Goal: Task Accomplishment & Management: Use online tool/utility

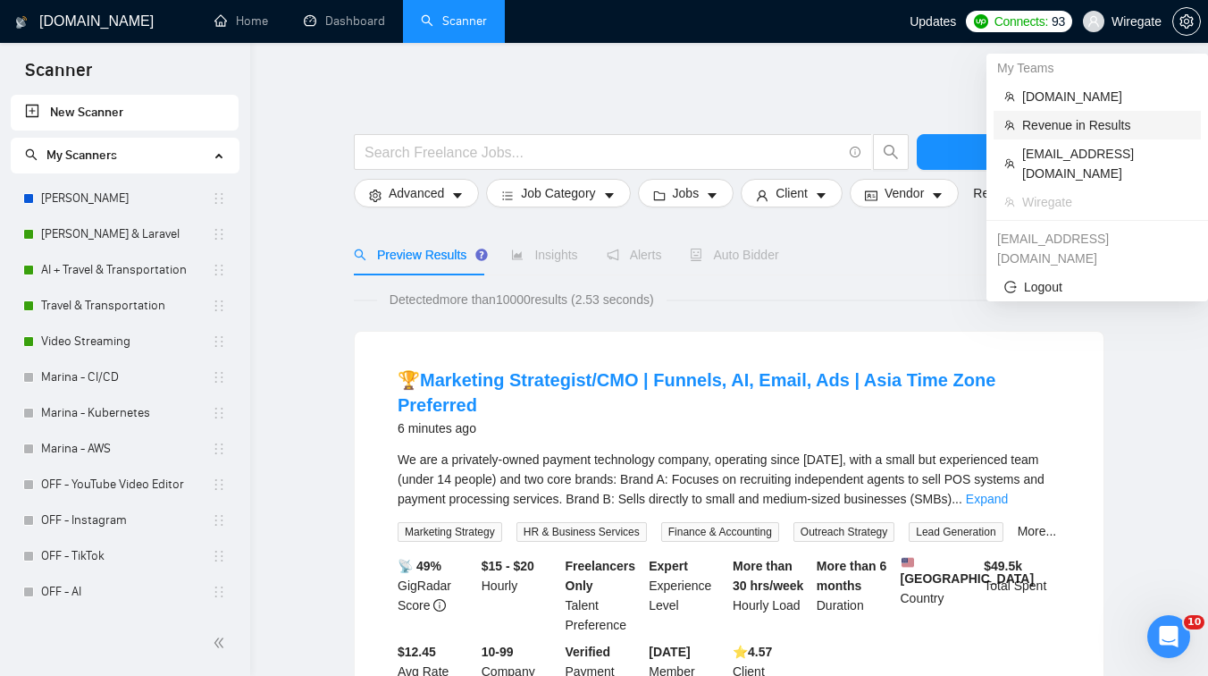
click at [1048, 125] on span "Revenue in Results" at bounding box center [1107, 125] width 168 height 20
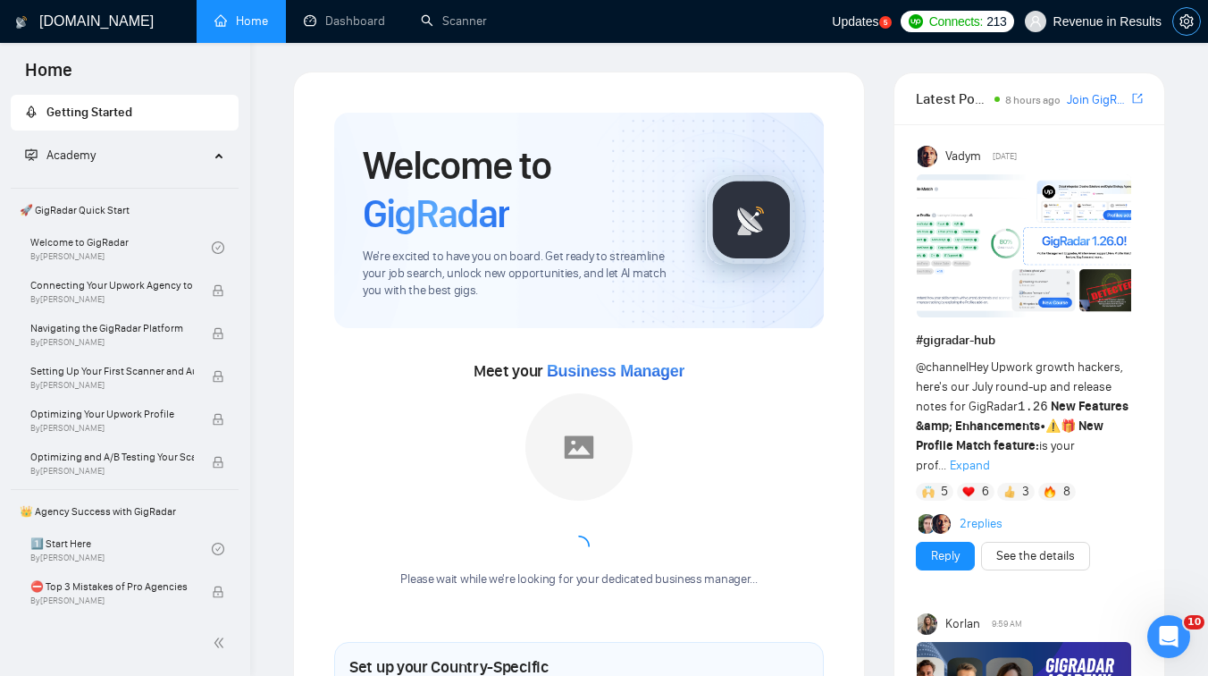
click at [1184, 12] on button "button" at bounding box center [1187, 21] width 29 height 29
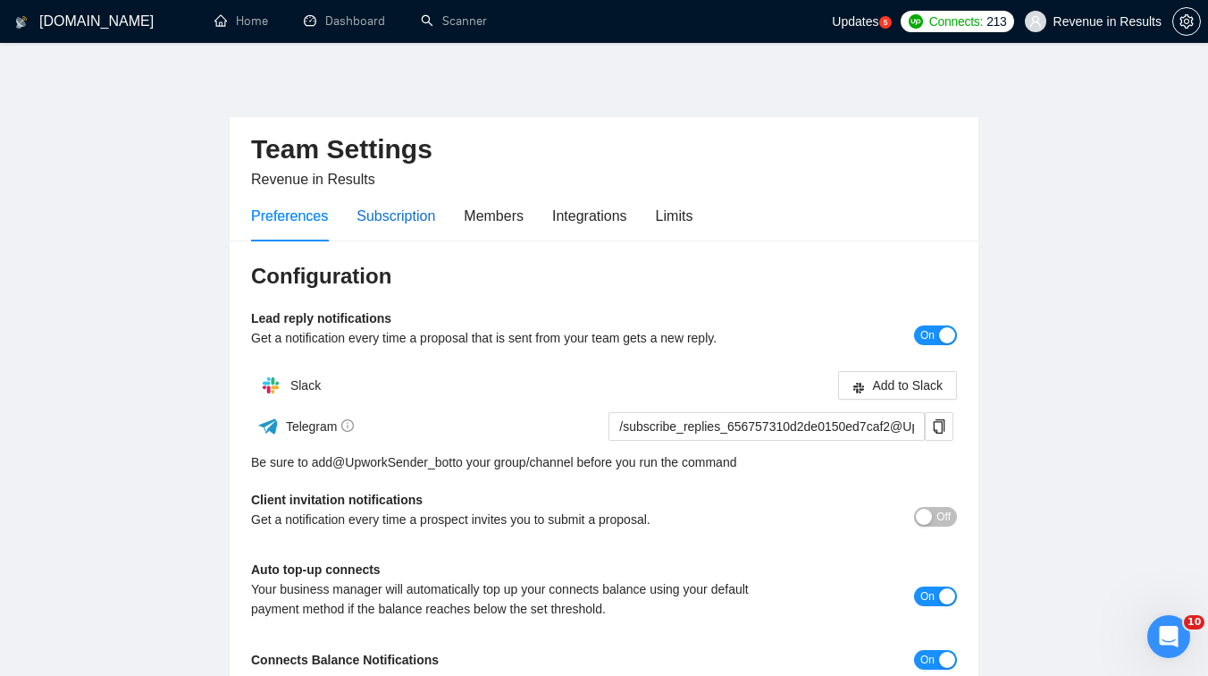
click at [435, 219] on div "Subscription" at bounding box center [396, 216] width 79 height 22
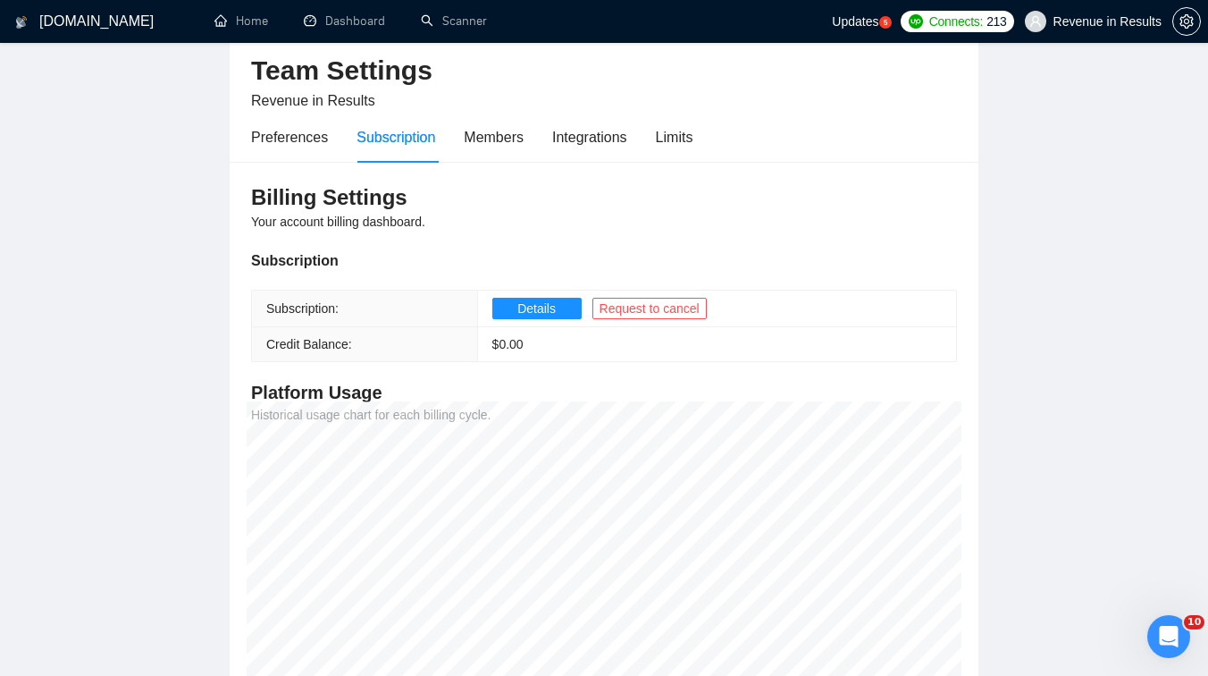
scroll to position [57, 0]
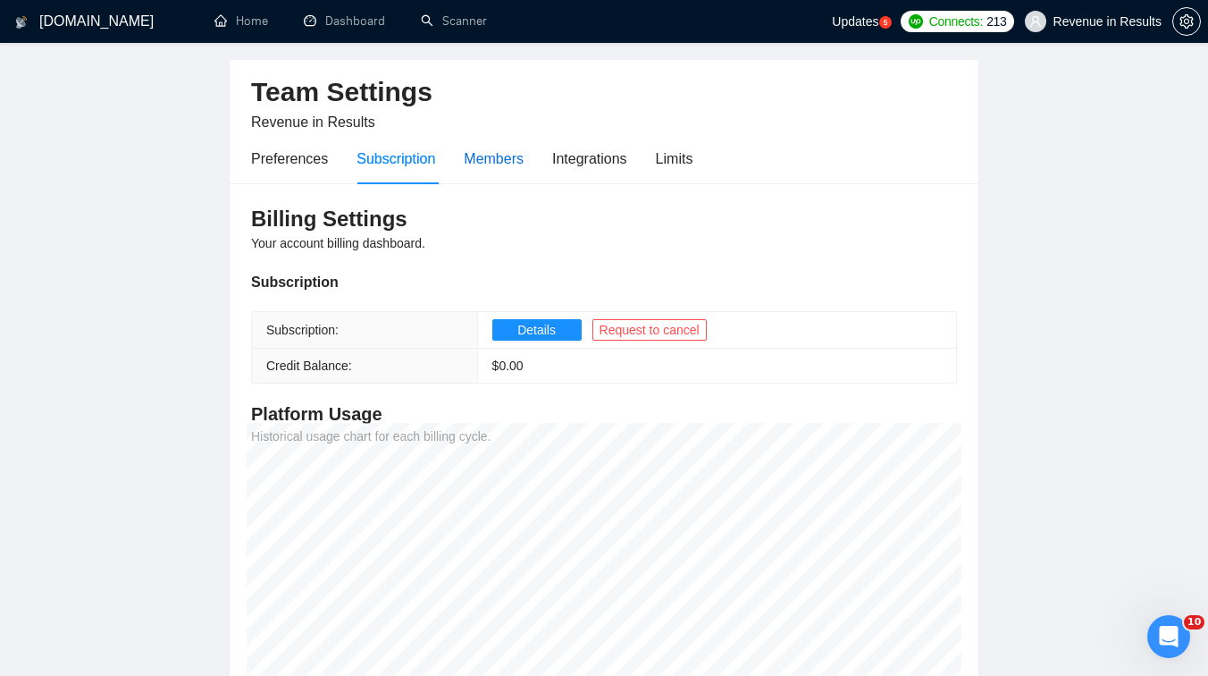
click at [517, 166] on div "Members" at bounding box center [494, 158] width 60 height 22
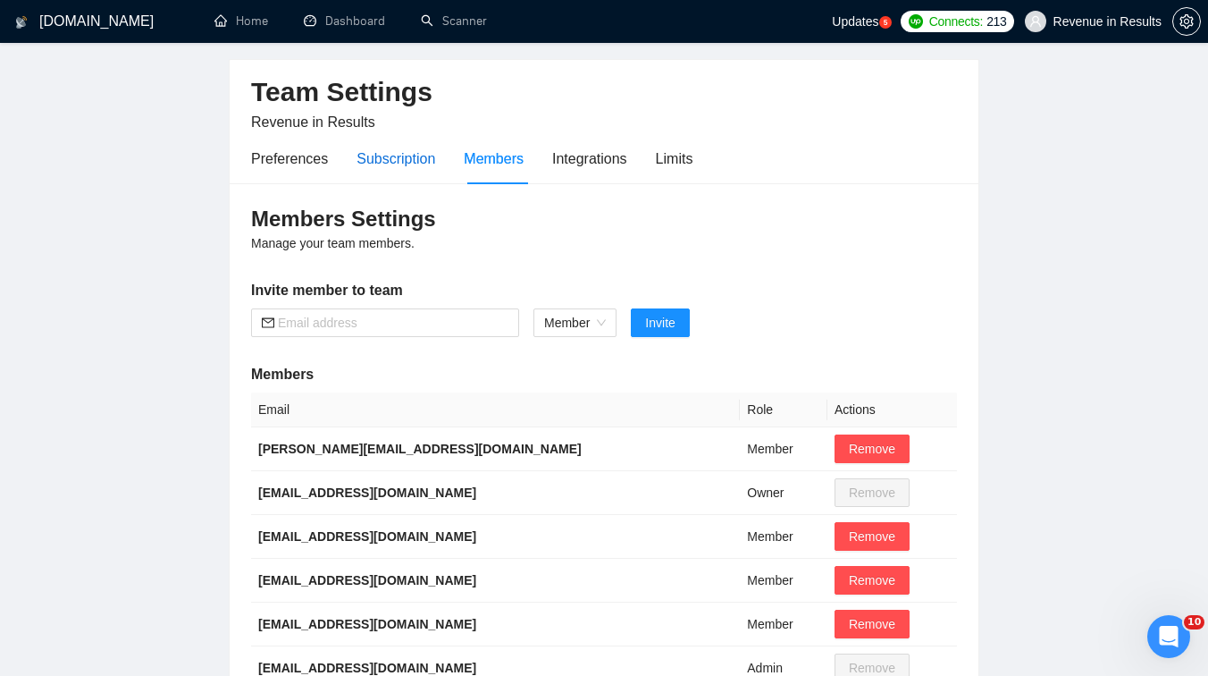
click at [434, 162] on div "Subscription" at bounding box center [396, 158] width 79 height 22
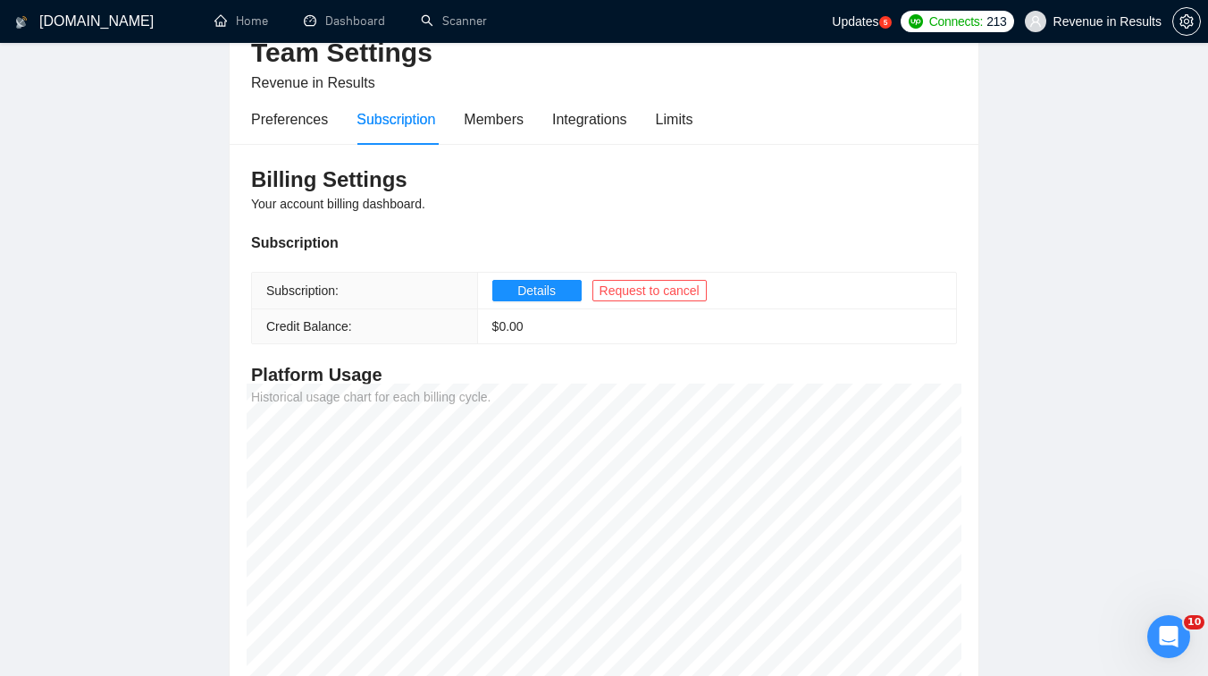
scroll to position [105, 0]
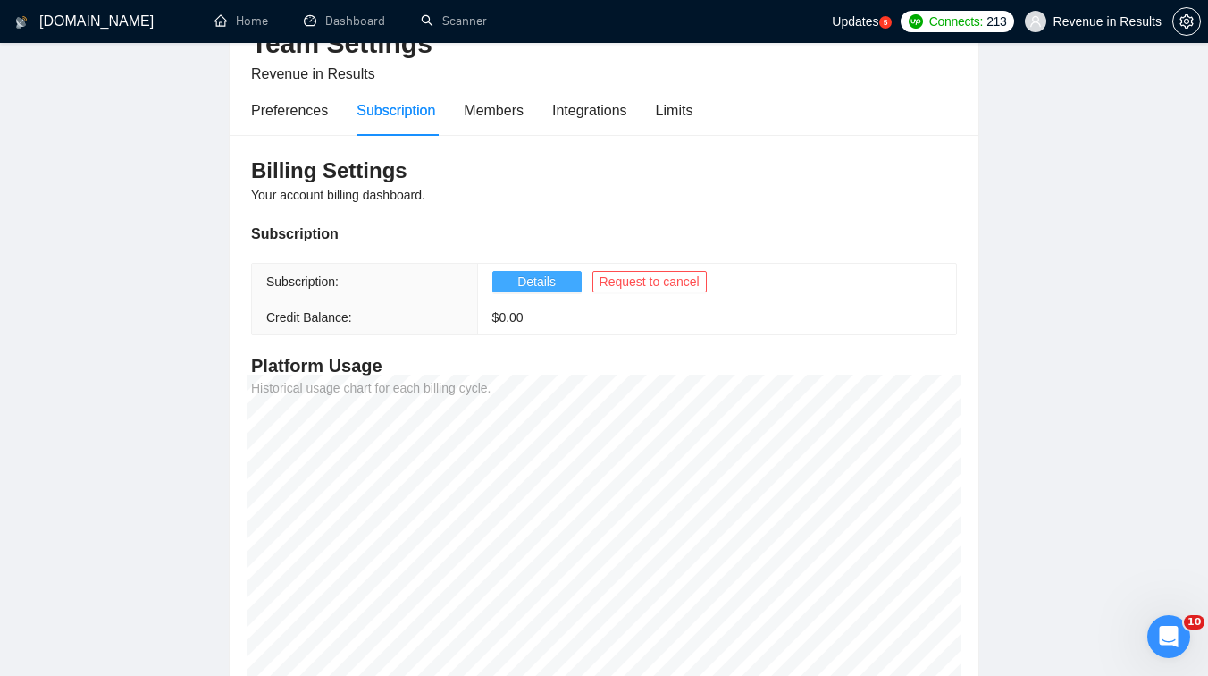
click at [550, 286] on span "Details" at bounding box center [537, 282] width 38 height 20
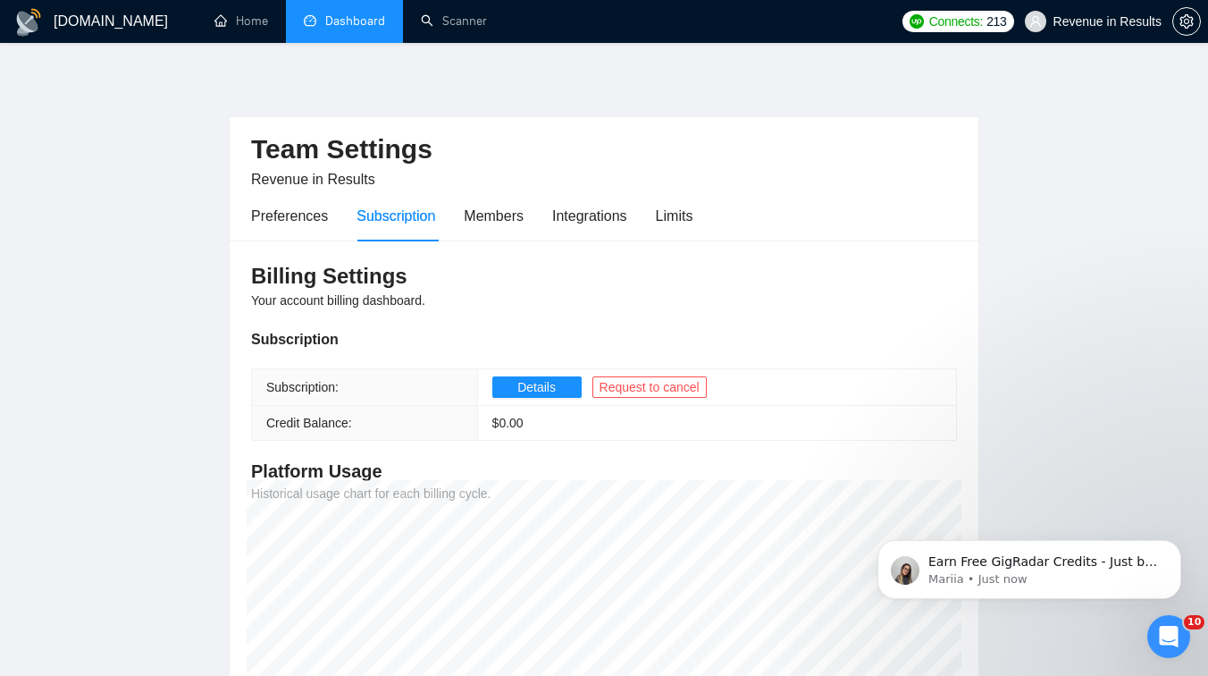
click at [345, 23] on link "Dashboard" at bounding box center [344, 20] width 81 height 15
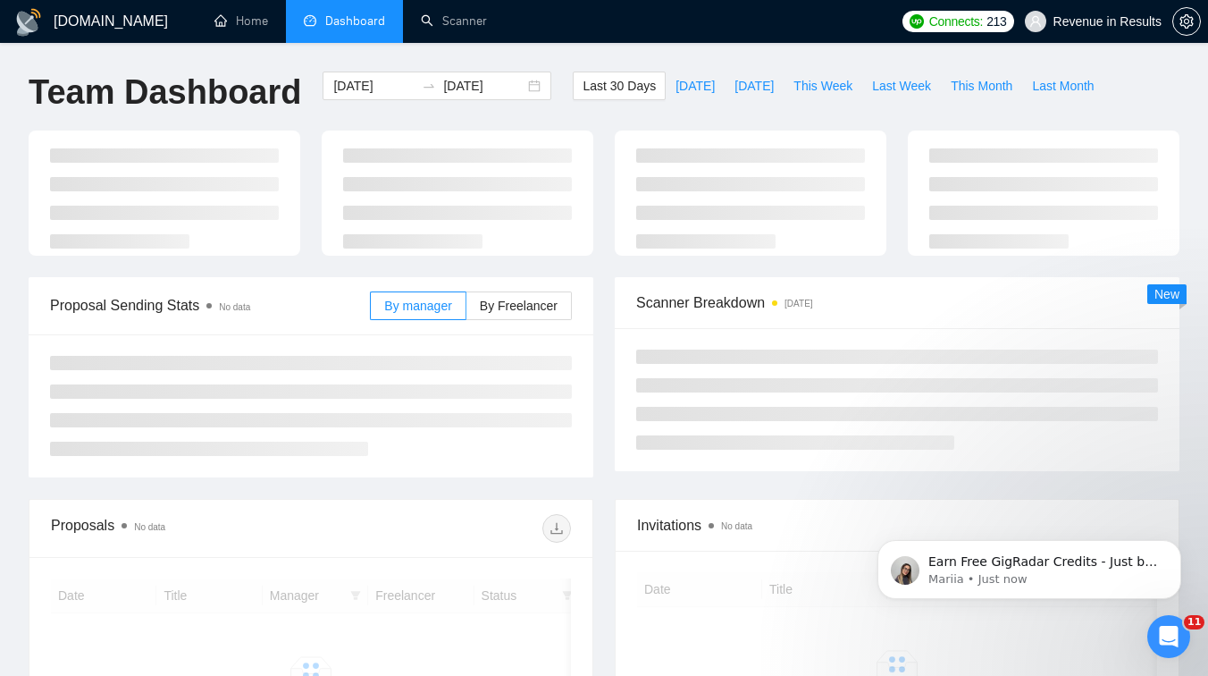
click at [1157, 635] on icon "Open Intercom Messenger" at bounding box center [1169, 636] width 29 height 29
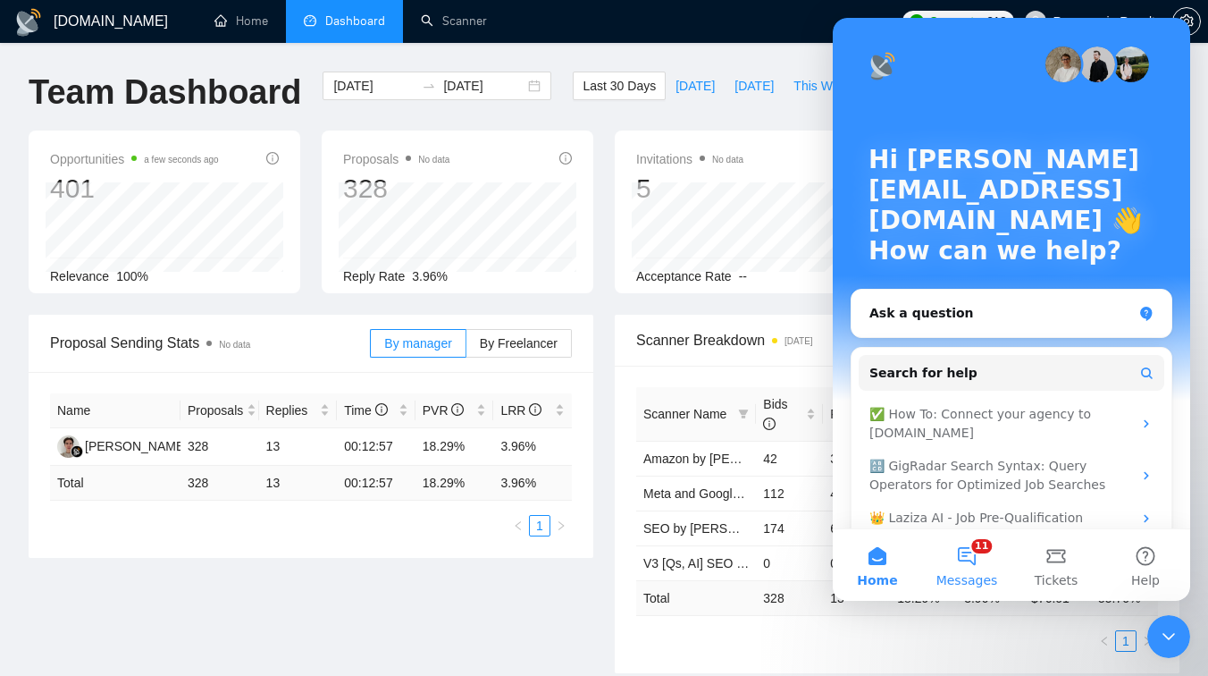
click at [979, 577] on span "Messages" at bounding box center [968, 580] width 62 height 13
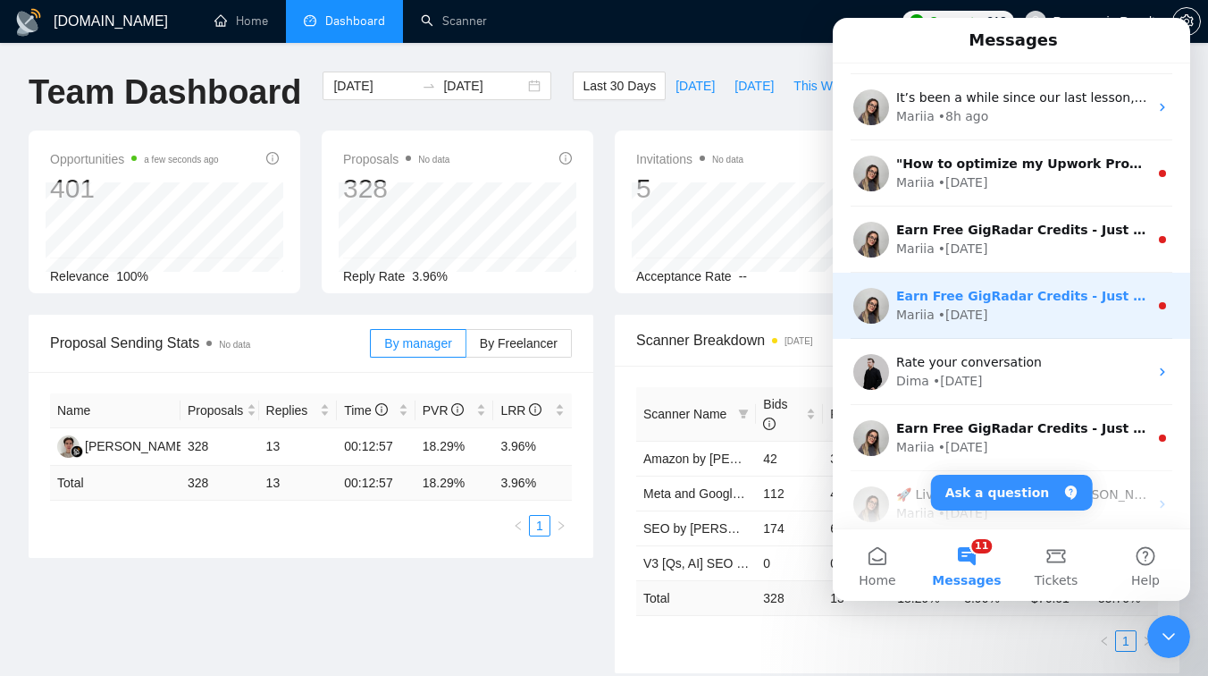
scroll to position [74, 0]
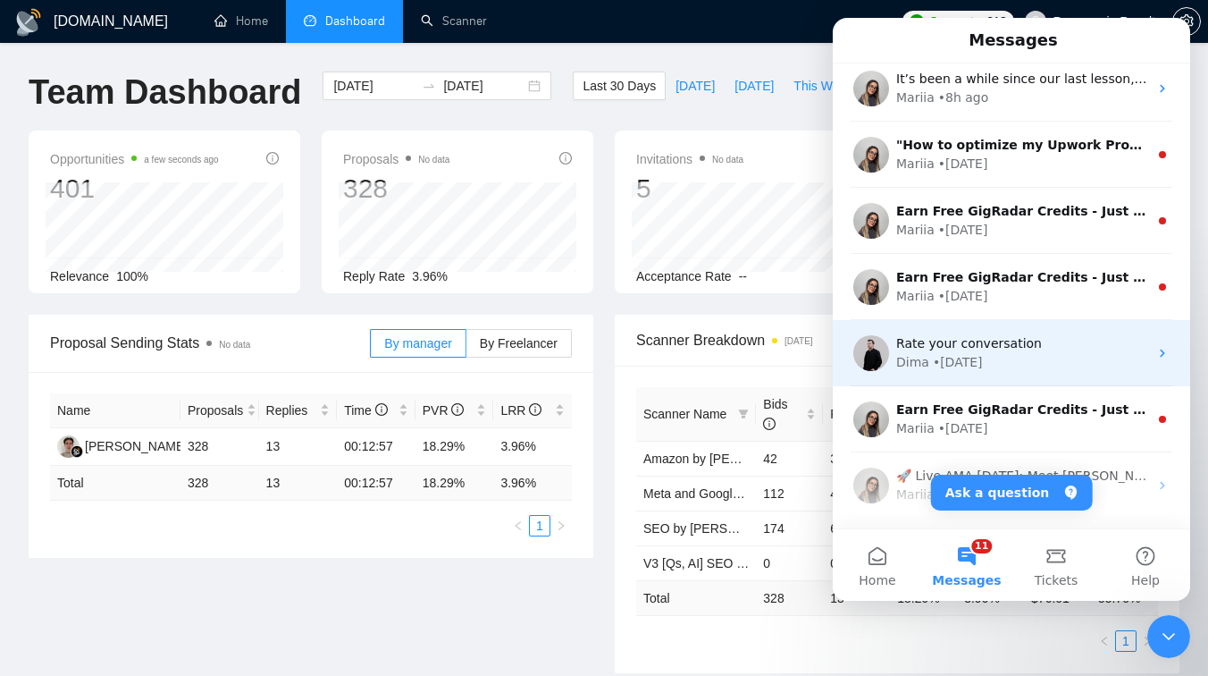
click at [957, 355] on div "• [DATE]" at bounding box center [958, 362] width 50 height 19
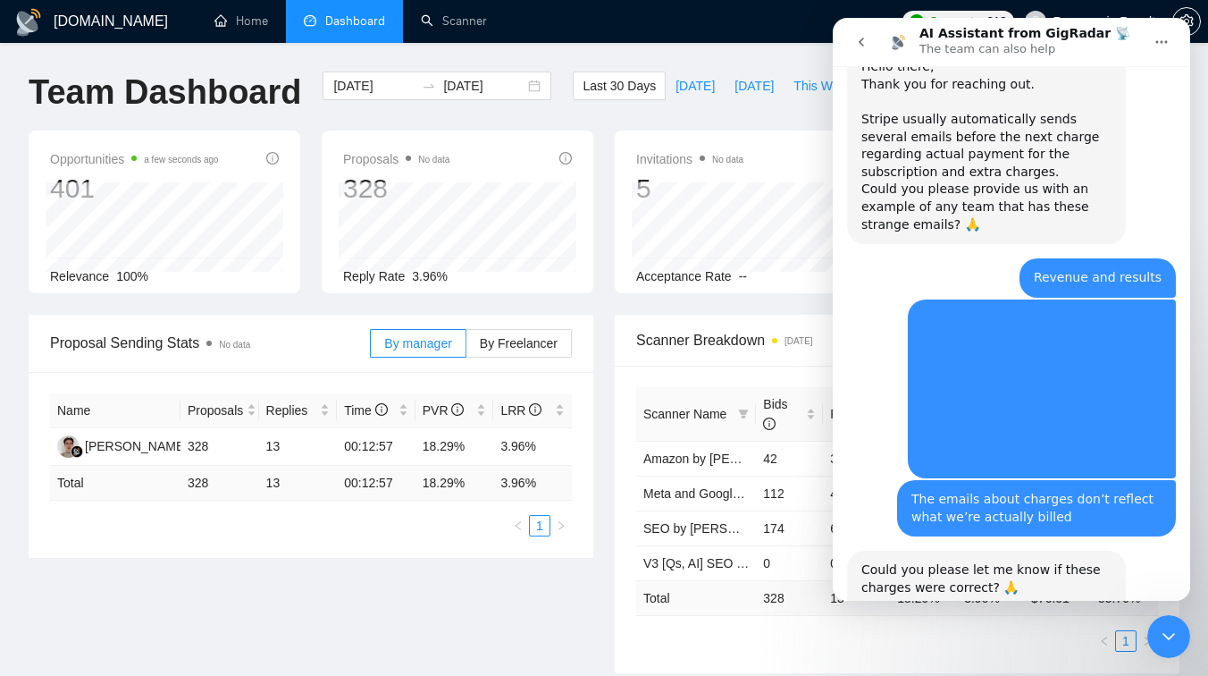
scroll to position [18559, 0]
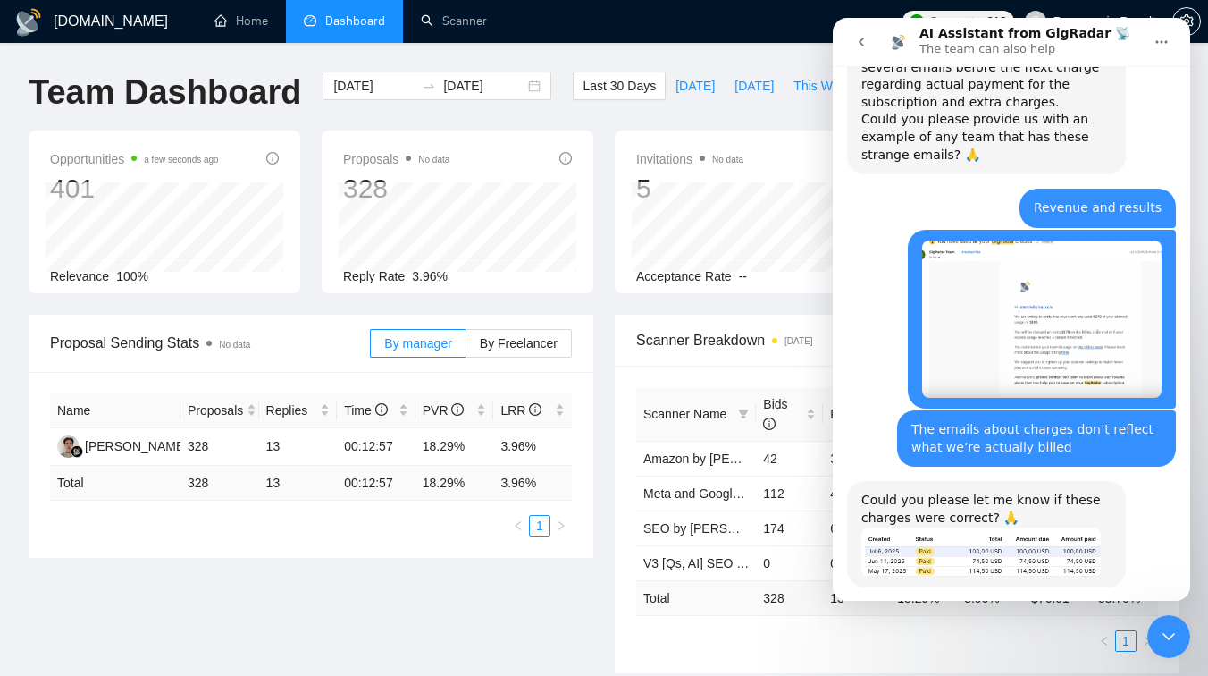
type textarea "d"
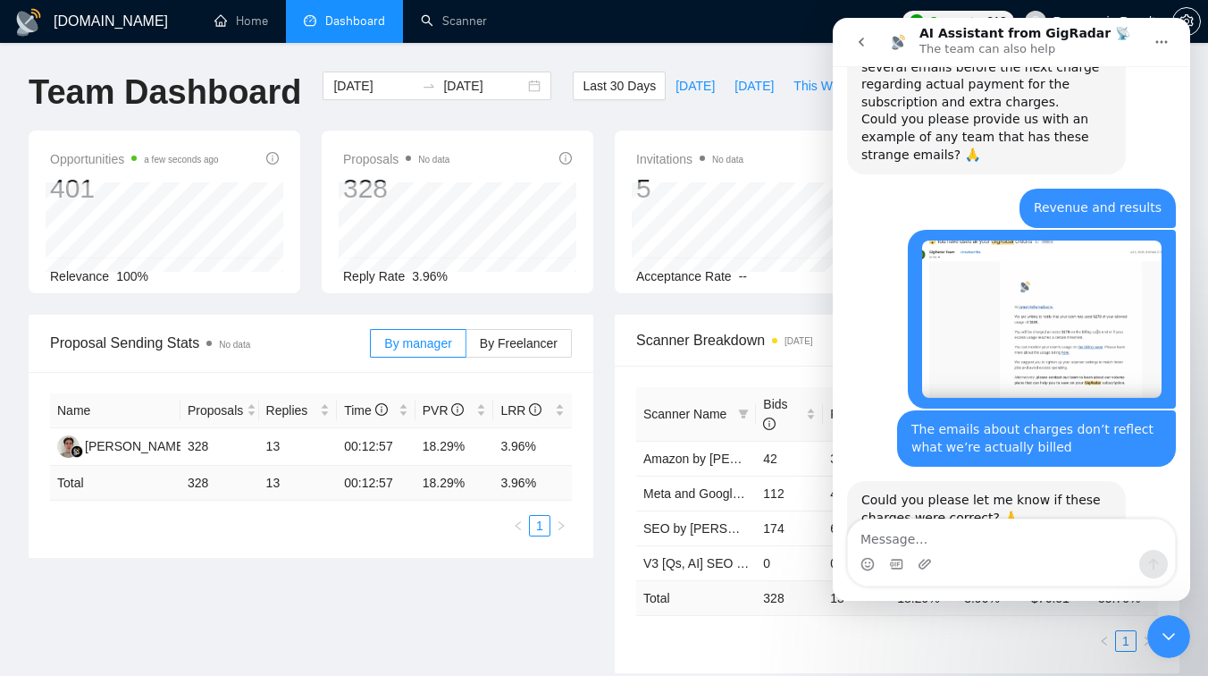
scroll to position [18648, 0]
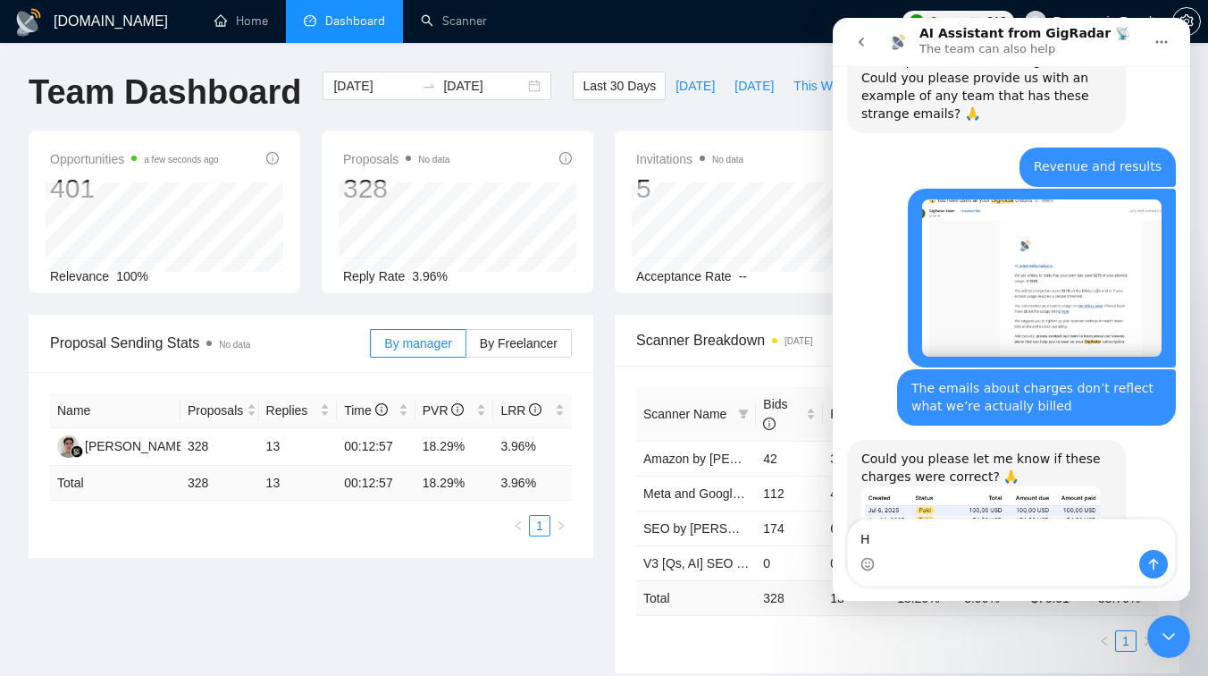
type textarea "Hi"
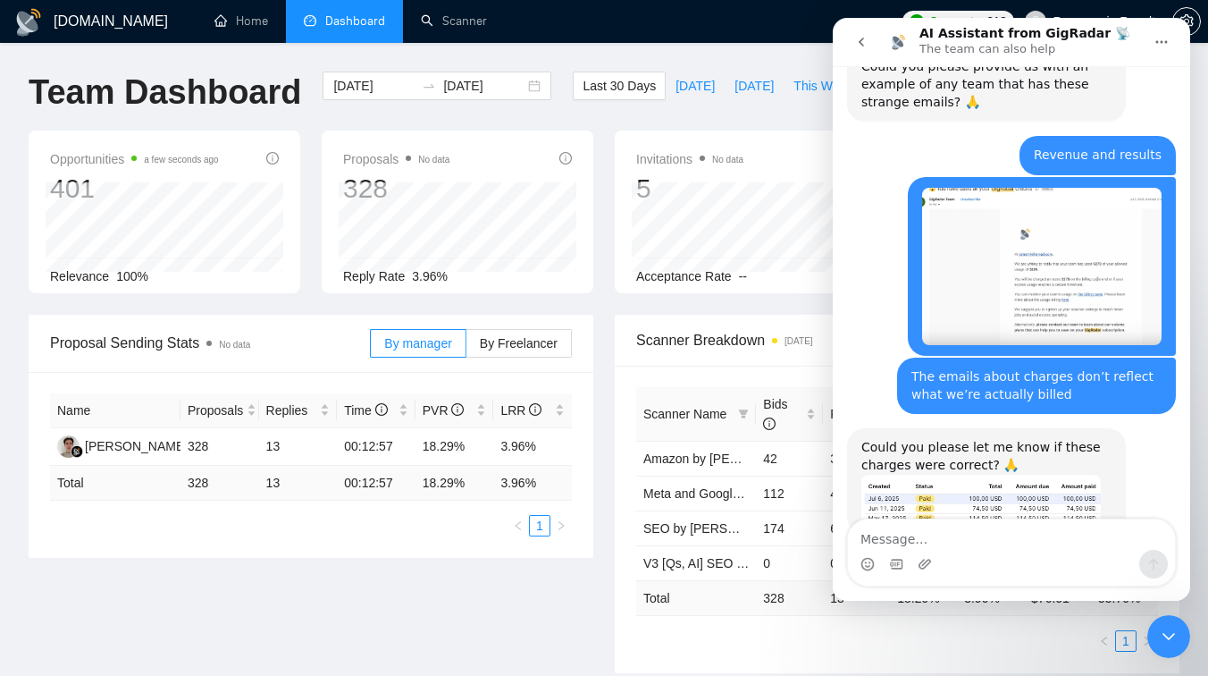
scroll to position [18726, 0]
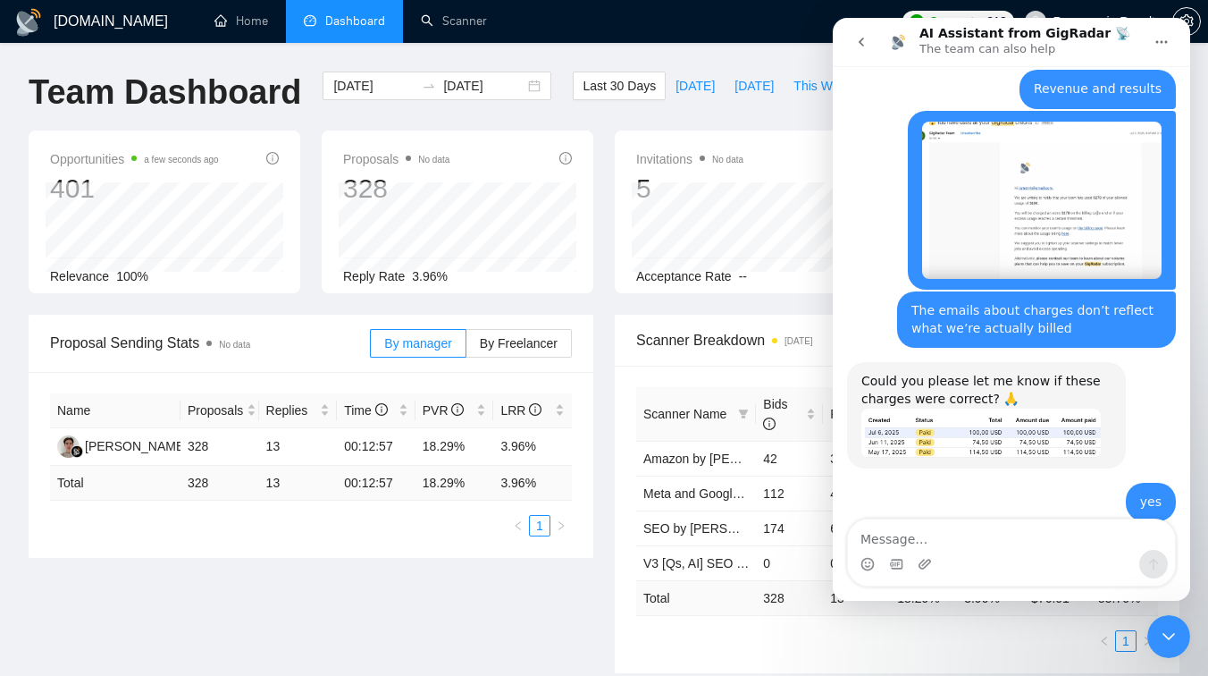
click at [863, 41] on icon "go back" at bounding box center [862, 42] width 14 height 14
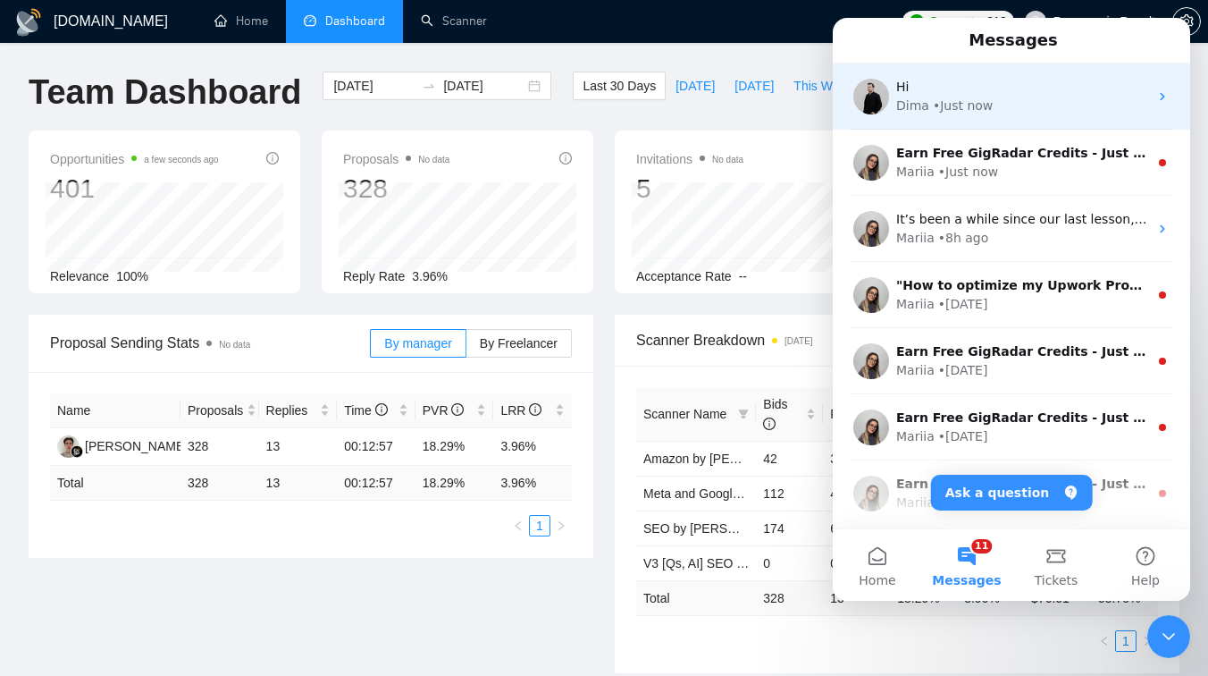
click at [1000, 80] on div "Hi" at bounding box center [1023, 87] width 252 height 19
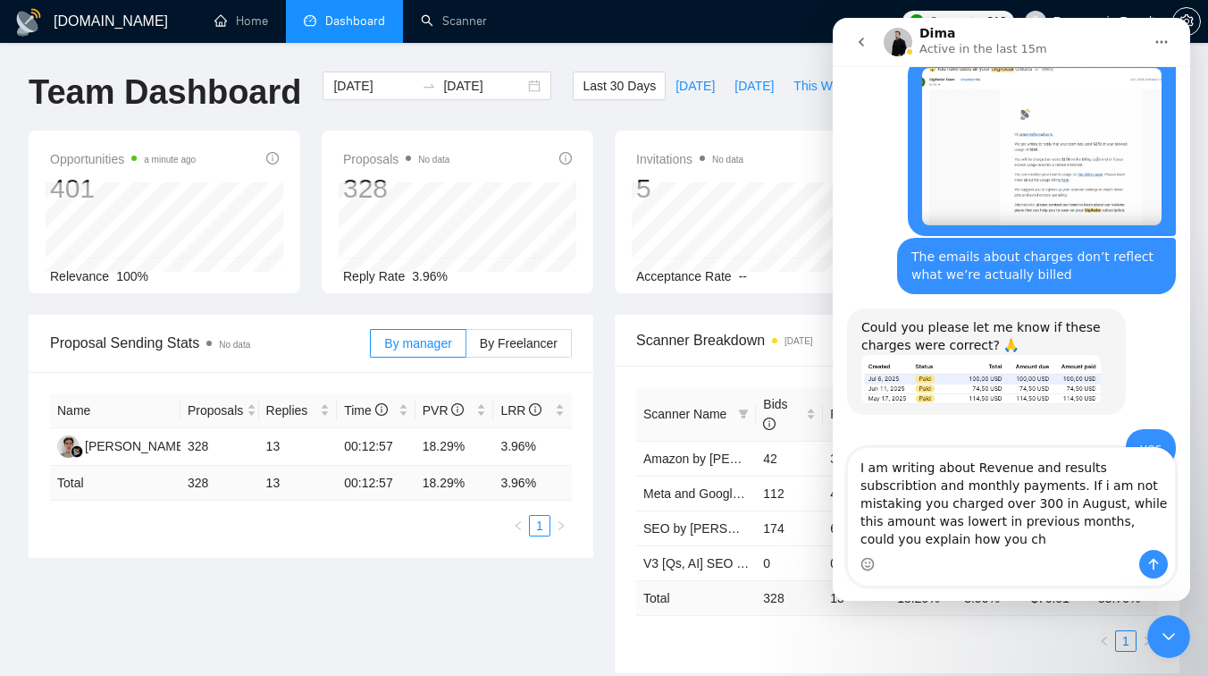
scroll to position [18798, 0]
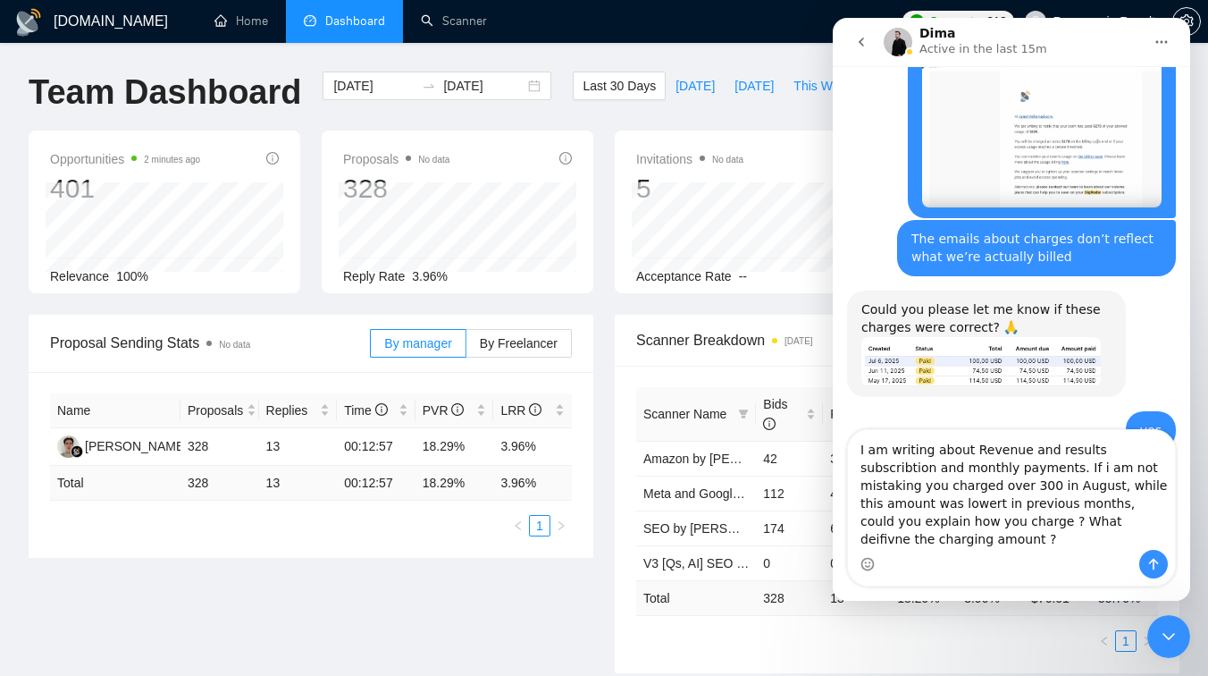
type textarea "I am writing about Revenue and results subscribtion and monthly payments. If i …"
drag, startPoint x: 862, startPoint y: 473, endPoint x: 1166, endPoint y: 547, distance: 312.8
click at [1166, 547] on textarea "I am writing about Revenue and results subscribtion and monthly payments. If i …" at bounding box center [1011, 490] width 327 height 120
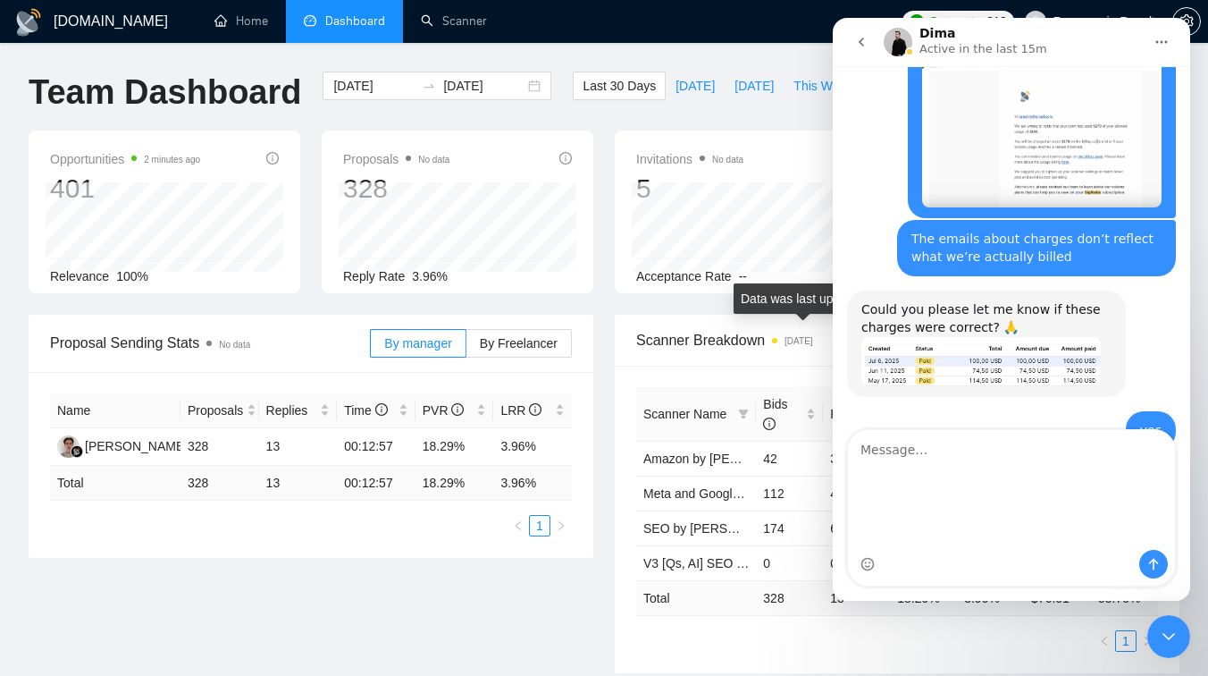
scroll to position [18726, 0]
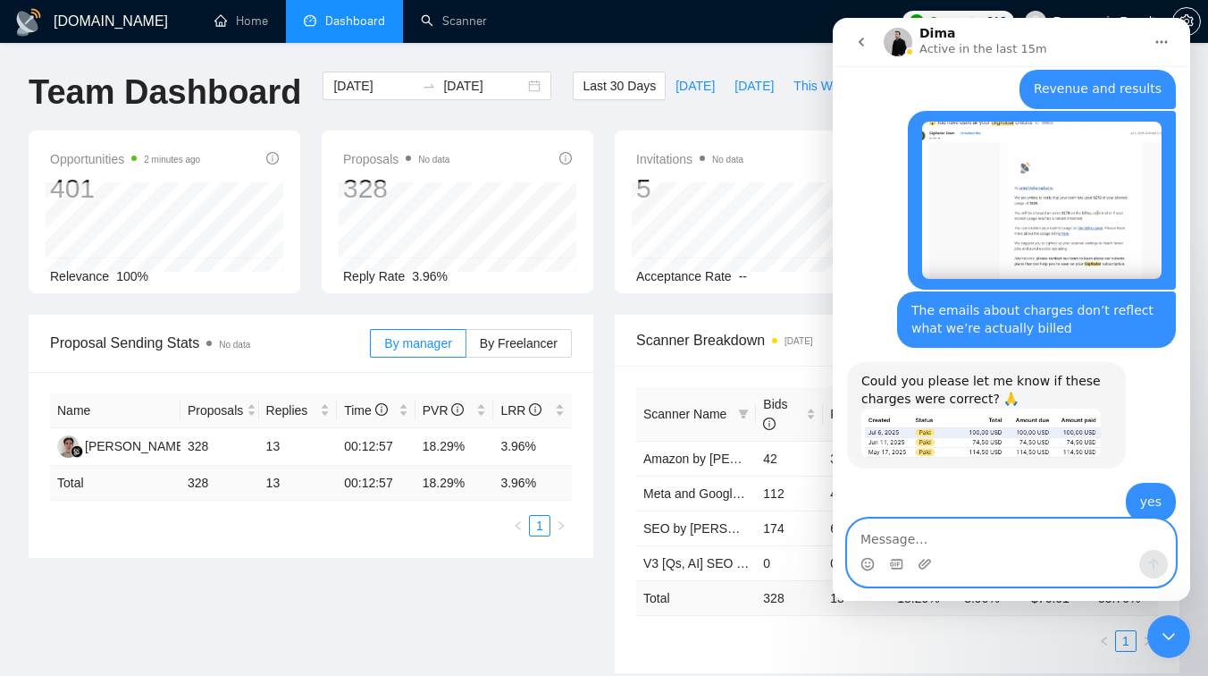
paste textarea "I’m writing regarding the Revenue & Results subscription and monthly payments. …"
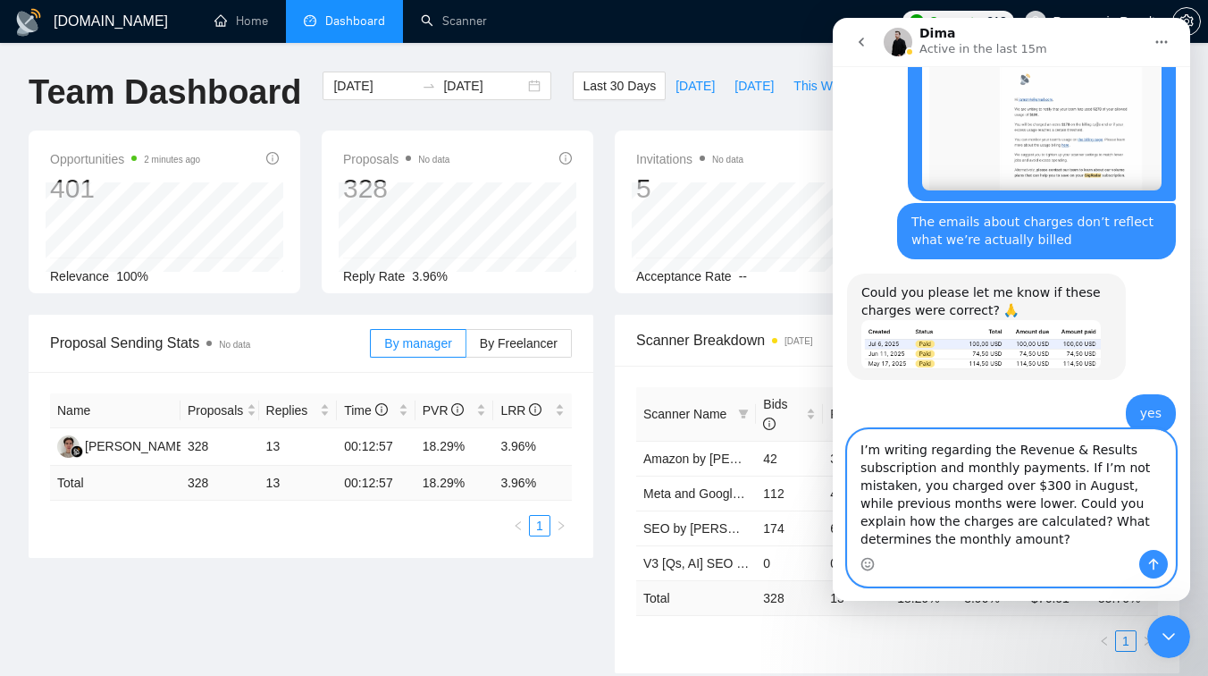
scroll to position [18815, 0]
click at [1022, 499] on textarea "I’m writing regarding the Revenue & Results subscription and monthly payments. …" at bounding box center [1011, 490] width 327 height 120
click at [1040, 505] on textarea "I’m writing regarding the Revenue & Results subscription and monthly payments. …" at bounding box center [1011, 490] width 327 height 120
click at [1068, 537] on textarea "I’m writing regarding the Revenue & Results subscription and monthly payments. …" at bounding box center [1011, 490] width 327 height 120
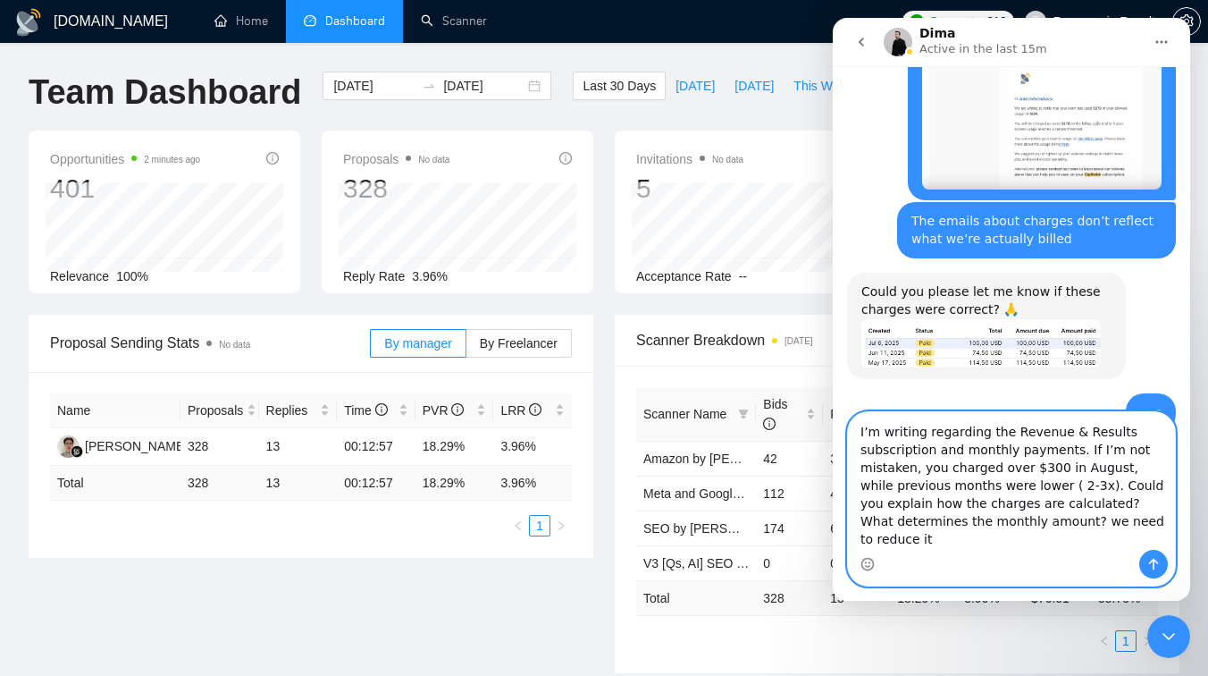
scroll to position [18833, 0]
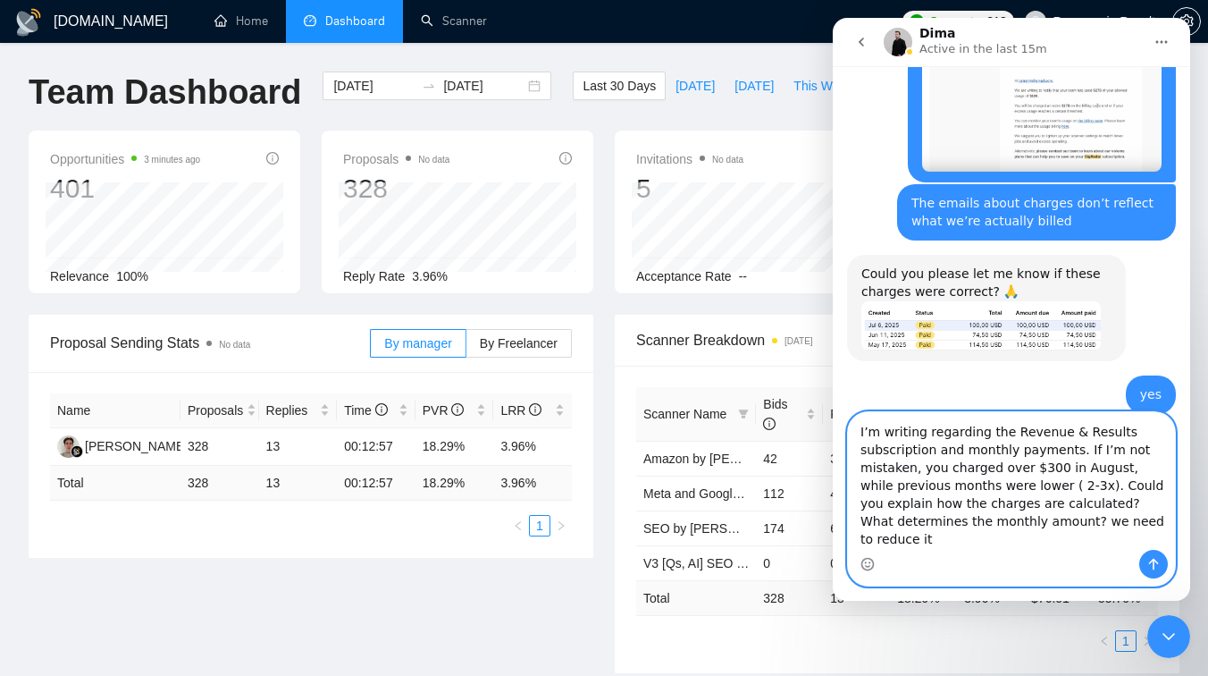
type textarea "I’m writing regarding the Revenue & Results subscription and monthly payments. …"
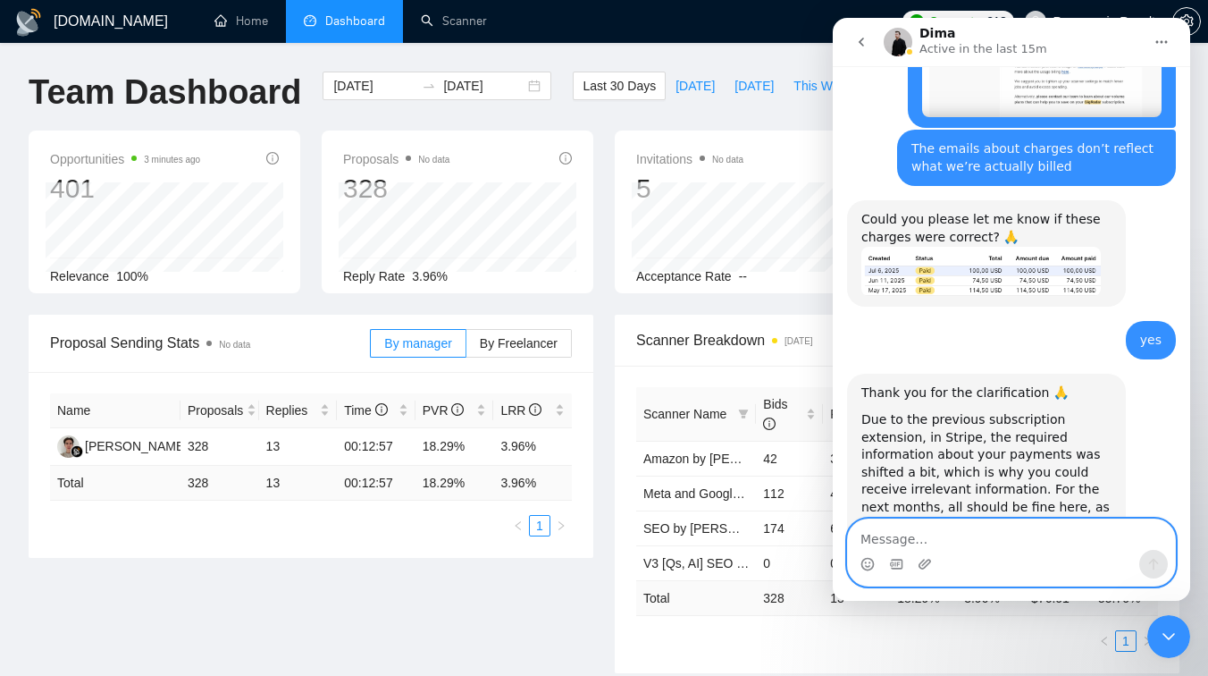
scroll to position [18890, 0]
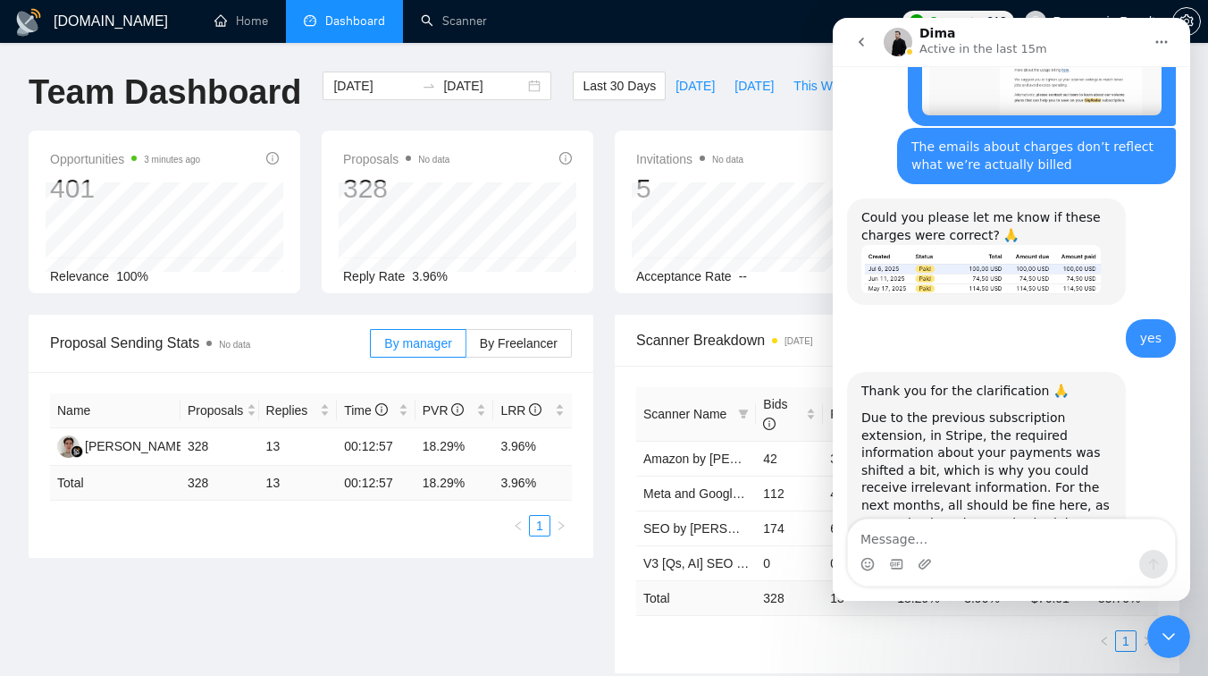
click at [1175, 643] on icon "Close Intercom Messenger" at bounding box center [1168, 636] width 21 height 21
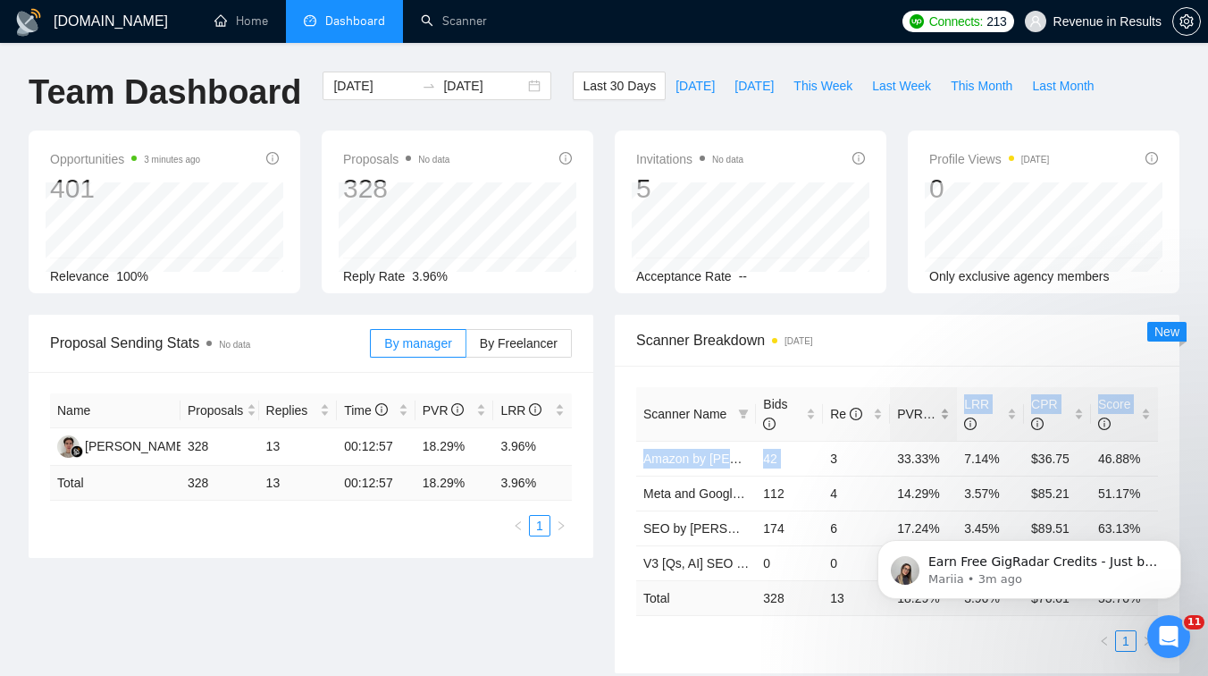
drag, startPoint x: 885, startPoint y: 442, endPoint x: 947, endPoint y: 424, distance: 64.2
click at [947, 424] on table "Scanner Name Bids Re PVR LRR CPR Score Amazon by [PERSON_NAME] 42 3 33.33% 7.14…" at bounding box center [897, 501] width 522 height 229
click at [440, 21] on link "Scanner" at bounding box center [454, 20] width 66 height 15
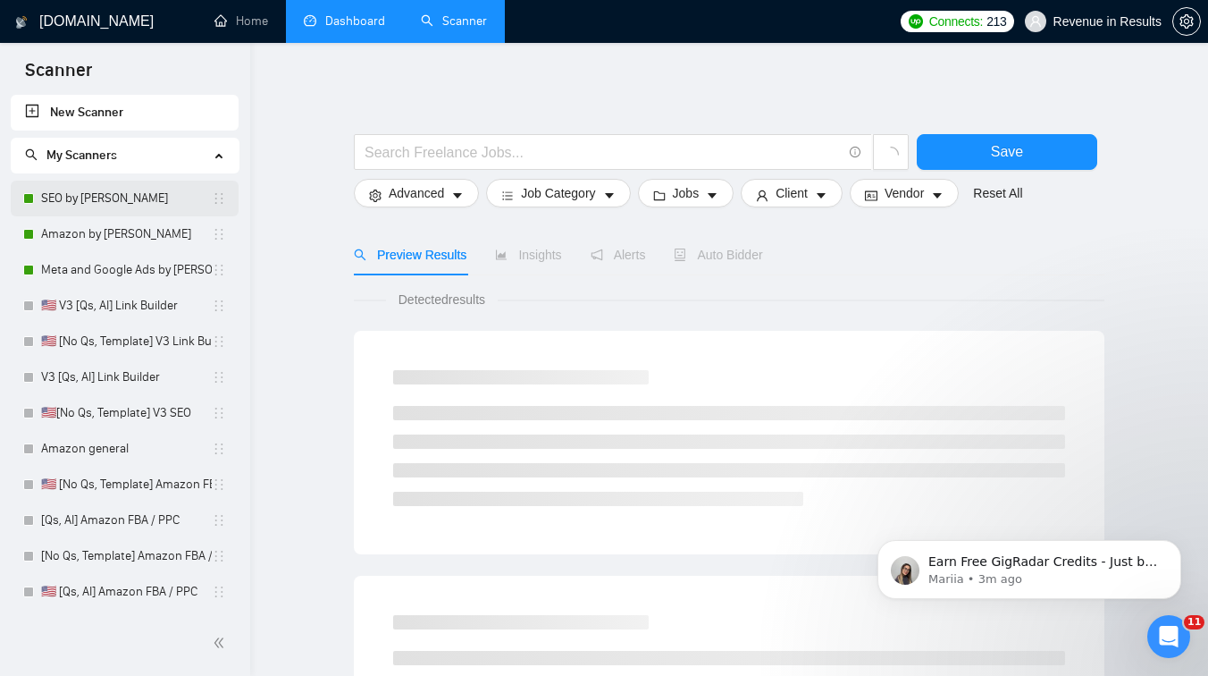
click at [128, 208] on link "SEO by [PERSON_NAME]" at bounding box center [126, 199] width 171 height 36
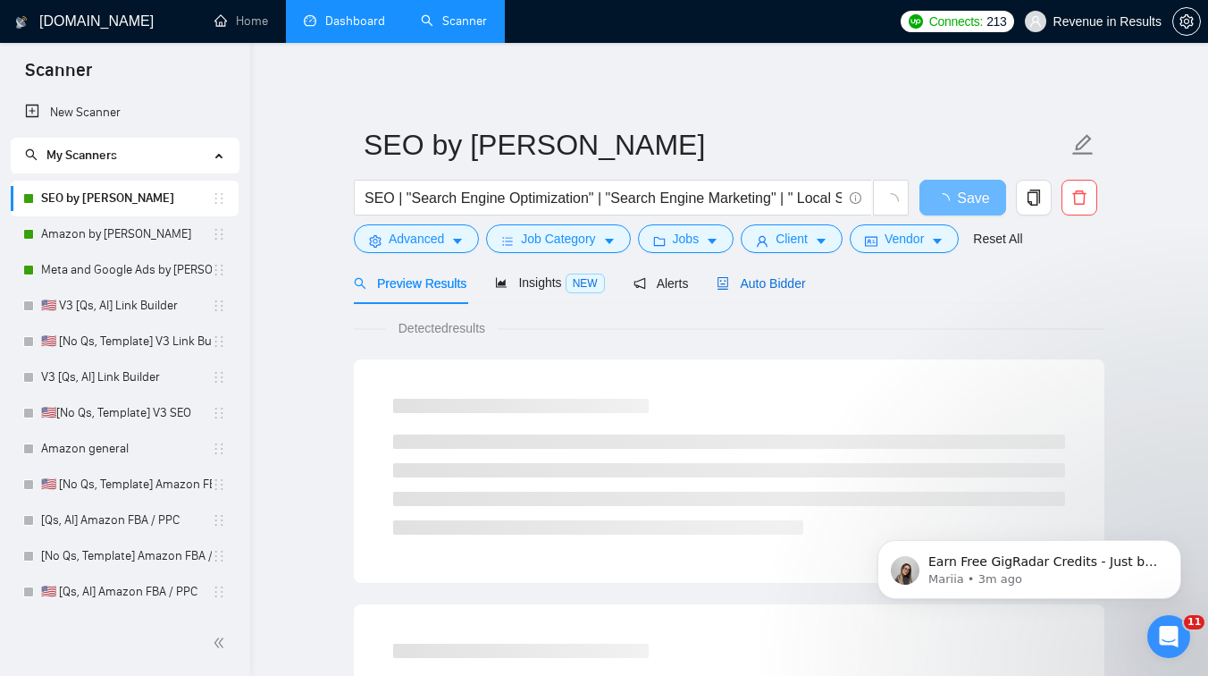
click at [760, 291] on div "Auto Bidder" at bounding box center [761, 284] width 88 height 20
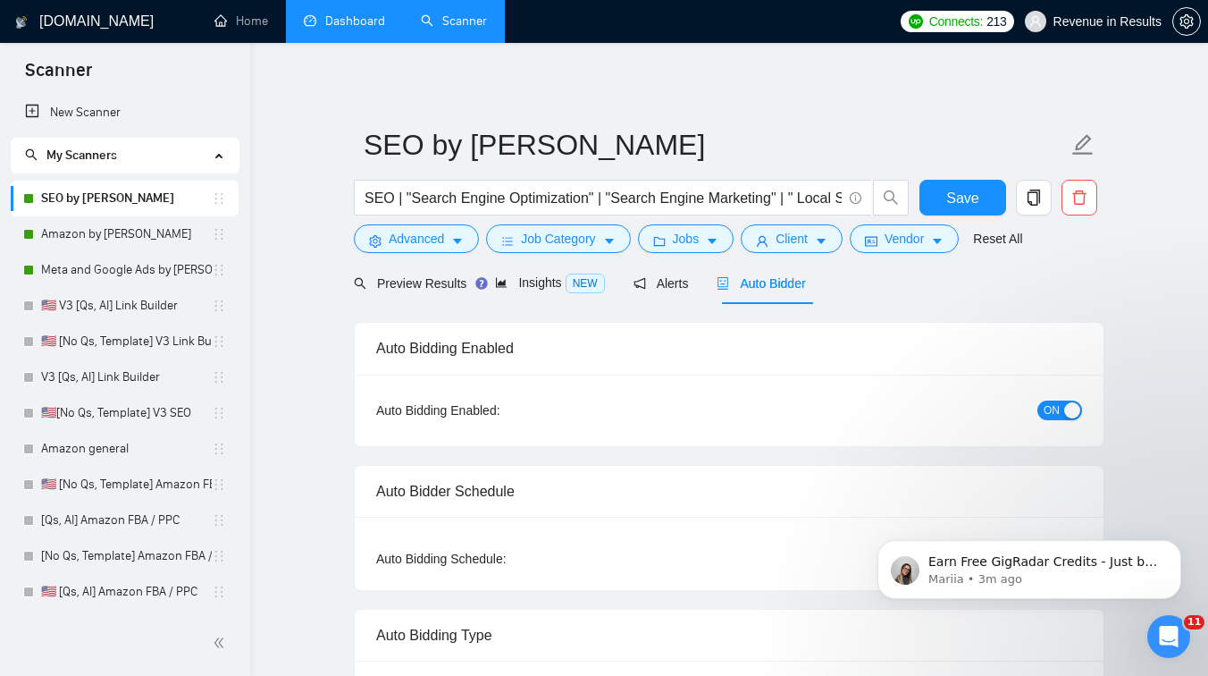
click at [484, 273] on div "Preview Results Insights NEW Alerts Auto Bidder" at bounding box center [580, 283] width 452 height 42
click at [422, 281] on span "Preview Results" at bounding box center [418, 283] width 129 height 14
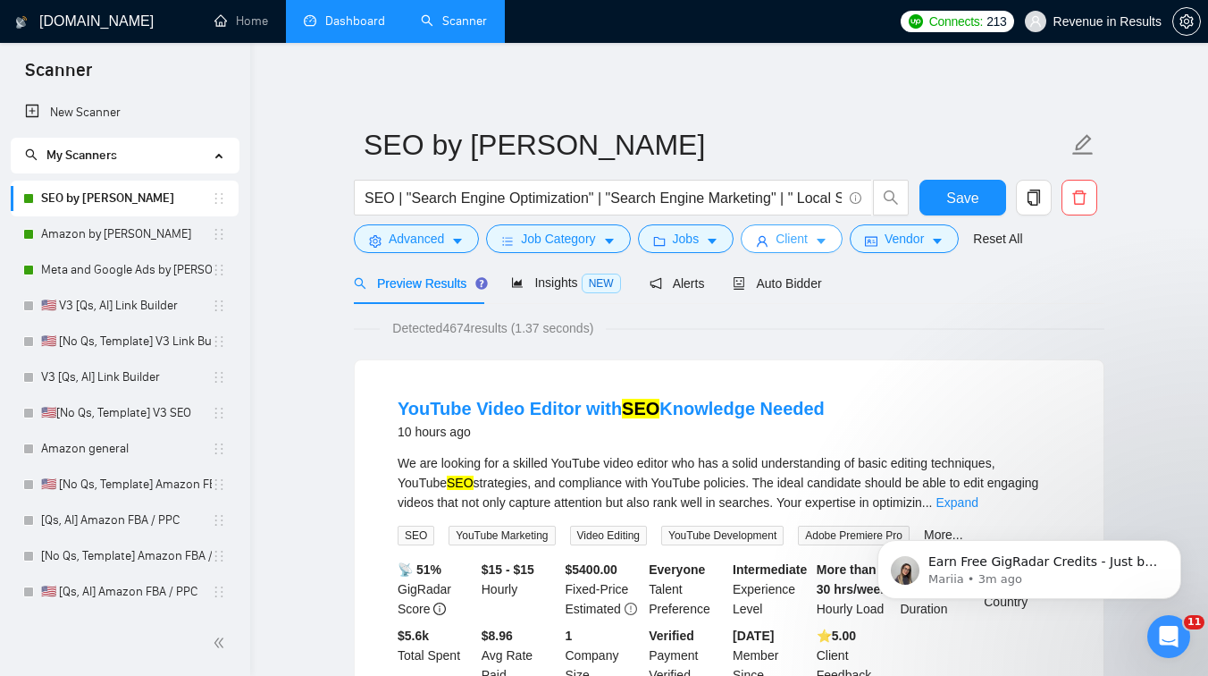
click at [797, 237] on span "Client" at bounding box center [792, 239] width 32 height 20
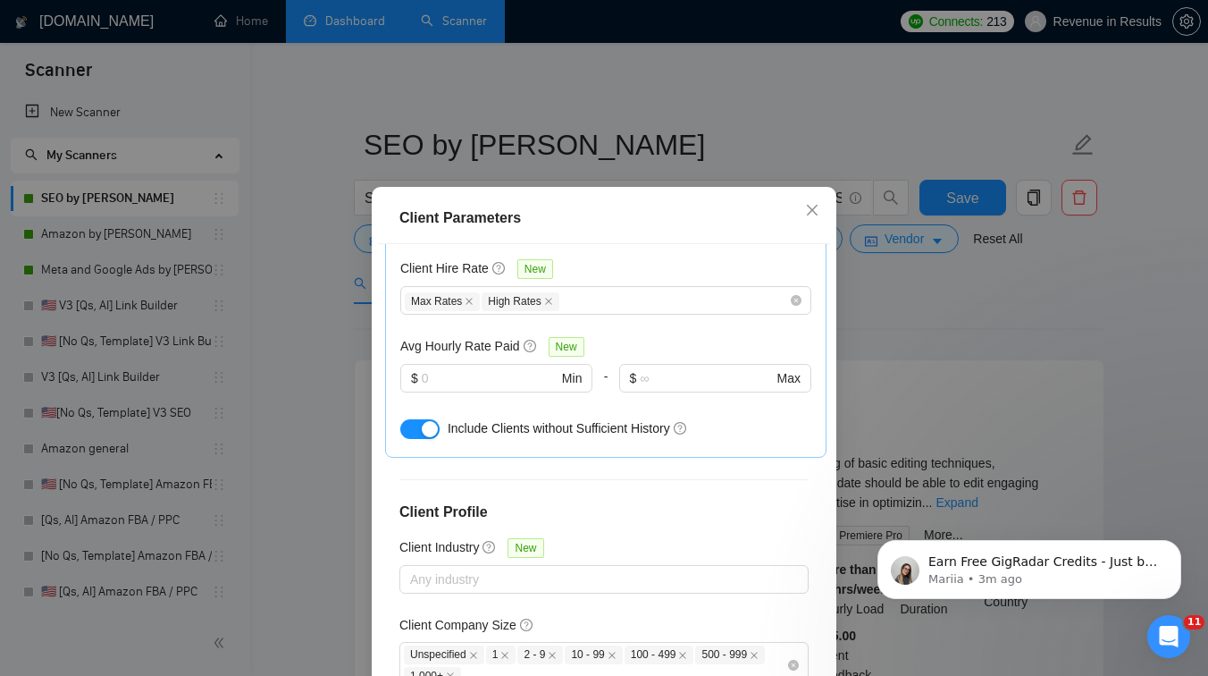
scroll to position [683, 0]
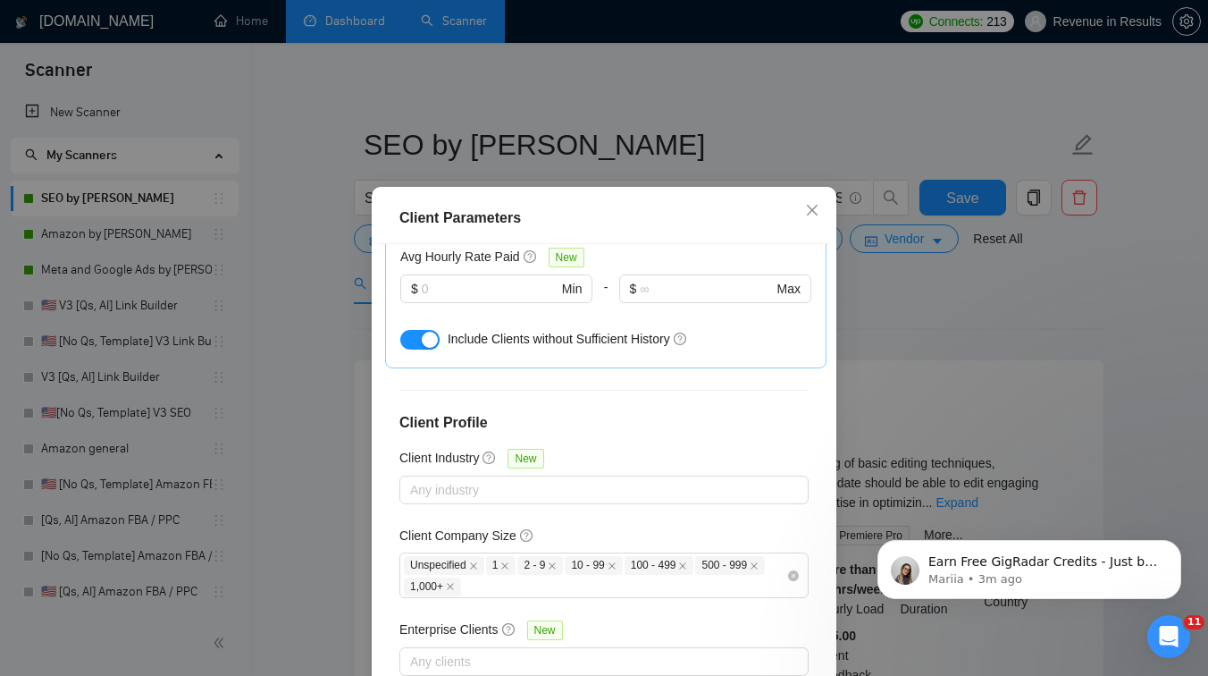
click at [964, 323] on div "Client Parameters Client Location Include Client Countries [GEOGRAPHIC_DATA] [G…" at bounding box center [604, 338] width 1208 height 676
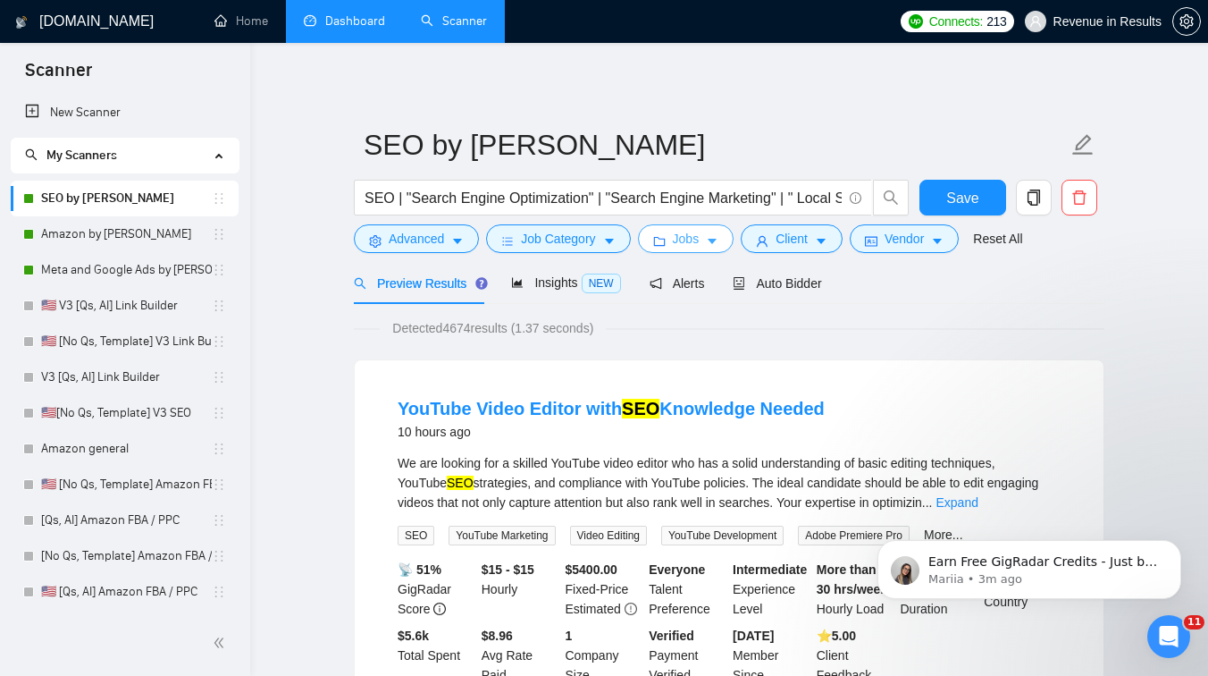
click at [692, 237] on span "Jobs" at bounding box center [686, 239] width 27 height 20
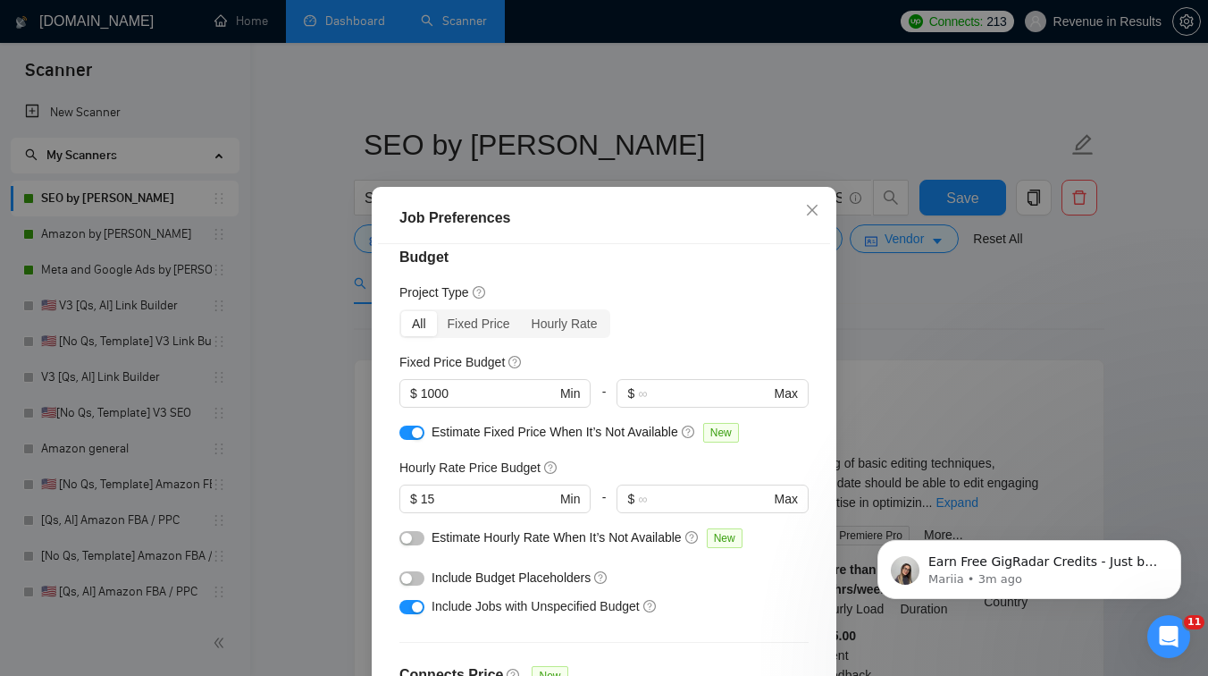
scroll to position [17, 0]
click at [427, 394] on input "1000" at bounding box center [488, 395] width 135 height 20
click at [943, 282] on div "Job Preferences Budget Project Type All Fixed Price Hourly Rate Fixed Price Bud…" at bounding box center [604, 338] width 1208 height 676
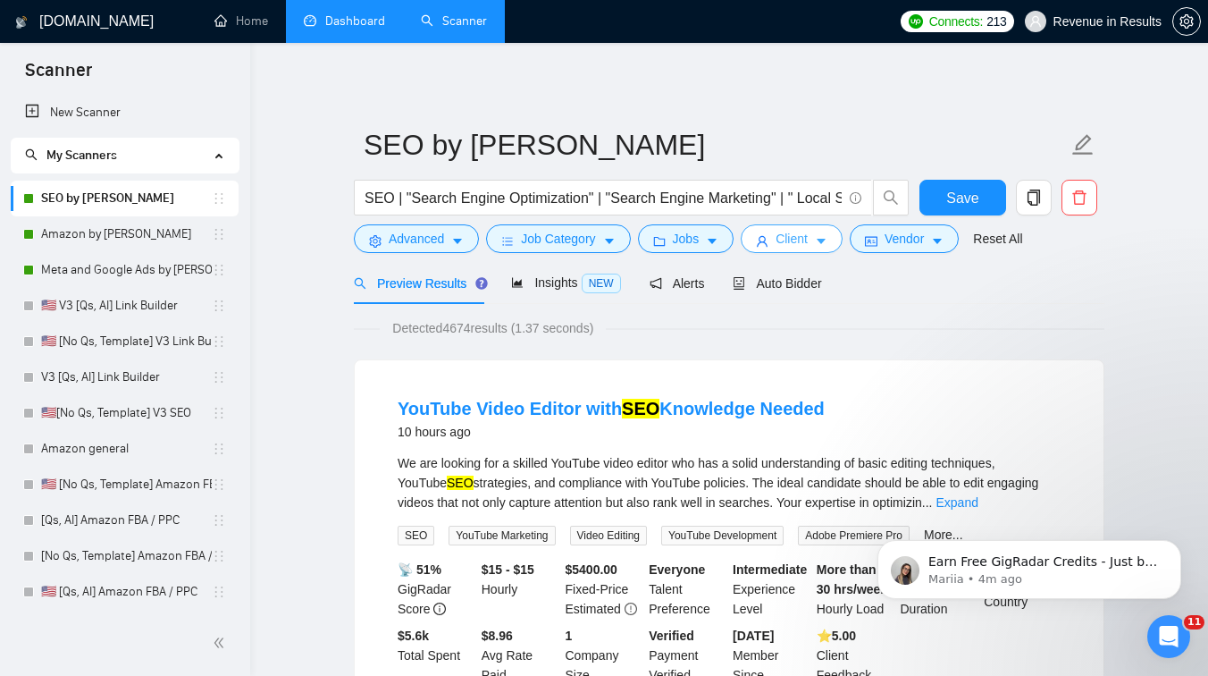
click at [804, 237] on span "Client" at bounding box center [792, 239] width 32 height 20
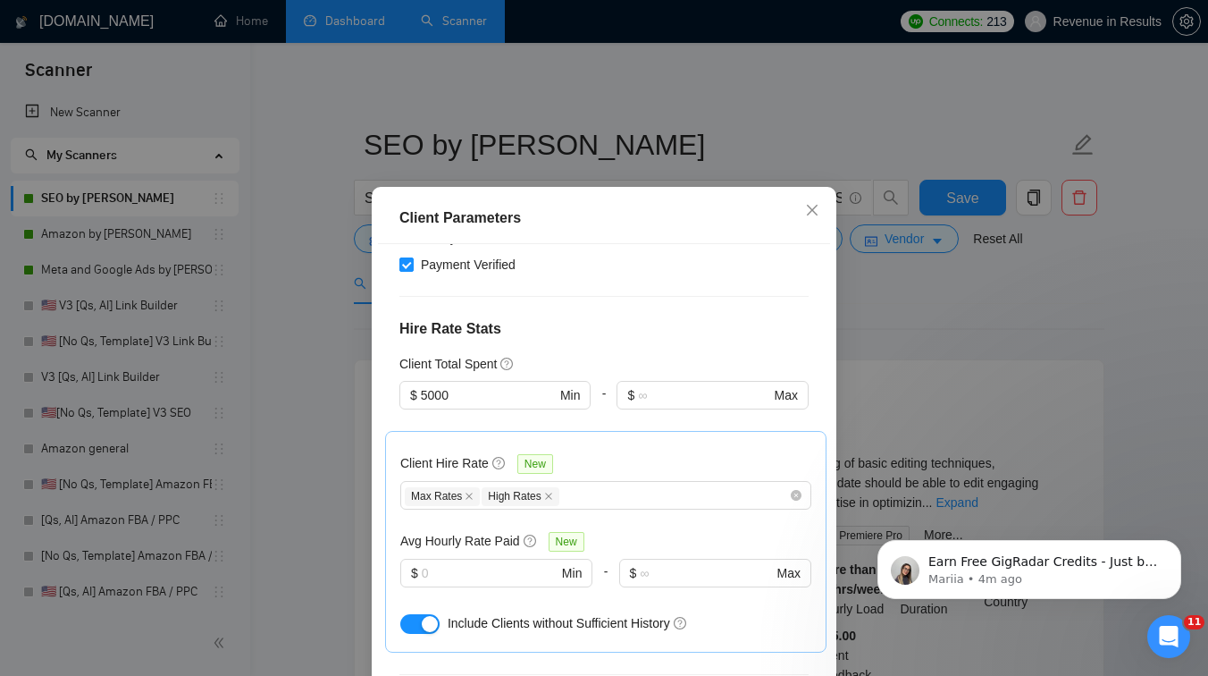
scroll to position [265, 0]
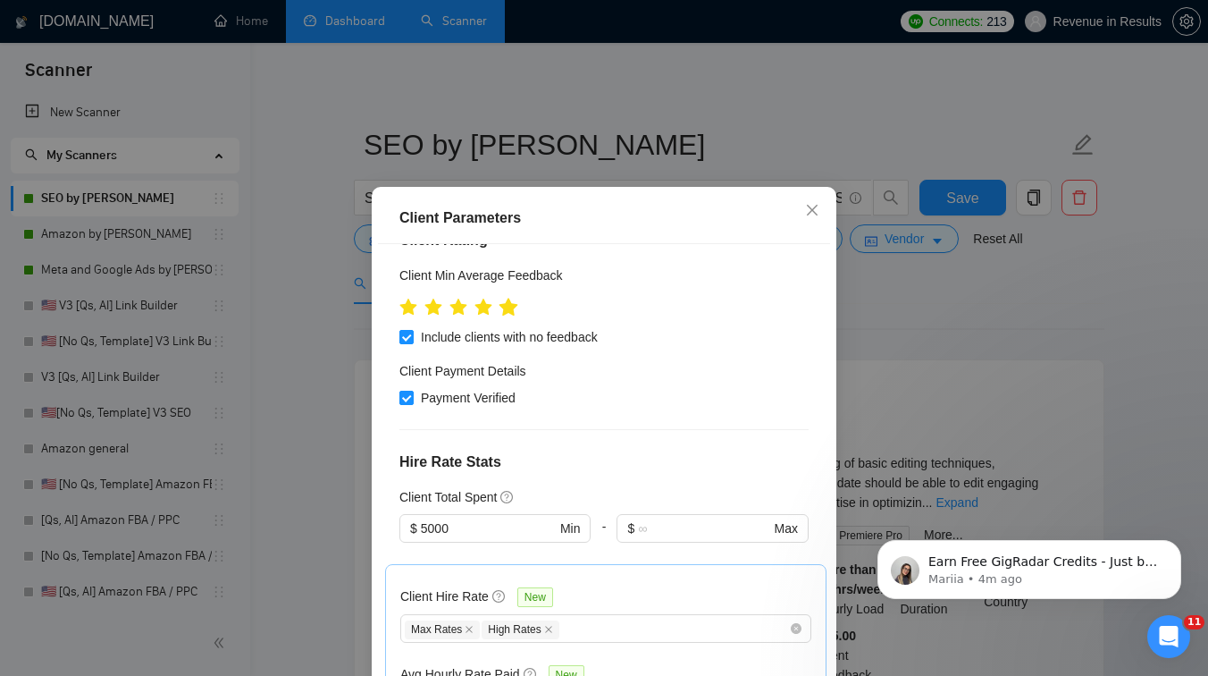
click at [517, 309] on icon "star" at bounding box center [509, 308] width 20 height 20
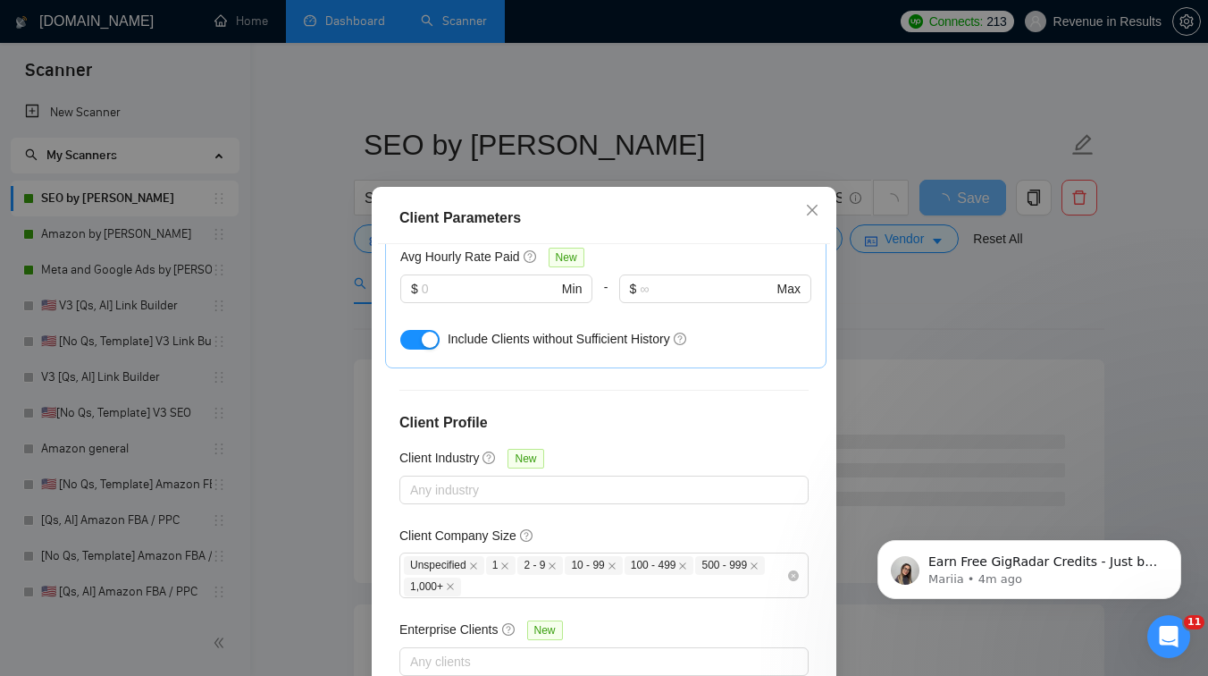
scroll to position [120, 0]
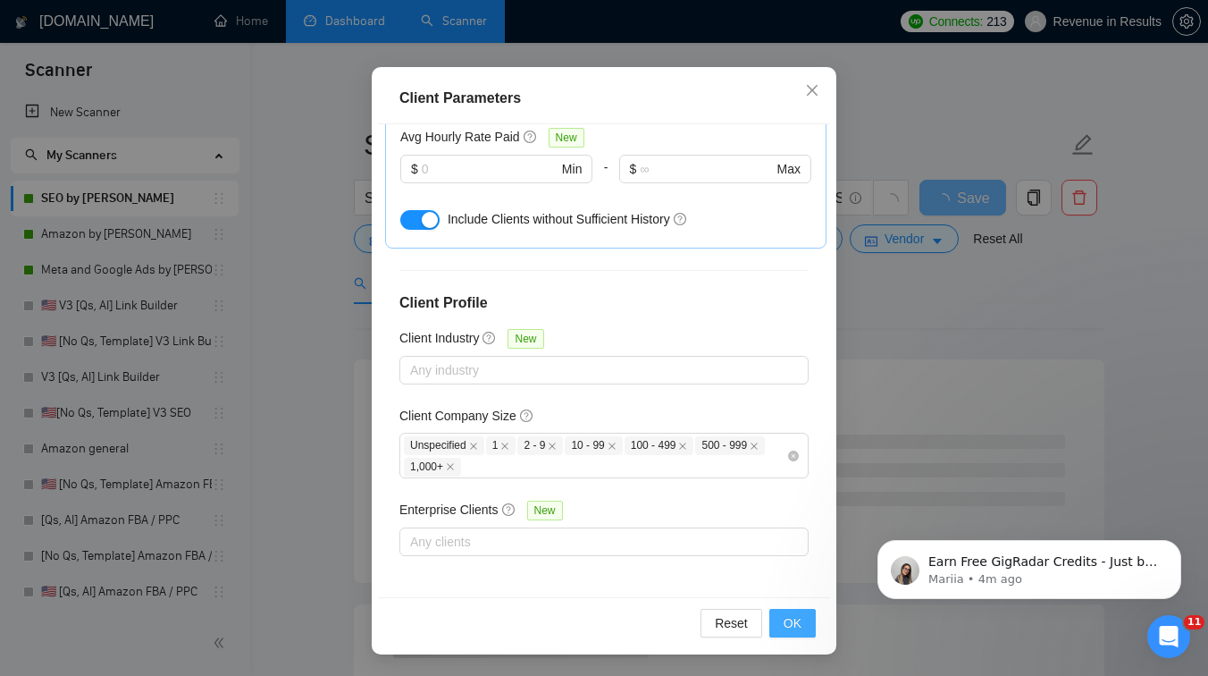
click at [793, 614] on span "OK" at bounding box center [793, 623] width 18 height 20
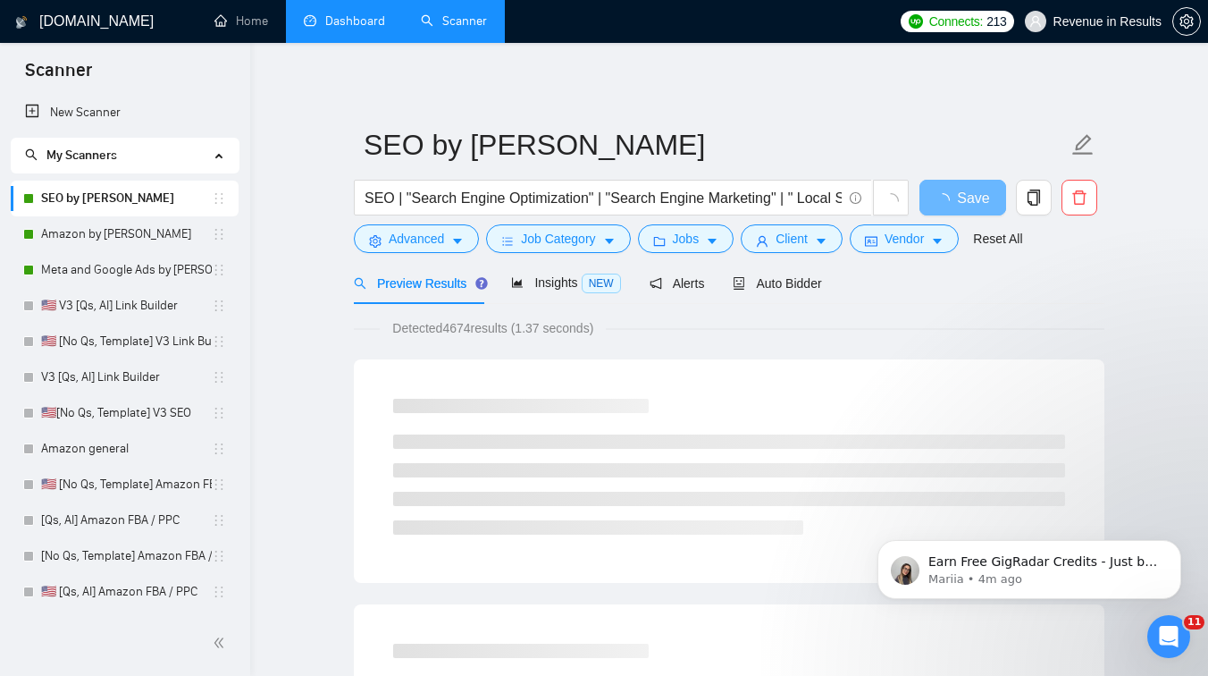
scroll to position [40, 0]
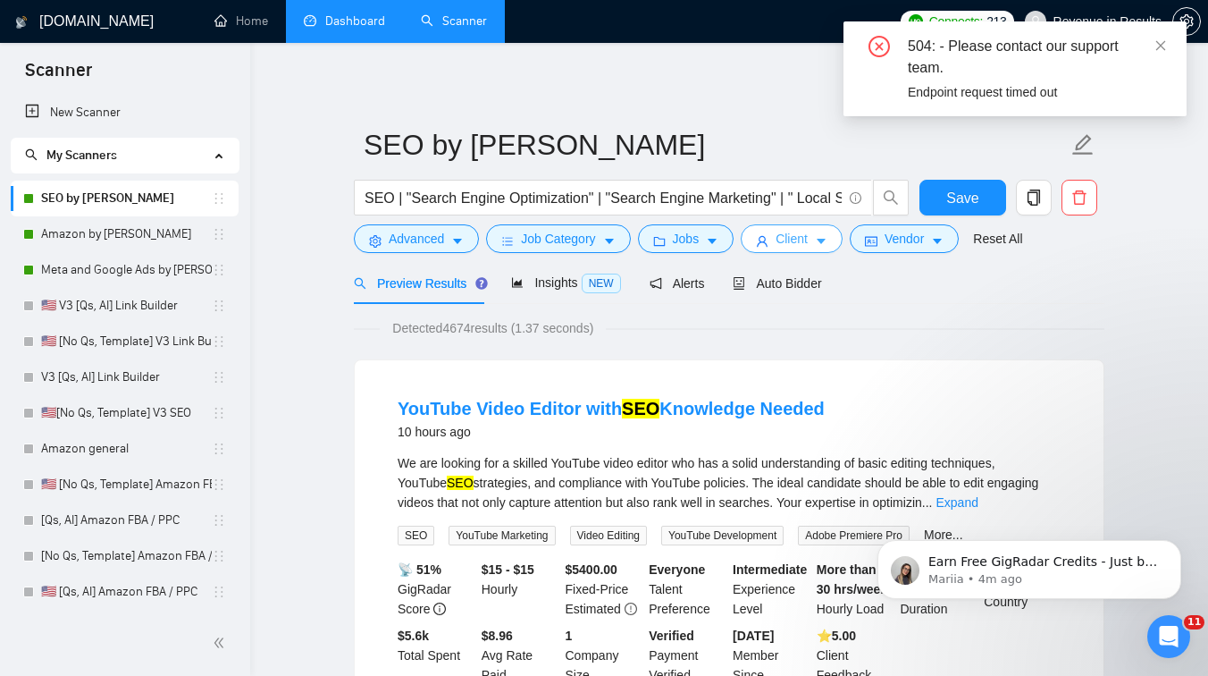
click at [799, 242] on span "Client" at bounding box center [792, 239] width 32 height 20
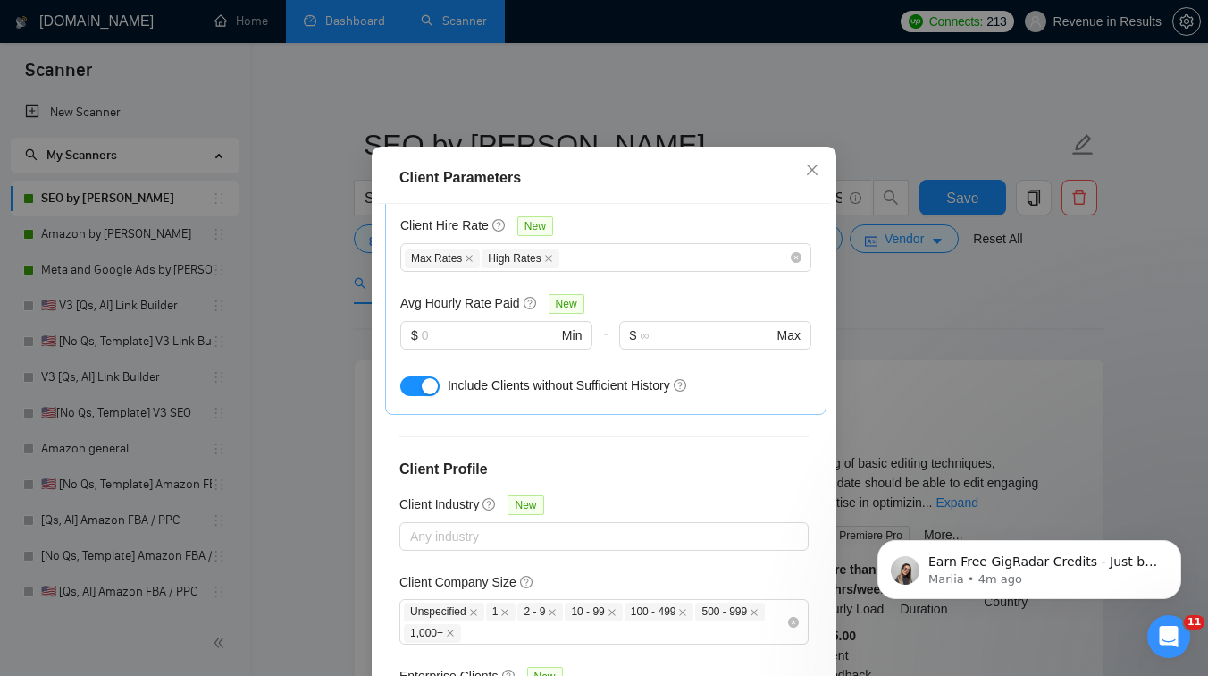
scroll to position [683, 0]
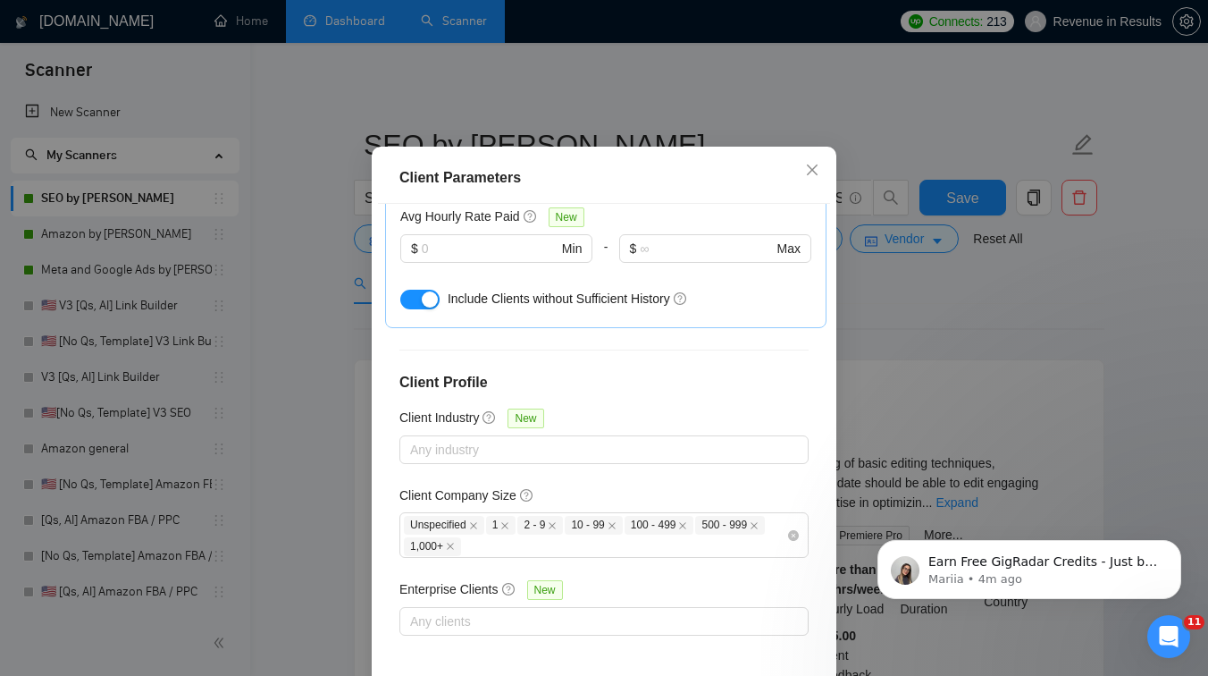
click at [907, 304] on div "Client Parameters Client Location Include Client Countries [GEOGRAPHIC_DATA] [G…" at bounding box center [604, 338] width 1208 height 676
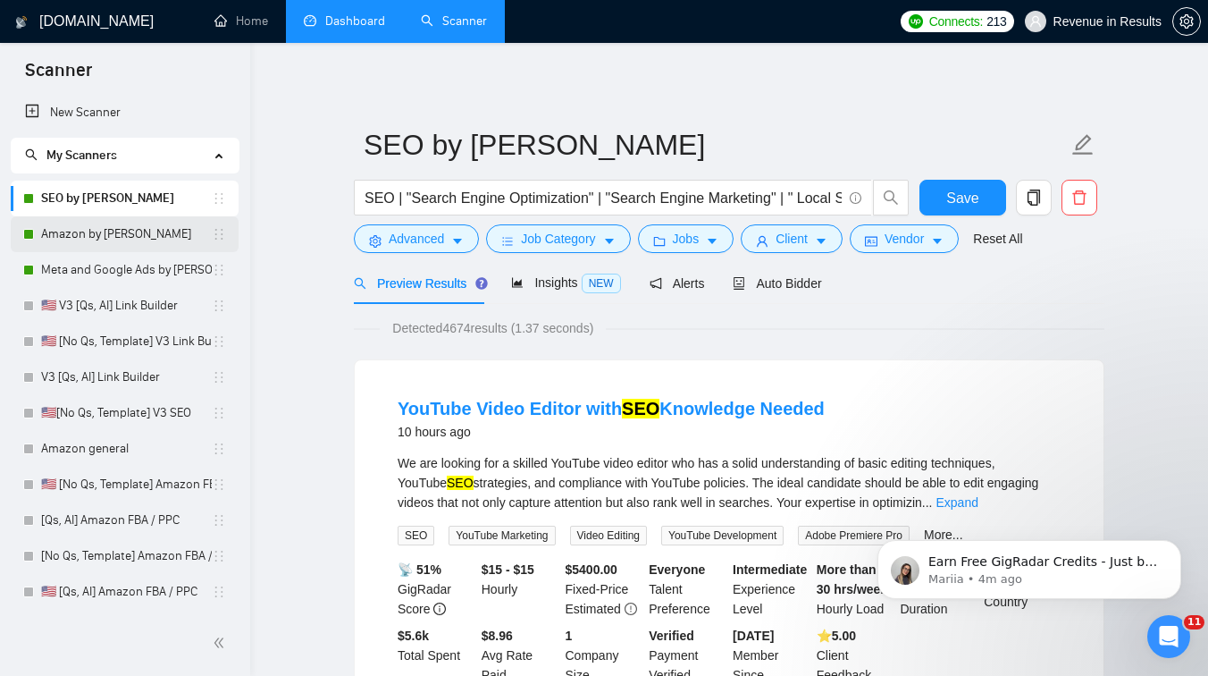
click at [132, 239] on link "Amazon by [PERSON_NAME]" at bounding box center [126, 234] width 171 height 36
click at [828, 239] on icon "caret-down" at bounding box center [821, 241] width 13 height 13
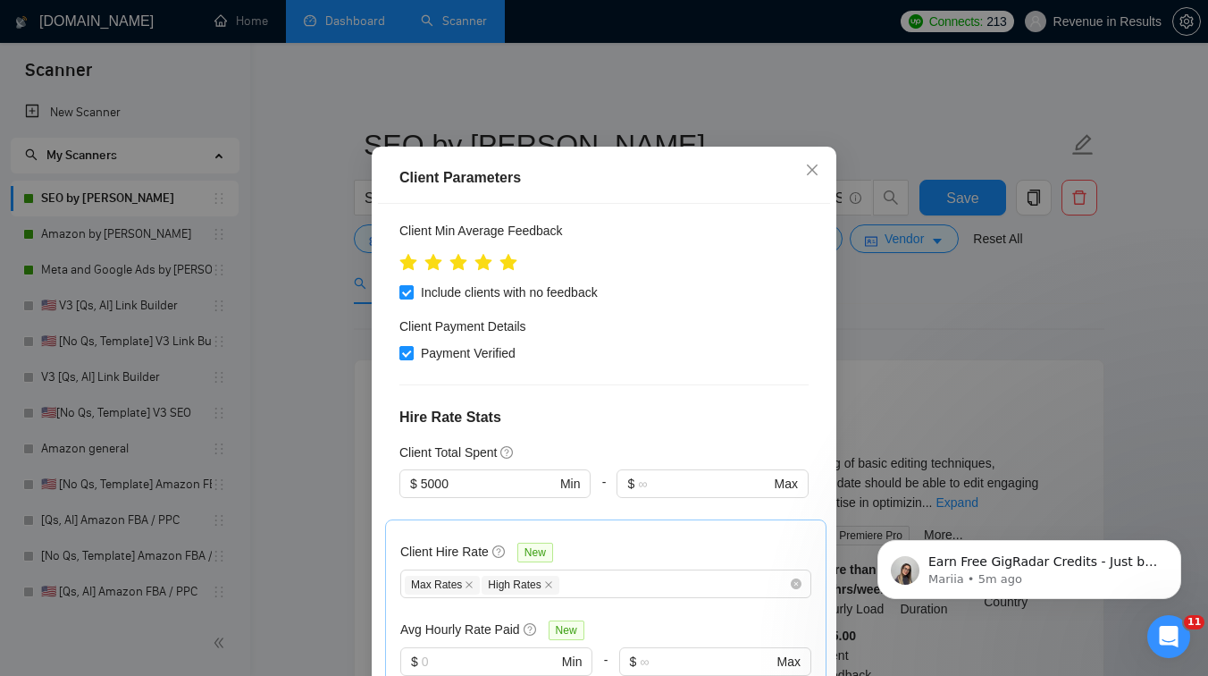
scroll to position [93, 0]
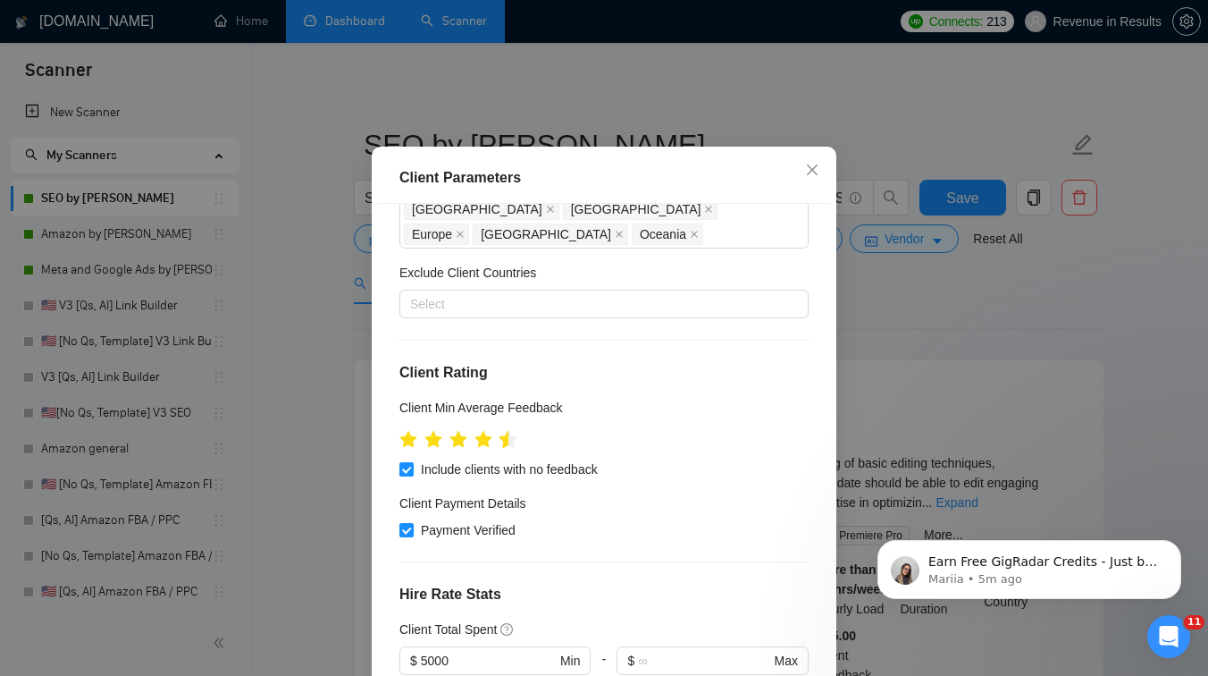
click at [507, 448] on icon "star" at bounding box center [509, 439] width 19 height 18
click at [517, 448] on icon "star" at bounding box center [509, 439] width 19 height 18
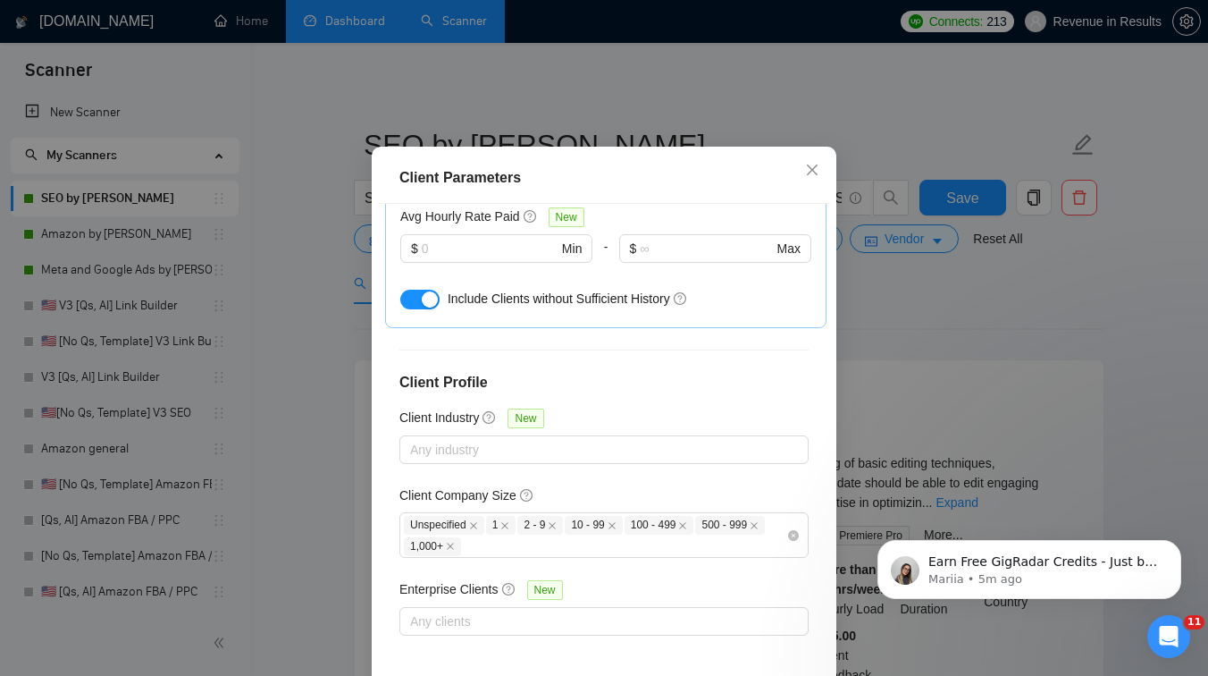
scroll to position [120, 0]
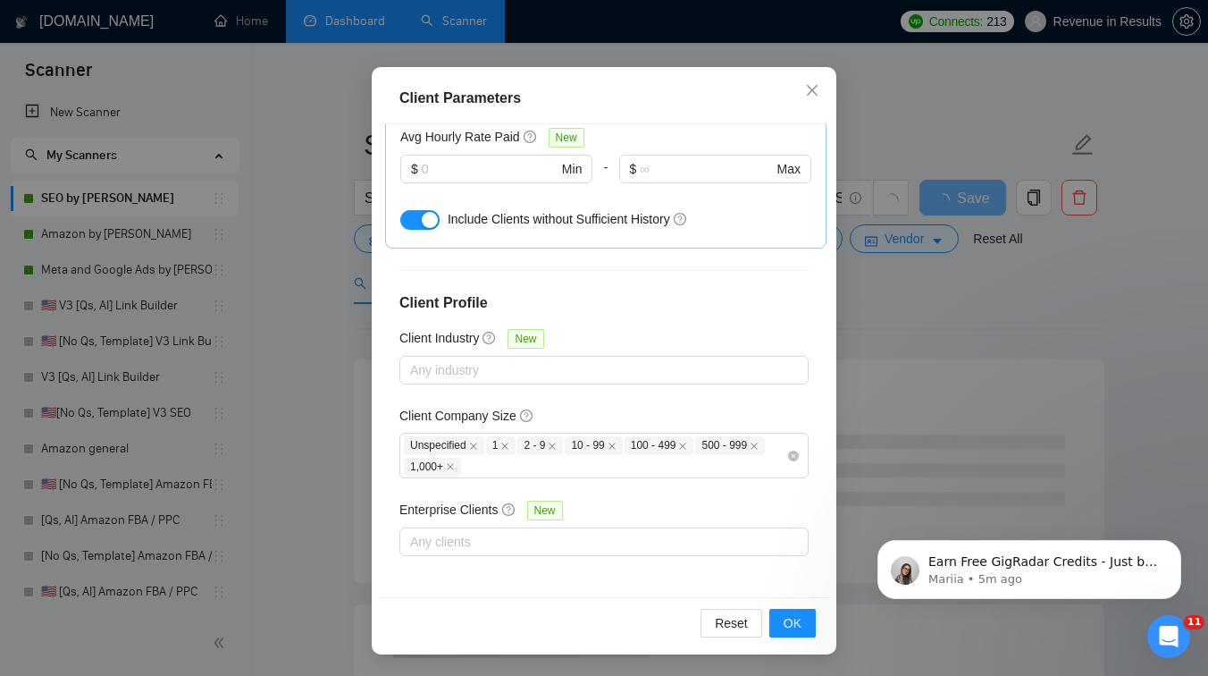
click at [428, 219] on div "button" at bounding box center [430, 220] width 16 height 16
click at [787, 616] on span "OK" at bounding box center [793, 623] width 18 height 20
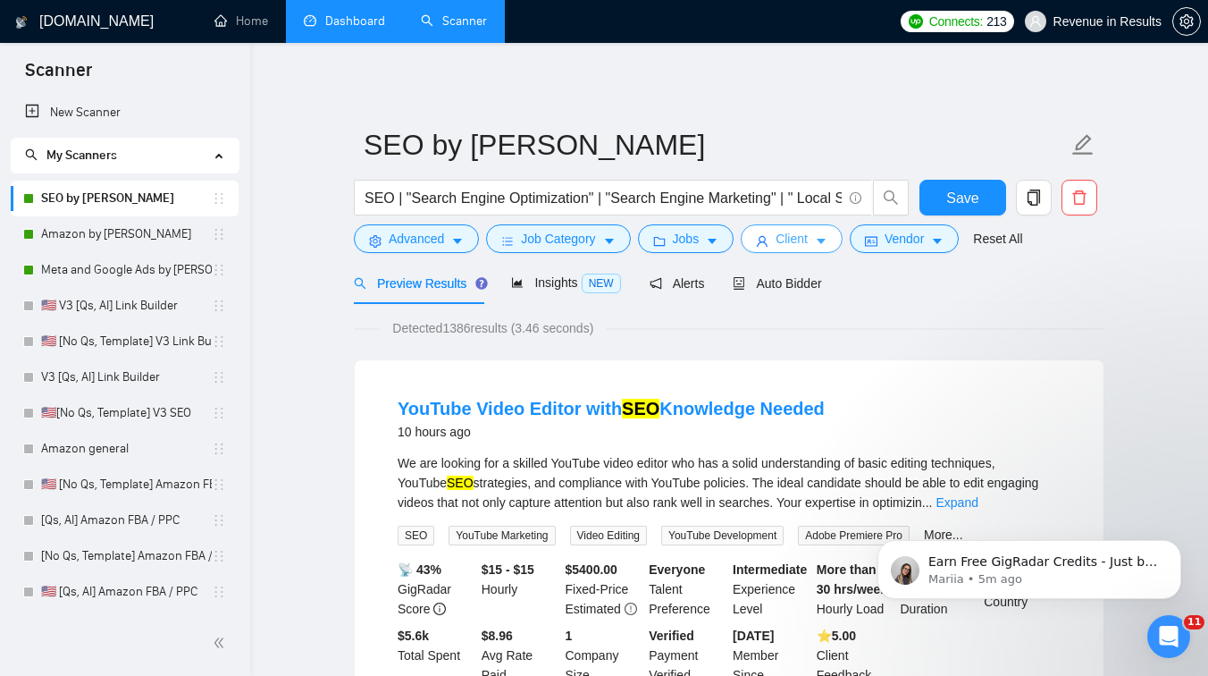
click at [795, 246] on span "Client" at bounding box center [792, 239] width 32 height 20
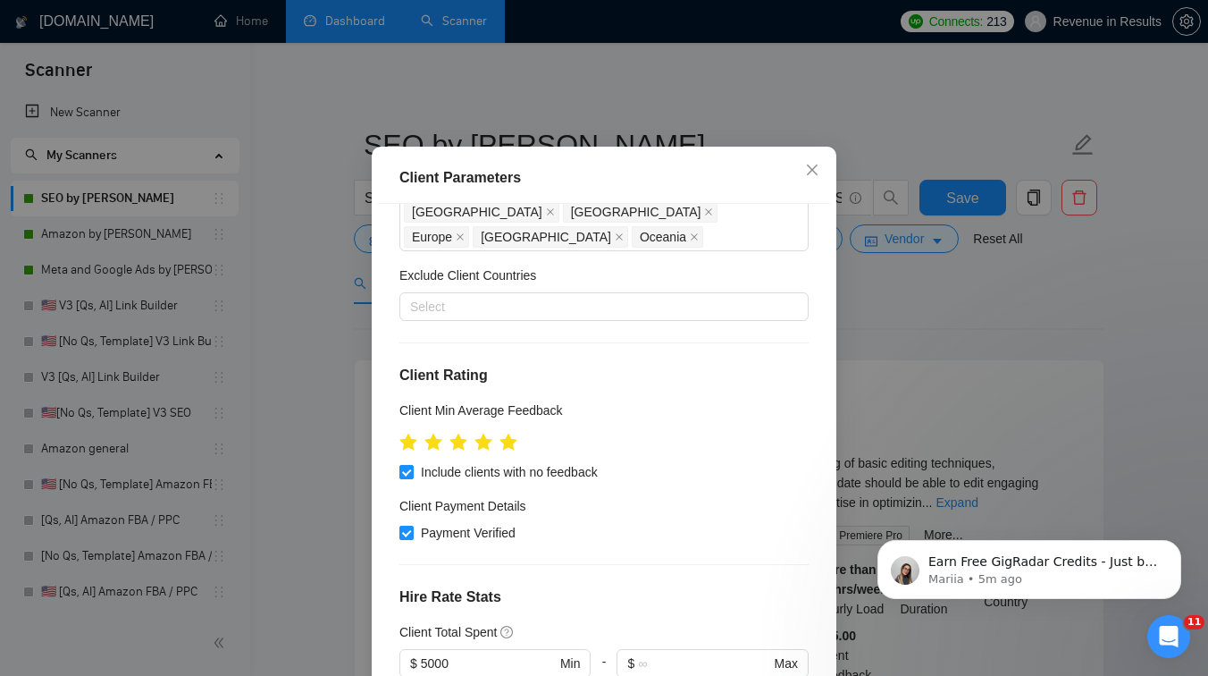
scroll to position [97, 0]
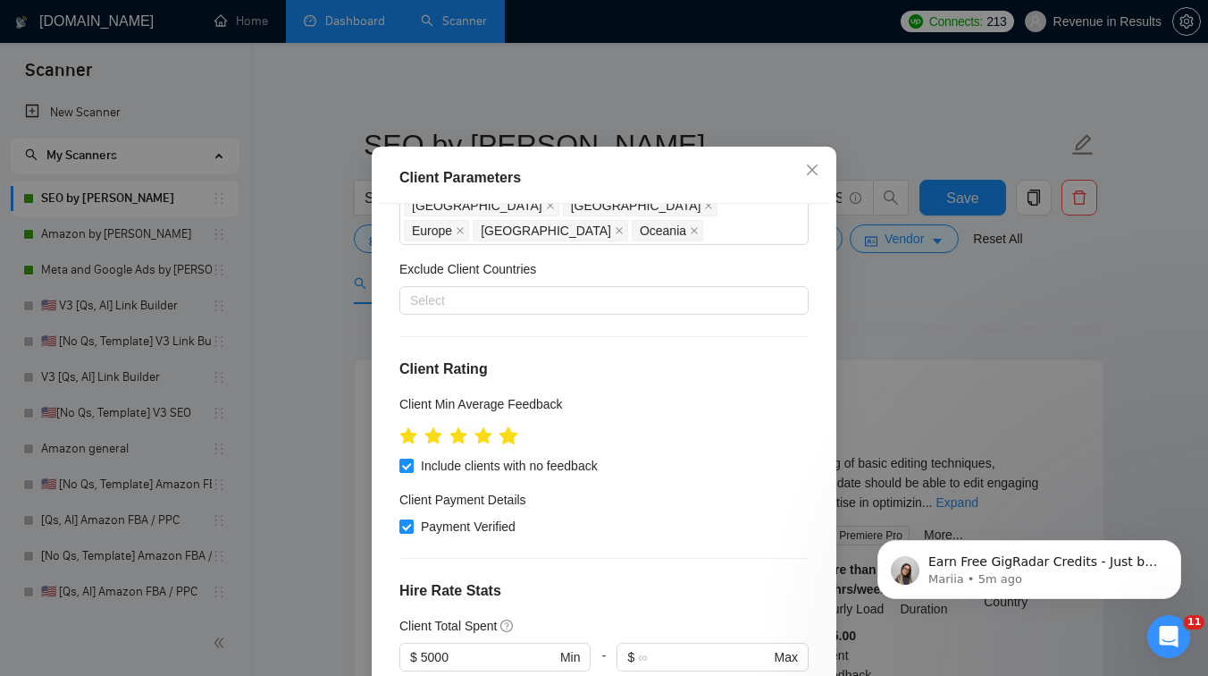
click at [511, 444] on icon "star" at bounding box center [509, 435] width 19 height 18
click at [509, 444] on icon "star" at bounding box center [509, 435] width 19 height 18
click at [507, 444] on icon "star" at bounding box center [509, 435] width 19 height 18
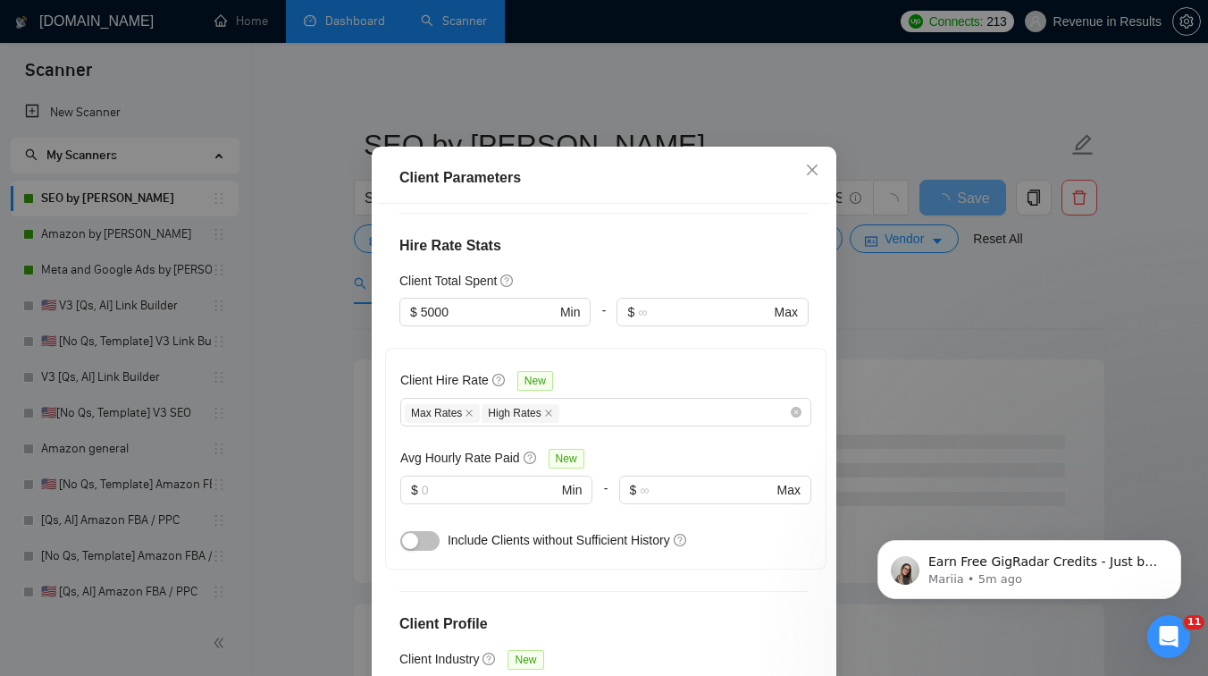
scroll to position [504, 0]
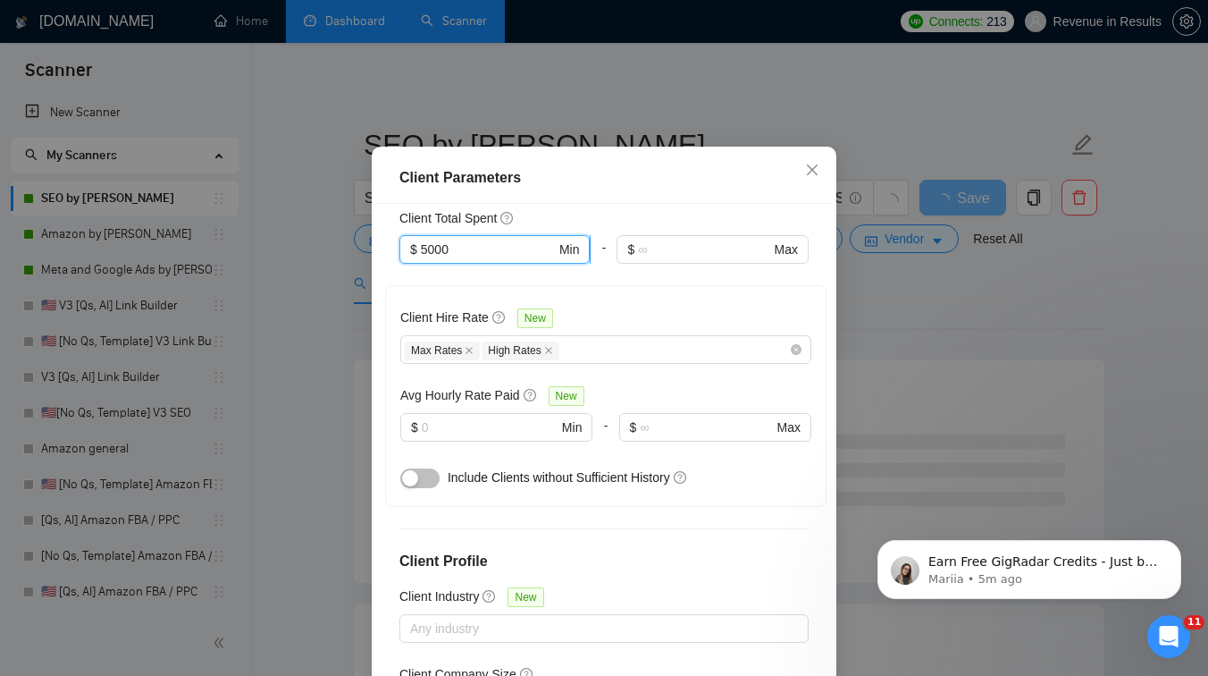
click at [425, 259] on input "5000" at bounding box center [488, 250] width 135 height 20
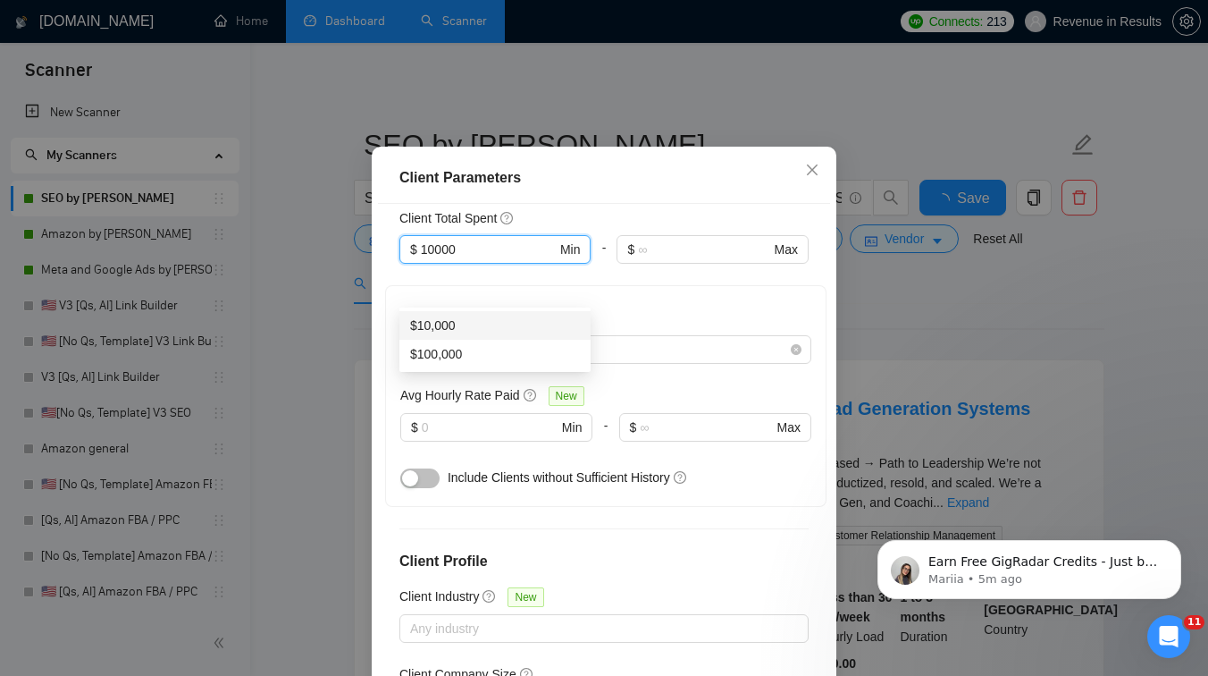
click at [429, 322] on div "$10,000" at bounding box center [495, 326] width 170 height 20
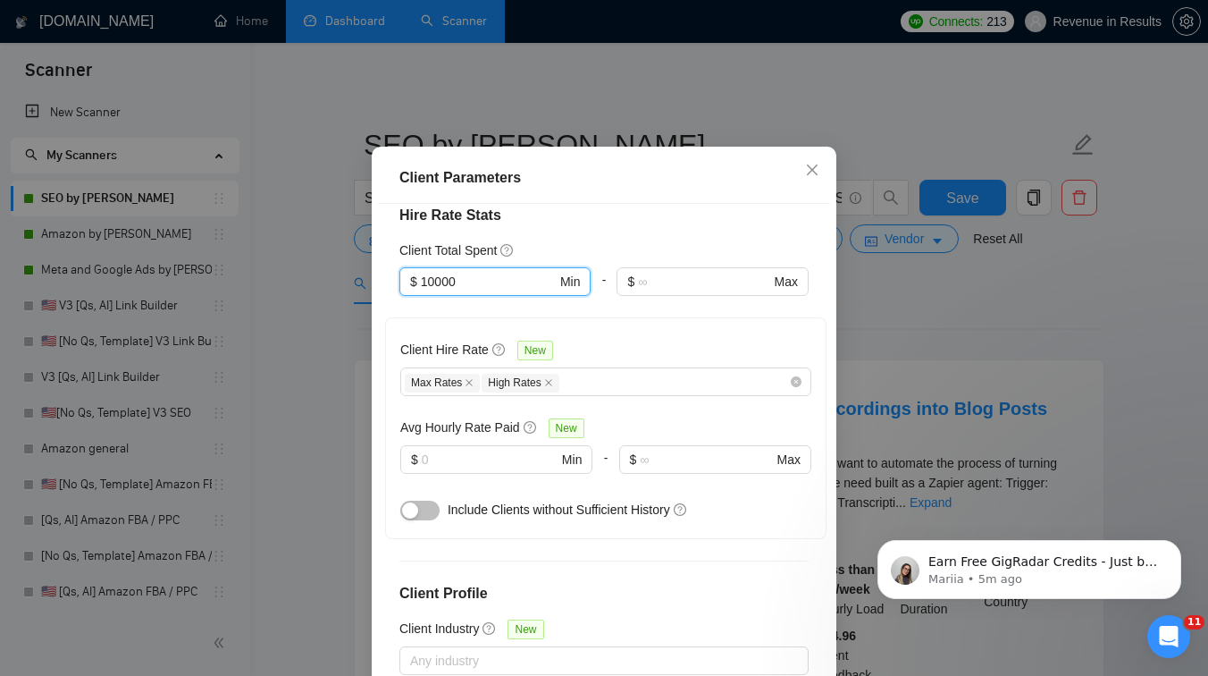
scroll to position [683, 0]
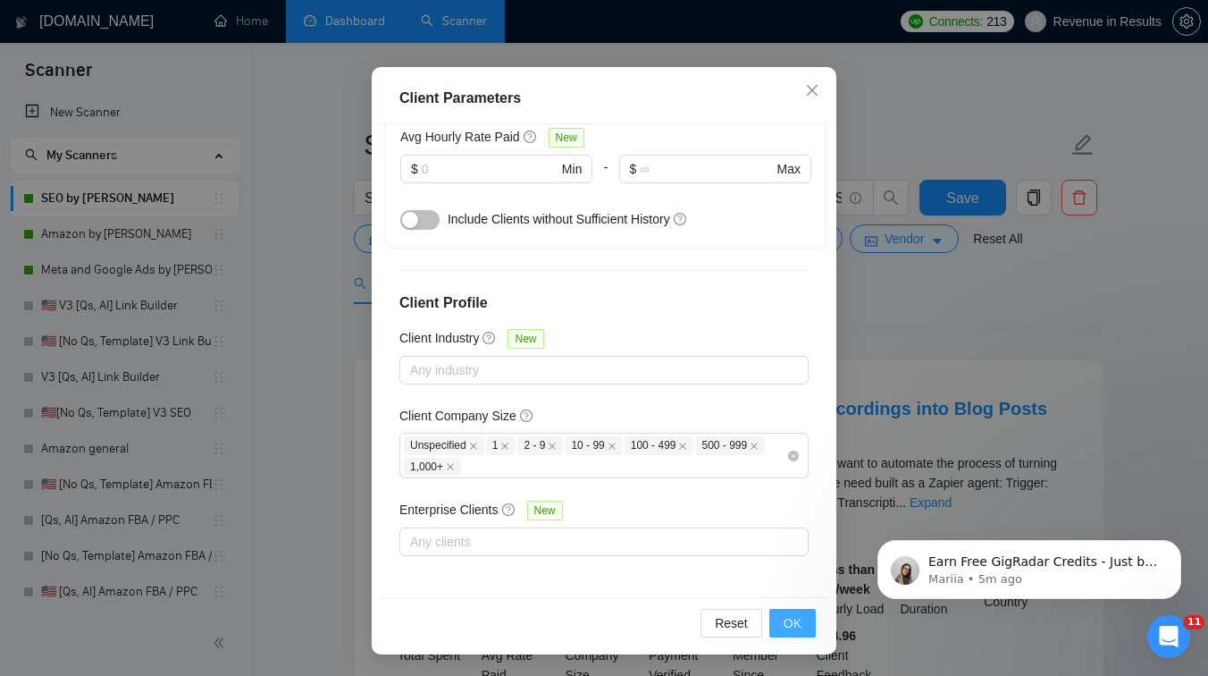
type input "10000"
click at [796, 611] on button "OK" at bounding box center [793, 623] width 46 height 29
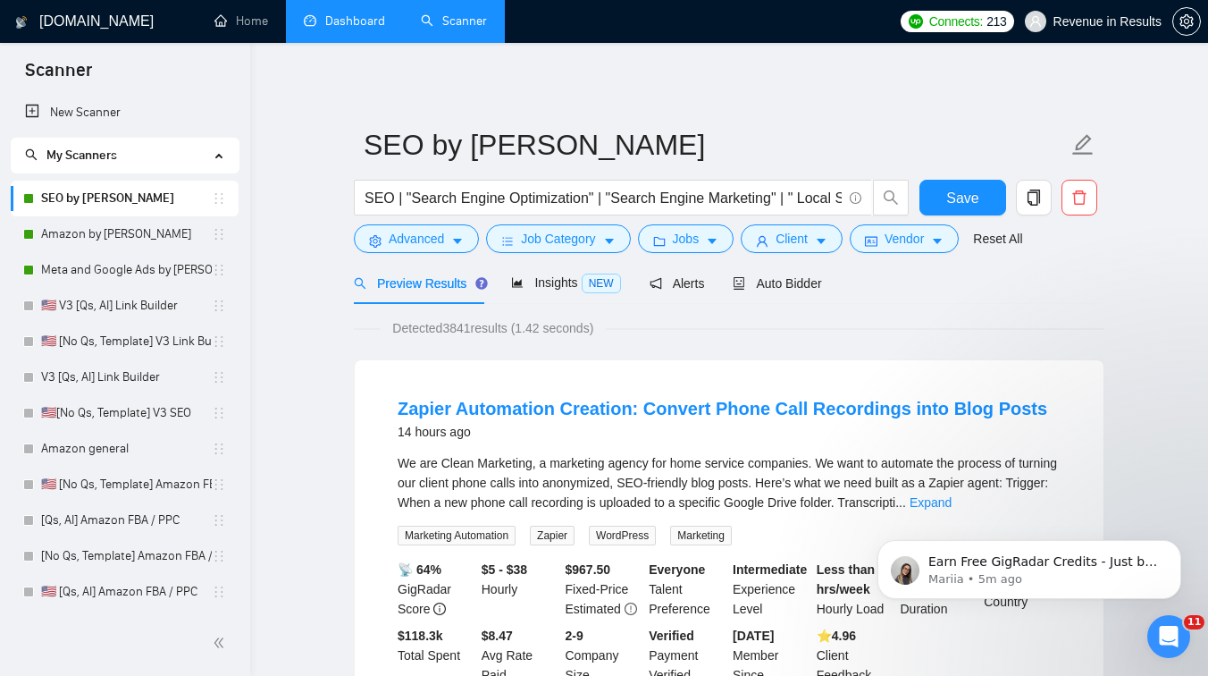
scroll to position [40, 0]
click at [797, 242] on span "Client" at bounding box center [792, 239] width 32 height 20
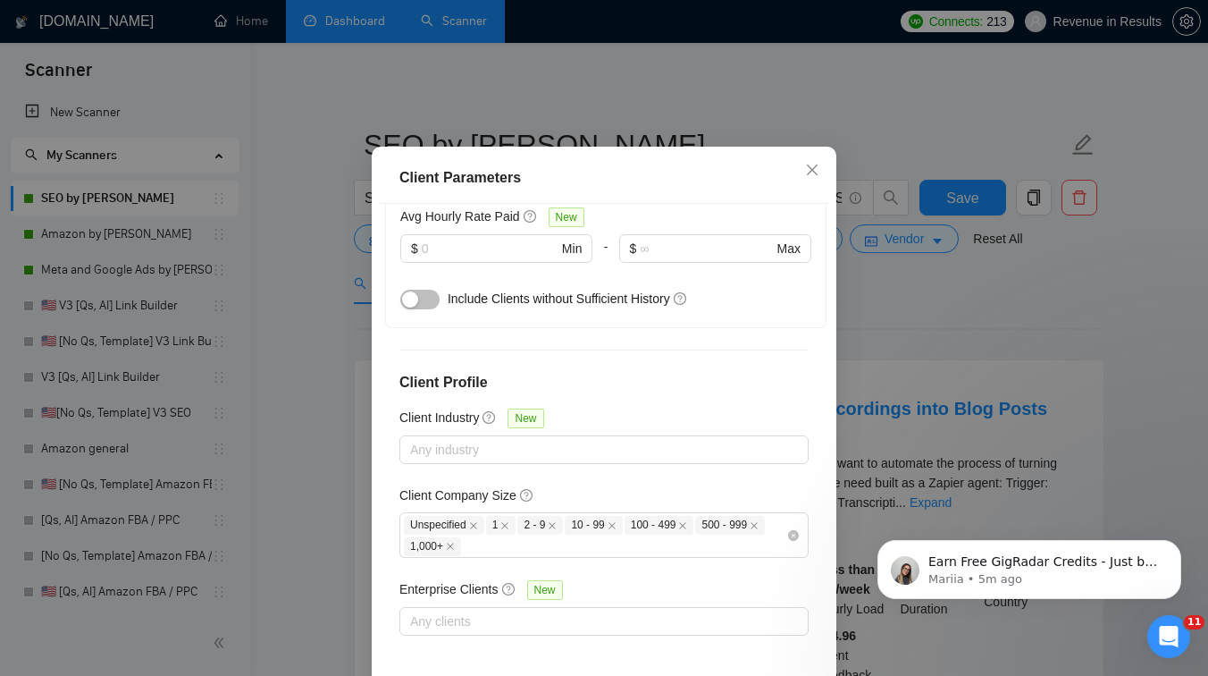
click at [878, 282] on div "Client Parameters Client Location Include Client Countries [GEOGRAPHIC_DATA] [G…" at bounding box center [604, 338] width 1208 height 676
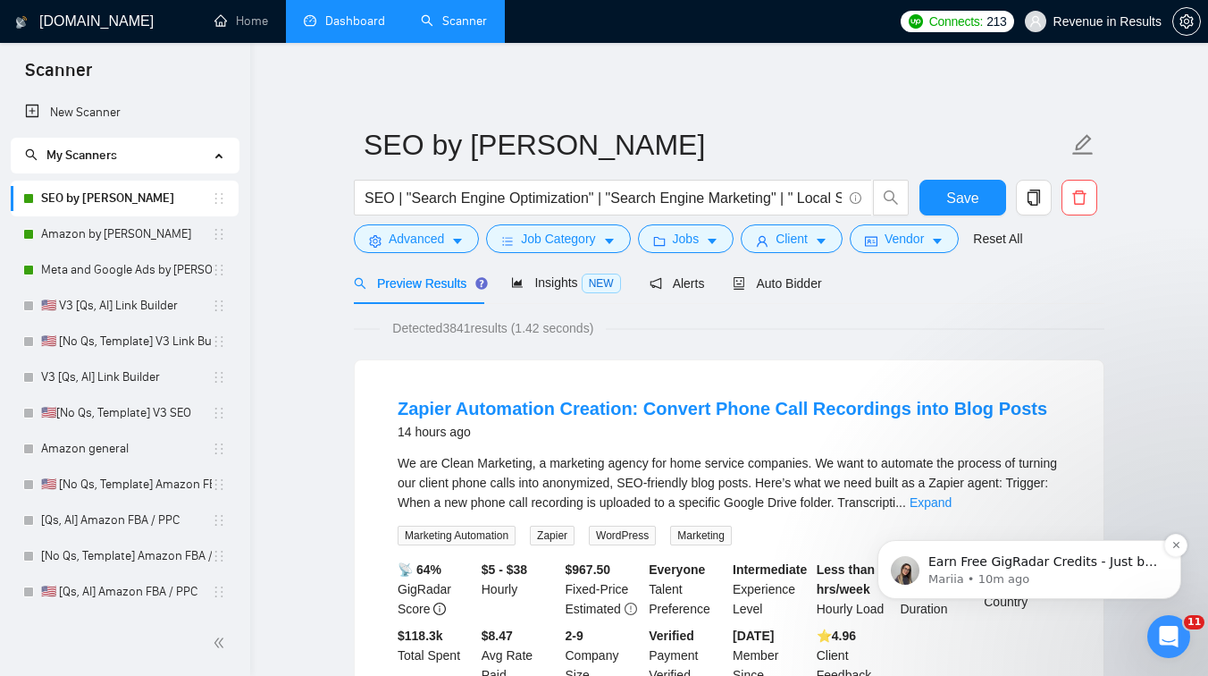
click at [1048, 557] on p "Earn Free GigRadar Credits - Just by Sharing Your Story! 💬 Want more credits fo…" at bounding box center [1044, 562] width 231 height 18
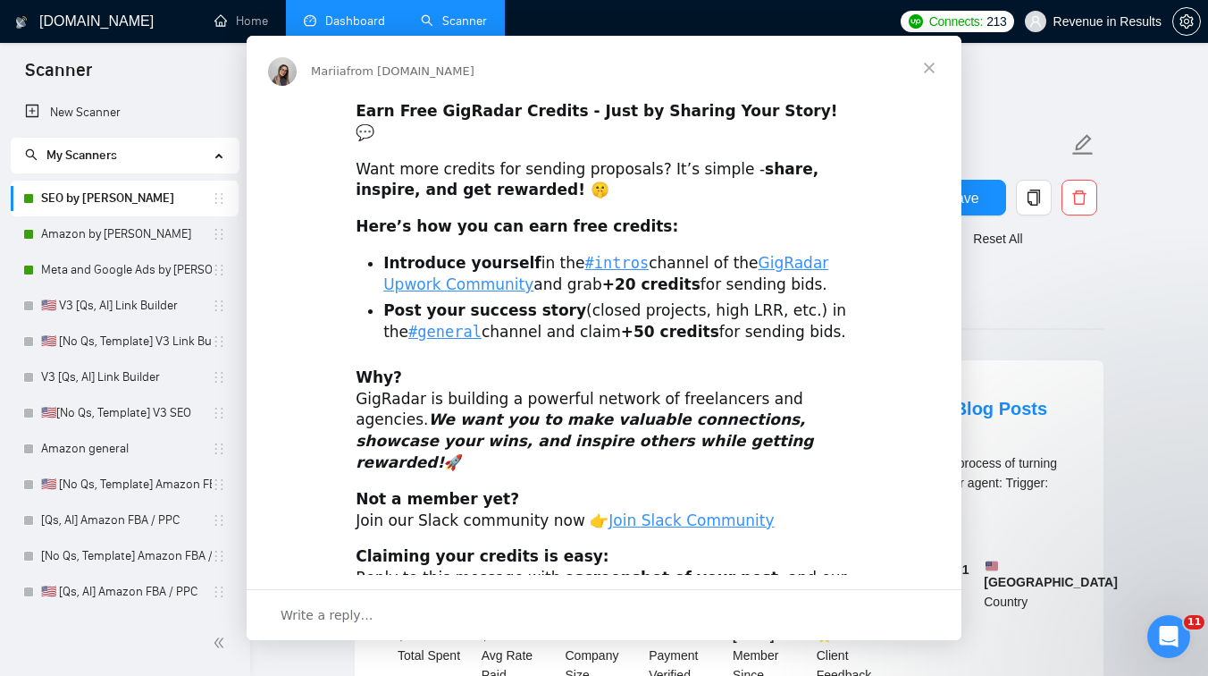
scroll to position [0, 0]
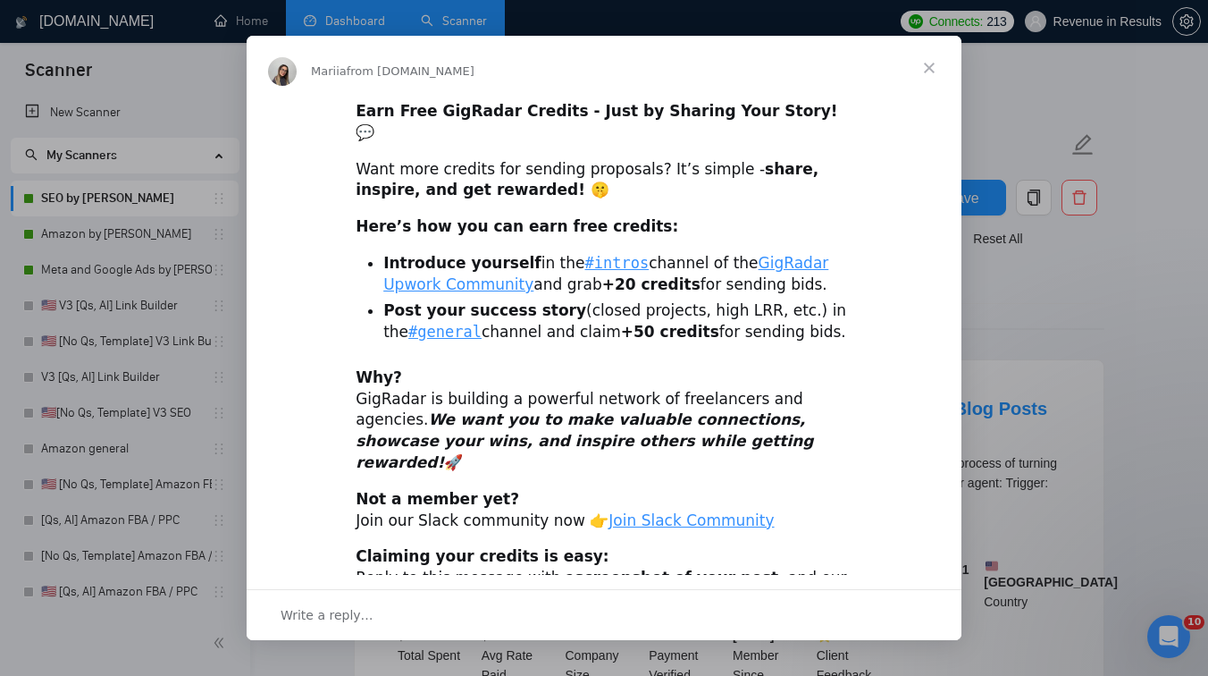
click at [925, 65] on span "Close" at bounding box center [929, 68] width 64 height 64
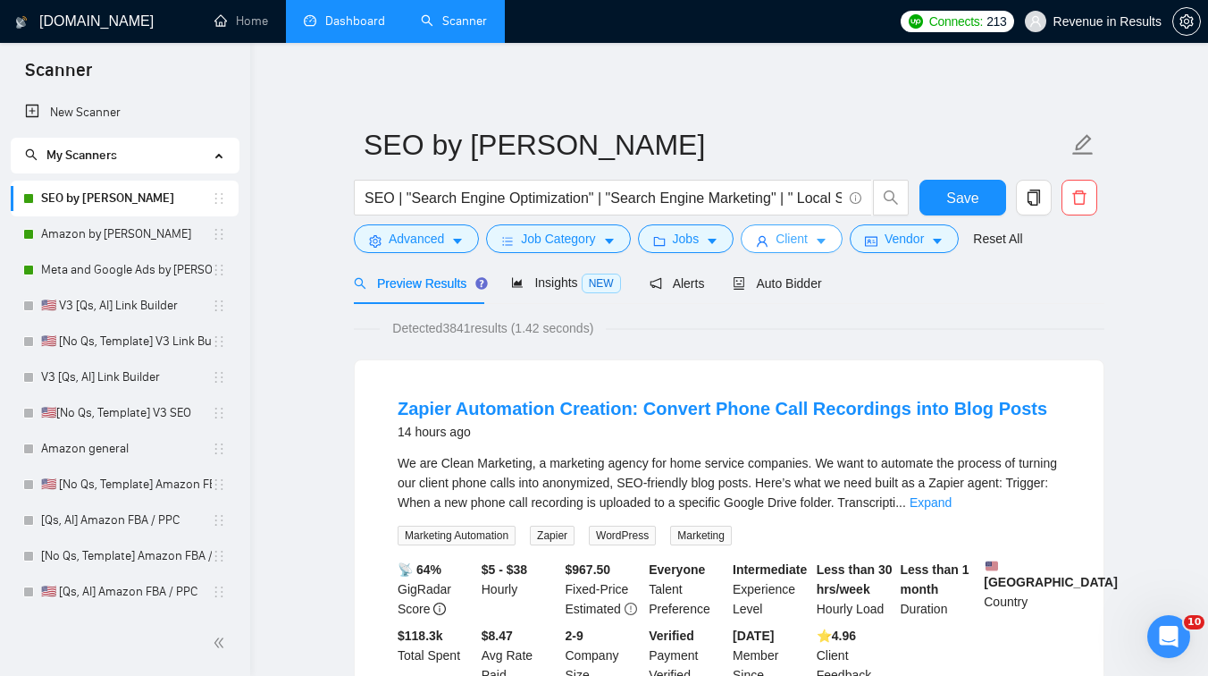
click at [808, 248] on span "Client" at bounding box center [792, 239] width 32 height 20
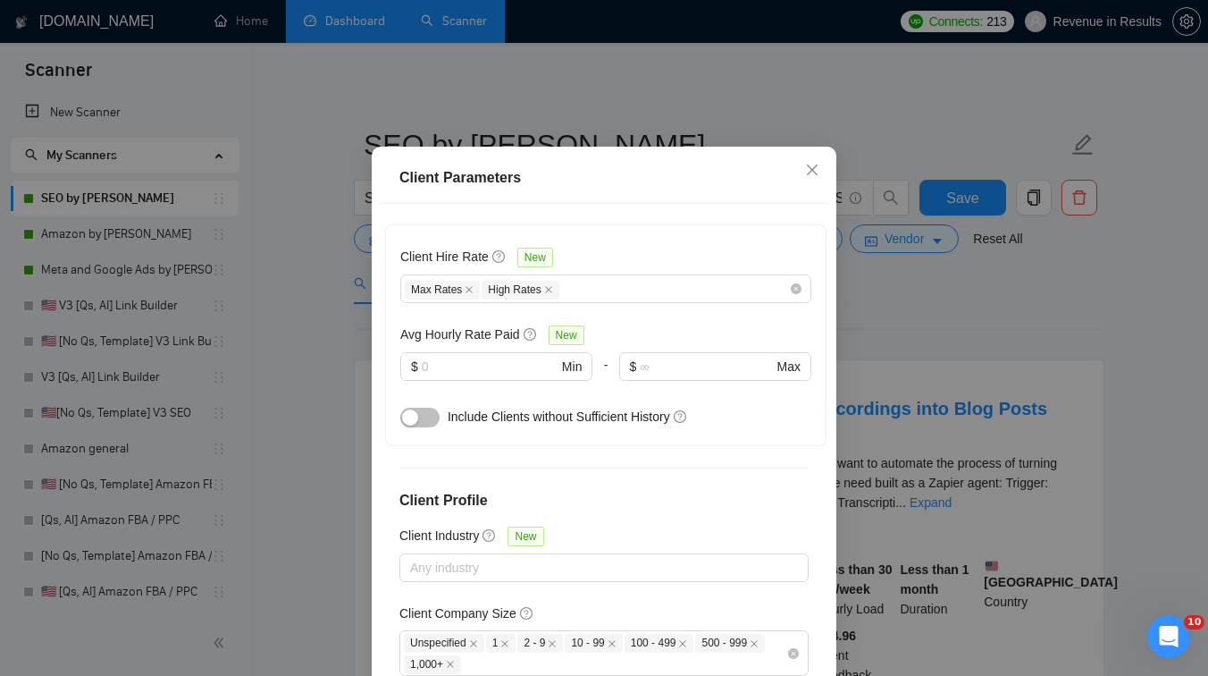
scroll to position [545, 0]
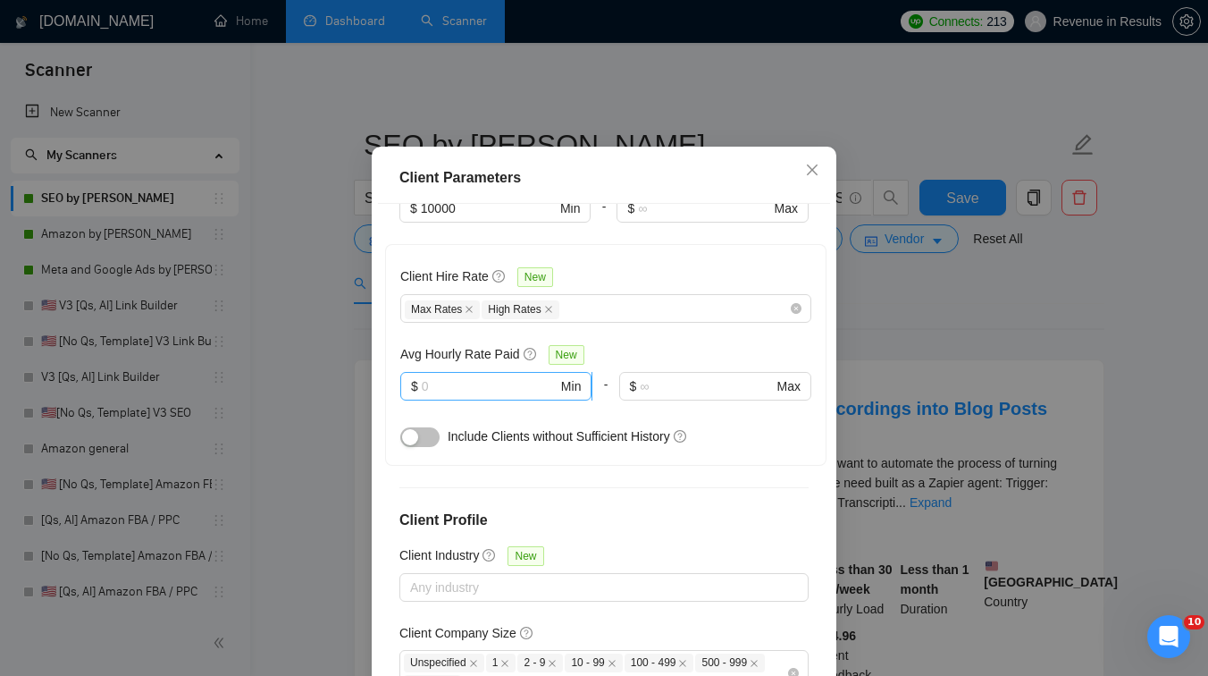
click at [453, 396] on input "text" at bounding box center [490, 386] width 136 height 20
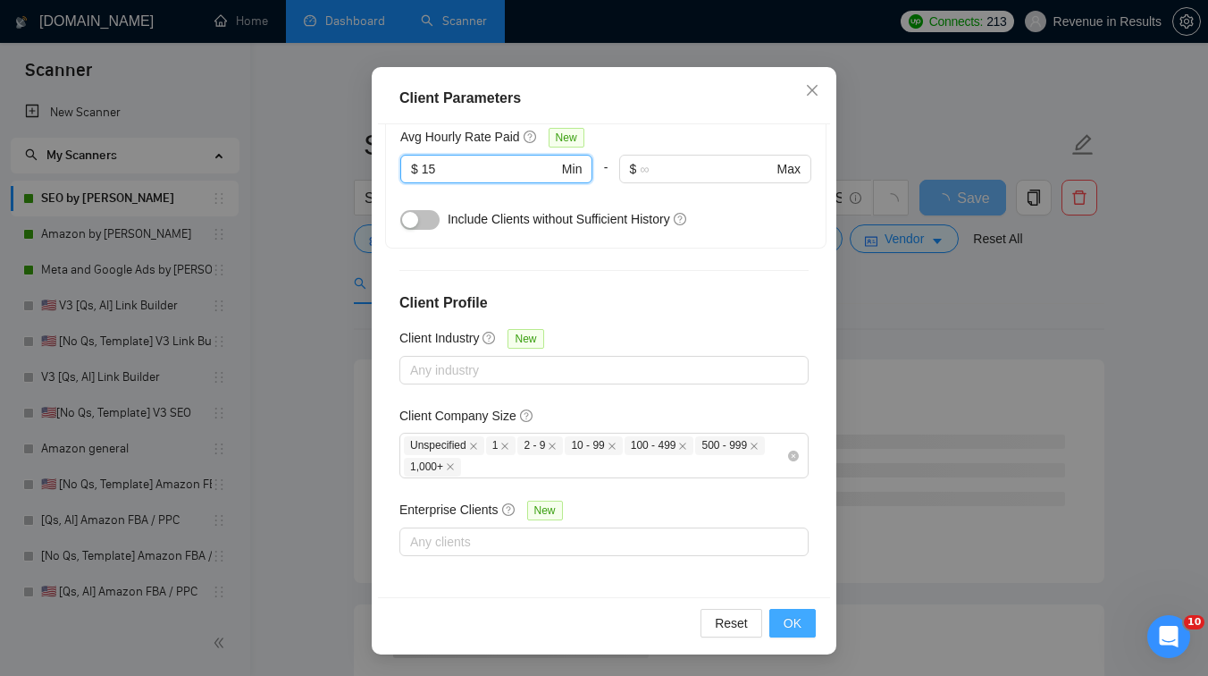
type input "15"
click at [796, 625] on span "OK" at bounding box center [793, 623] width 18 height 20
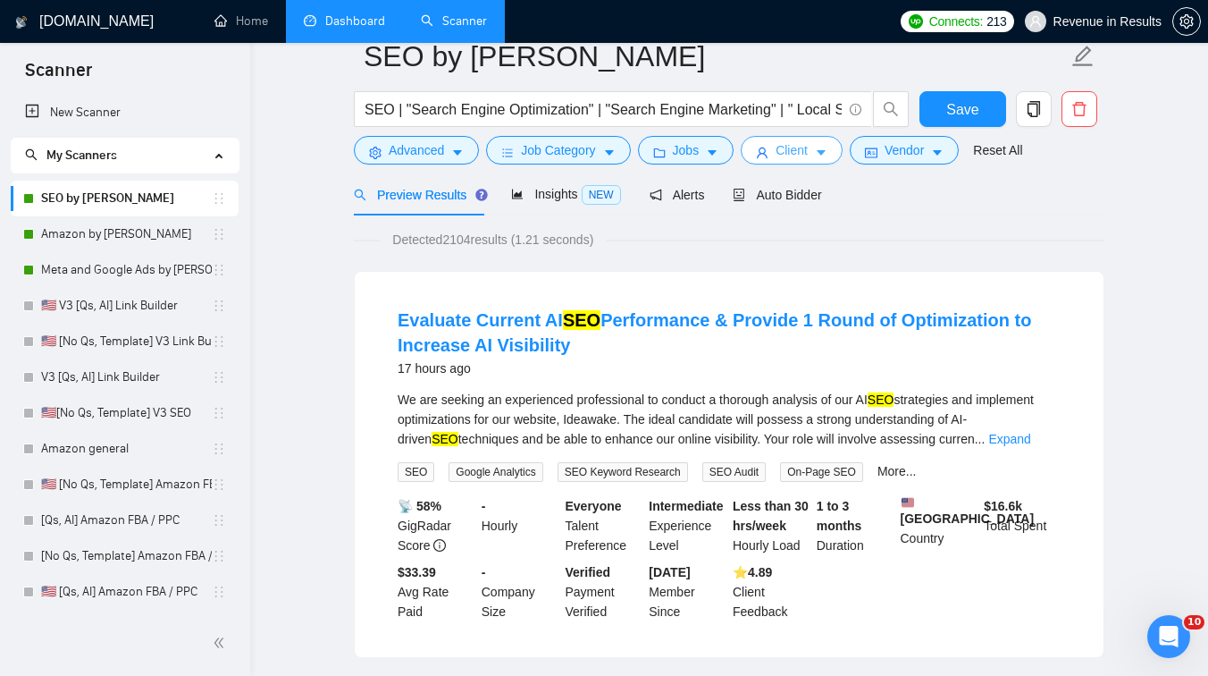
scroll to position [0, 0]
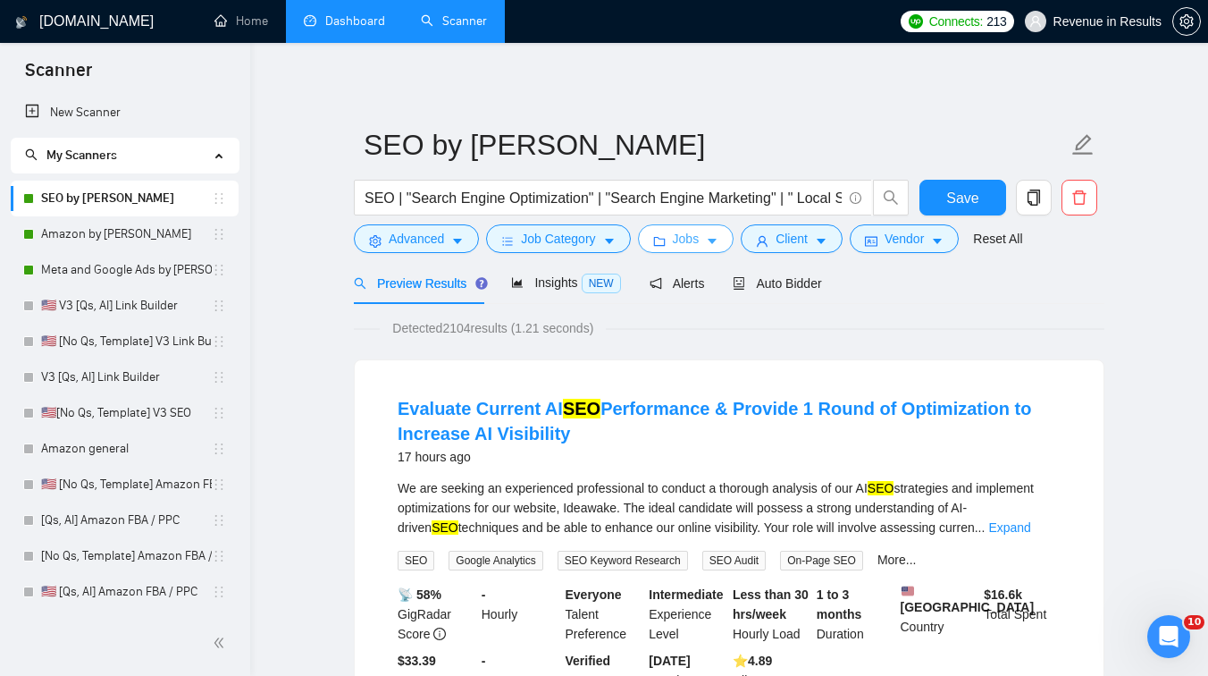
click at [716, 238] on icon "caret-down" at bounding box center [712, 241] width 13 height 13
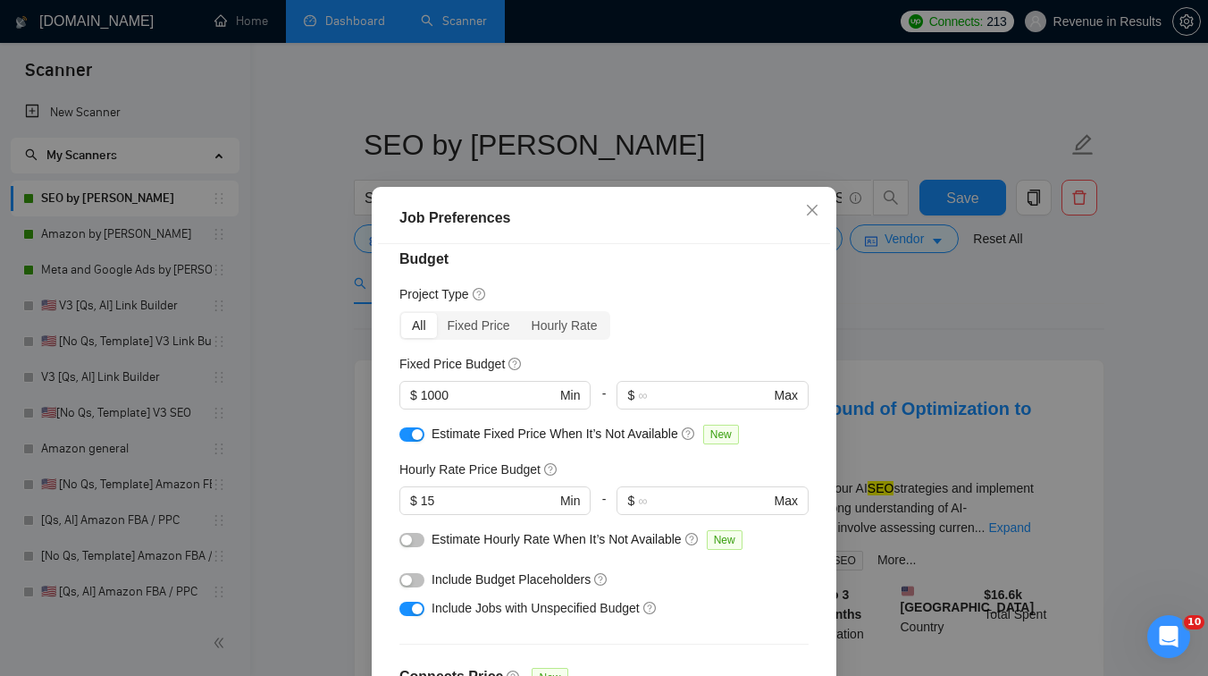
click at [932, 334] on div "Job Preferences Budget Project Type All Fixed Price Hourly Rate Fixed Price Bud…" at bounding box center [604, 338] width 1208 height 676
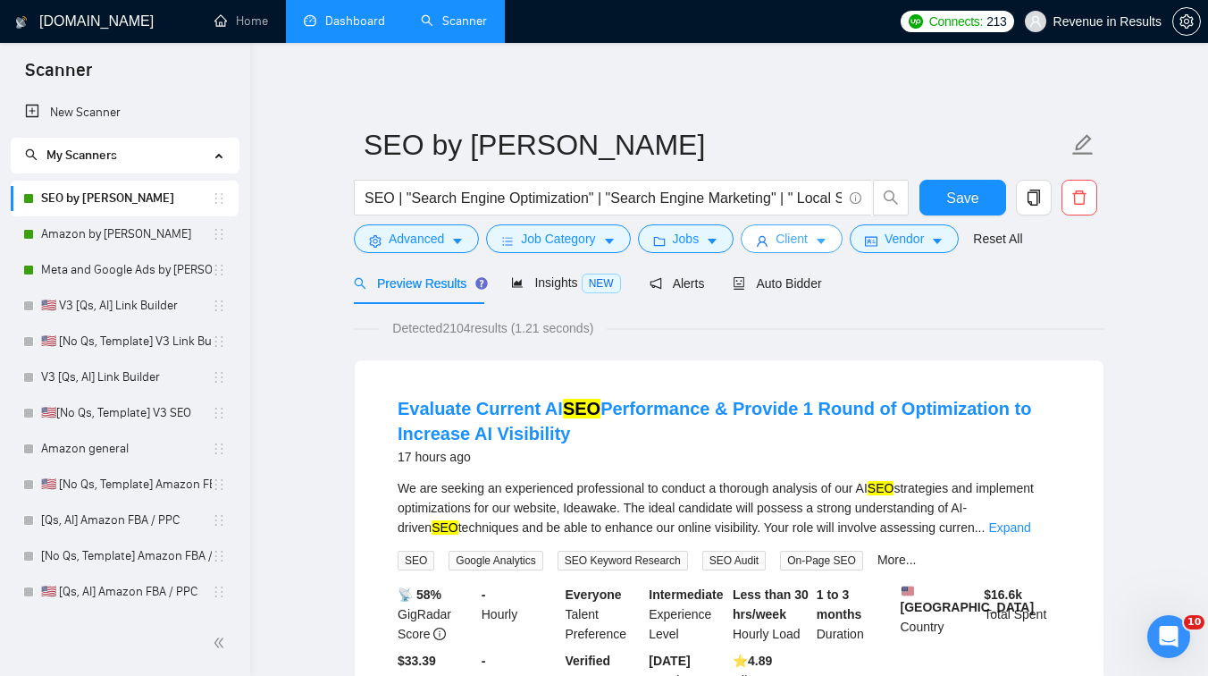
click at [792, 232] on span "Client" at bounding box center [792, 239] width 32 height 20
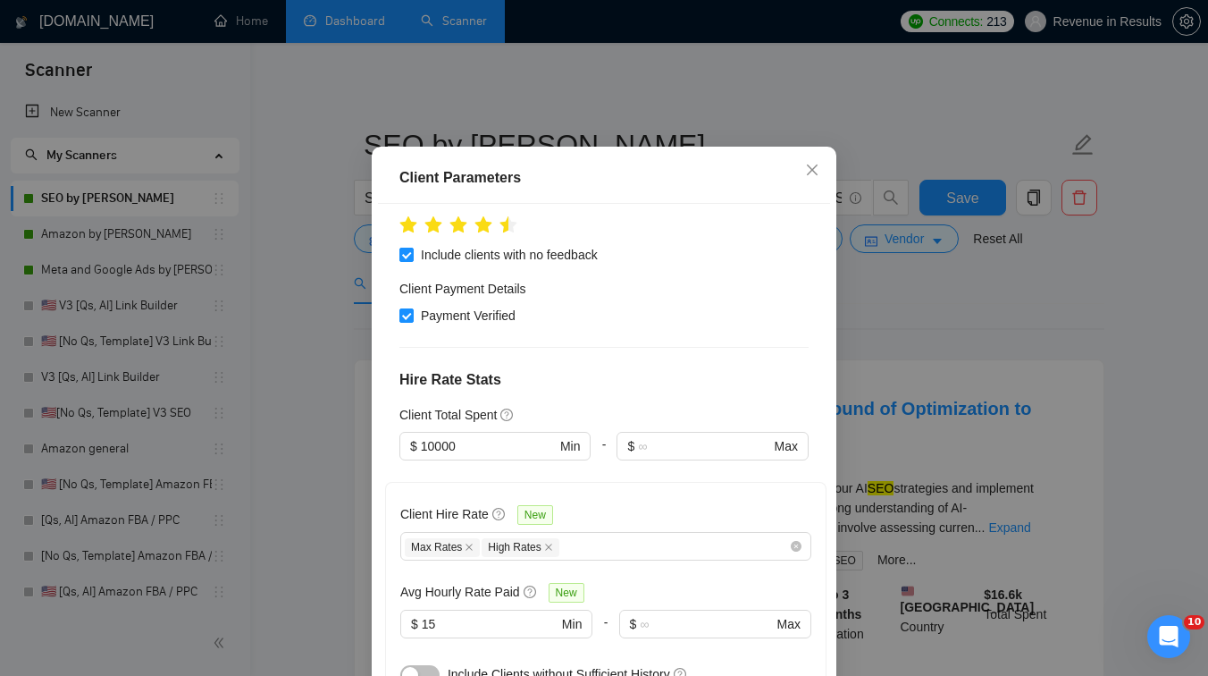
scroll to position [358, 0]
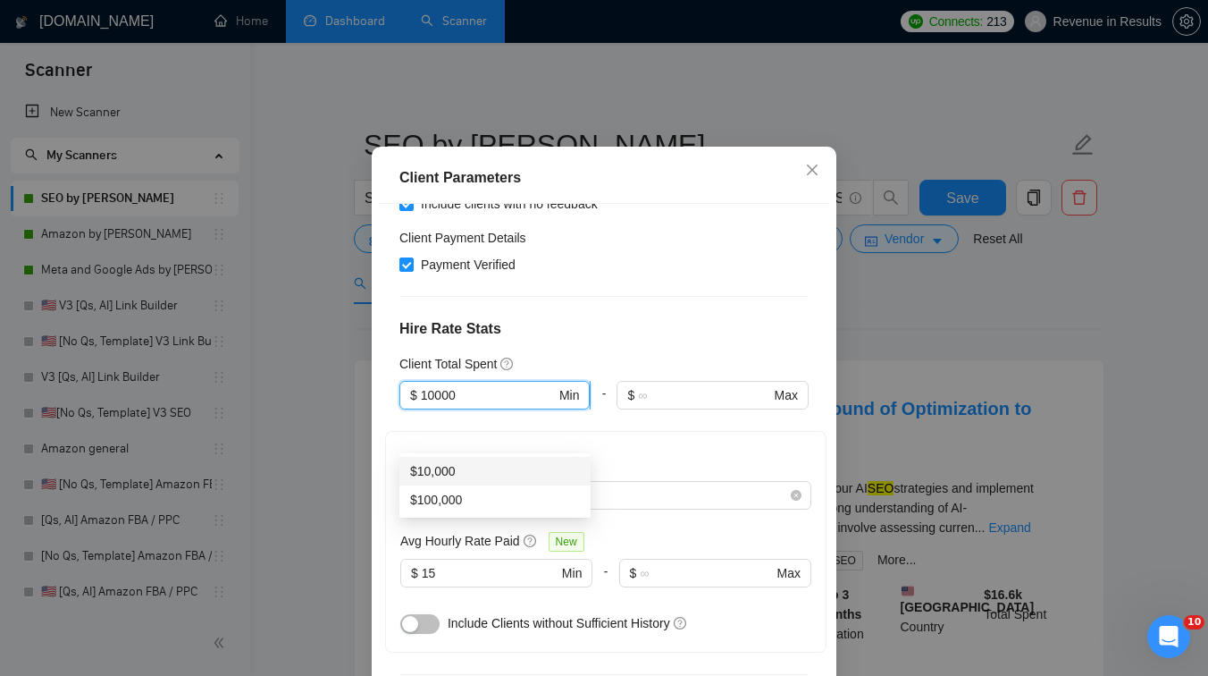
drag, startPoint x: 436, startPoint y: 430, endPoint x: 404, endPoint y: 430, distance: 32.2
click at [404, 409] on span "$ 10000 Min" at bounding box center [495, 395] width 190 height 29
type input "5000"
click at [667, 340] on h4 "Hire Rate Stats" at bounding box center [604, 328] width 409 height 21
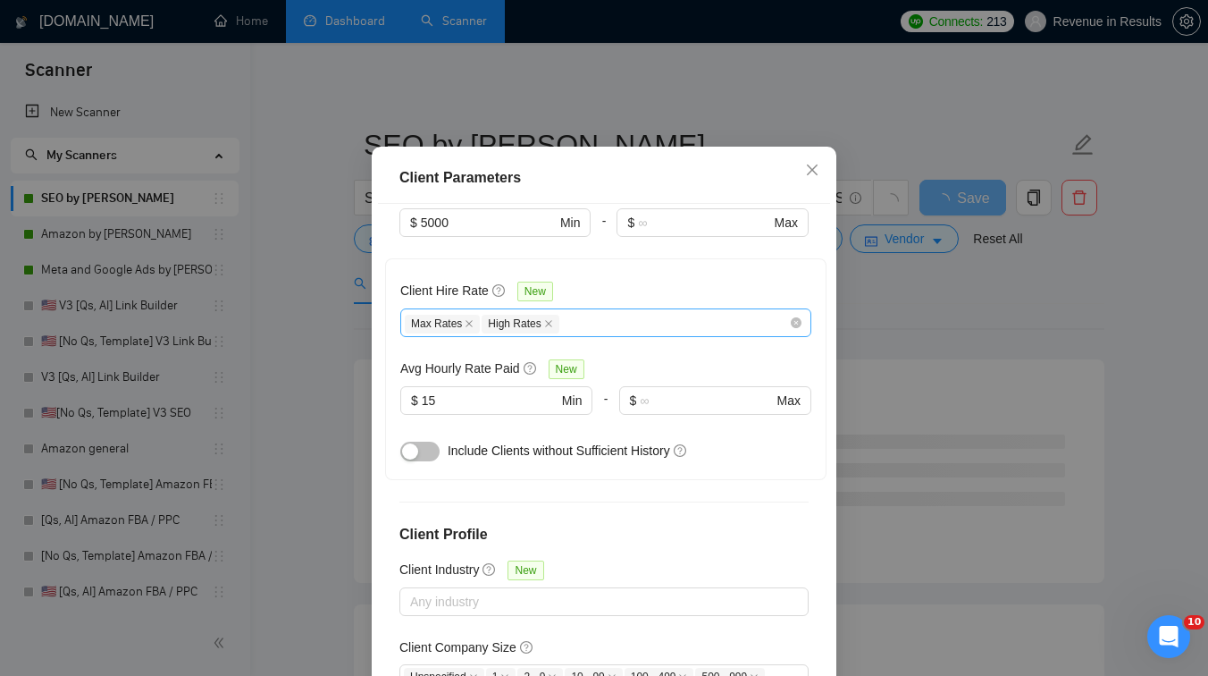
scroll to position [683, 0]
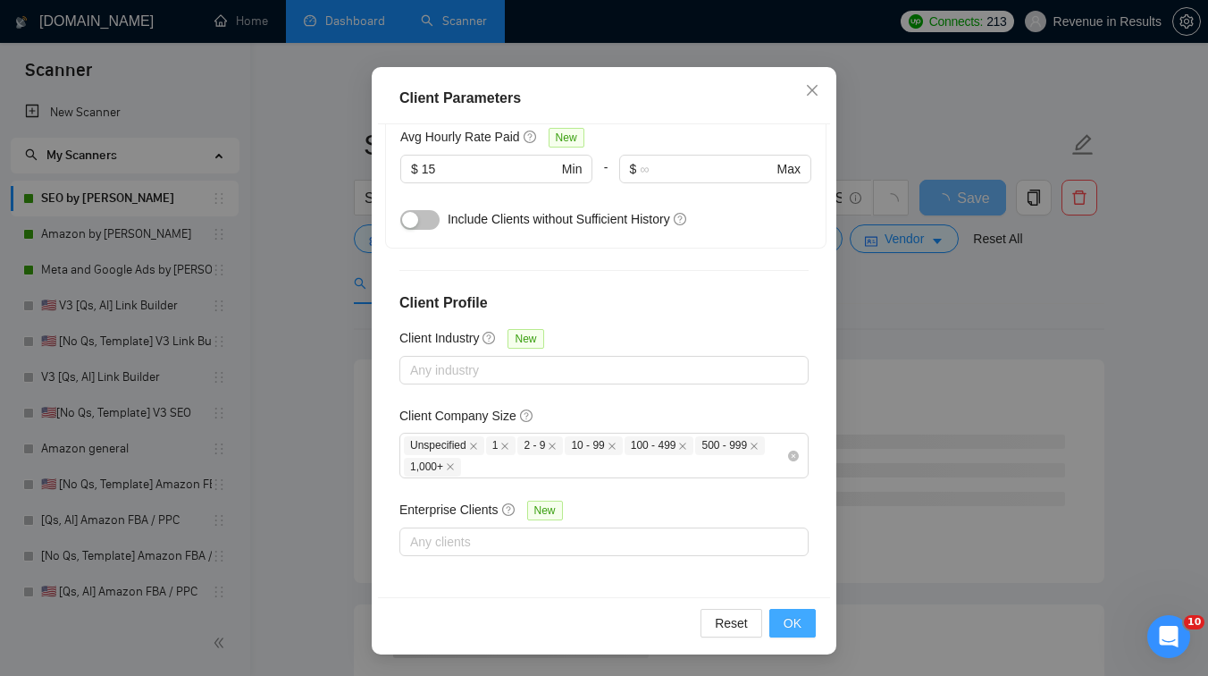
click at [794, 624] on span "OK" at bounding box center [793, 623] width 18 height 20
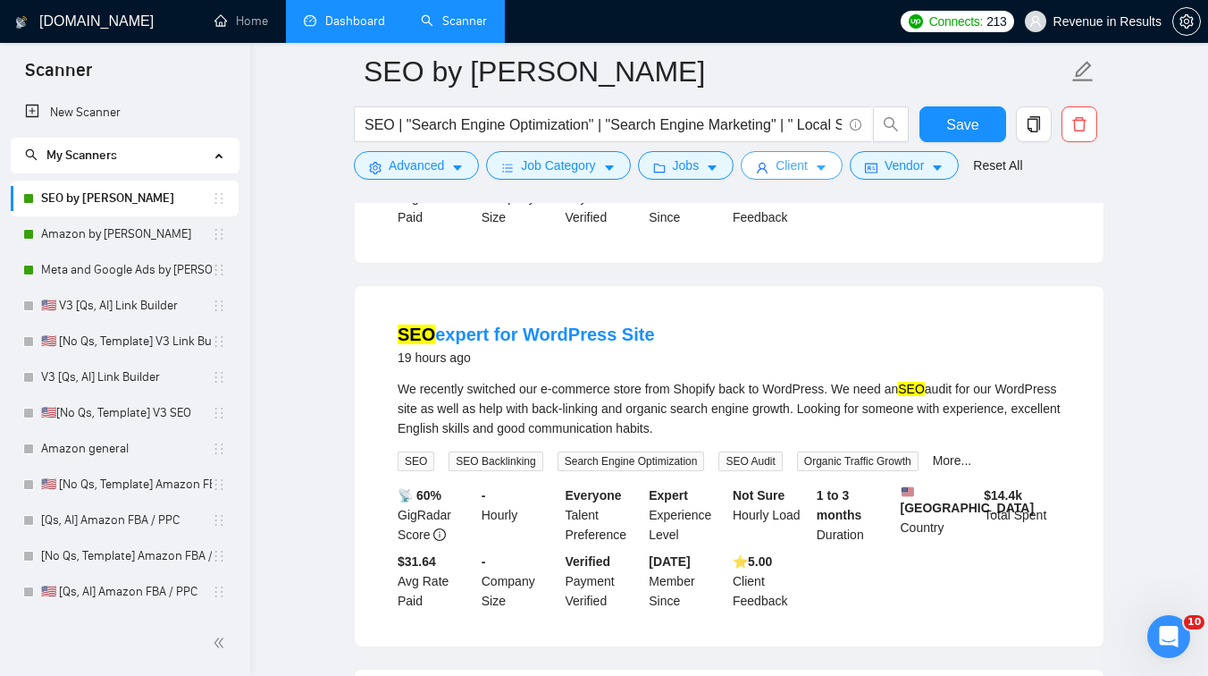
scroll to position [0, 0]
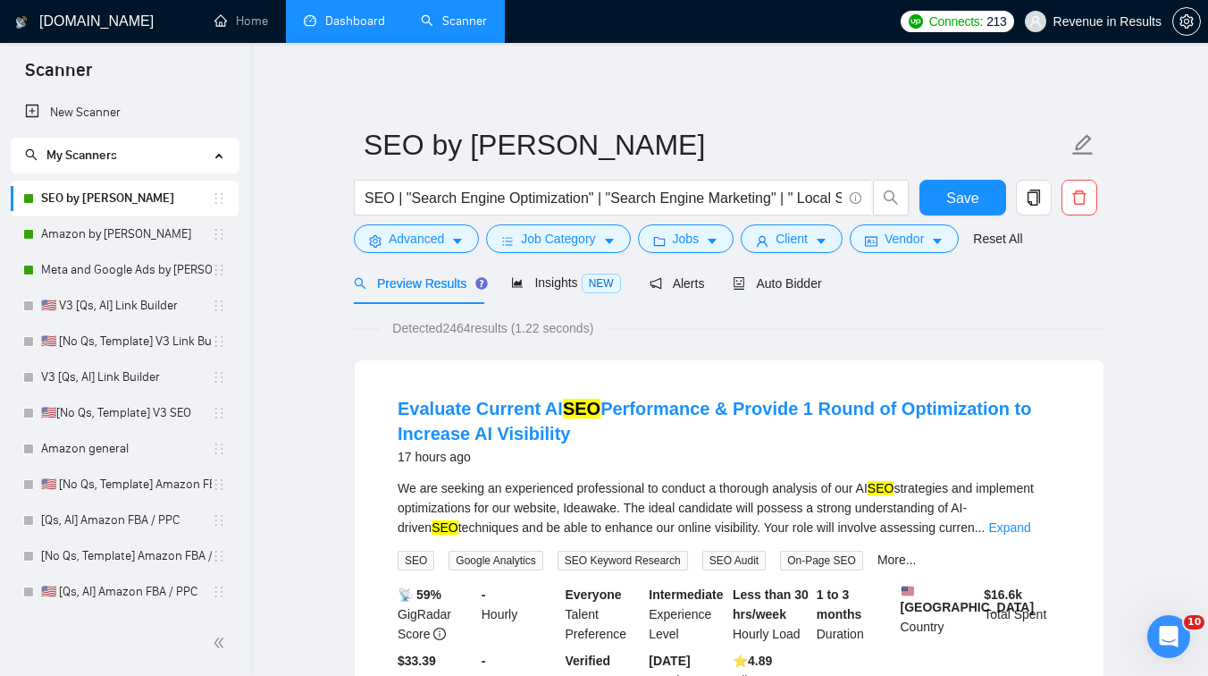
click at [620, 476] on li "Evaluate Current AI SEO Performance & Provide 1 Round of Optimization to Increa…" at bounding box center [729, 553] width 706 height 342
click at [524, 425] on link "Evaluate Current AI SEO Performance & Provide 1 Round of Optimization to Increa…" at bounding box center [715, 421] width 634 height 45
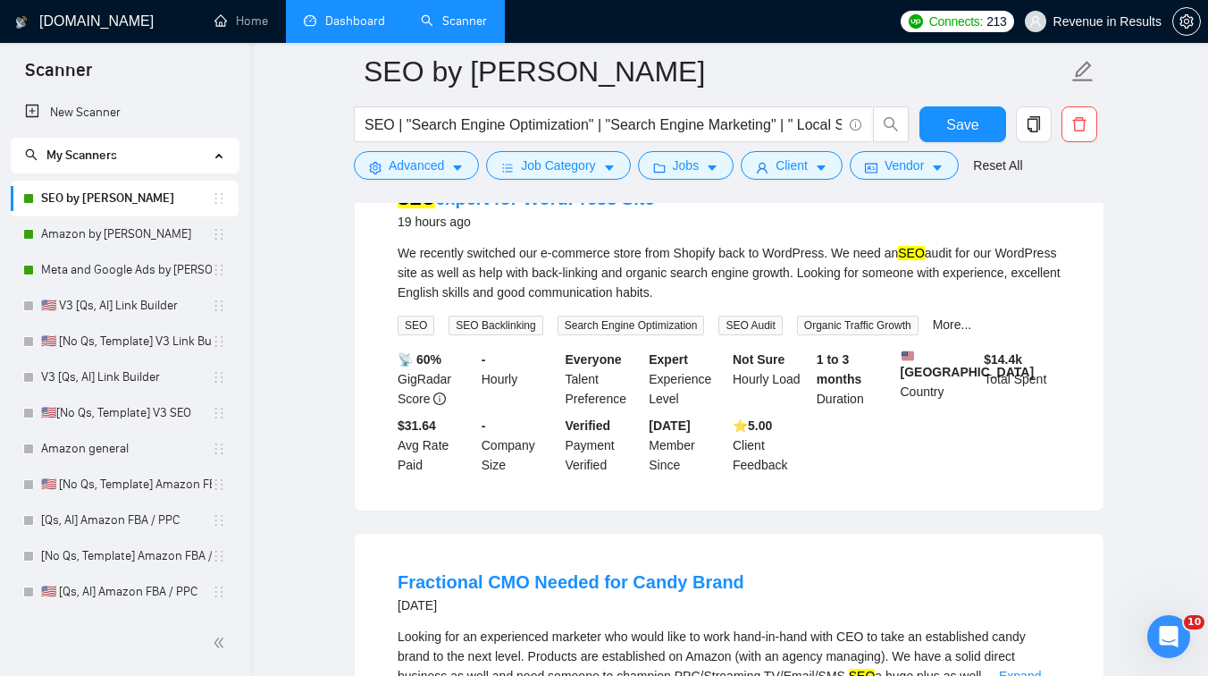
scroll to position [613, 0]
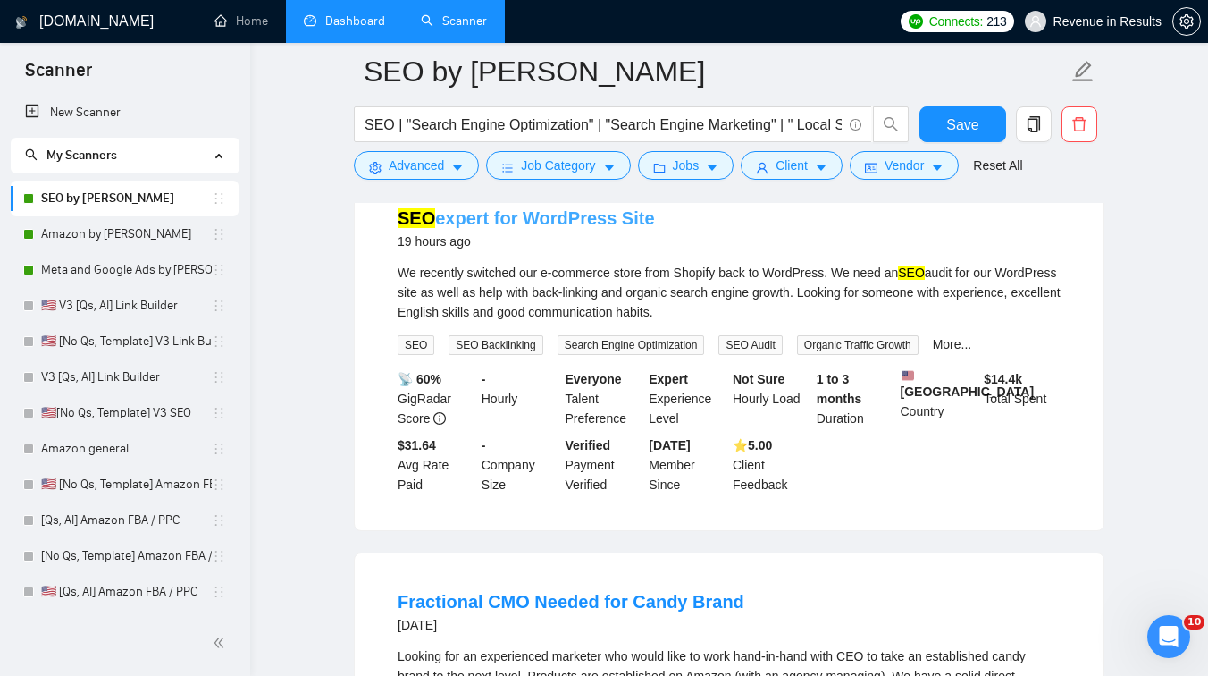
click at [551, 228] on link "SEO expert for WordPress Site" at bounding box center [526, 218] width 257 height 20
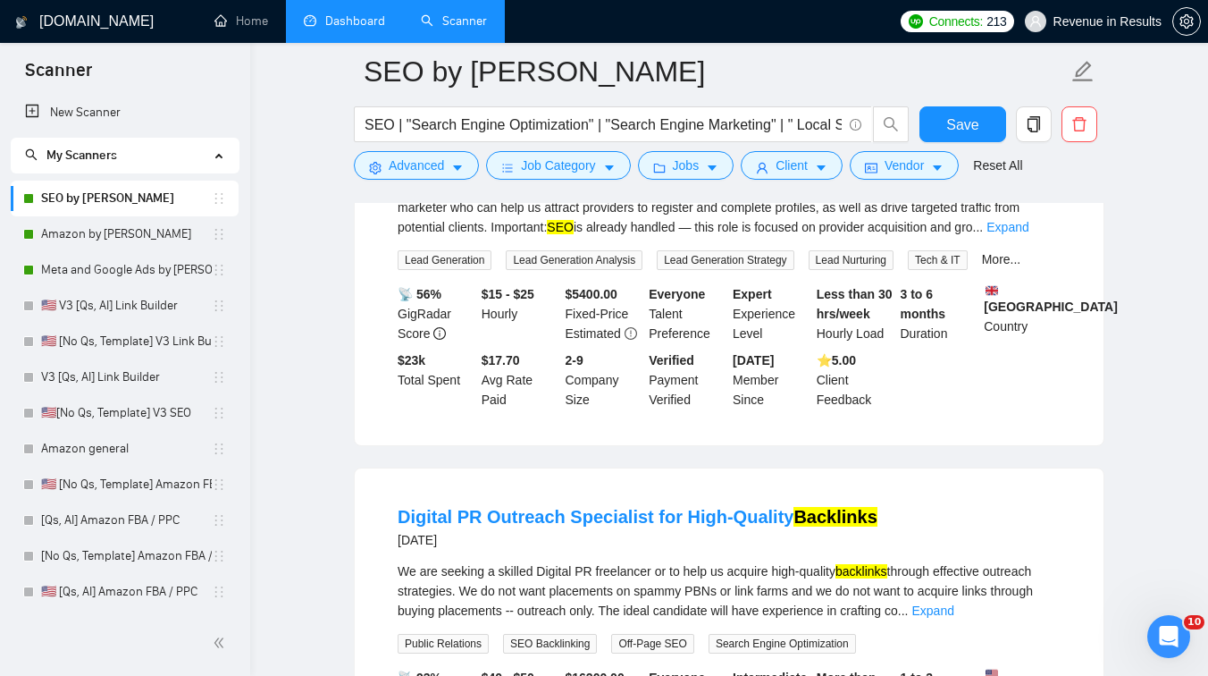
scroll to position [1494, 0]
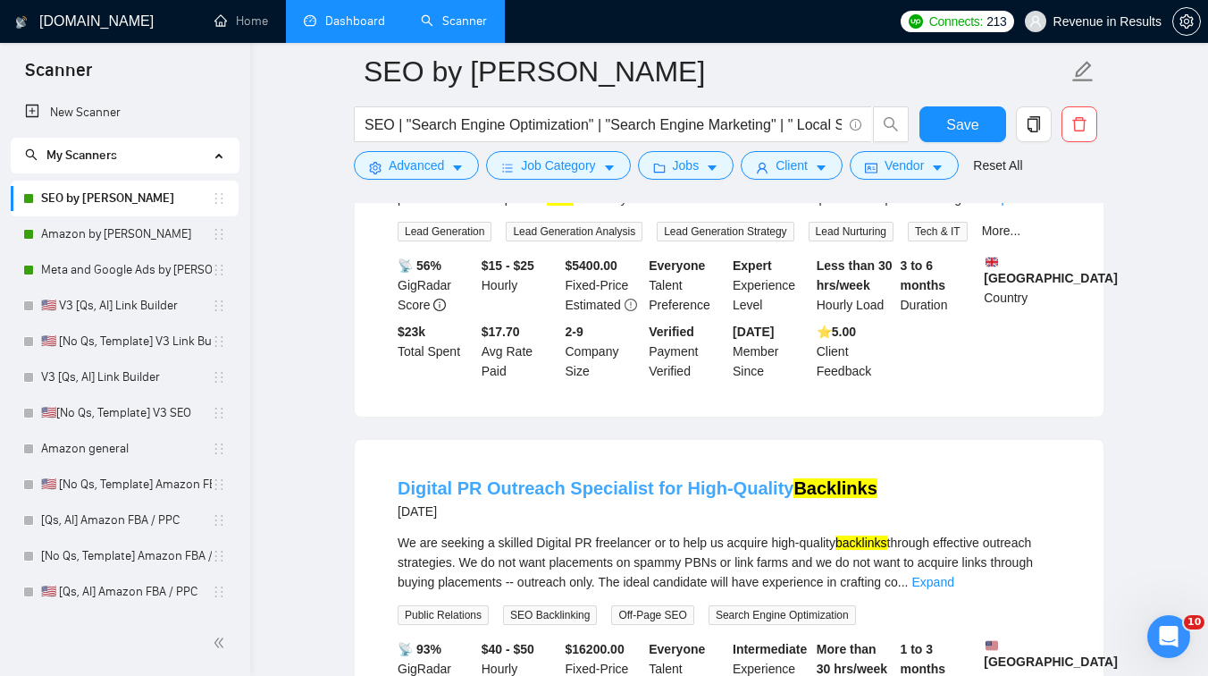
click at [457, 498] on link "Digital PR Outreach Specialist for High-Quality Backlinks" at bounding box center [638, 488] width 480 height 20
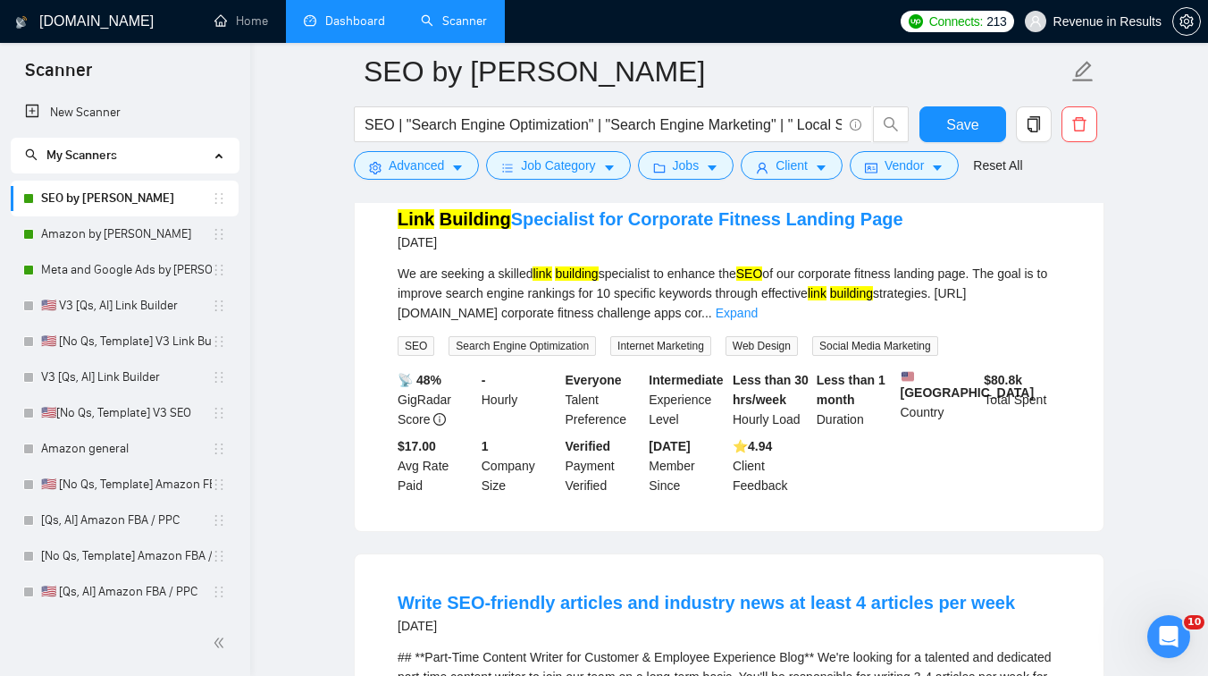
scroll to position [2521, 0]
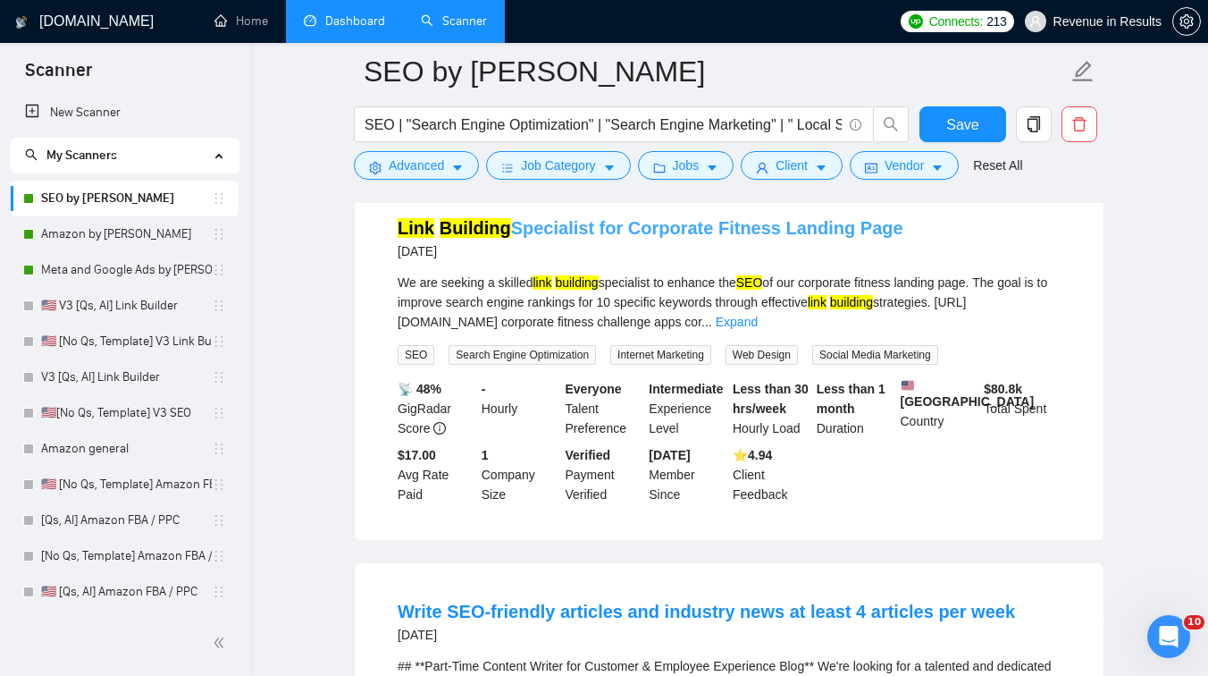
click at [515, 238] on link "Link Building Specialist for Corporate Fitness Landing Page" at bounding box center [651, 228] width 506 height 20
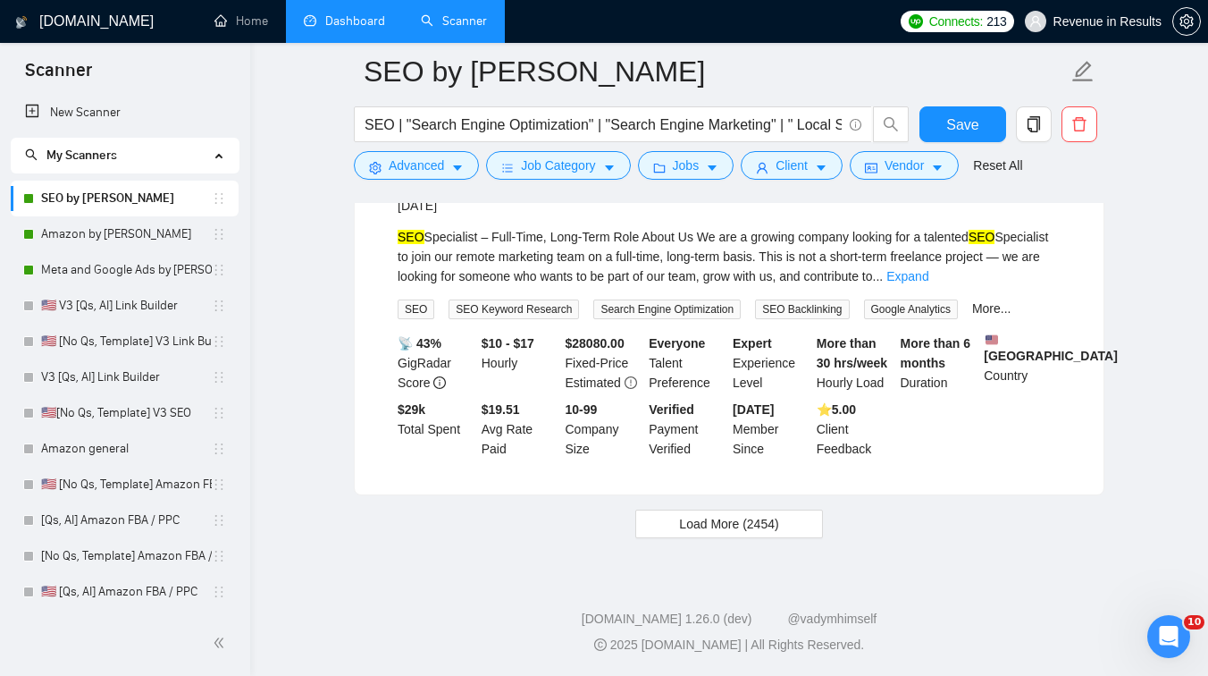
scroll to position [3647, 0]
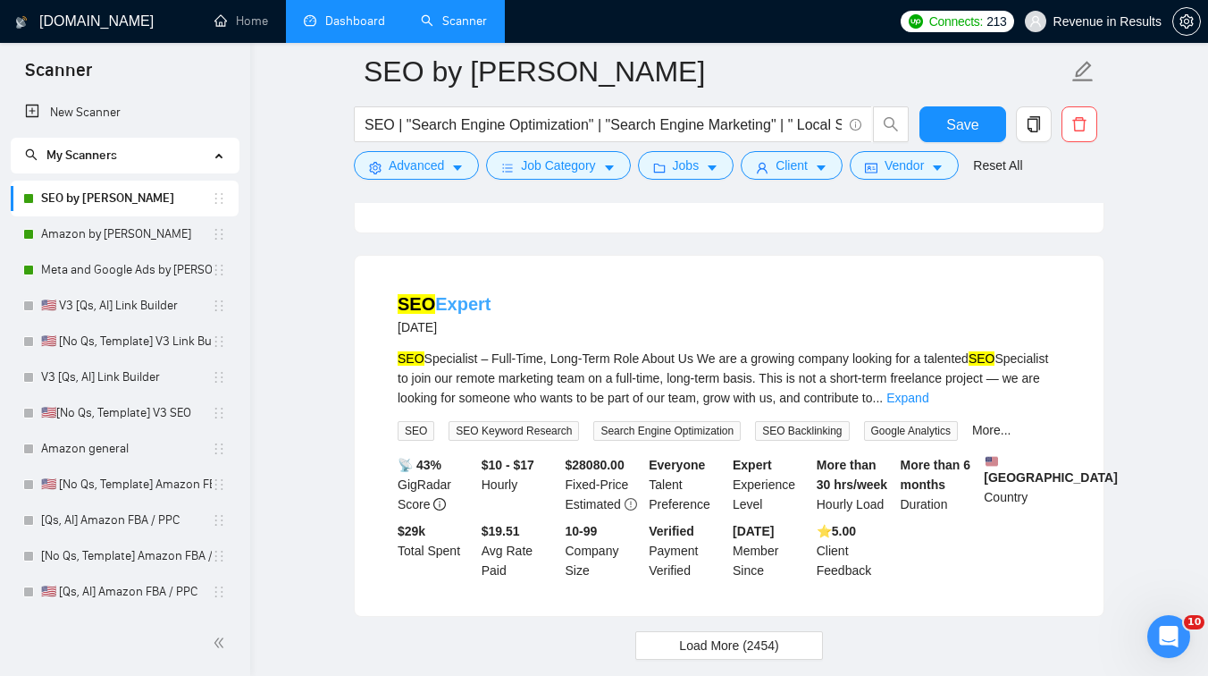
click at [433, 314] on link "SEO Expert" at bounding box center [445, 304] width 94 height 20
click at [953, 127] on span "Save" at bounding box center [963, 125] width 32 height 22
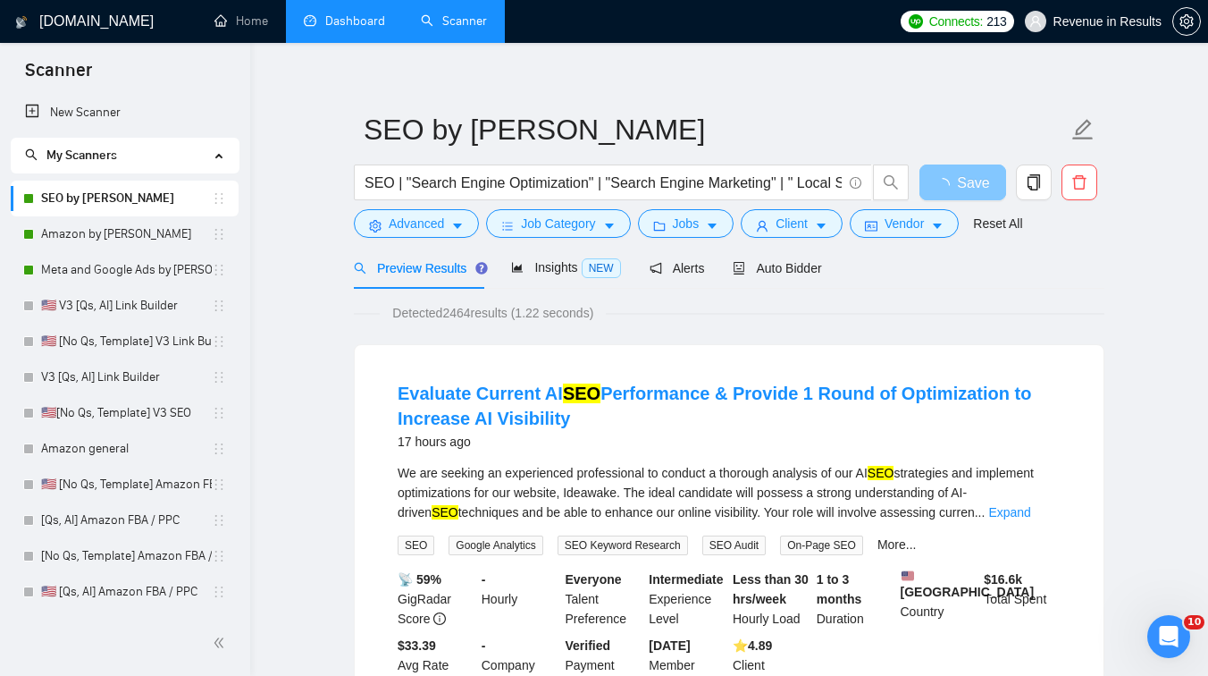
scroll to position [0, 0]
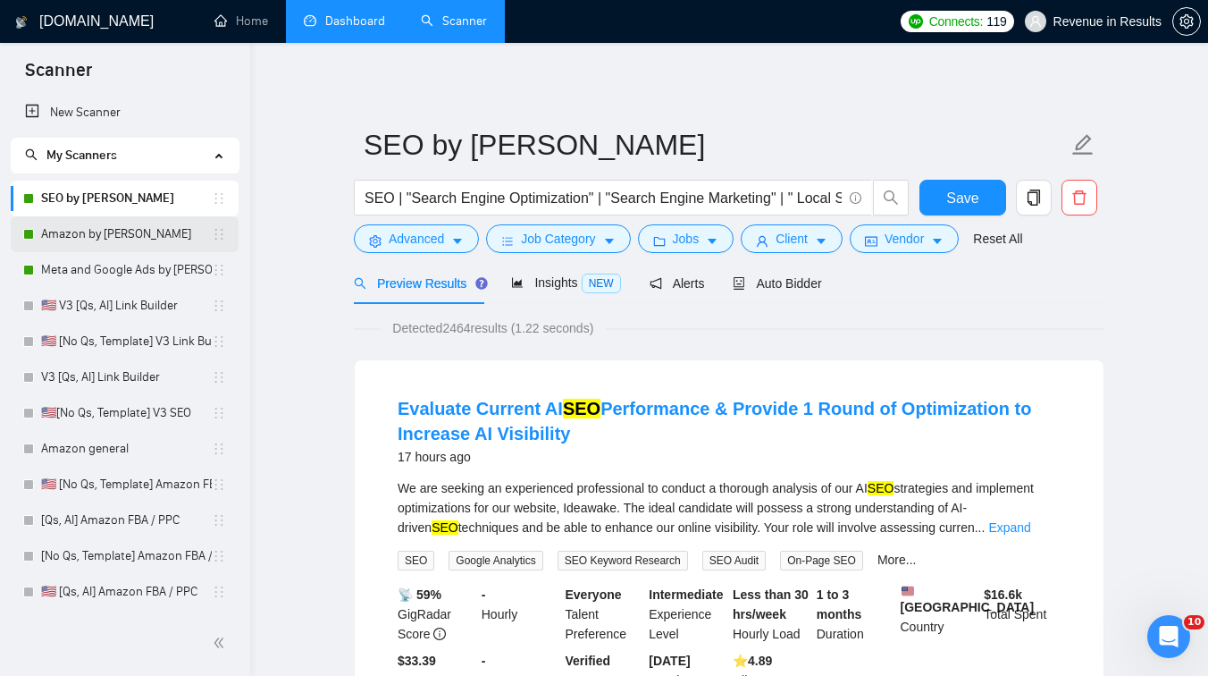
click at [115, 240] on link "Amazon by [PERSON_NAME]" at bounding box center [126, 234] width 171 height 36
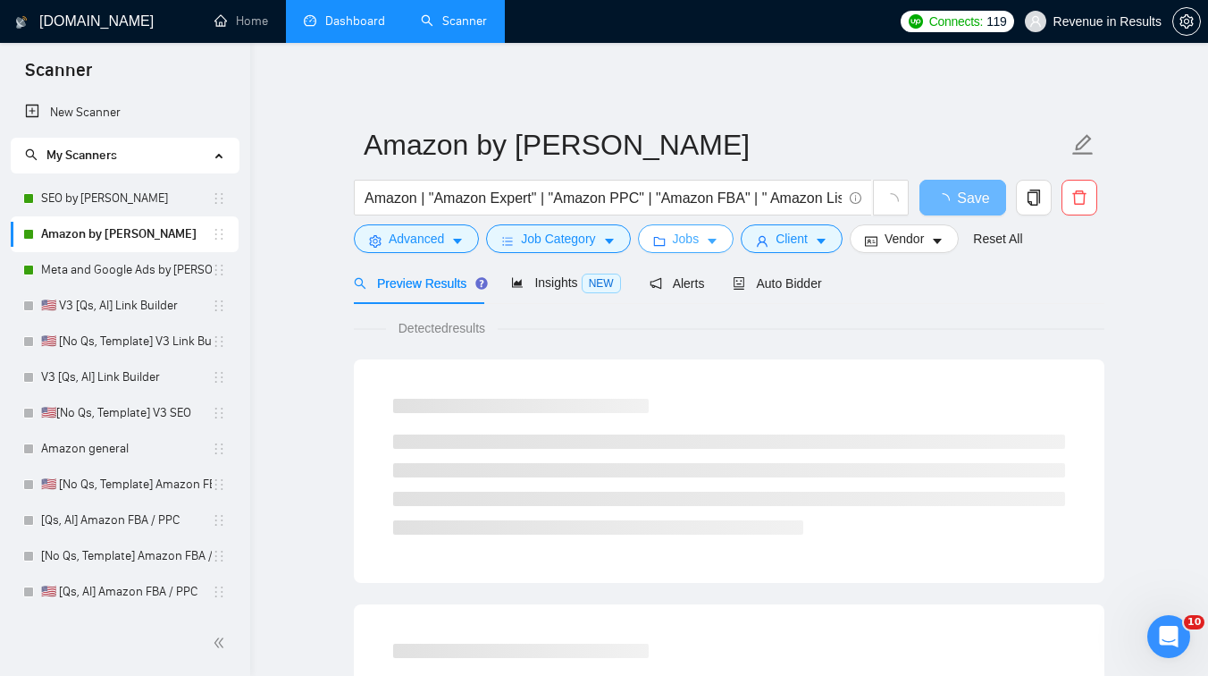
click at [690, 247] on span "Jobs" at bounding box center [686, 239] width 27 height 20
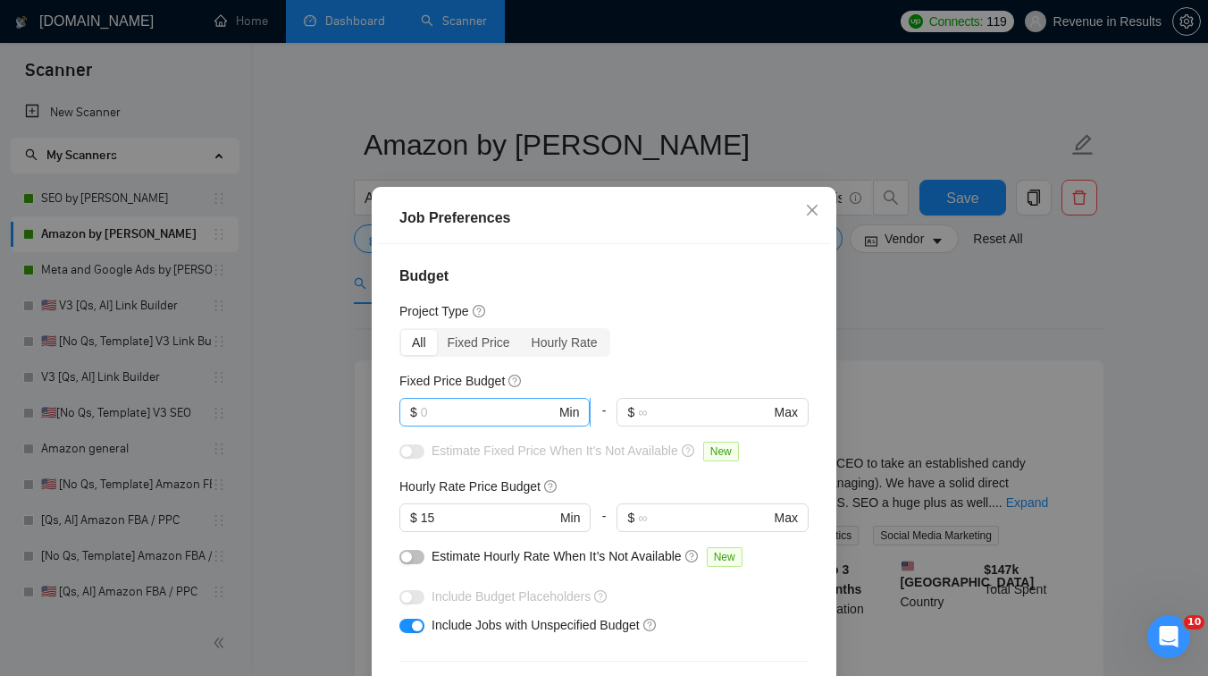
click at [442, 409] on input "text" at bounding box center [488, 412] width 135 height 20
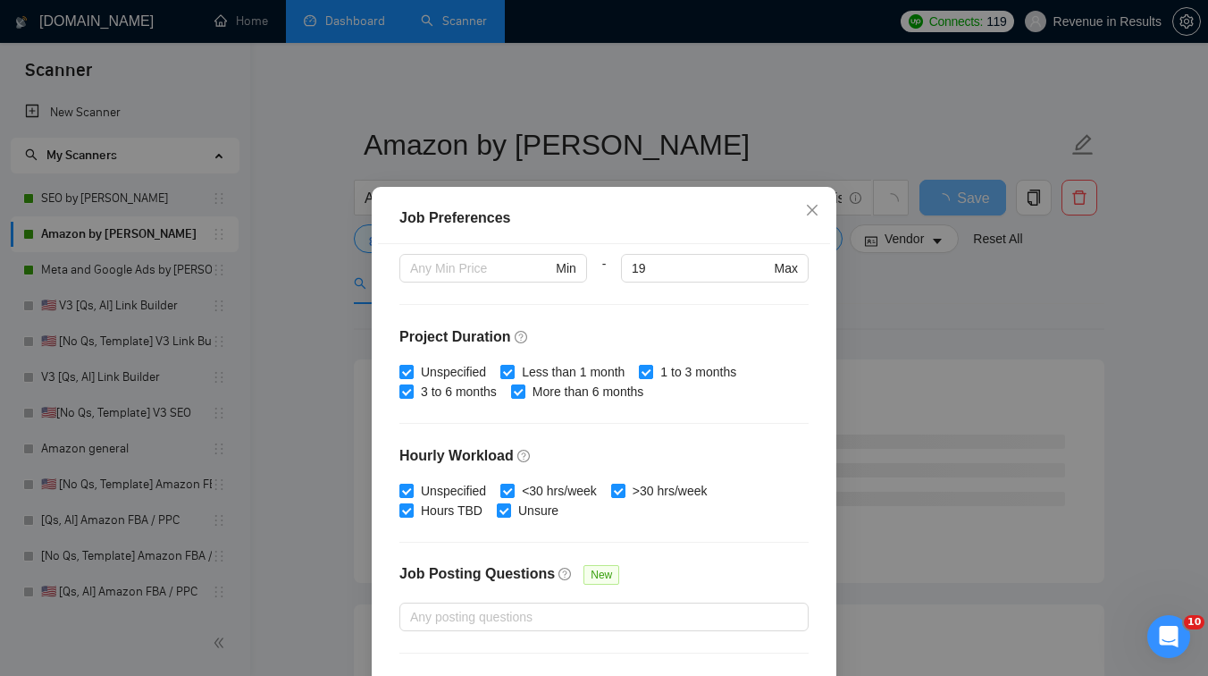
scroll to position [535, 0]
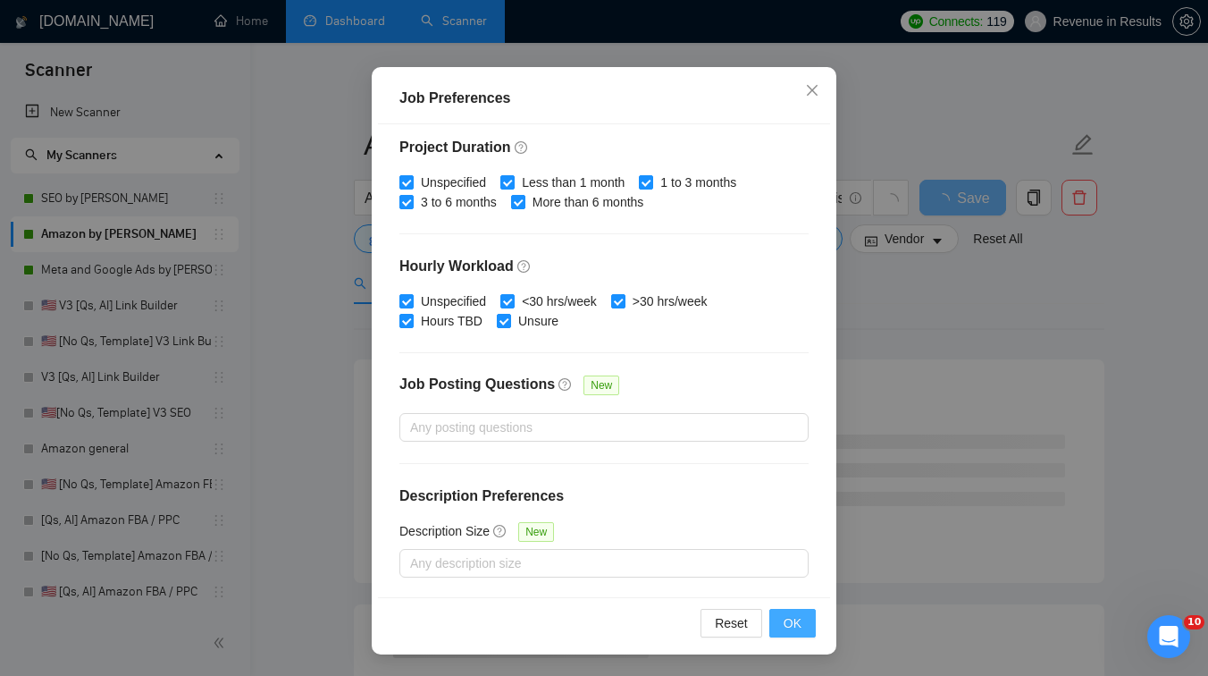
type input "1000"
click at [793, 621] on span "OK" at bounding box center [793, 623] width 18 height 20
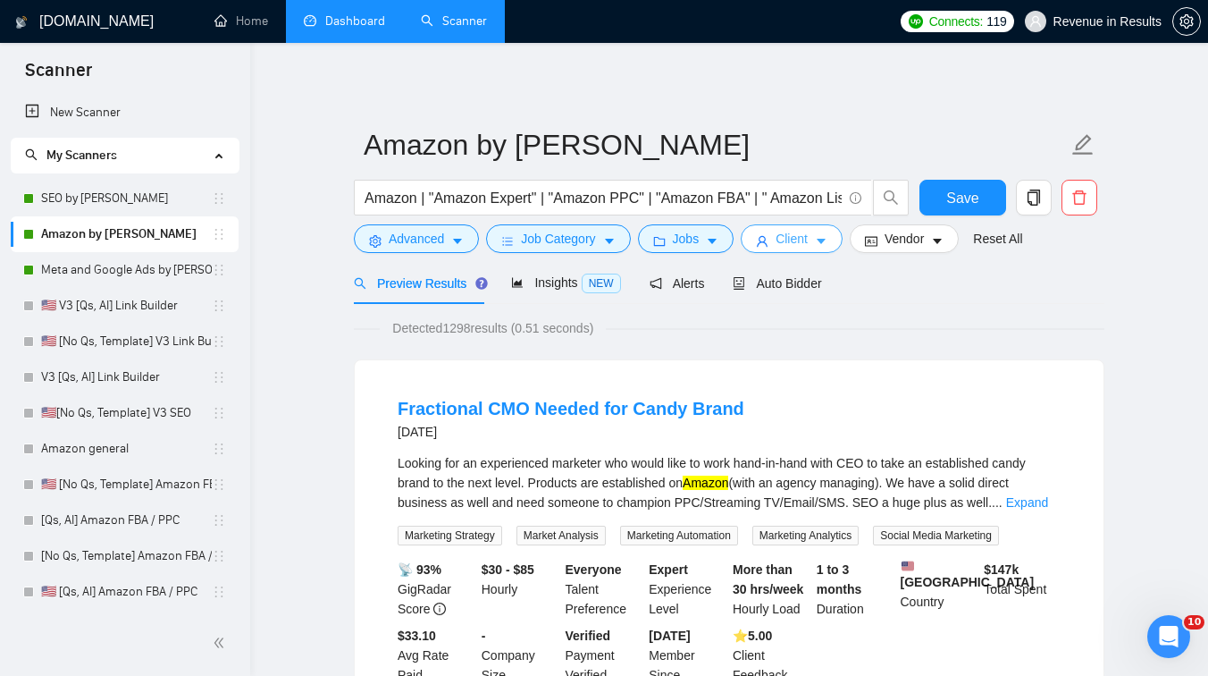
click at [808, 246] on span "Client" at bounding box center [792, 239] width 32 height 20
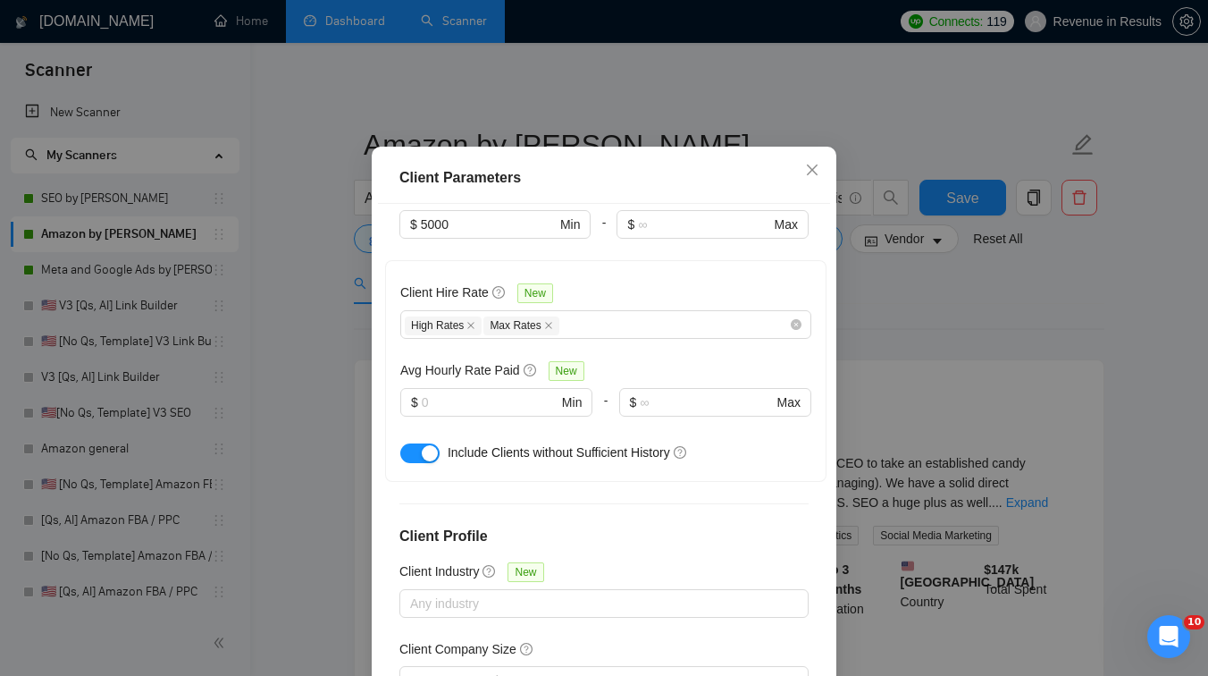
scroll to position [616, 0]
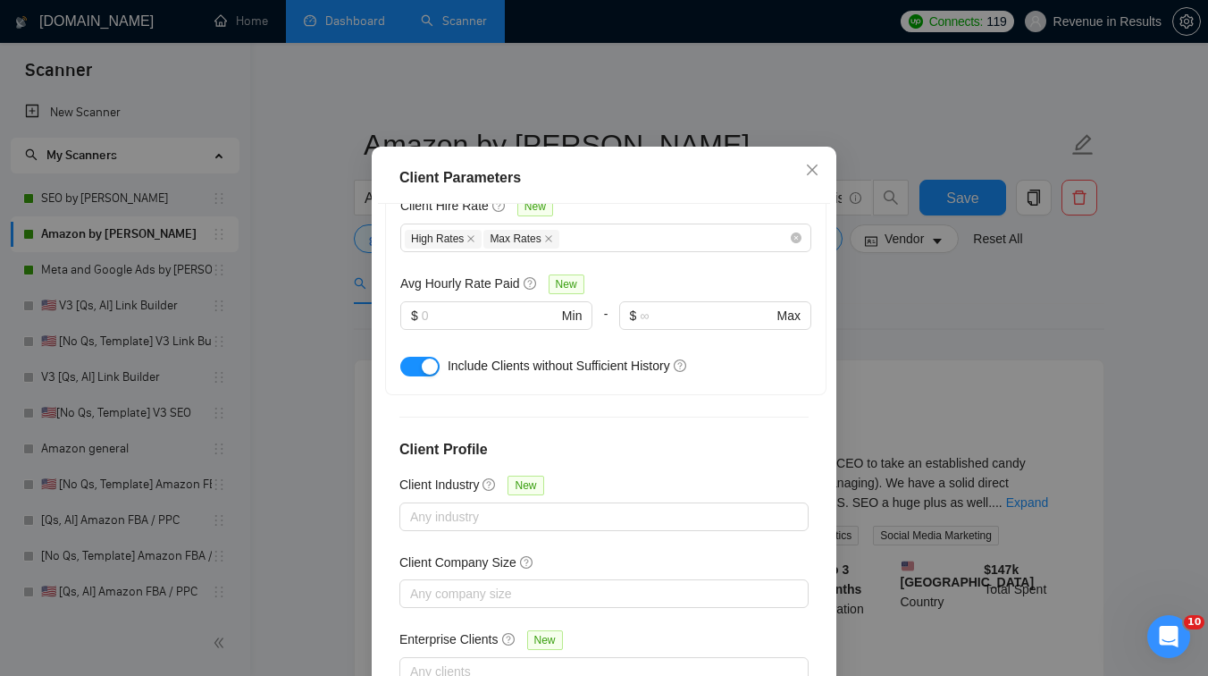
click at [425, 375] on div "button" at bounding box center [430, 366] width 16 height 16
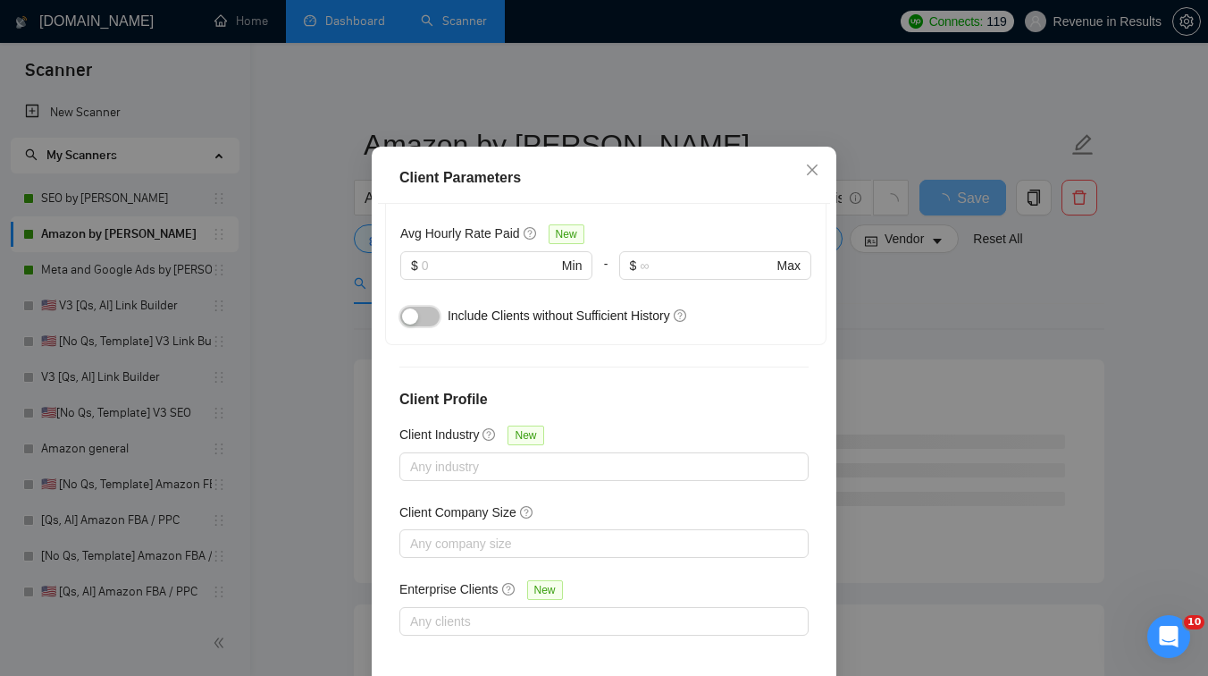
scroll to position [120, 0]
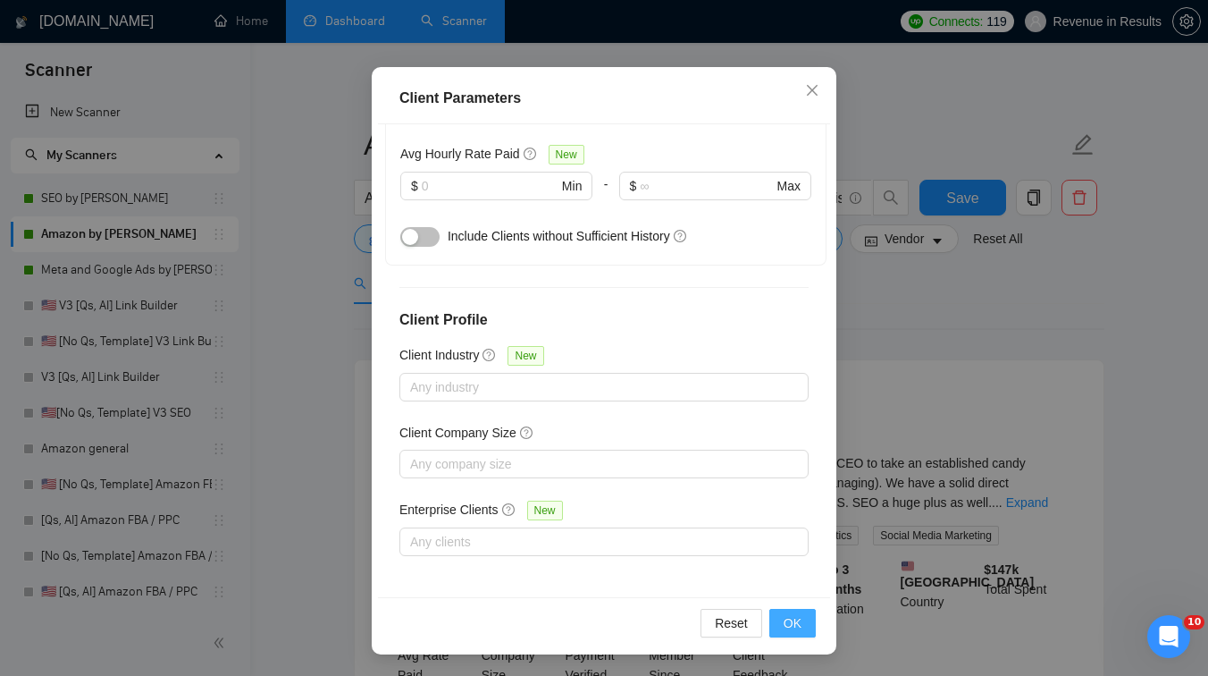
click at [789, 619] on span "OK" at bounding box center [793, 623] width 18 height 20
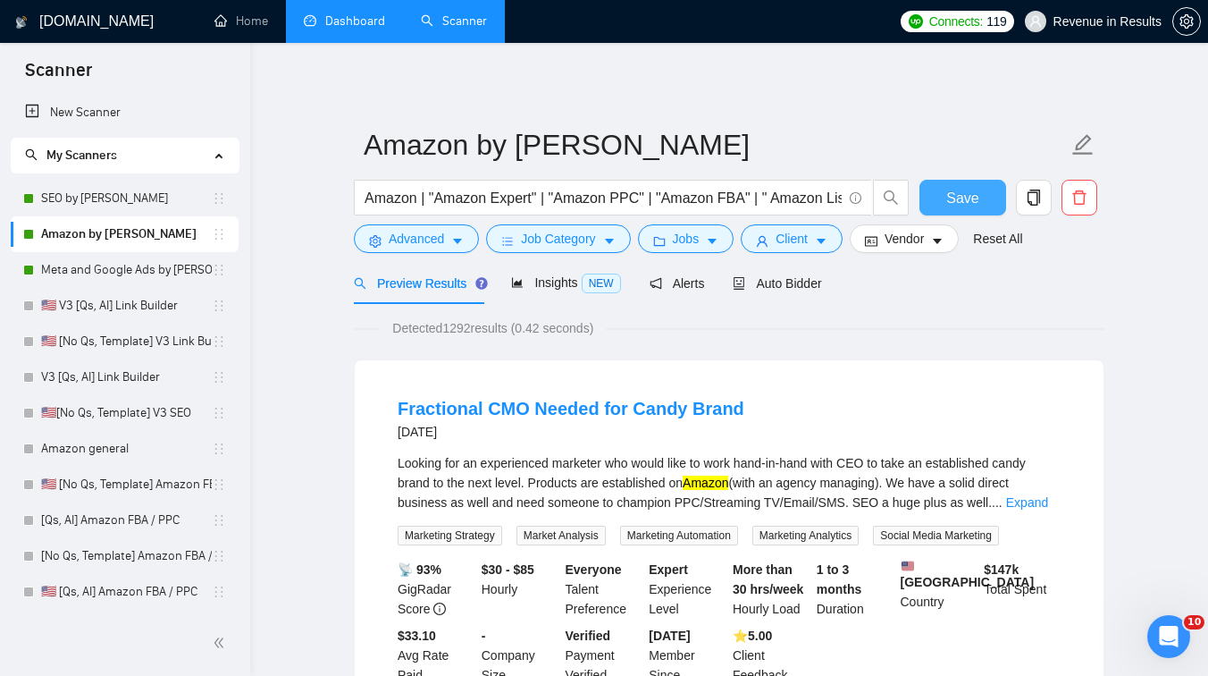
click at [972, 197] on span "Save" at bounding box center [963, 198] width 32 height 22
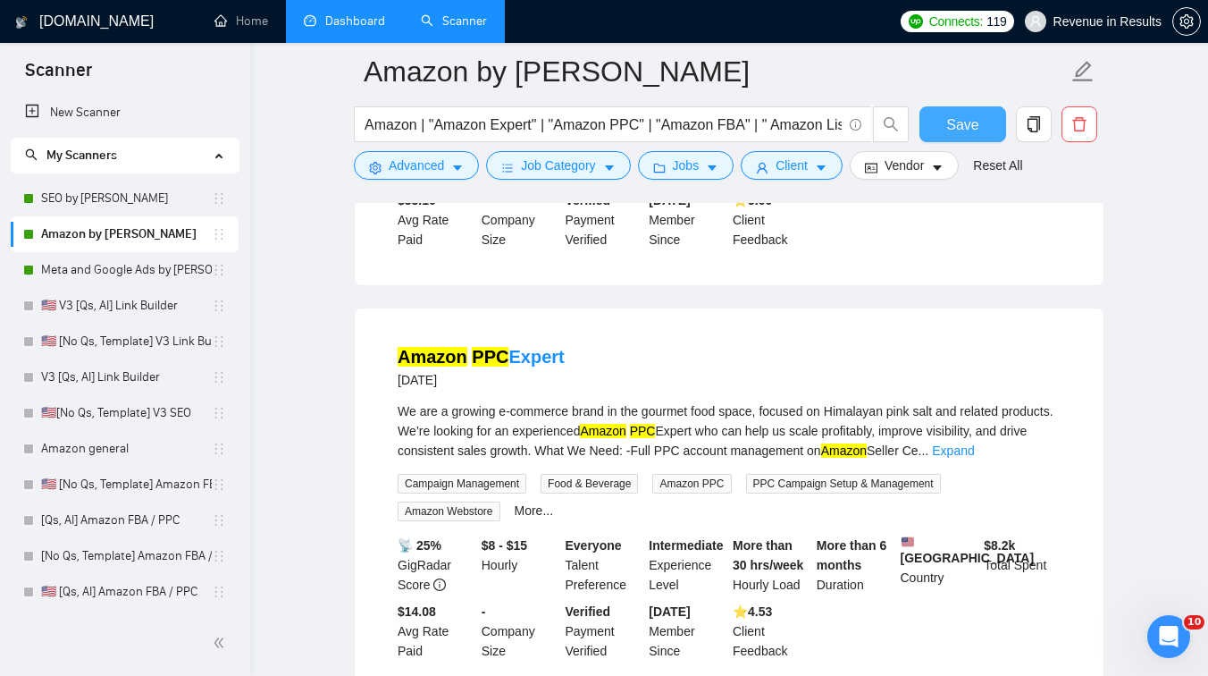
scroll to position [0, 0]
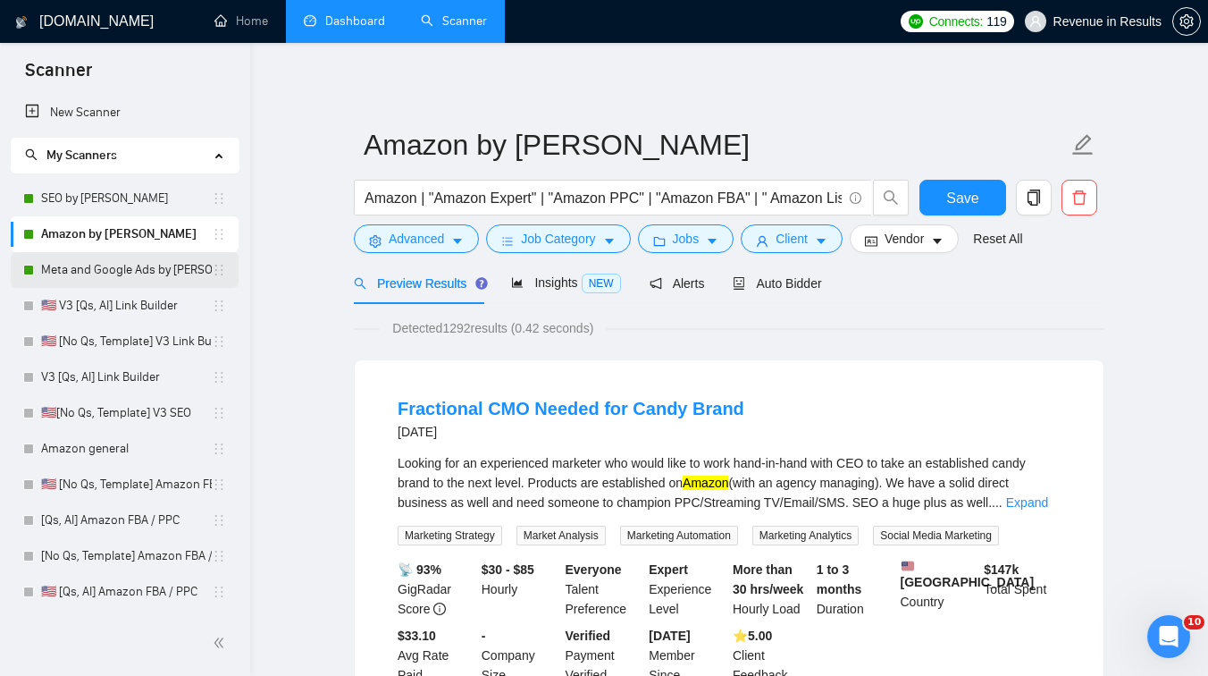
click at [136, 274] on link "Meta and Google Ads by [PERSON_NAME]" at bounding box center [126, 270] width 171 height 36
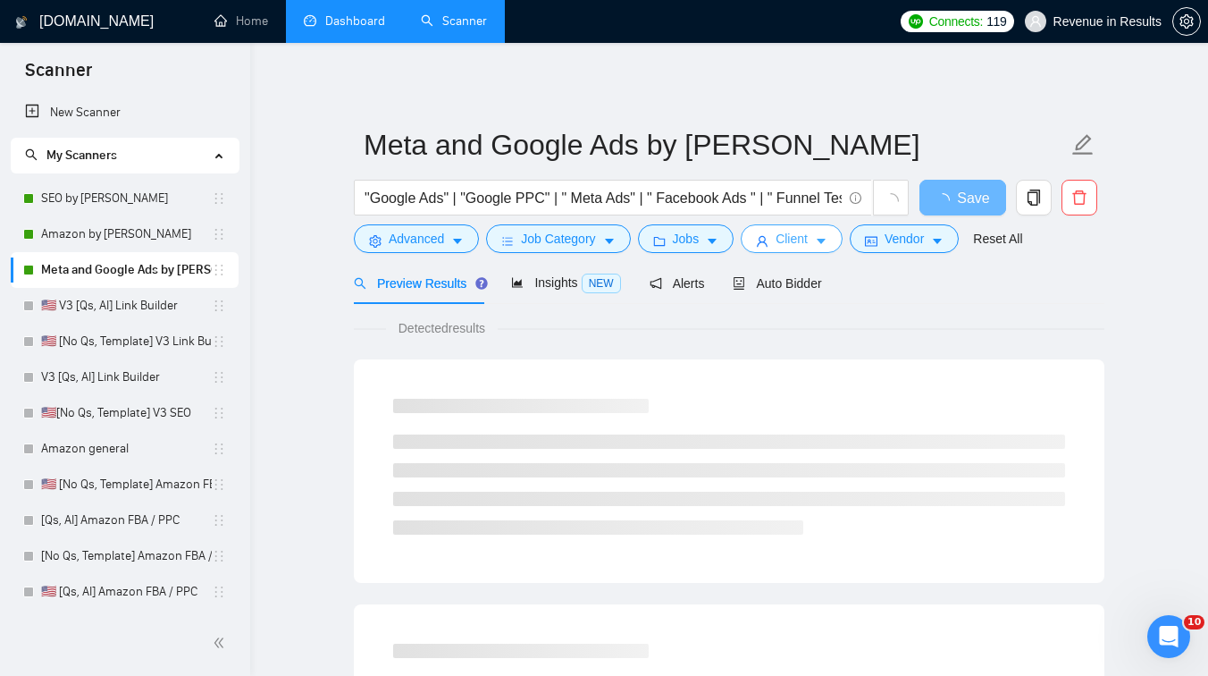
click at [787, 250] on button "Client" at bounding box center [792, 238] width 102 height 29
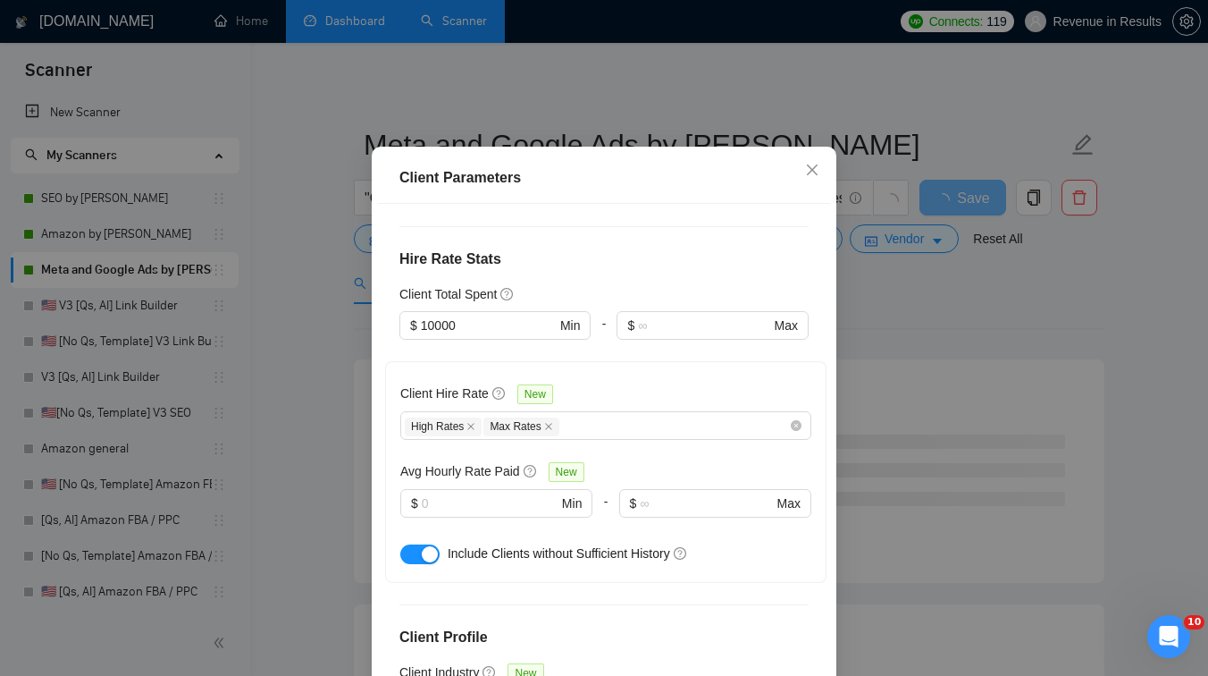
scroll to position [392, 0]
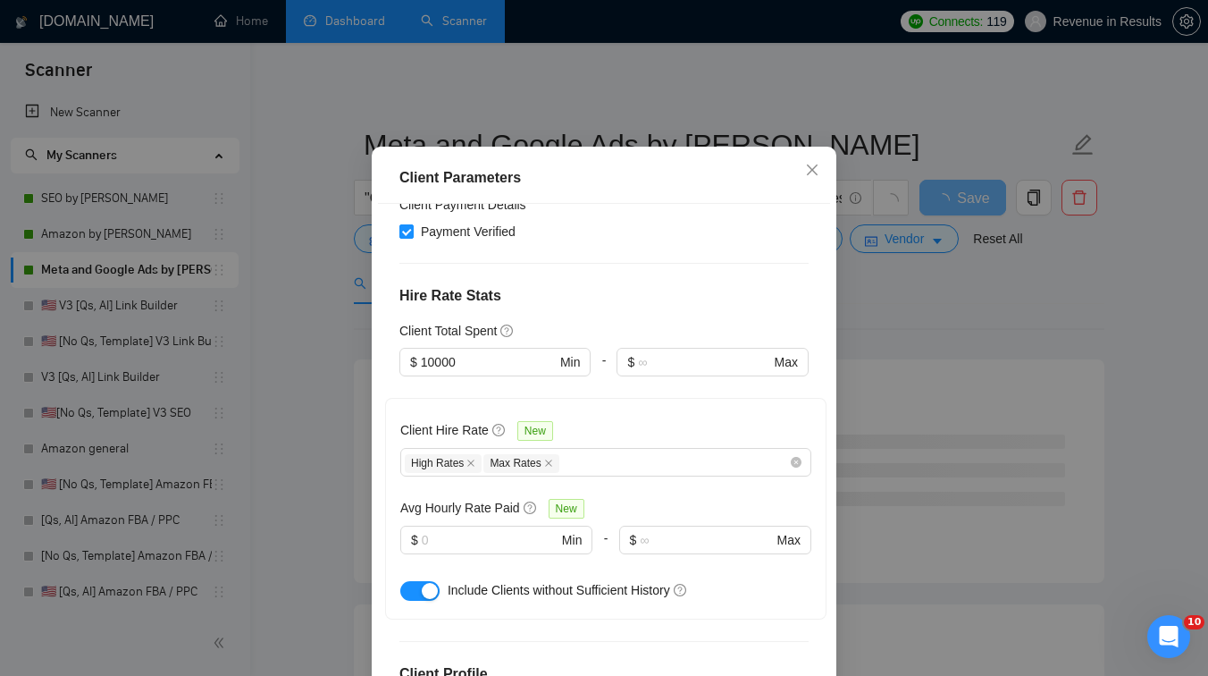
click at [893, 311] on div "Client Parameters Client Location Include Client Countries [GEOGRAPHIC_DATA] [G…" at bounding box center [604, 338] width 1208 height 676
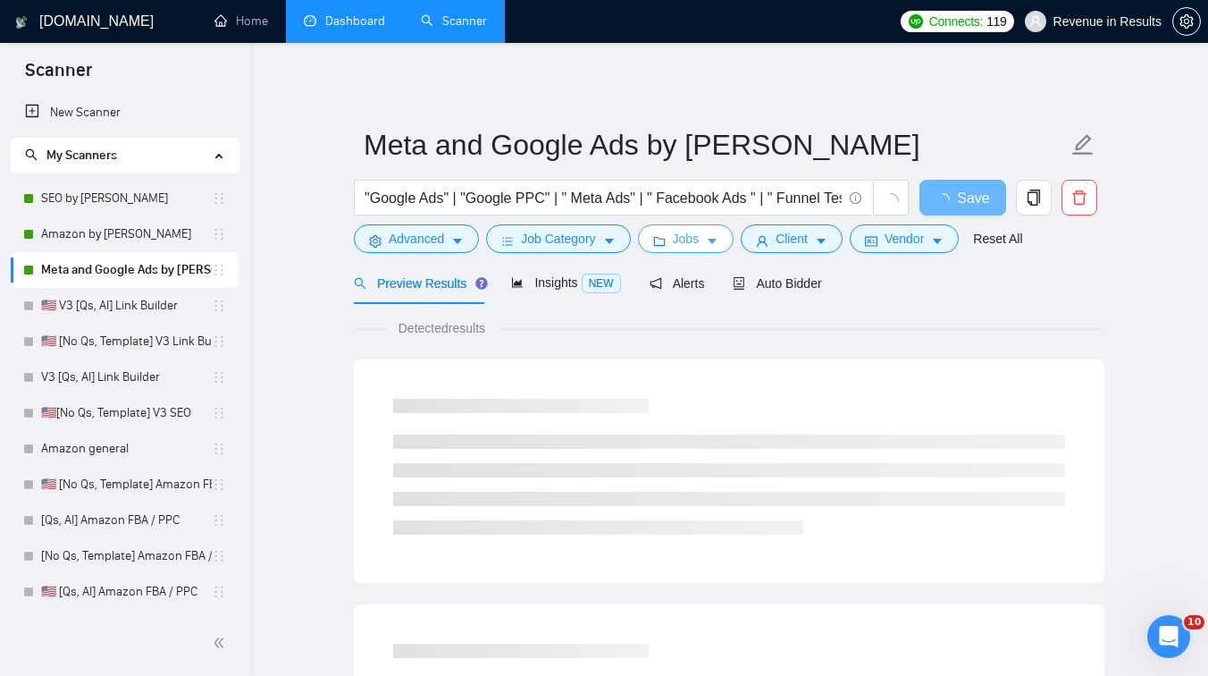
click at [705, 234] on button "Jobs" at bounding box center [686, 238] width 97 height 29
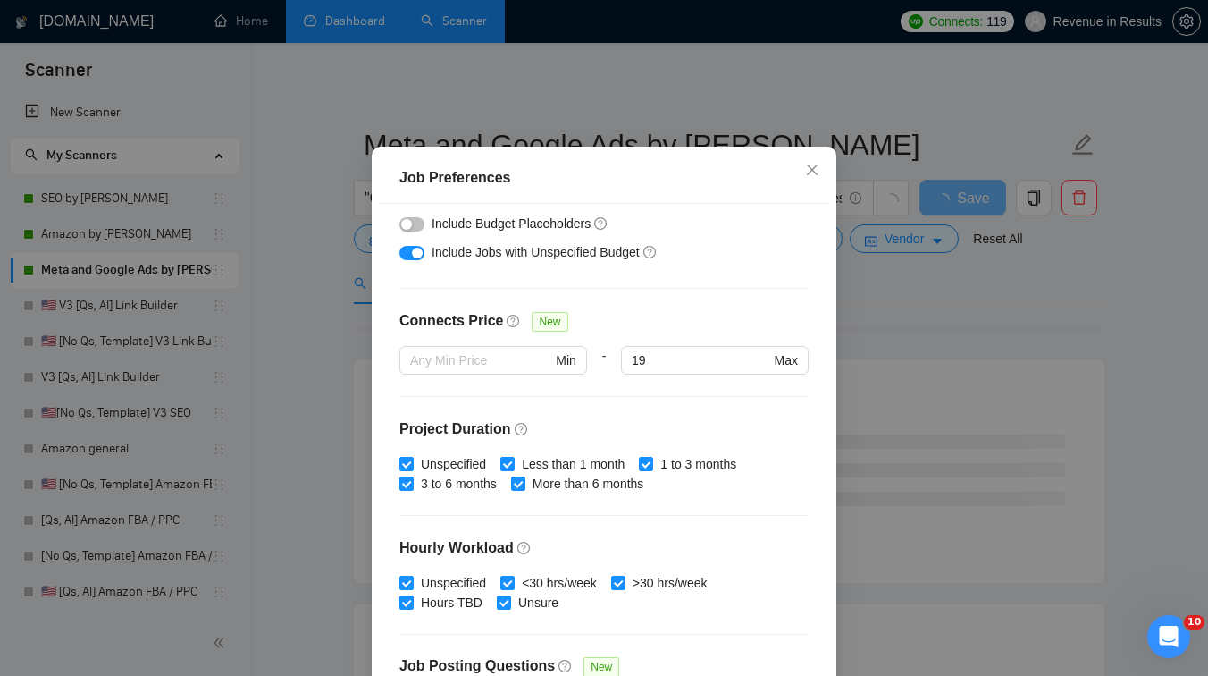
scroll to position [358, 0]
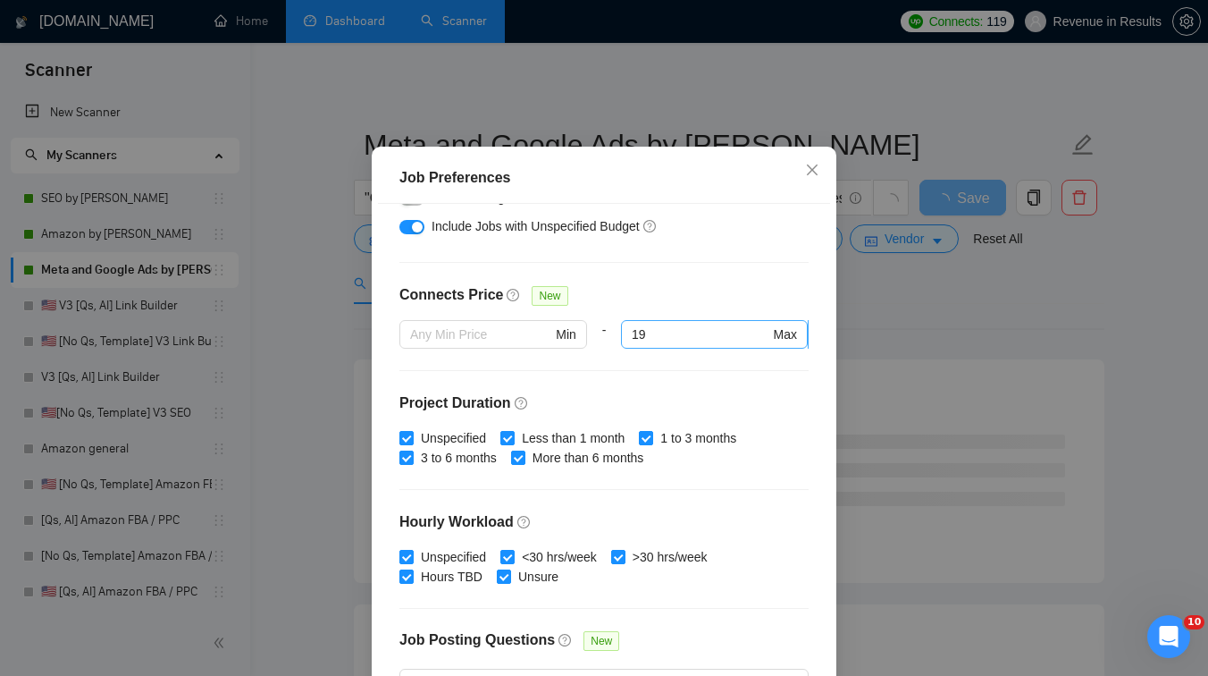
click at [661, 344] on input "19" at bounding box center [701, 334] width 138 height 20
type input "19"
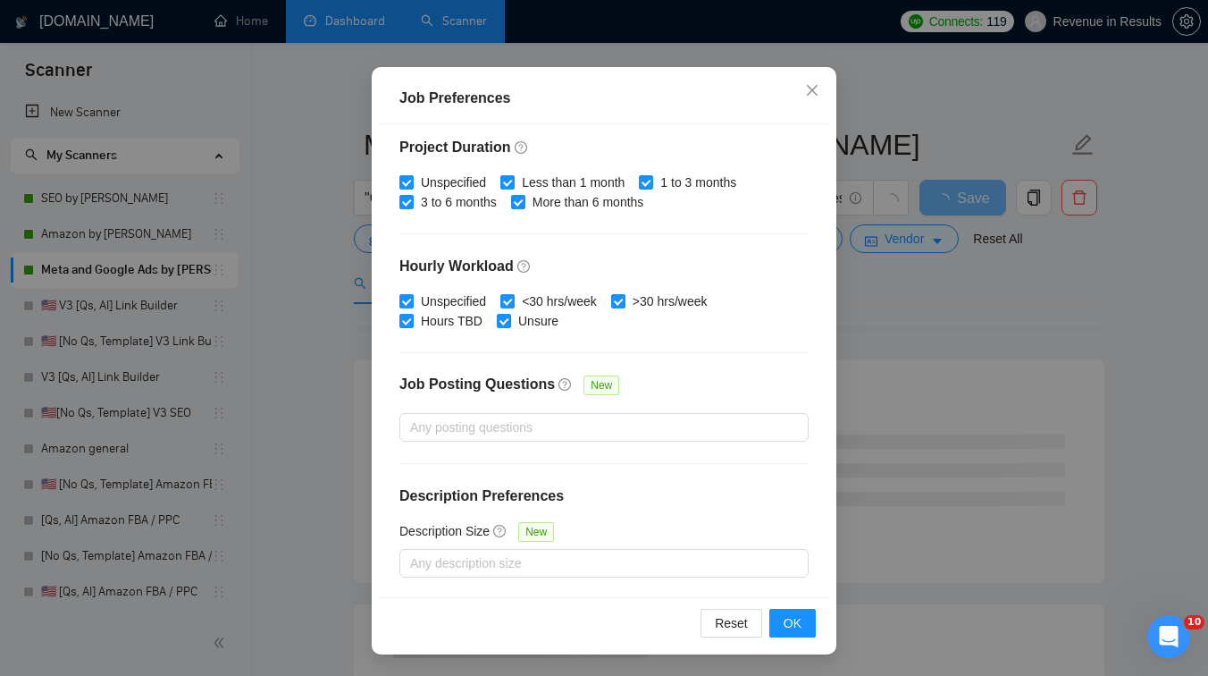
click at [909, 328] on div "Job Preferences Budget Project Type All Fixed Price Hourly Rate Fixed Price Bud…" at bounding box center [604, 338] width 1208 height 676
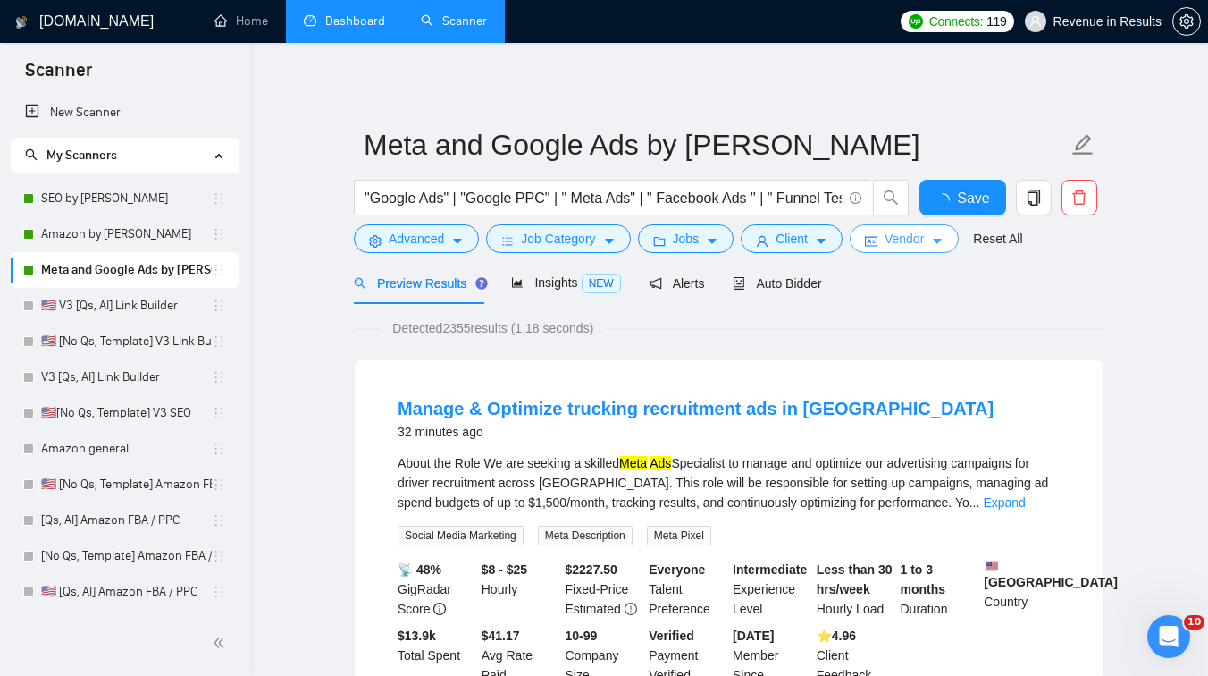
click at [914, 232] on span "Vendor" at bounding box center [904, 239] width 39 height 20
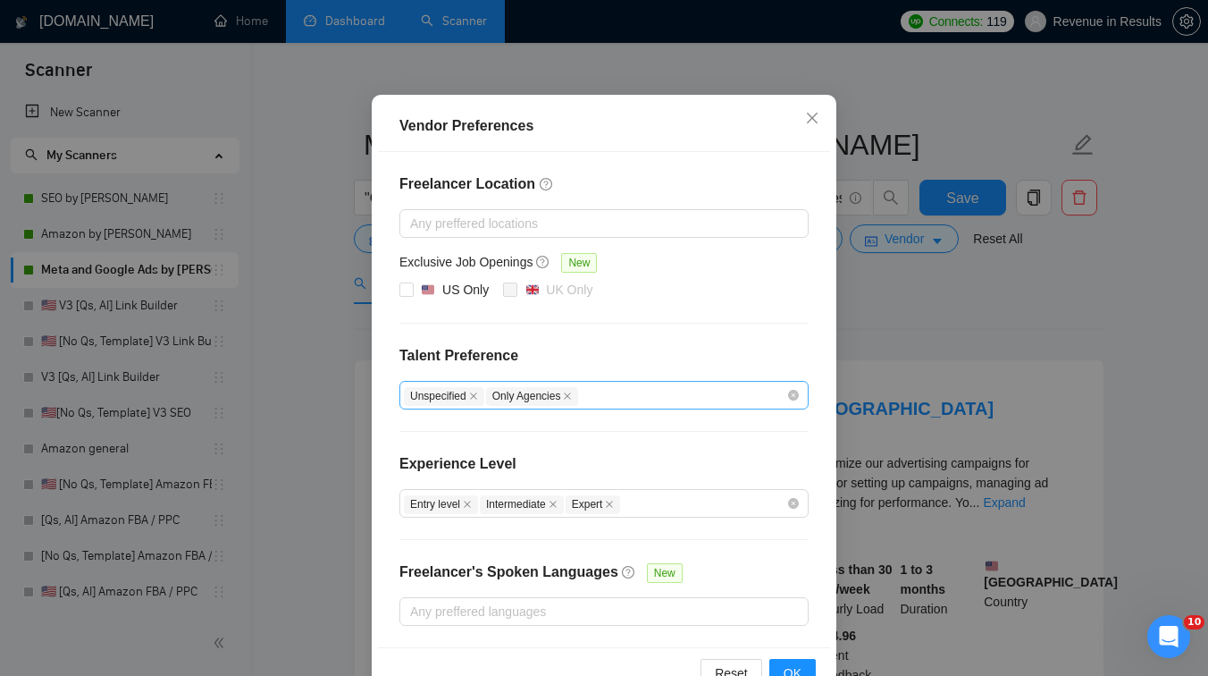
scroll to position [103, 0]
click at [471, 500] on icon "close" at bounding box center [467, 503] width 9 height 9
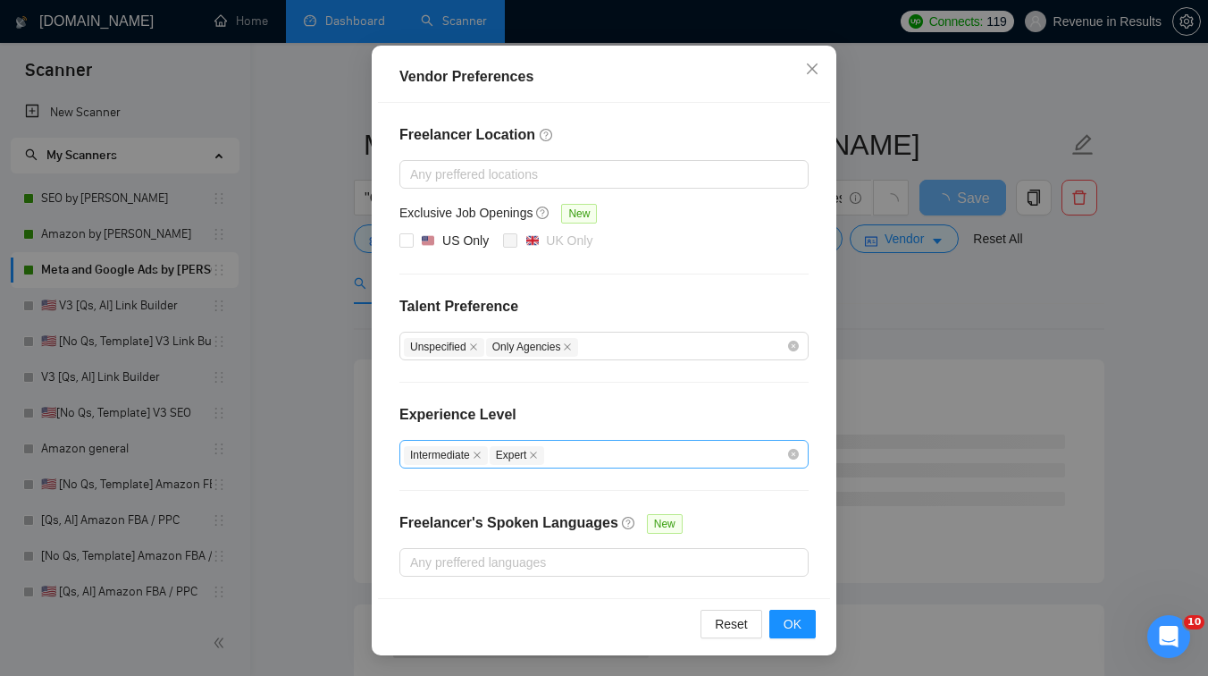
scroll to position [118, 0]
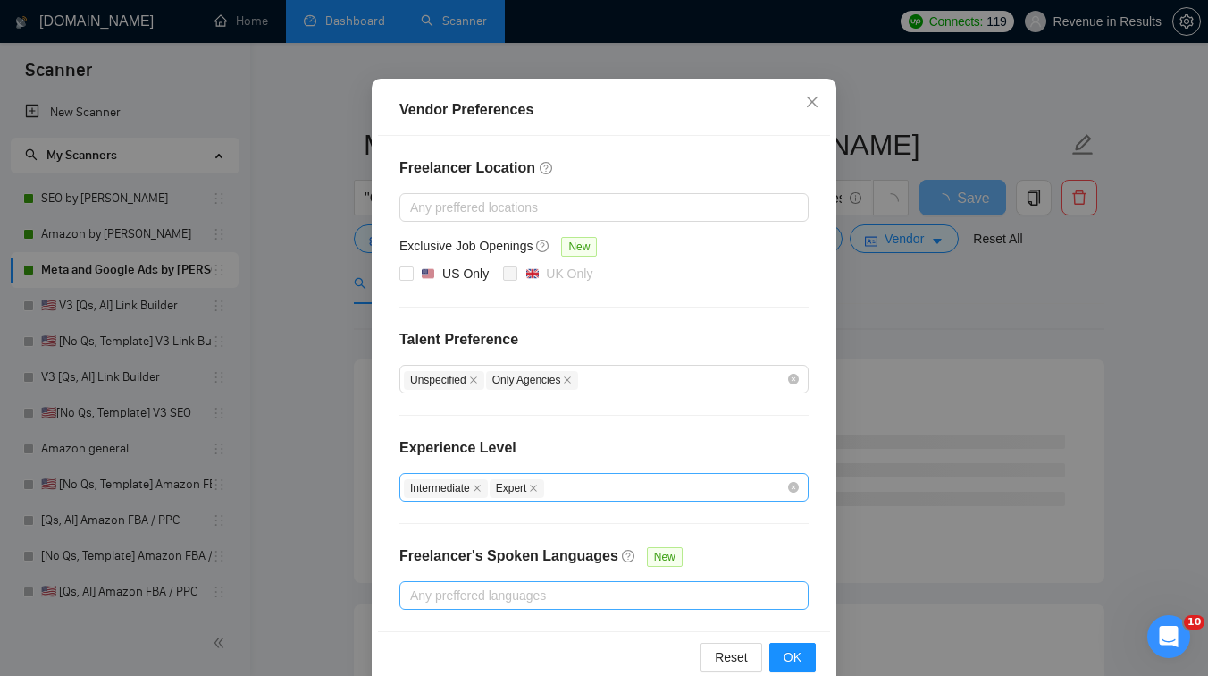
click at [498, 595] on div at bounding box center [595, 595] width 383 height 21
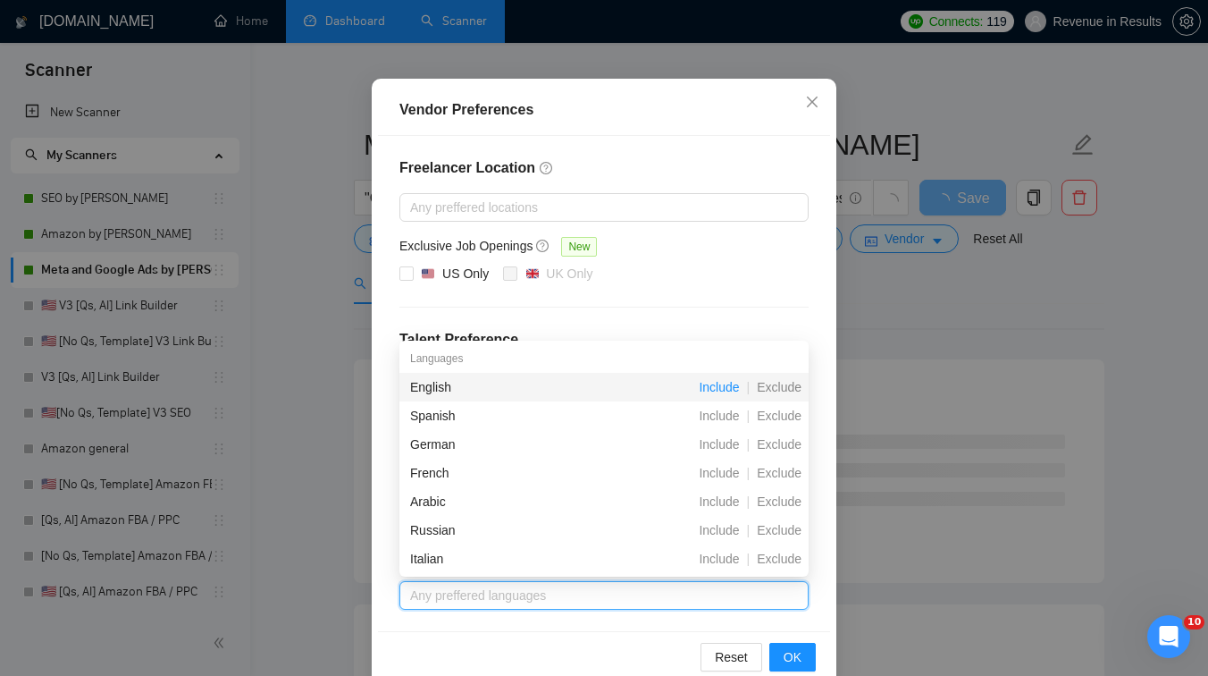
click at [705, 386] on span "Include" at bounding box center [719, 387] width 55 height 14
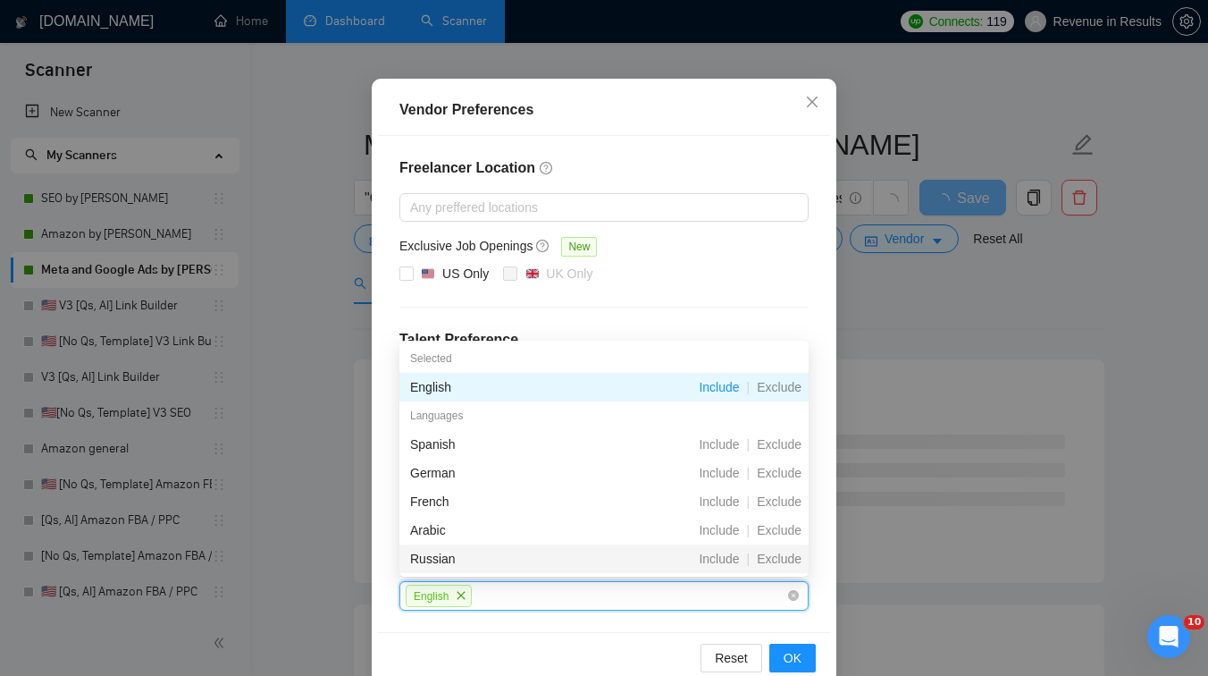
click at [552, 638] on div "Reset OK" at bounding box center [604, 657] width 452 height 51
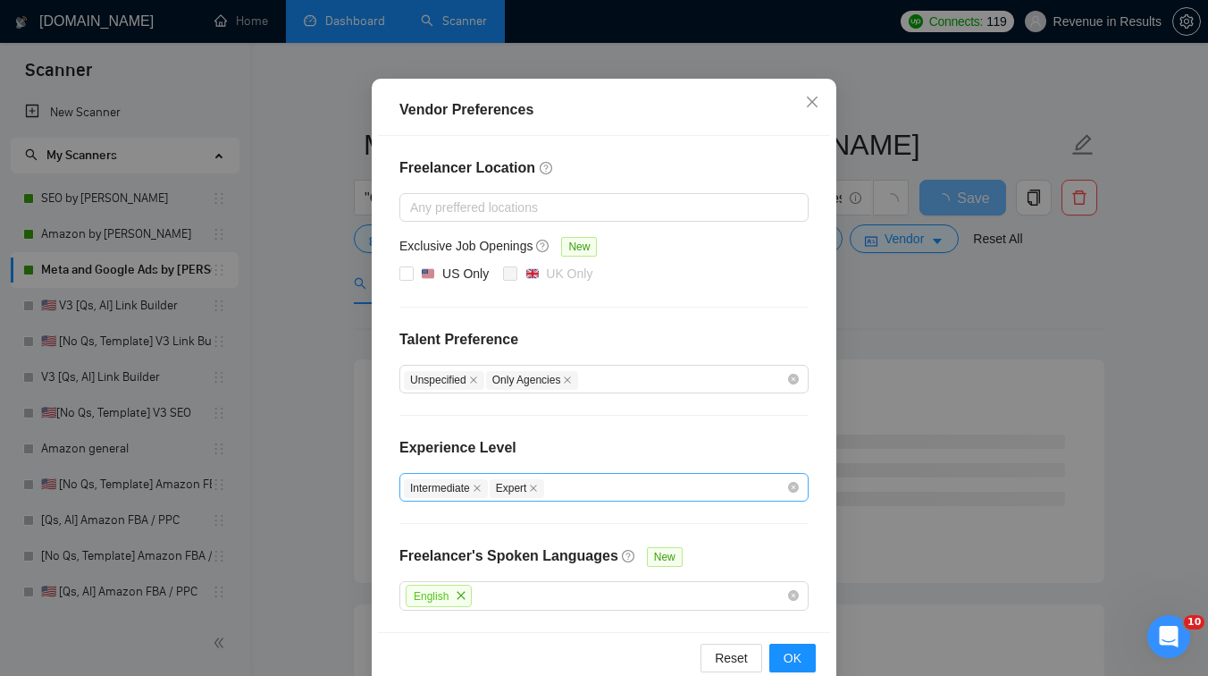
scroll to position [0, 0]
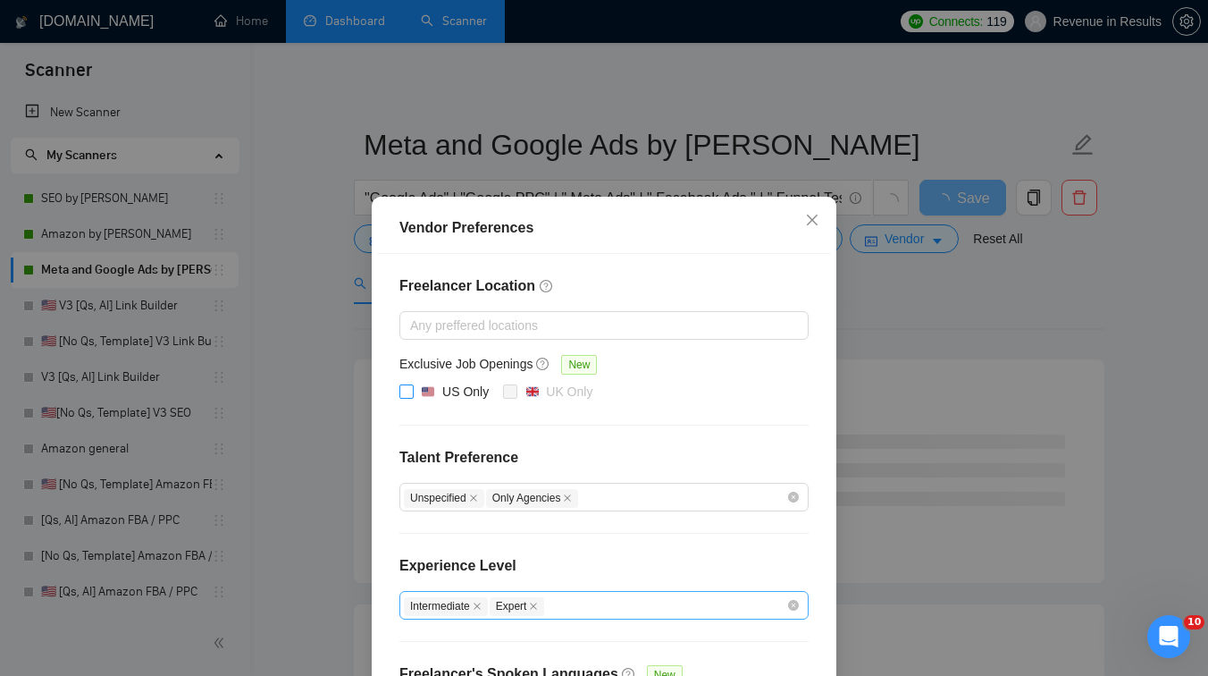
click at [410, 394] on input "US Only" at bounding box center [406, 390] width 13 height 13
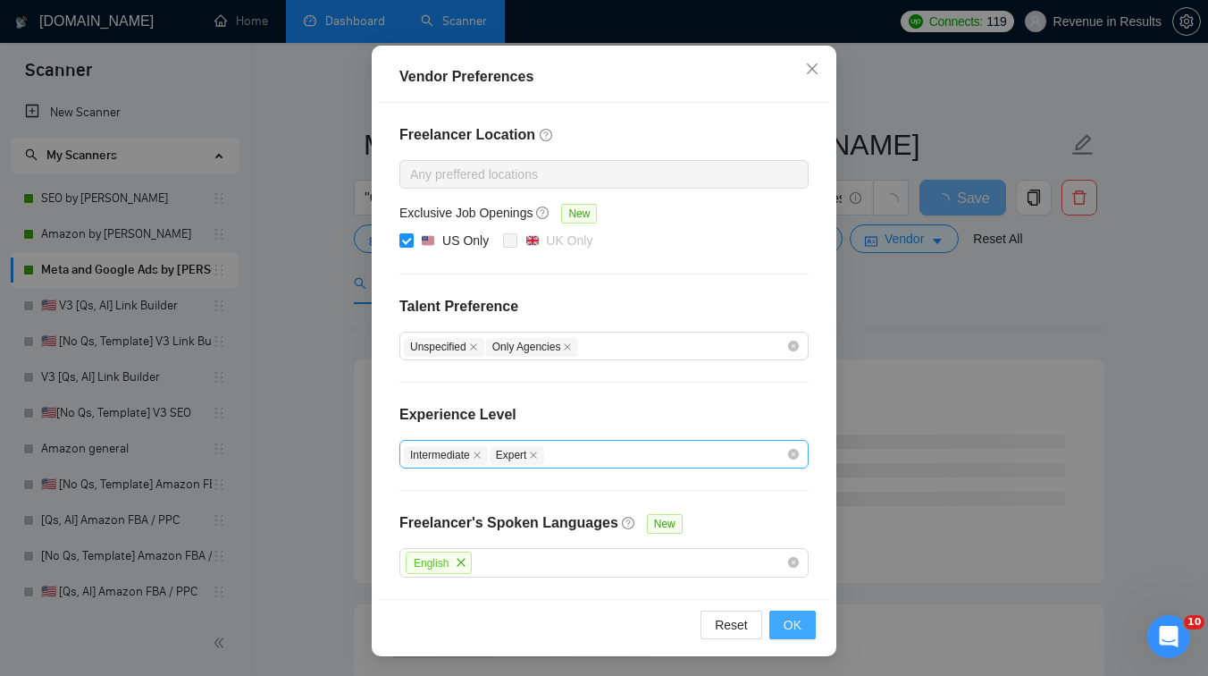
click at [787, 624] on span "OK" at bounding box center [793, 625] width 18 height 20
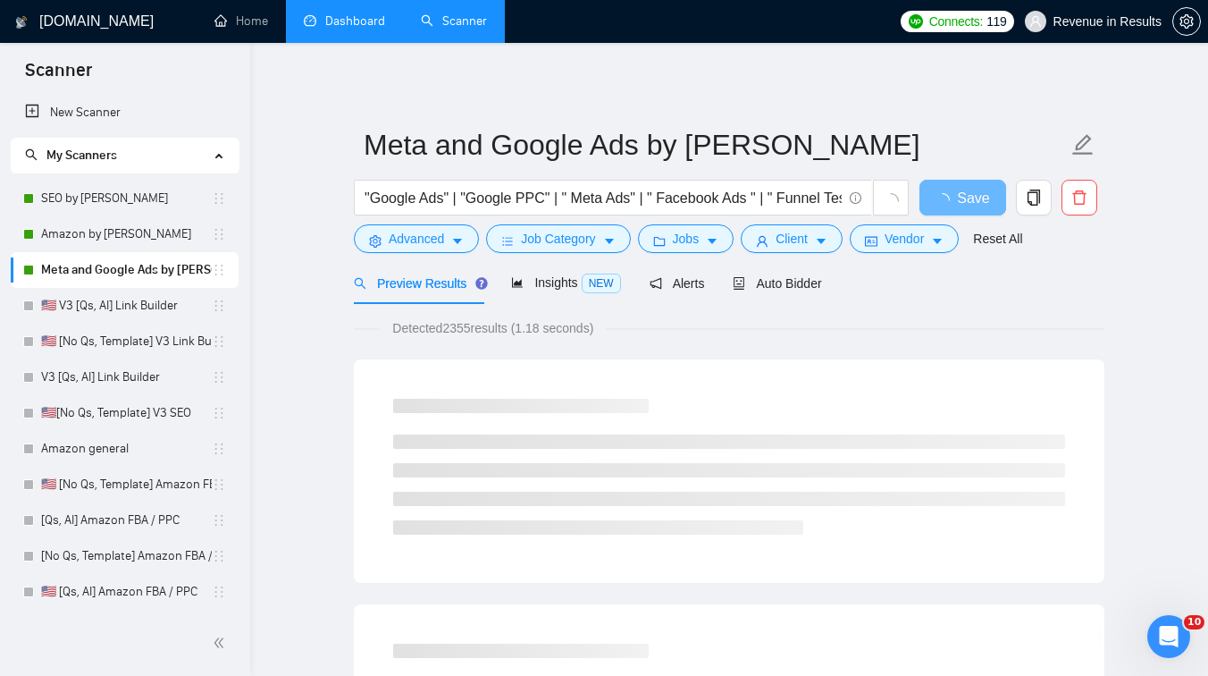
scroll to position [62, 0]
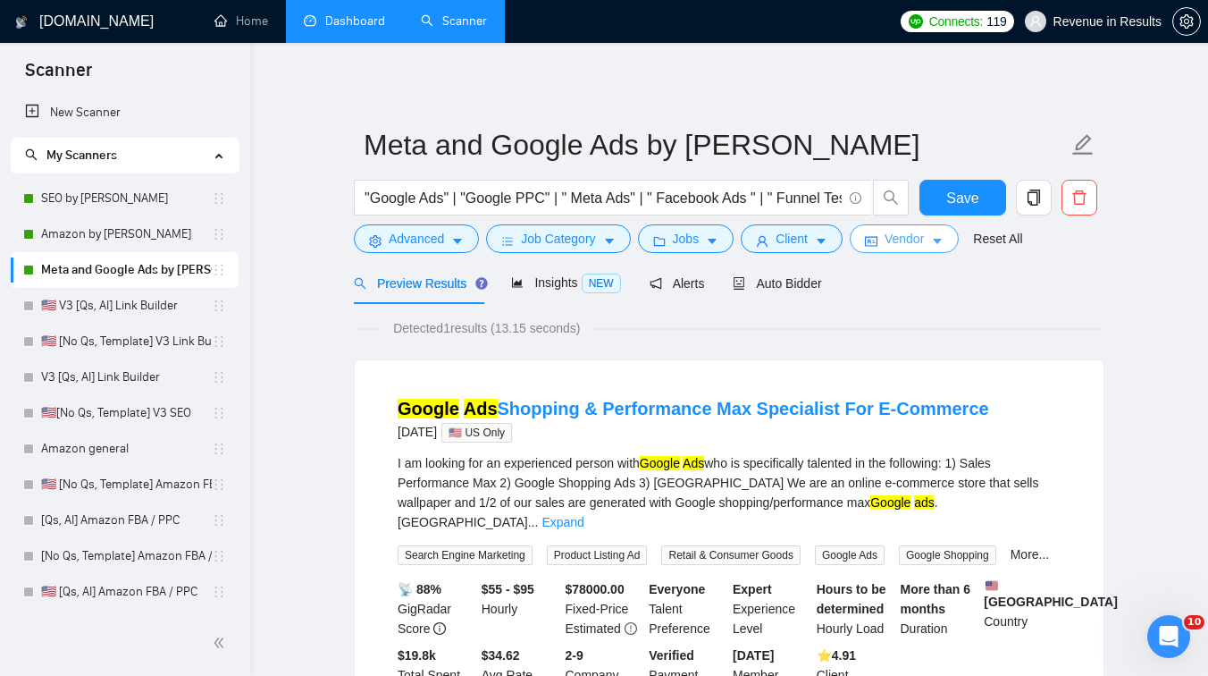
click at [918, 243] on span "Vendor" at bounding box center [904, 239] width 39 height 20
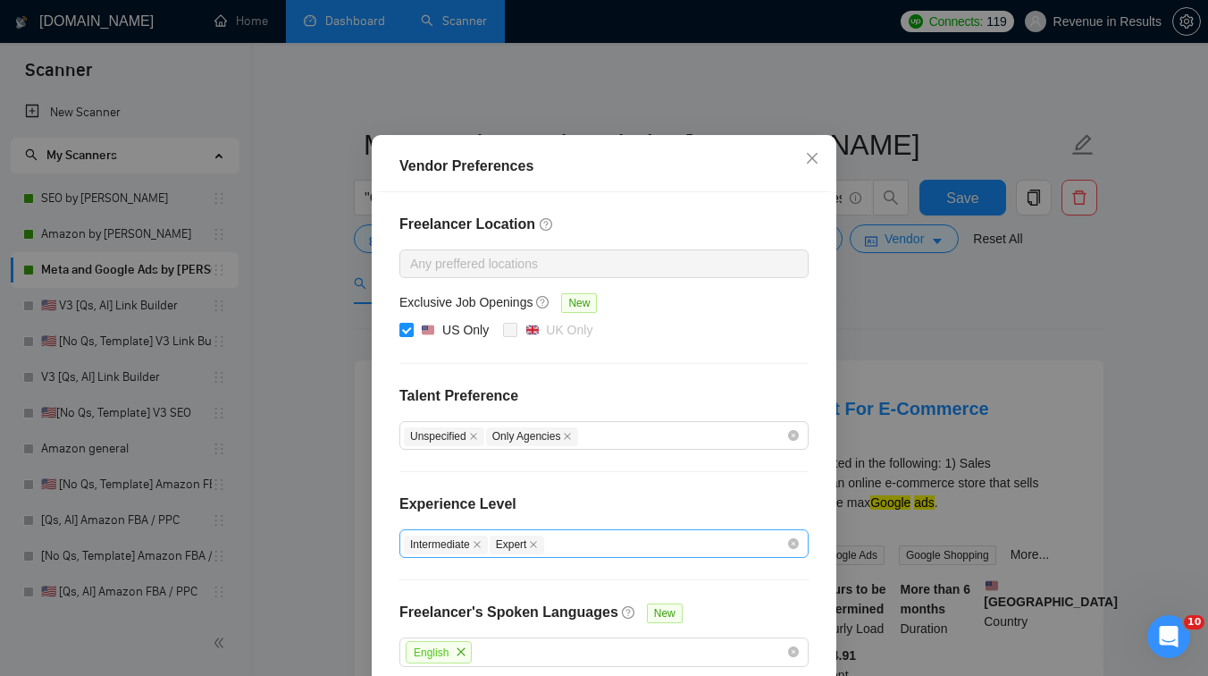
click at [919, 349] on div "Vendor Preferences Freelancer Location Any preffered locations Exclusive Job Op…" at bounding box center [604, 338] width 1208 height 676
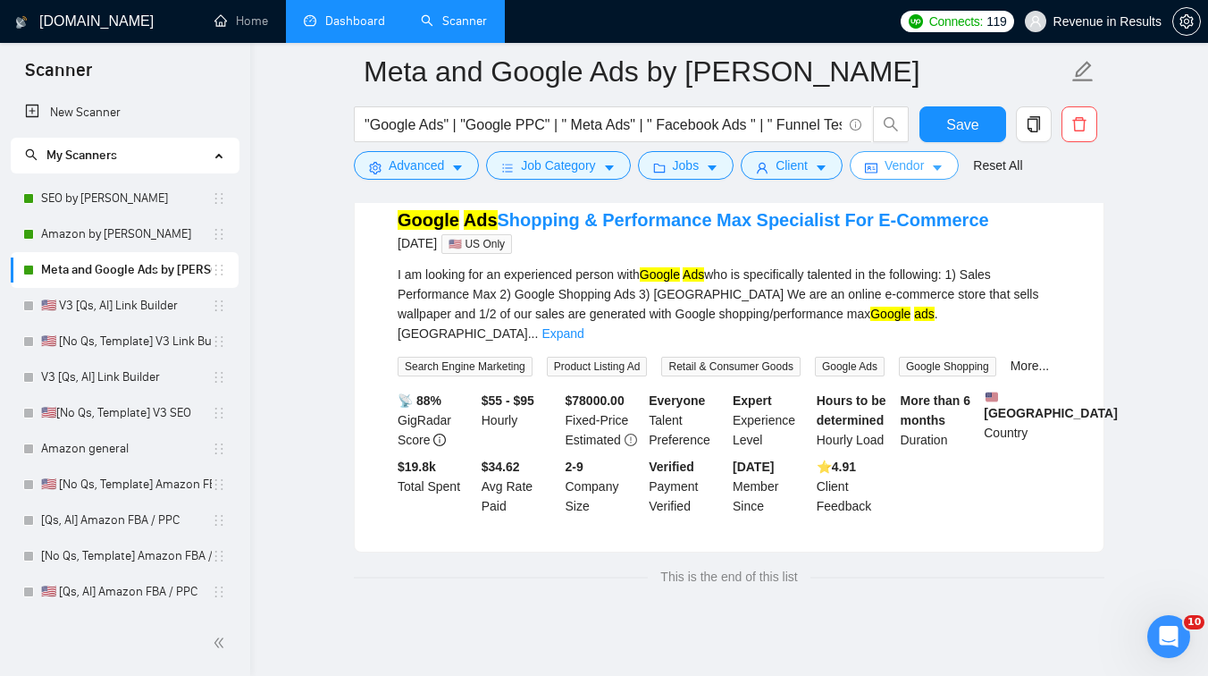
scroll to position [0, 0]
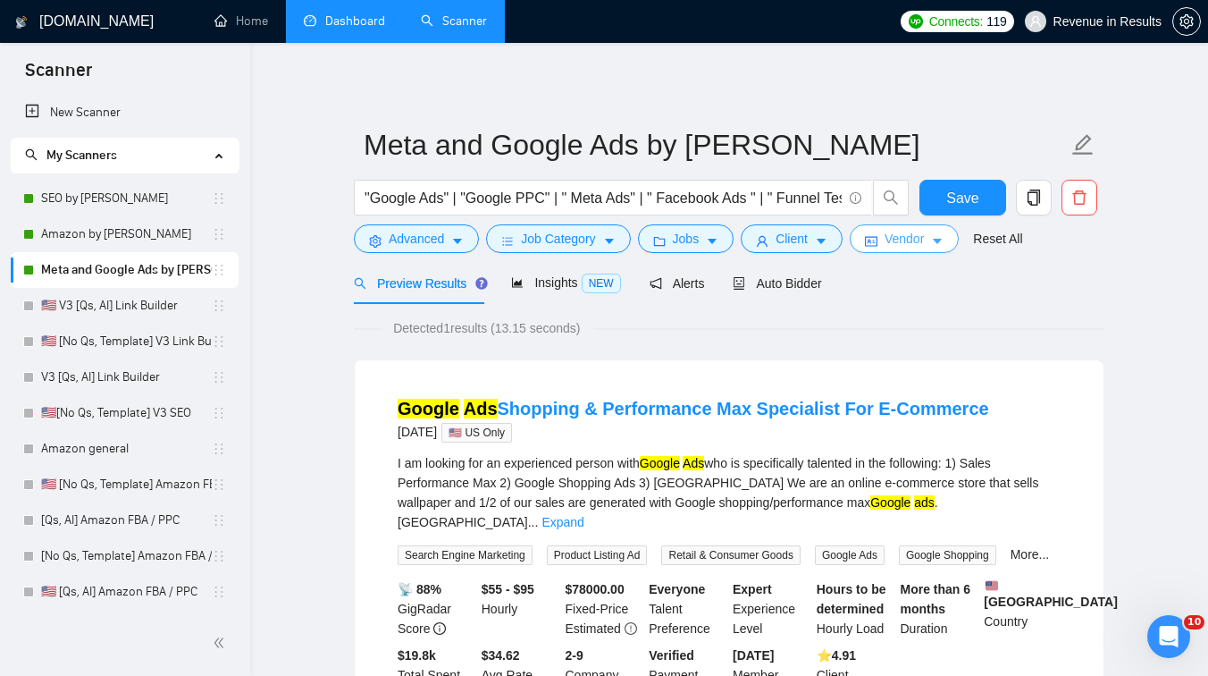
click at [943, 245] on icon "caret-down" at bounding box center [937, 241] width 13 height 13
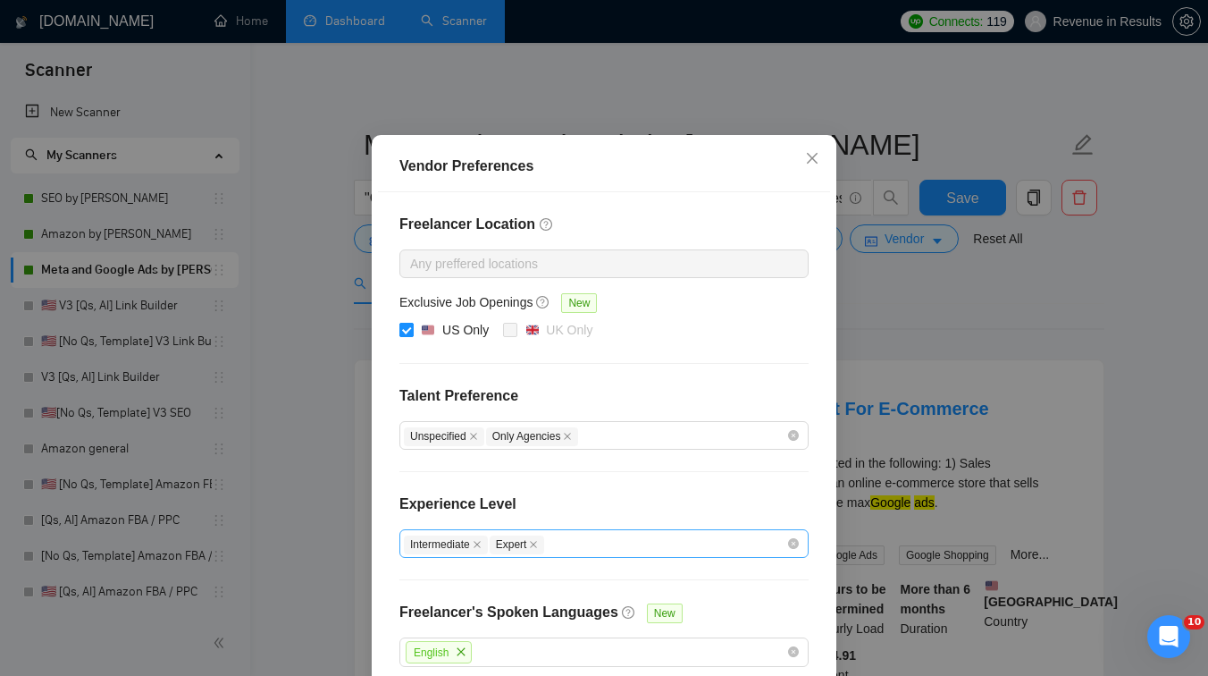
click at [406, 335] on input "US Only" at bounding box center [406, 329] width 13 height 13
checkbox input "false"
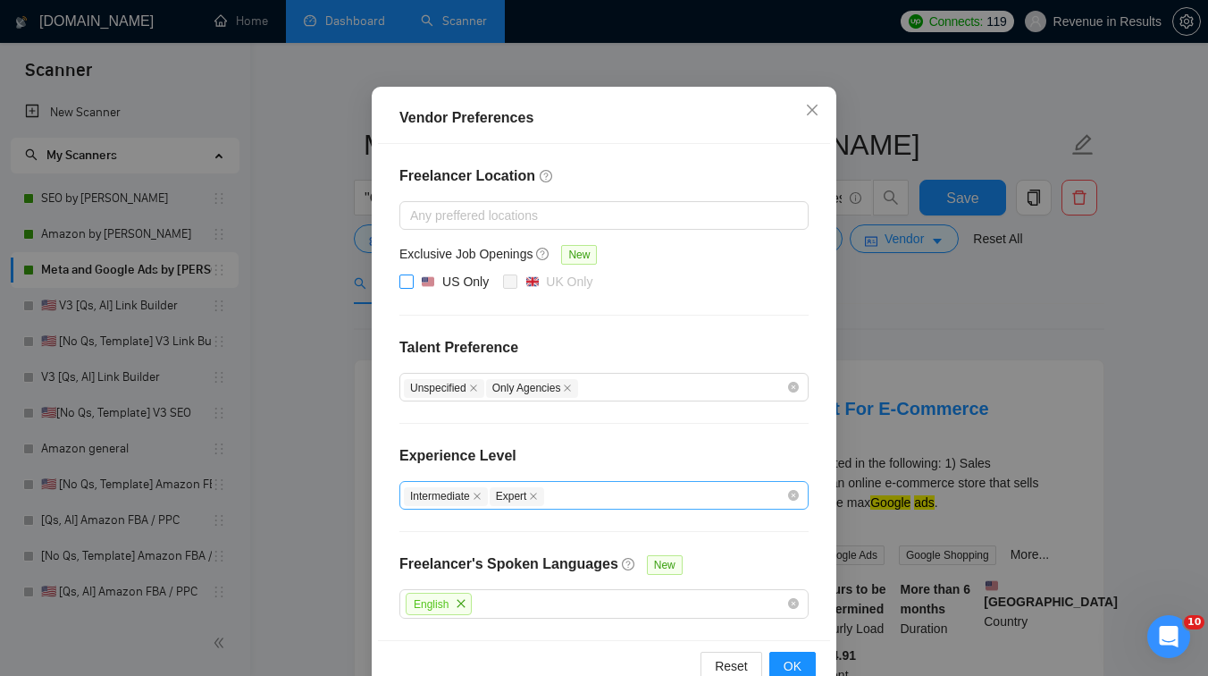
scroll to position [151, 0]
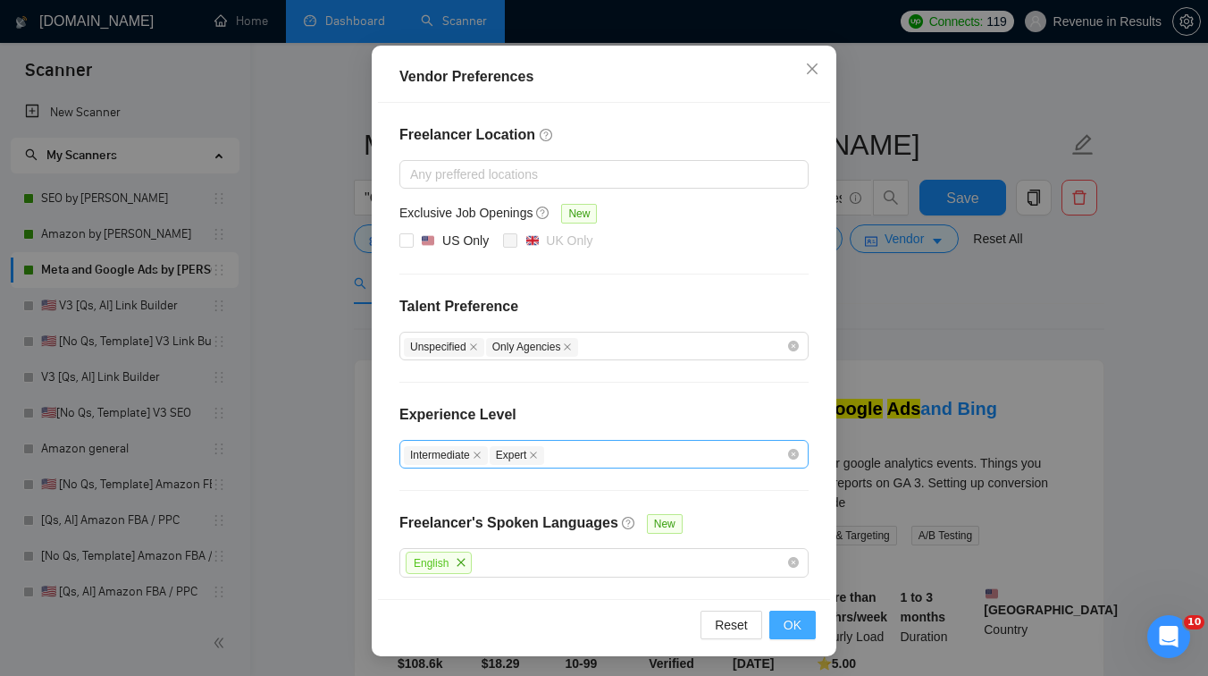
click at [799, 624] on span "OK" at bounding box center [793, 625] width 18 height 20
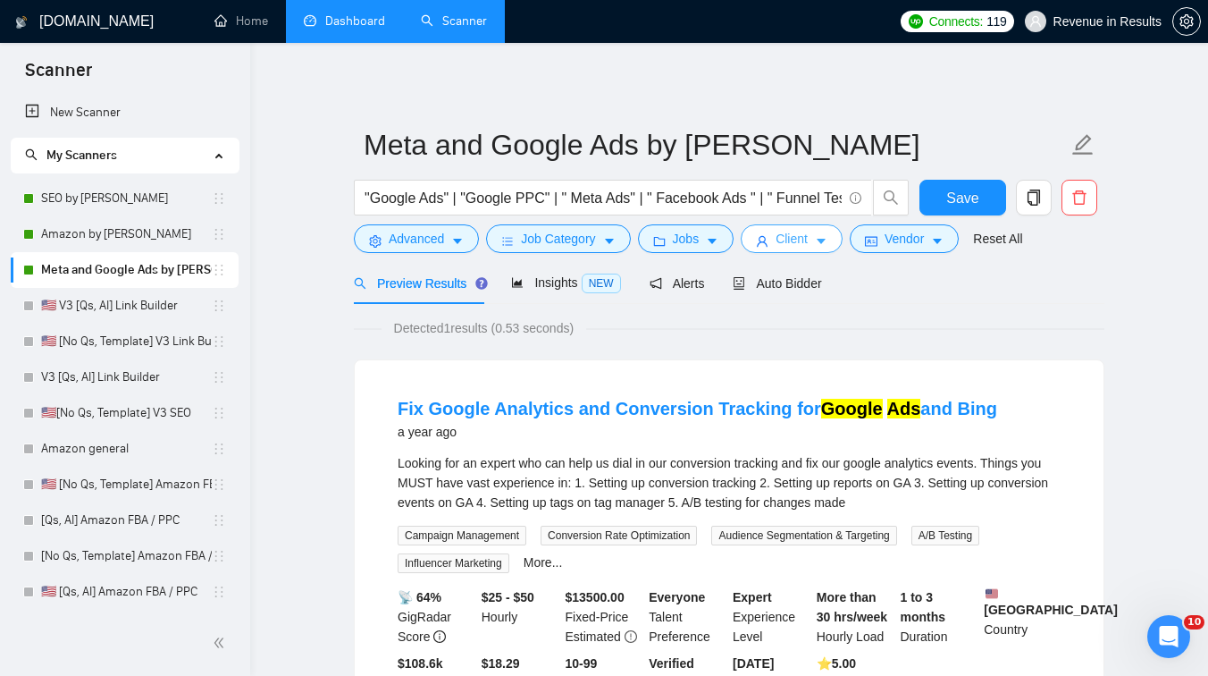
click at [808, 245] on span "Client" at bounding box center [792, 239] width 32 height 20
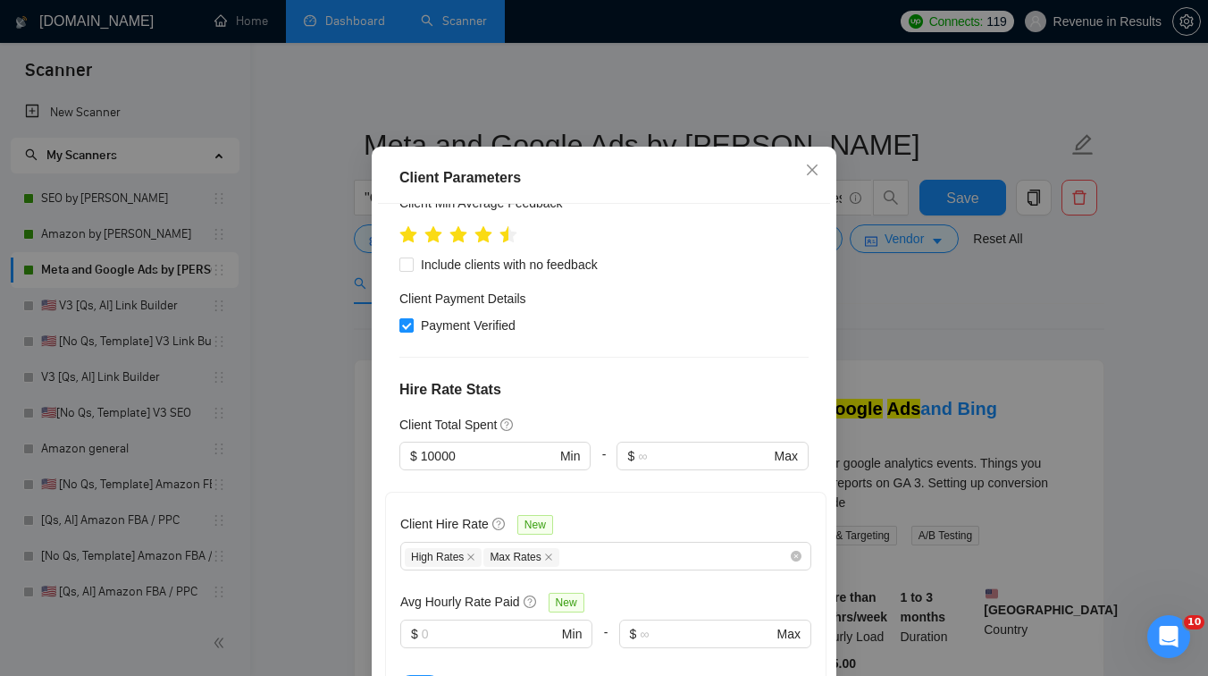
scroll to position [225, 0]
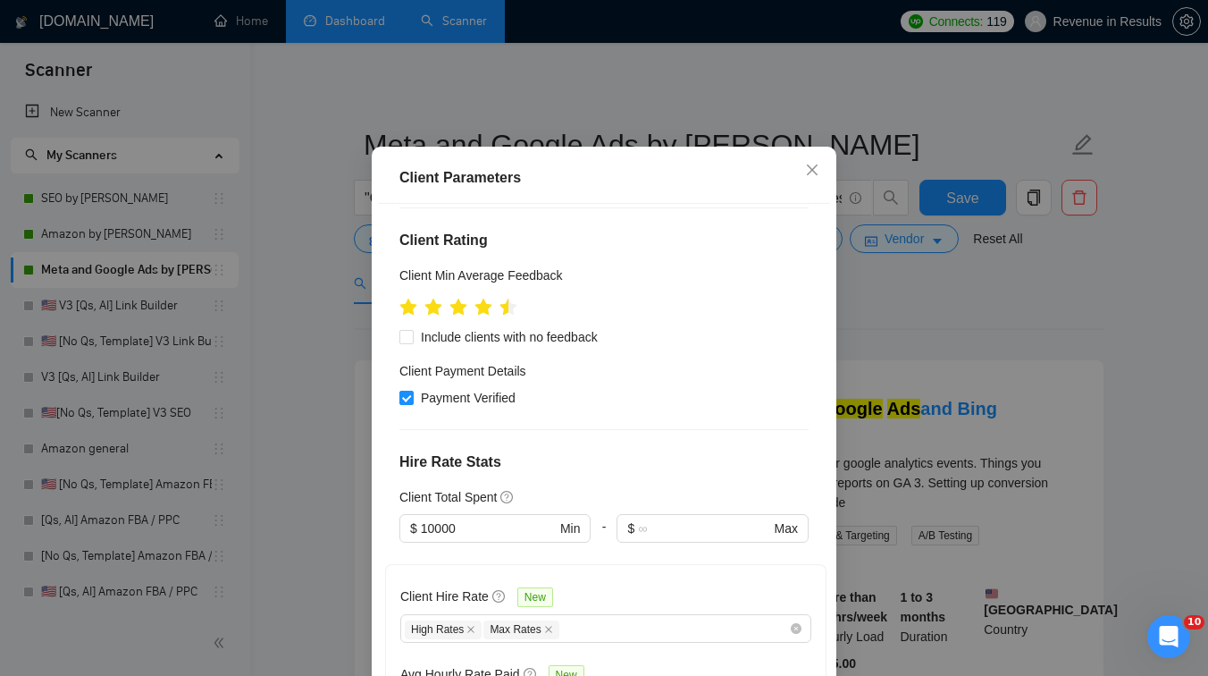
click at [940, 375] on div "Client Parameters Client Location Include Client Countries [GEOGRAPHIC_DATA] [G…" at bounding box center [604, 338] width 1208 height 676
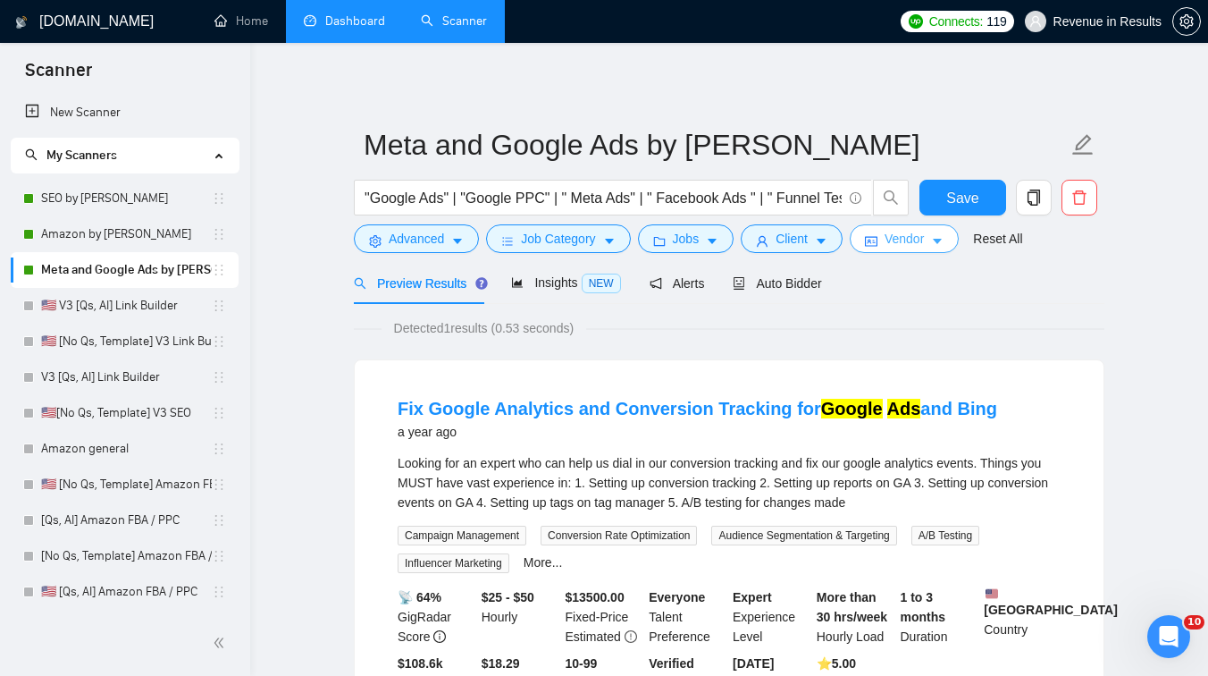
click at [899, 252] on button "Vendor" at bounding box center [904, 238] width 109 height 29
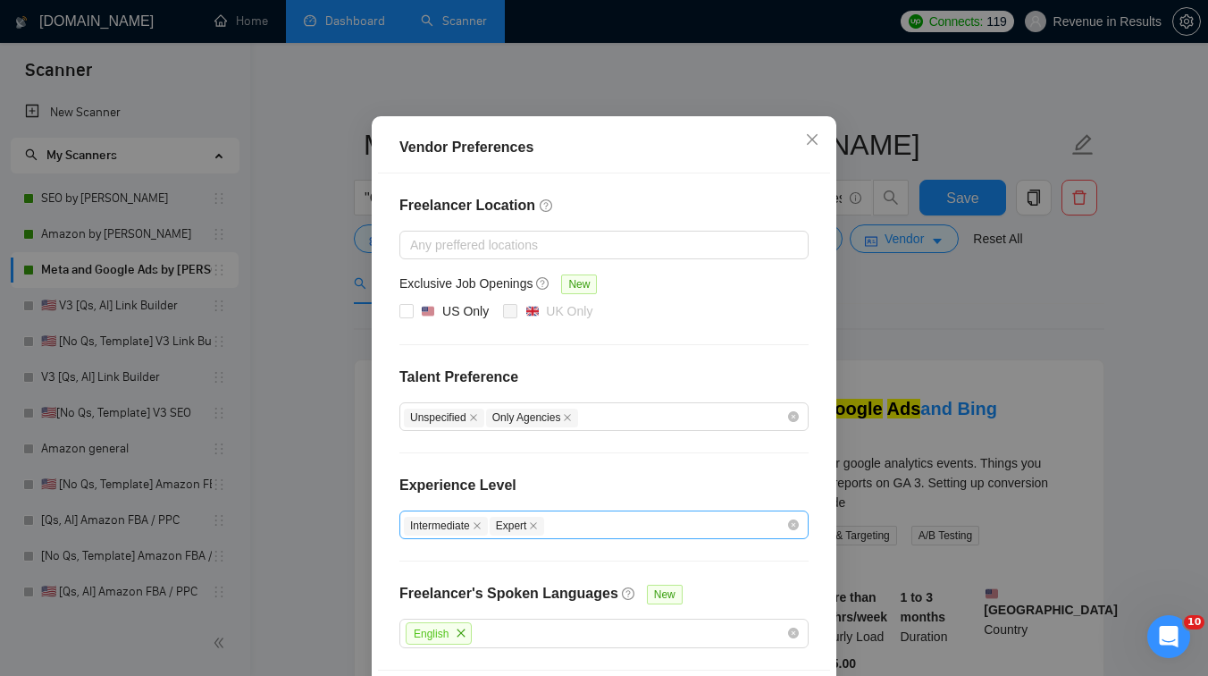
scroll to position [151, 0]
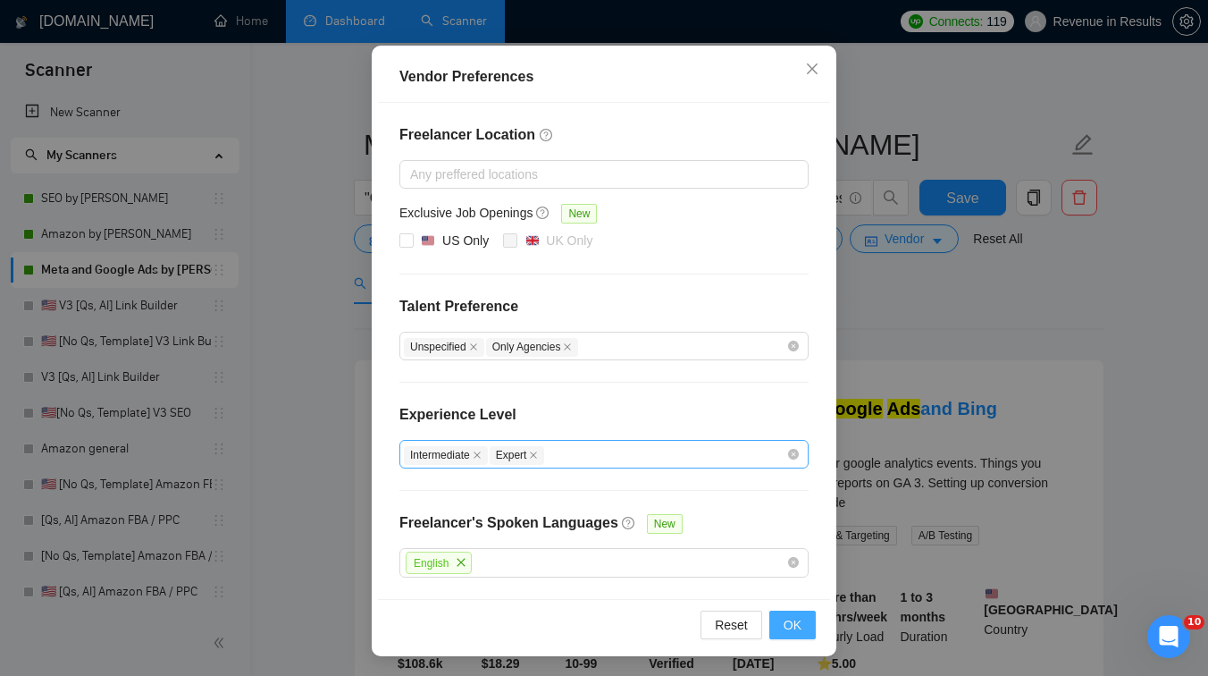
click at [790, 625] on span "OK" at bounding box center [793, 625] width 18 height 20
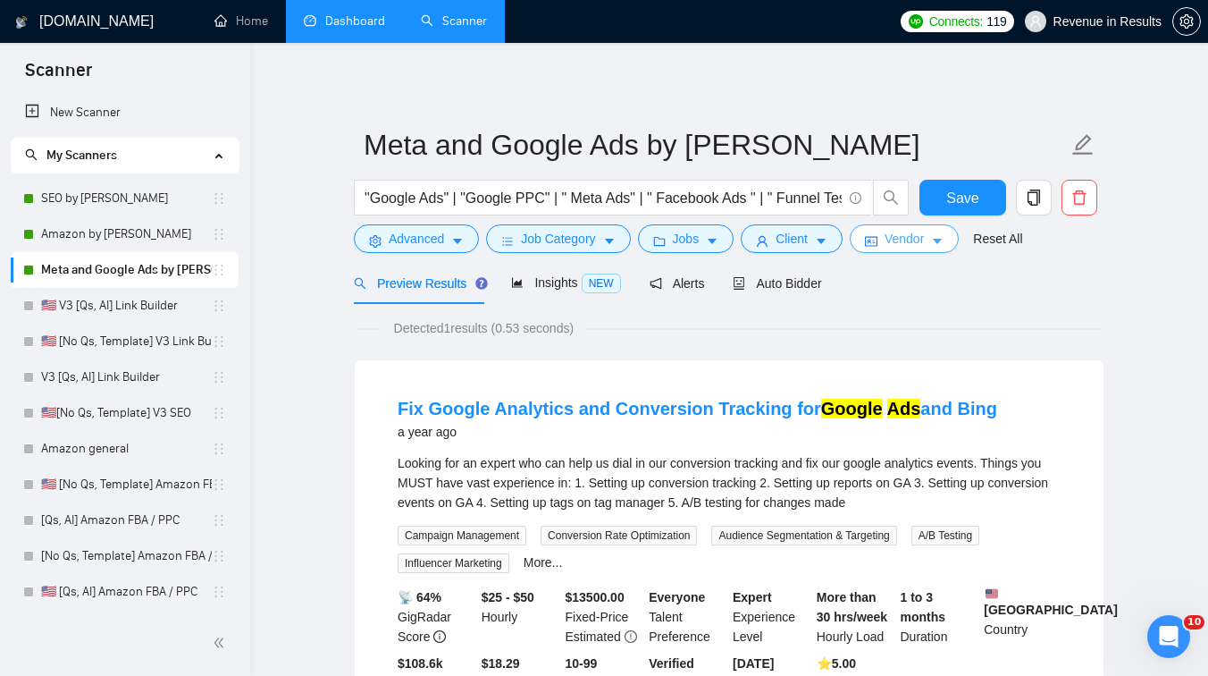
click at [924, 241] on span "Vendor" at bounding box center [904, 239] width 39 height 20
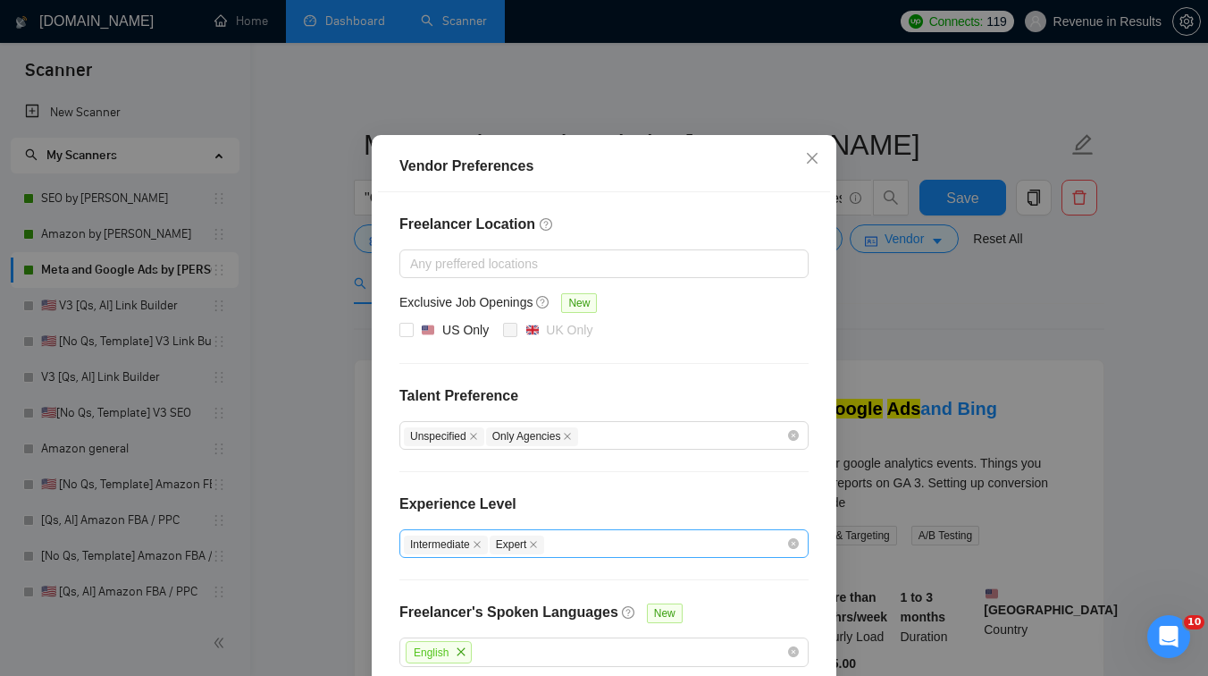
scroll to position [151, 0]
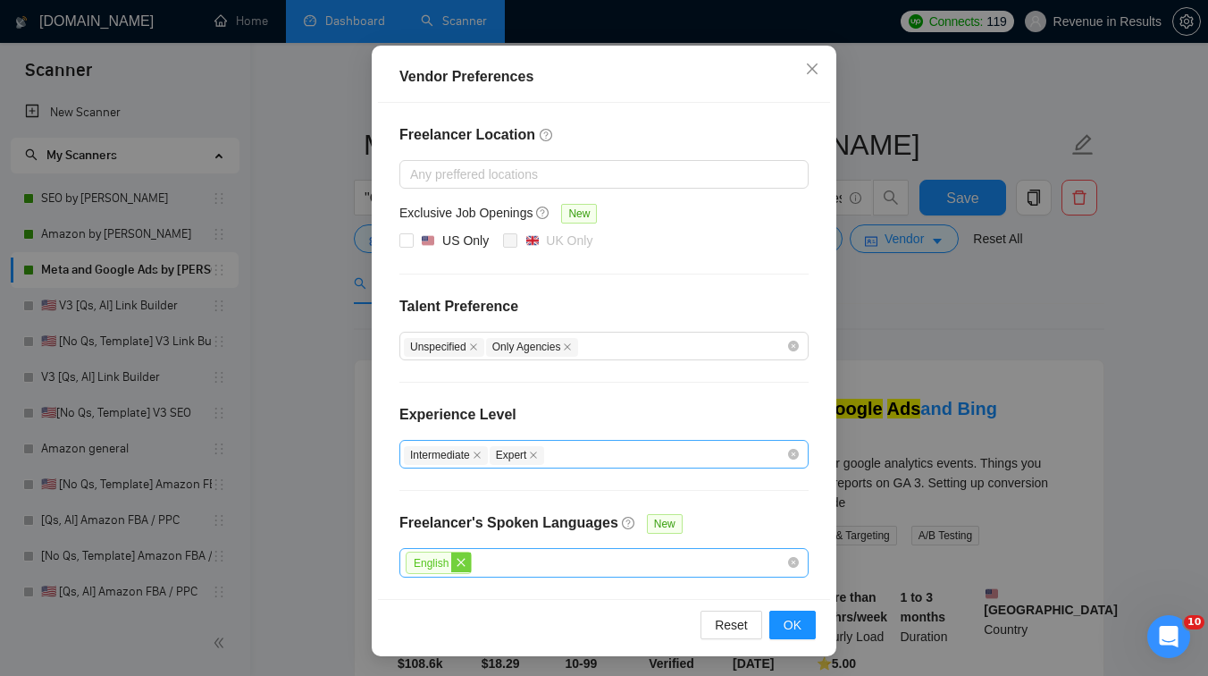
click at [467, 566] on icon "close" at bounding box center [461, 562] width 11 height 11
click at [806, 620] on button "OK" at bounding box center [793, 624] width 46 height 29
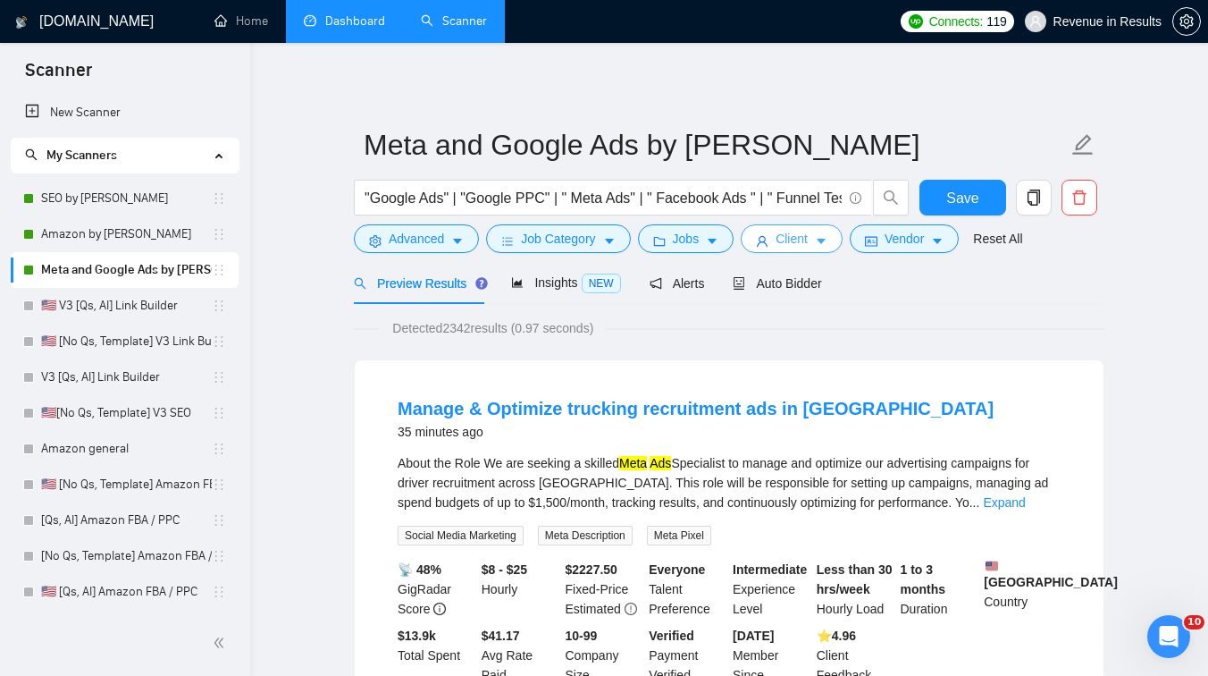
click at [821, 247] on button "Client" at bounding box center [792, 238] width 102 height 29
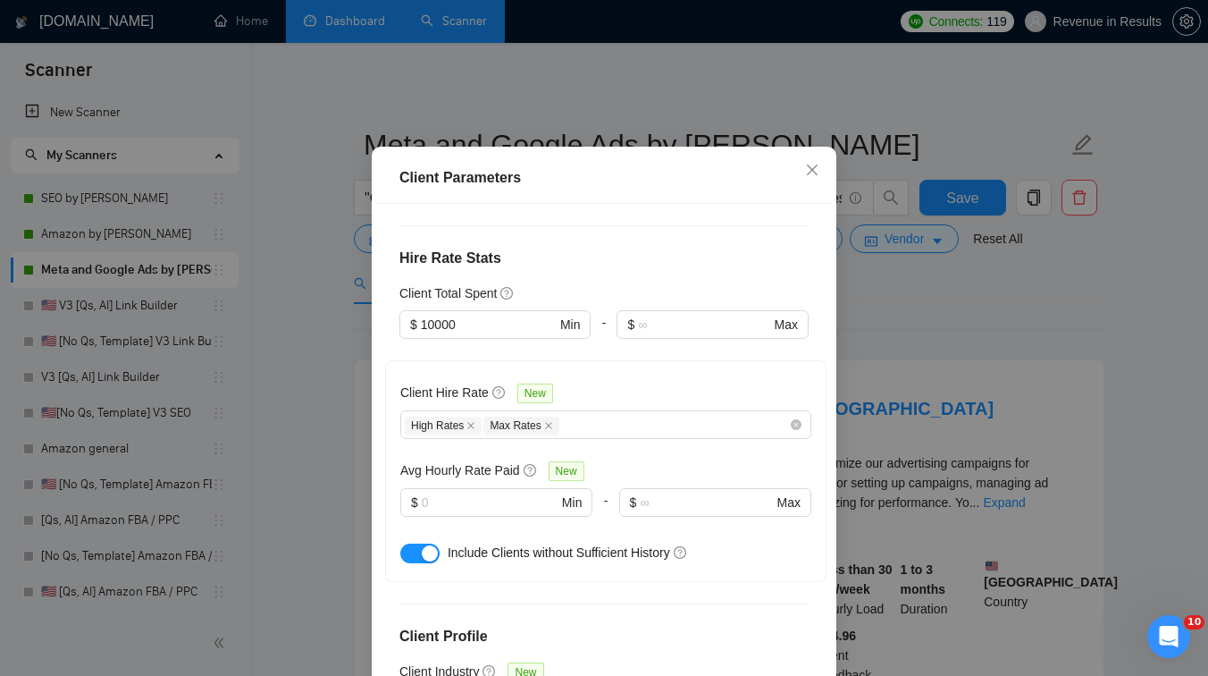
scroll to position [450, 0]
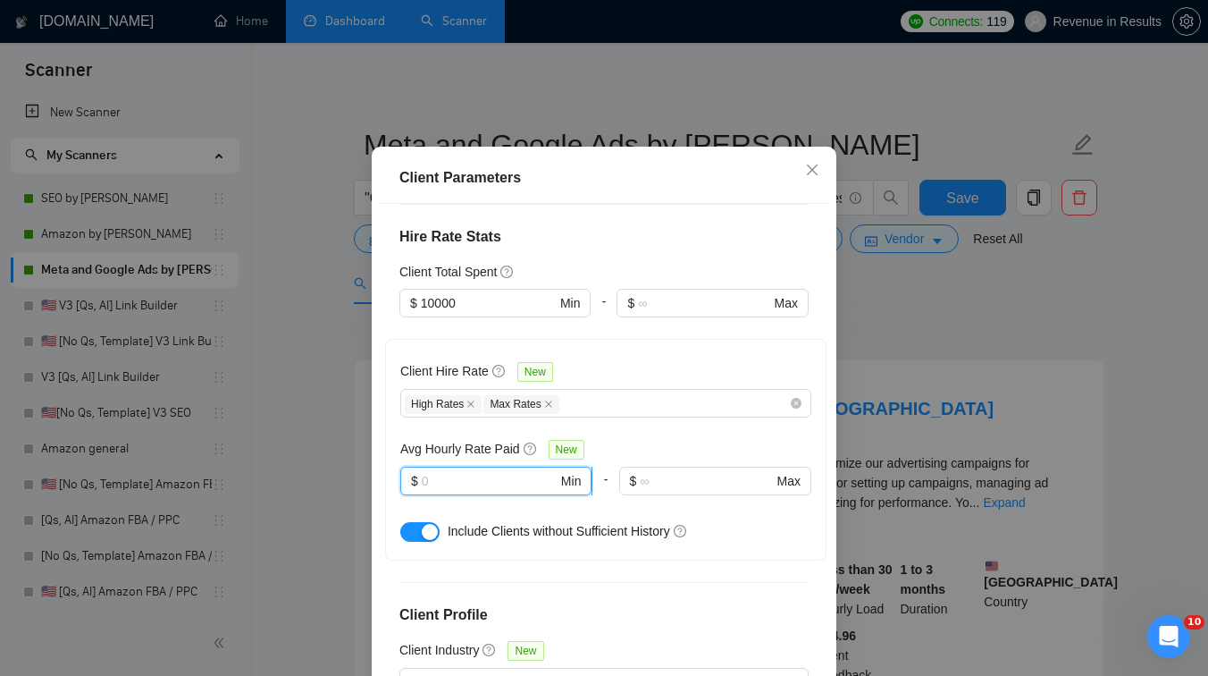
click at [466, 486] on input "text" at bounding box center [490, 481] width 136 height 20
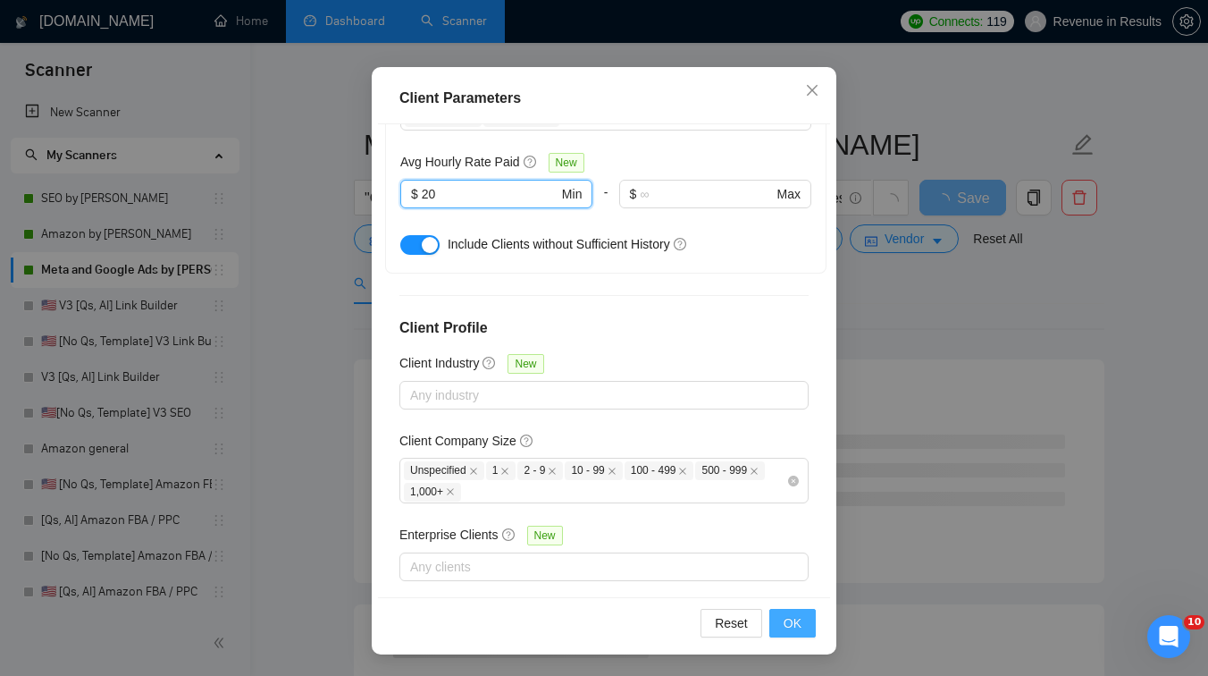
type input "20"
click at [789, 622] on span "OK" at bounding box center [793, 623] width 18 height 20
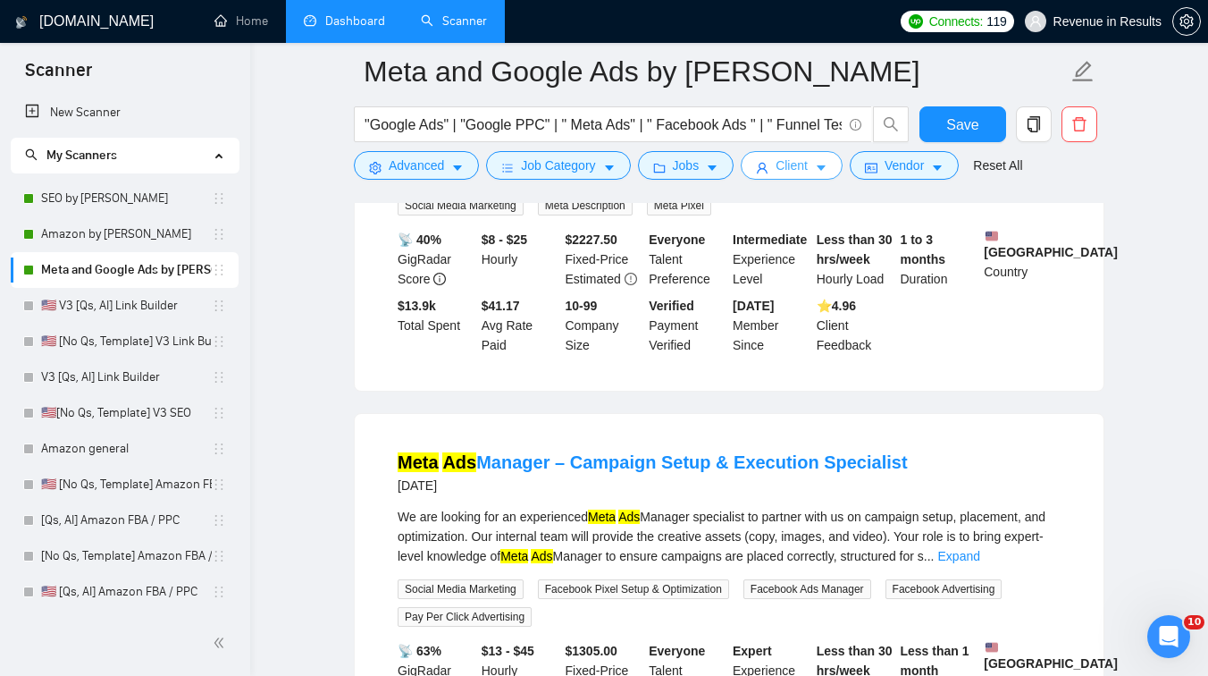
scroll to position [0, 0]
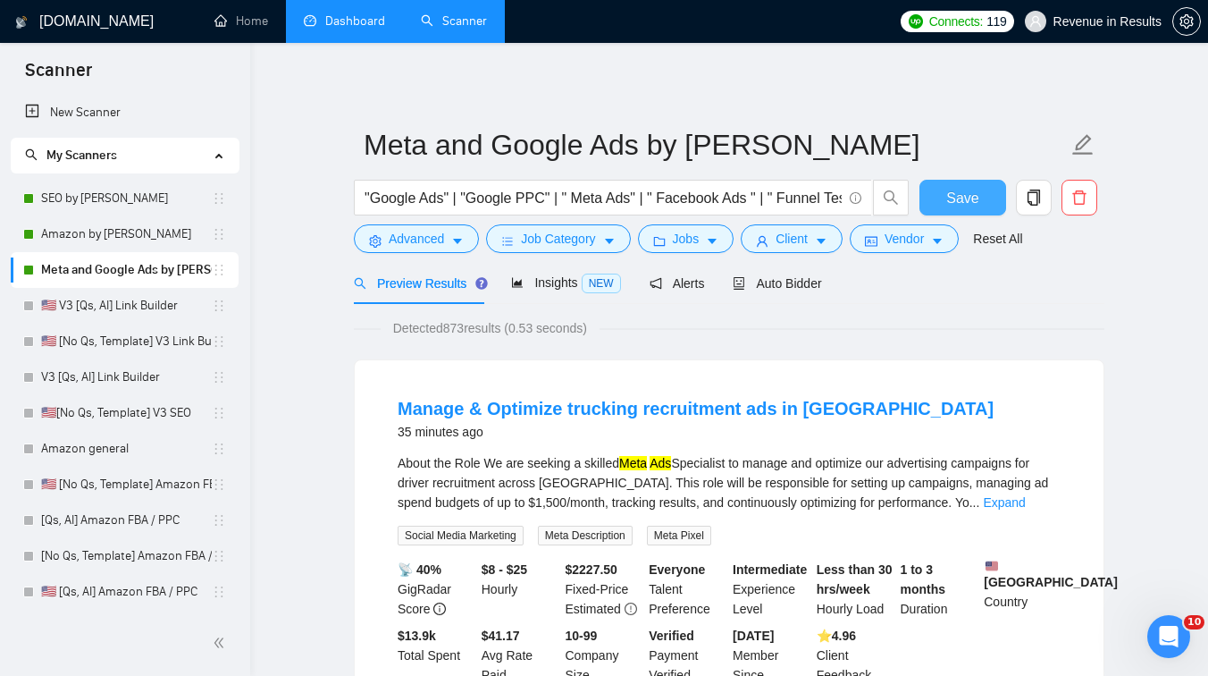
click at [956, 197] on span "Save" at bounding box center [963, 198] width 32 height 22
click at [704, 250] on button "Jobs" at bounding box center [686, 238] width 97 height 29
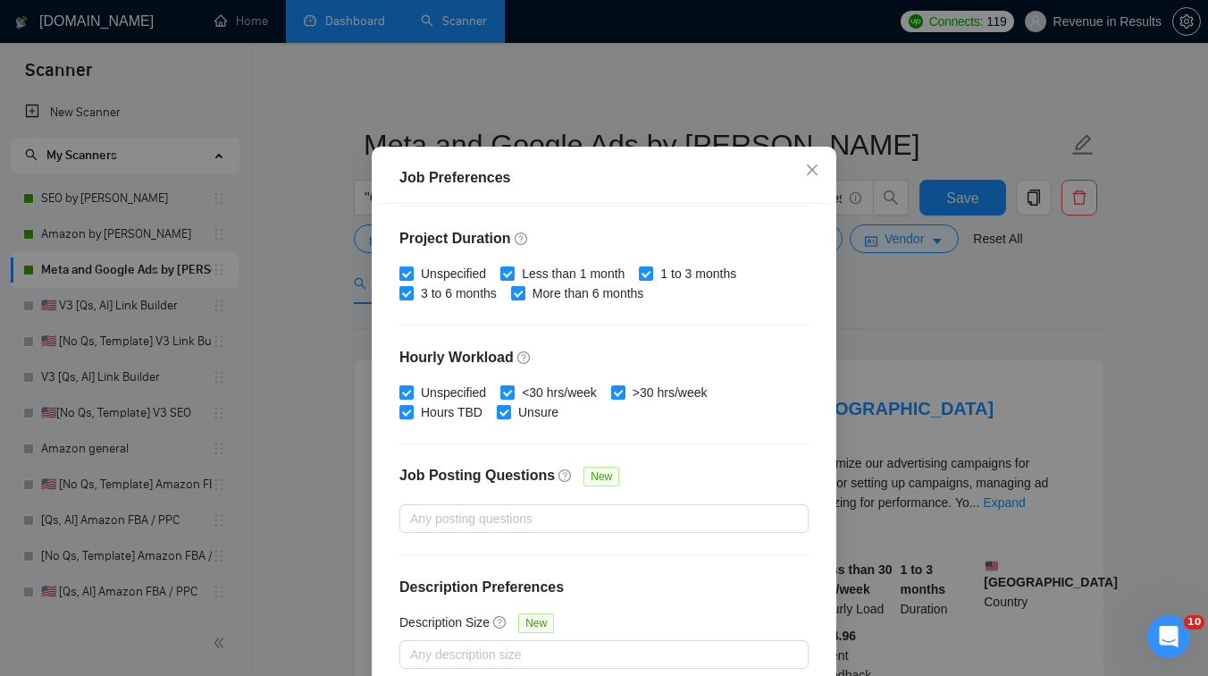
scroll to position [535, 0]
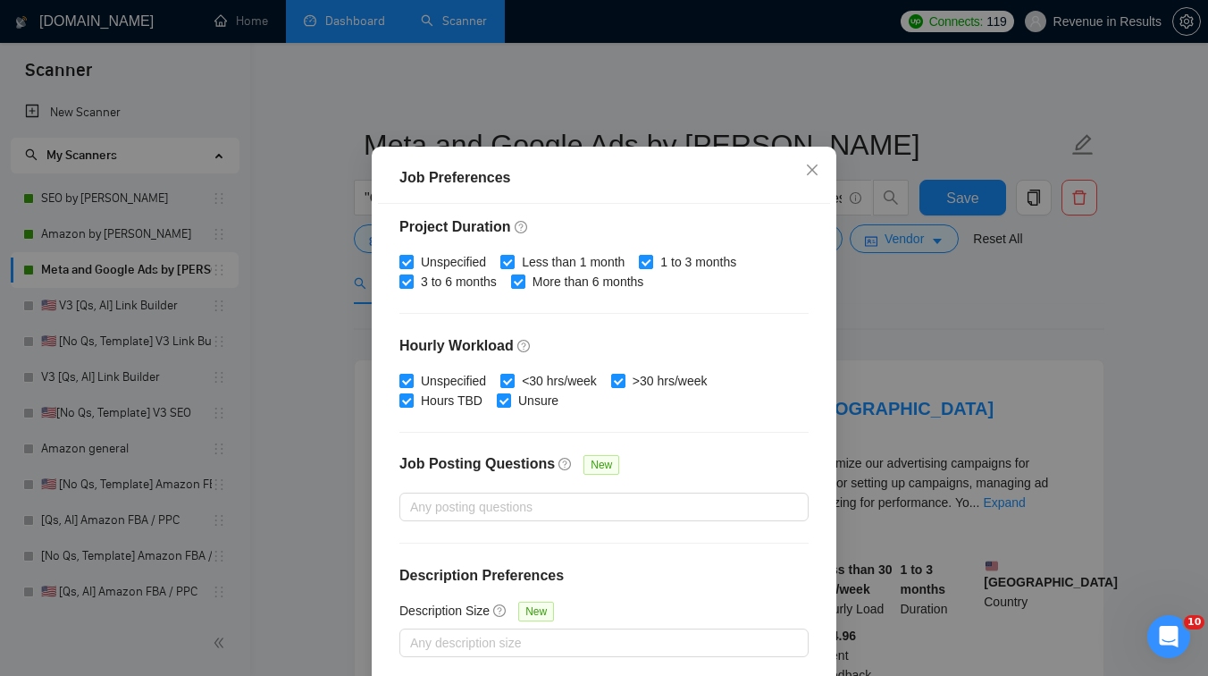
click at [934, 340] on div "Job Preferences Budget Project Type All Fixed Price Hourly Rate Fixed Price Bud…" at bounding box center [604, 338] width 1208 height 676
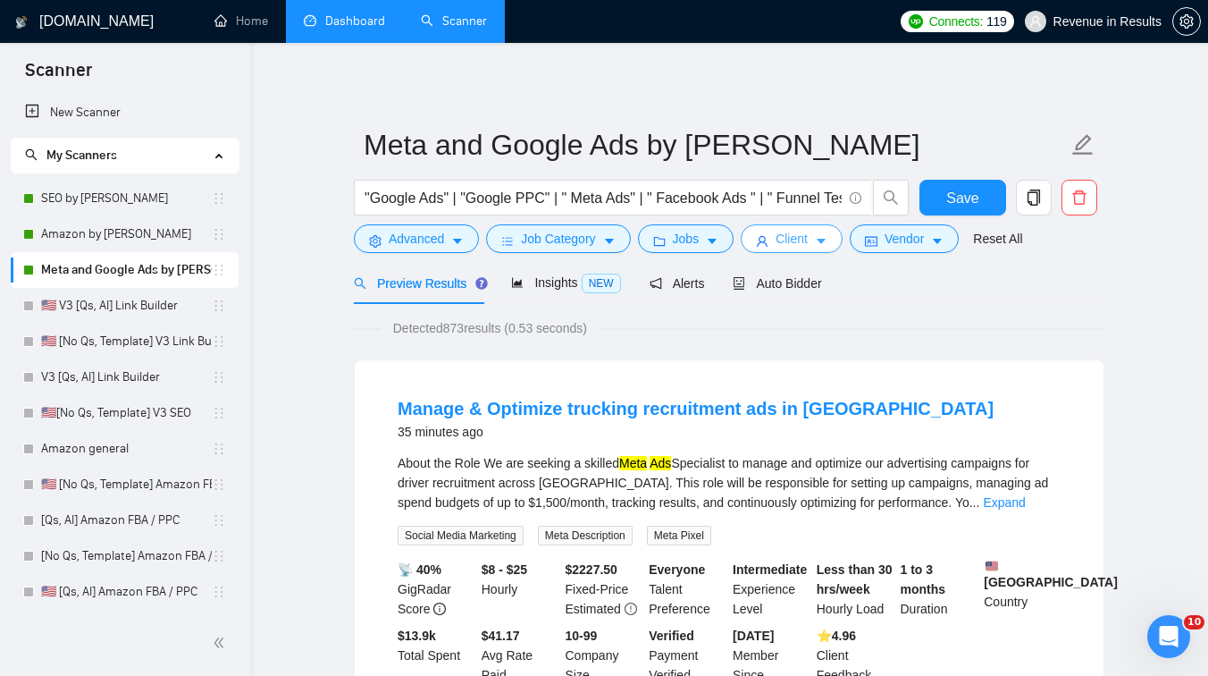
click at [802, 238] on span "Client" at bounding box center [792, 239] width 32 height 20
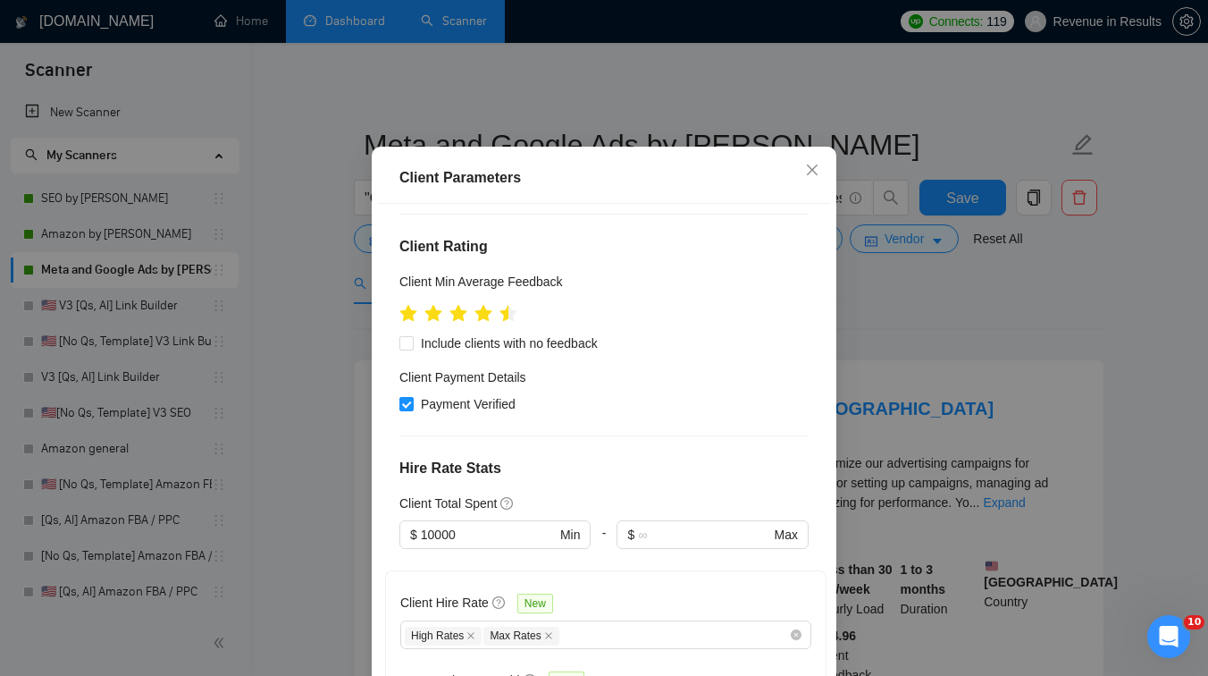
scroll to position [0, 0]
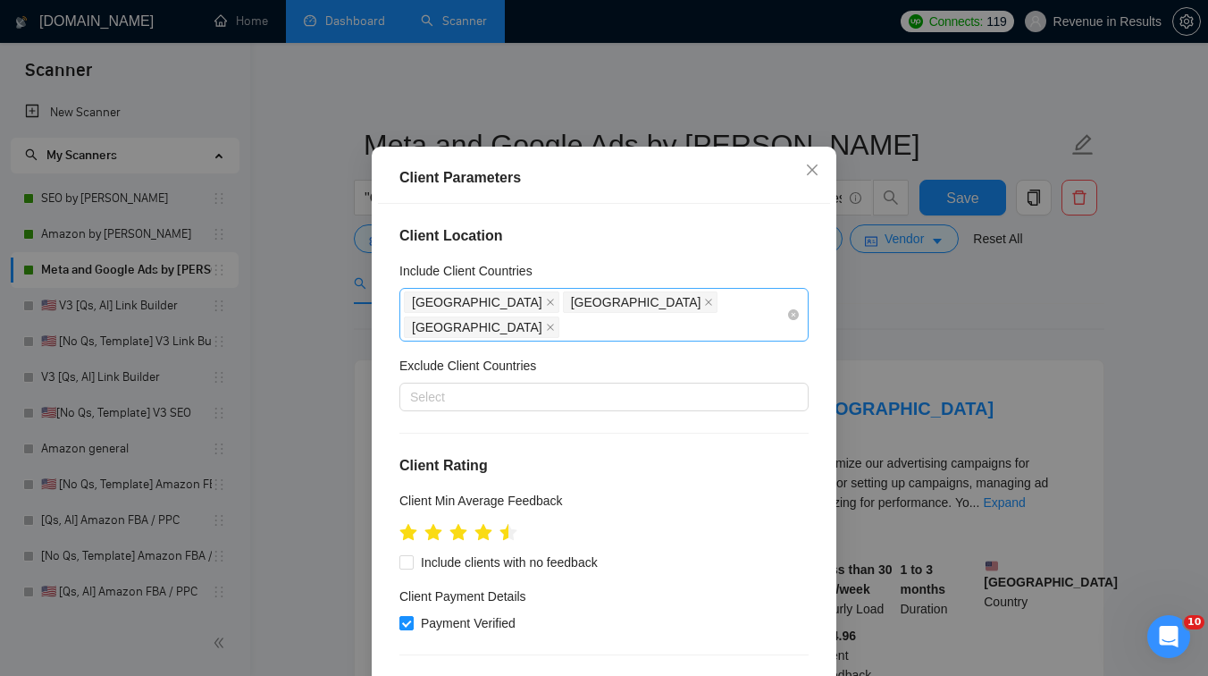
click at [737, 340] on div "[GEOGRAPHIC_DATA] [GEOGRAPHIC_DATA] [GEOGRAPHIC_DATA]" at bounding box center [595, 315] width 383 height 50
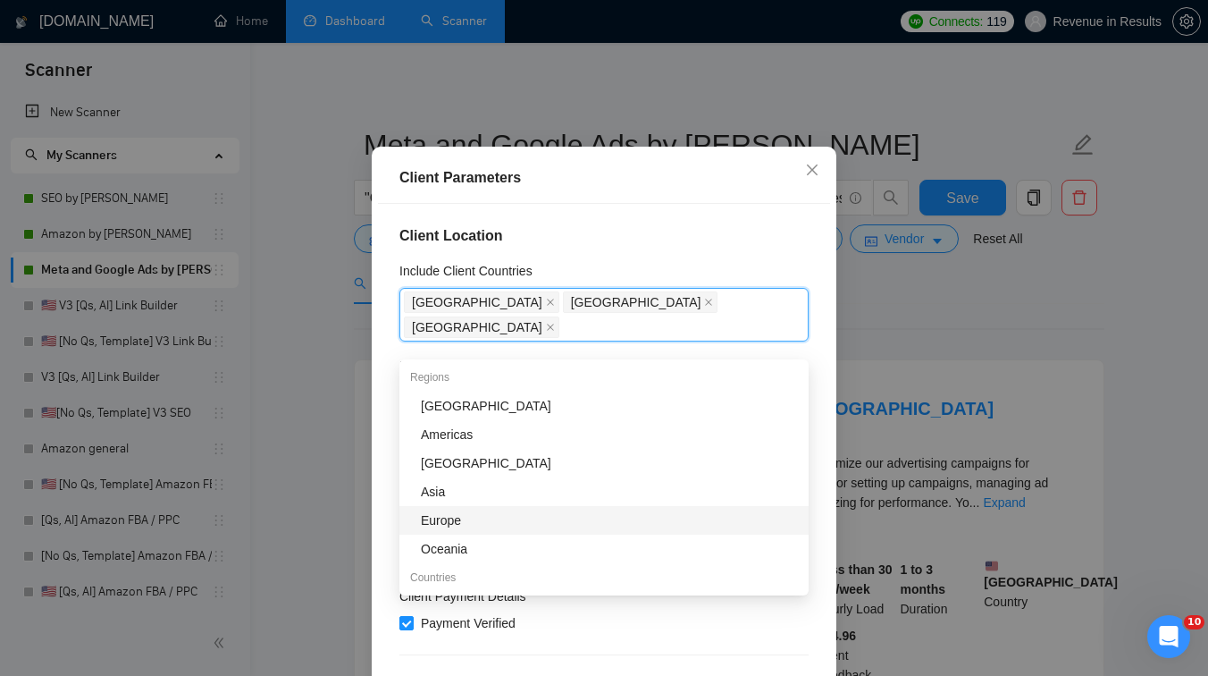
click at [442, 514] on div "Europe" at bounding box center [609, 520] width 377 height 20
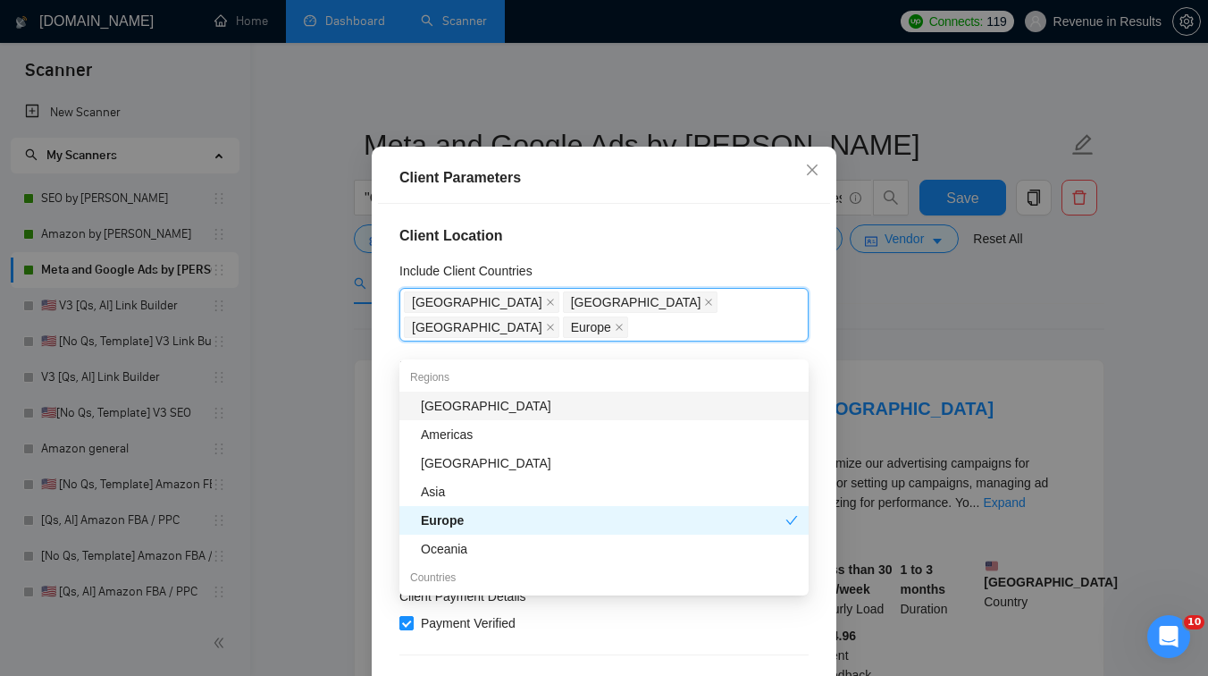
click at [760, 246] on div "Client Location Include Client Countries [GEOGRAPHIC_DATA] [GEOGRAPHIC_DATA] [G…" at bounding box center [604, 440] width 452 height 473
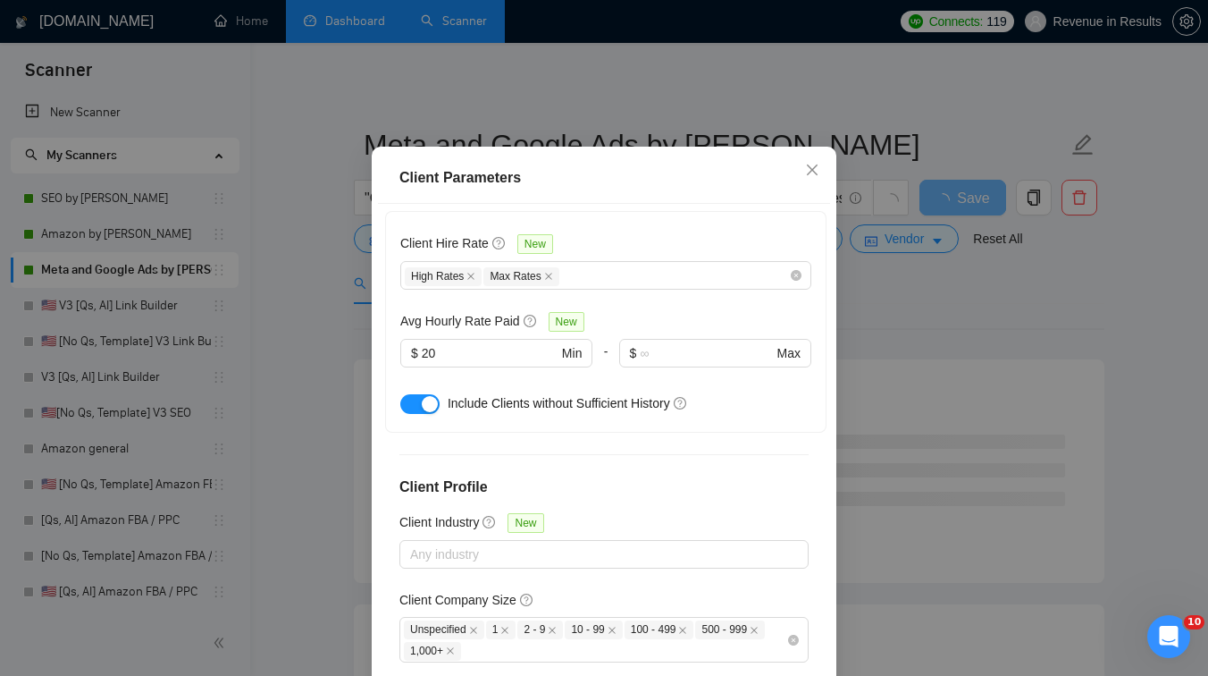
scroll to position [658, 0]
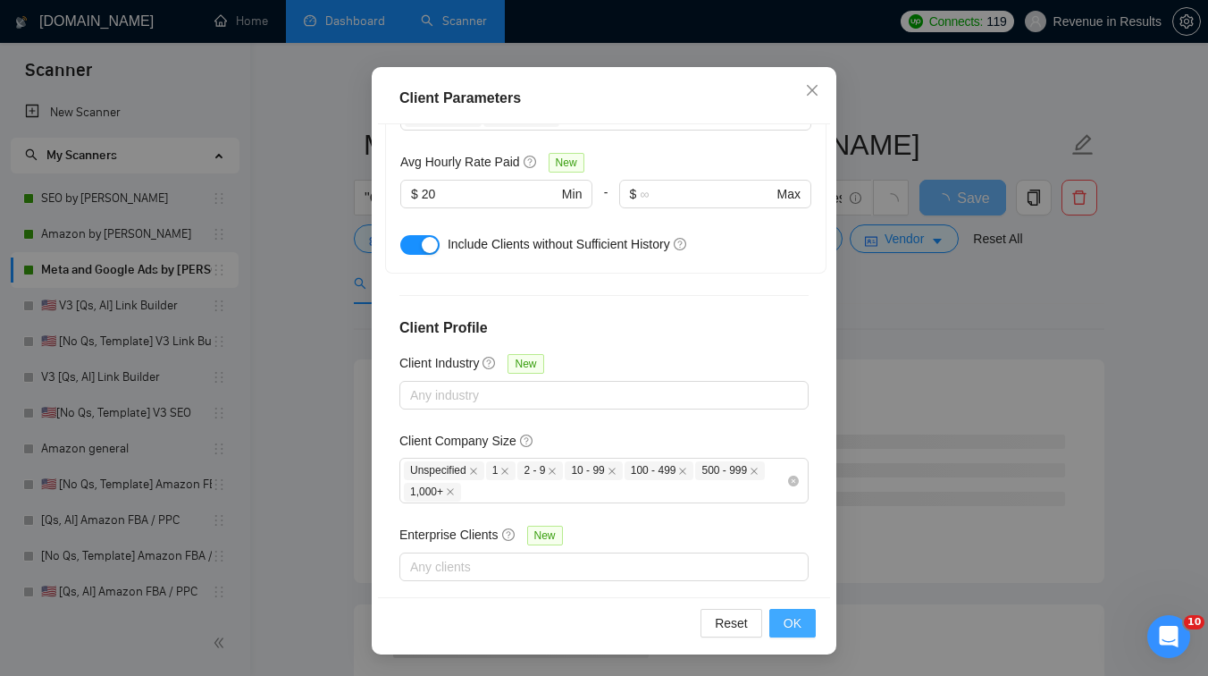
click at [795, 619] on span "OK" at bounding box center [793, 623] width 18 height 20
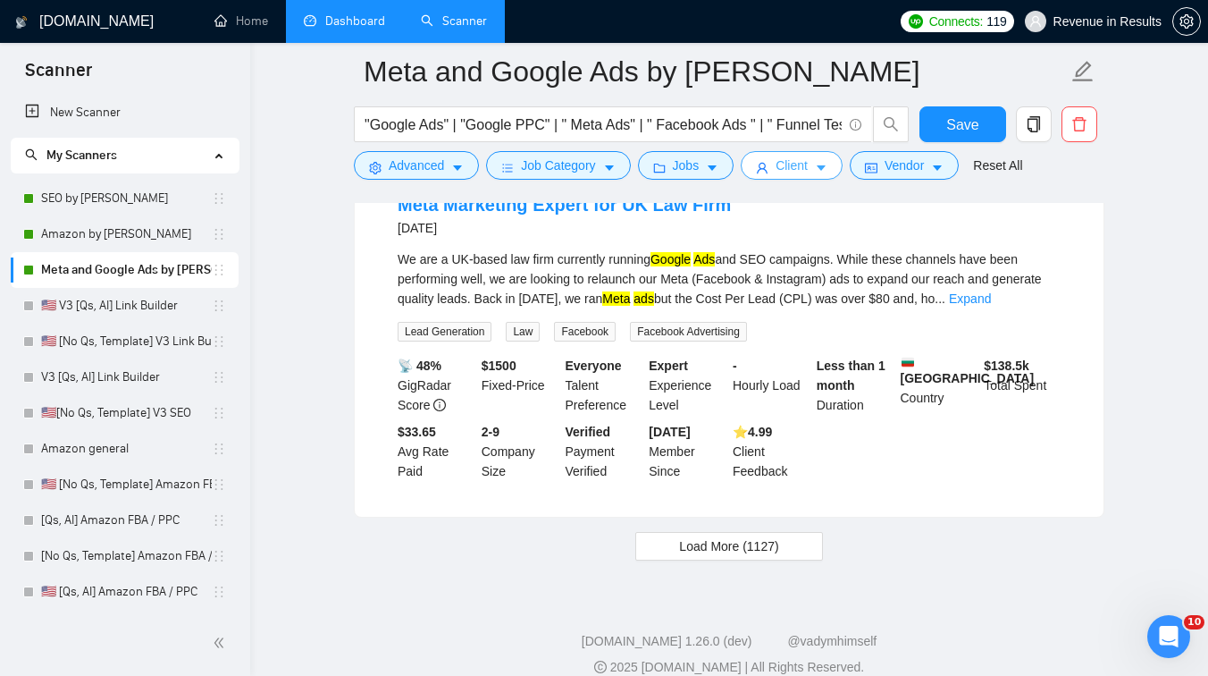
scroll to position [3718, 0]
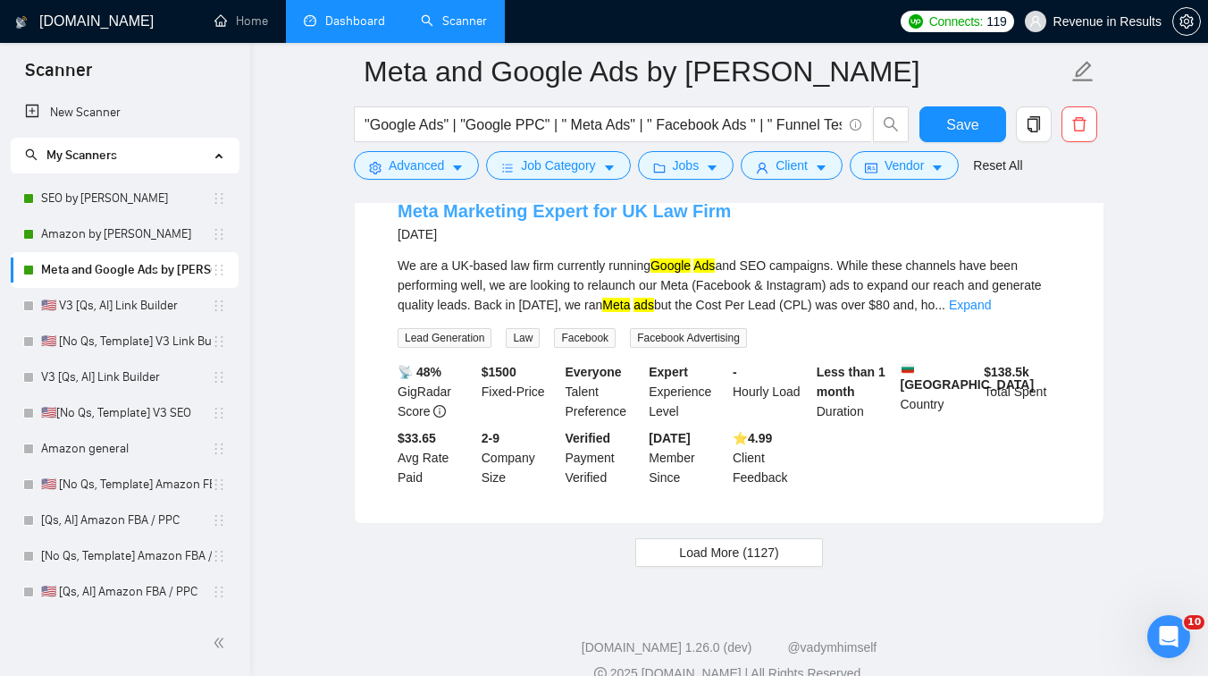
click at [601, 221] on link "Meta Marketing Expert for UK Law Firm" at bounding box center [564, 211] width 333 height 20
click at [702, 562] on span "Load More (1127)" at bounding box center [728, 553] width 99 height 20
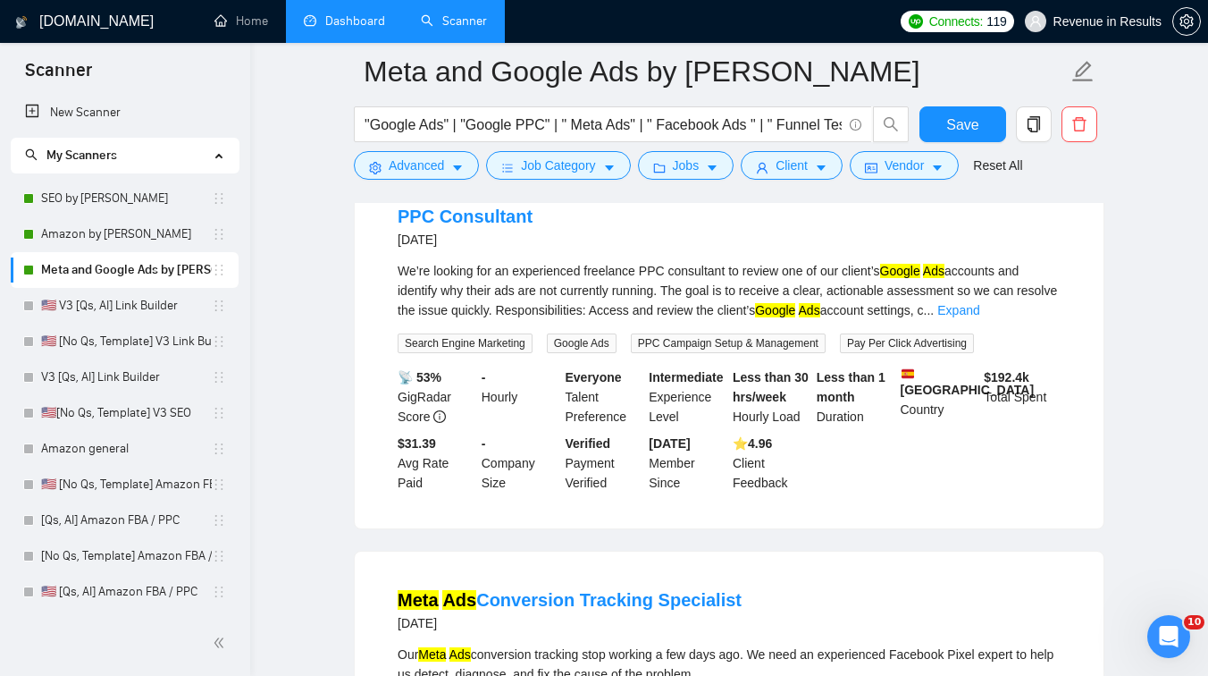
scroll to position [4079, 0]
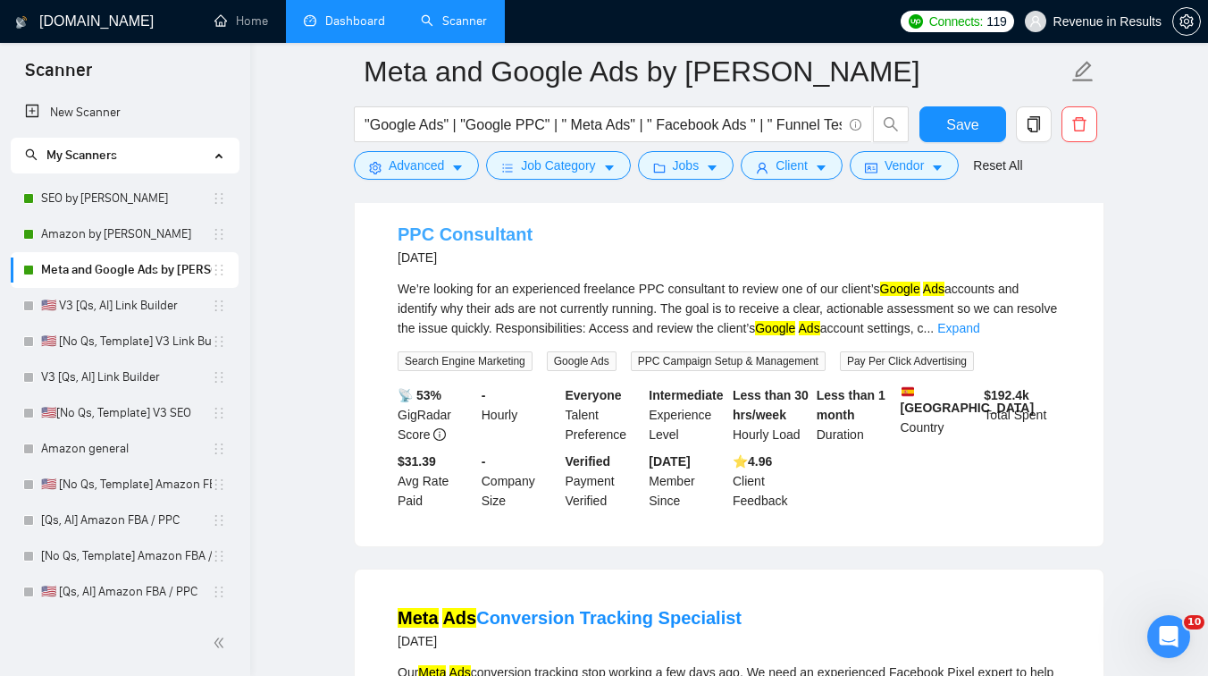
click at [448, 244] on link "PPC Consultant" at bounding box center [465, 234] width 135 height 20
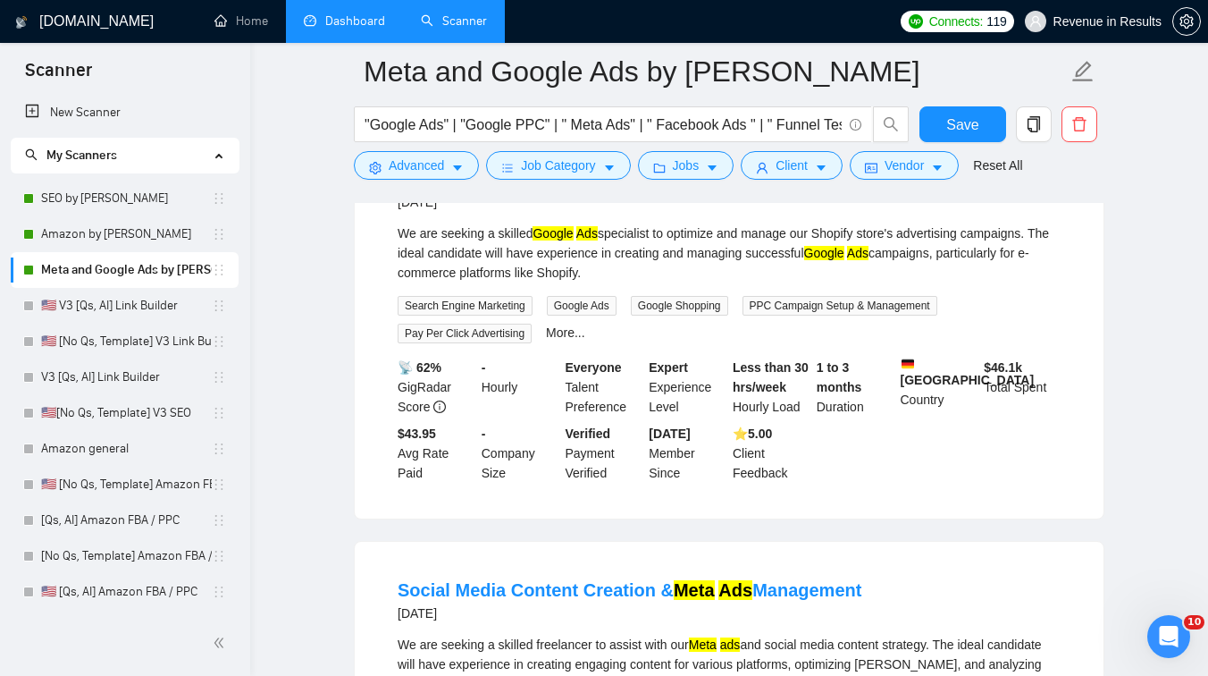
scroll to position [6833, 0]
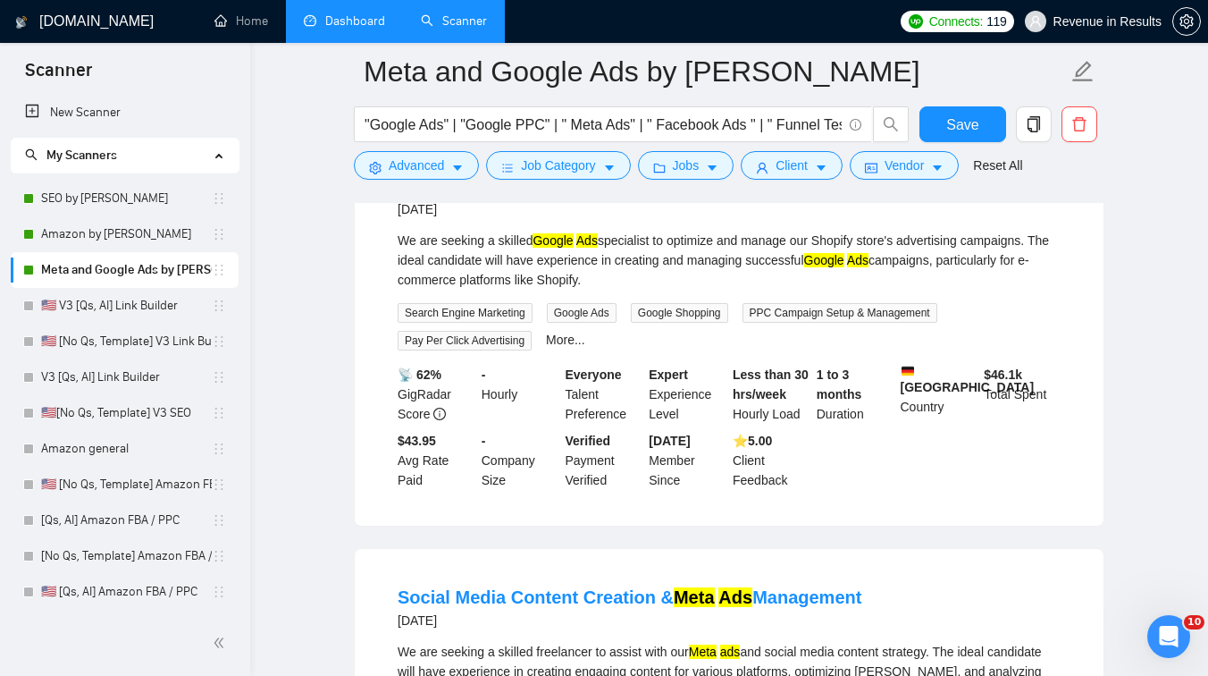
click at [551, 196] on link "Google Ads Specialist for Shopify Store" at bounding box center [564, 186] width 333 height 20
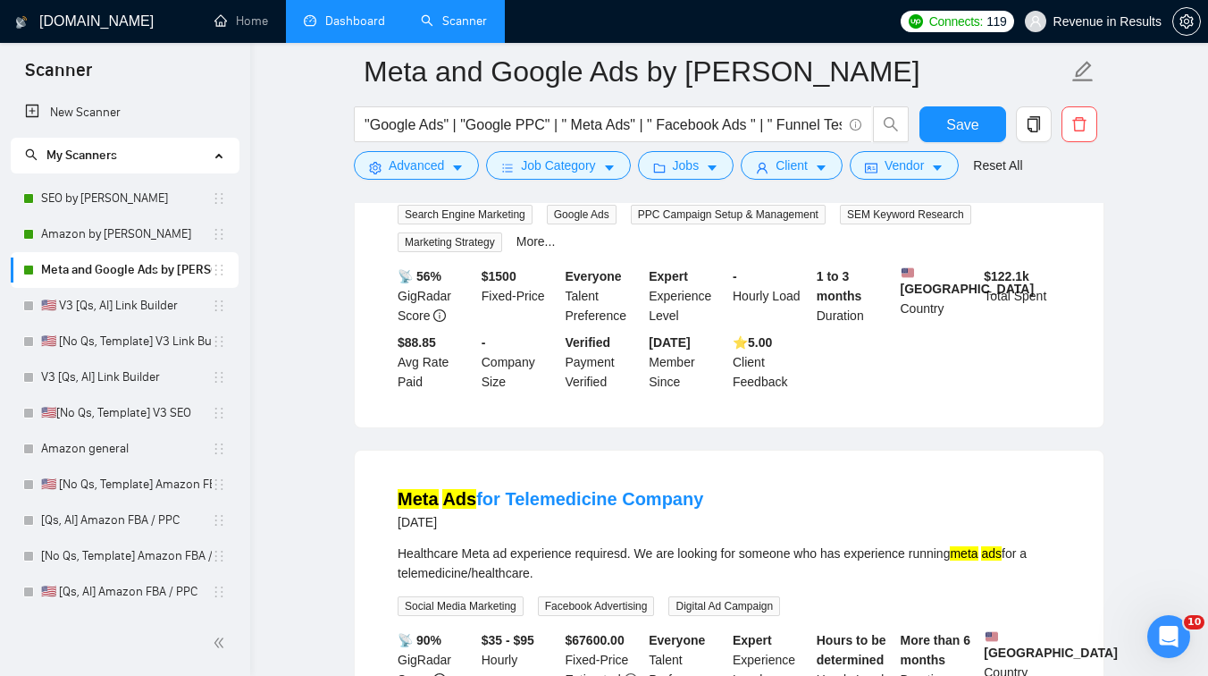
scroll to position [2663, 0]
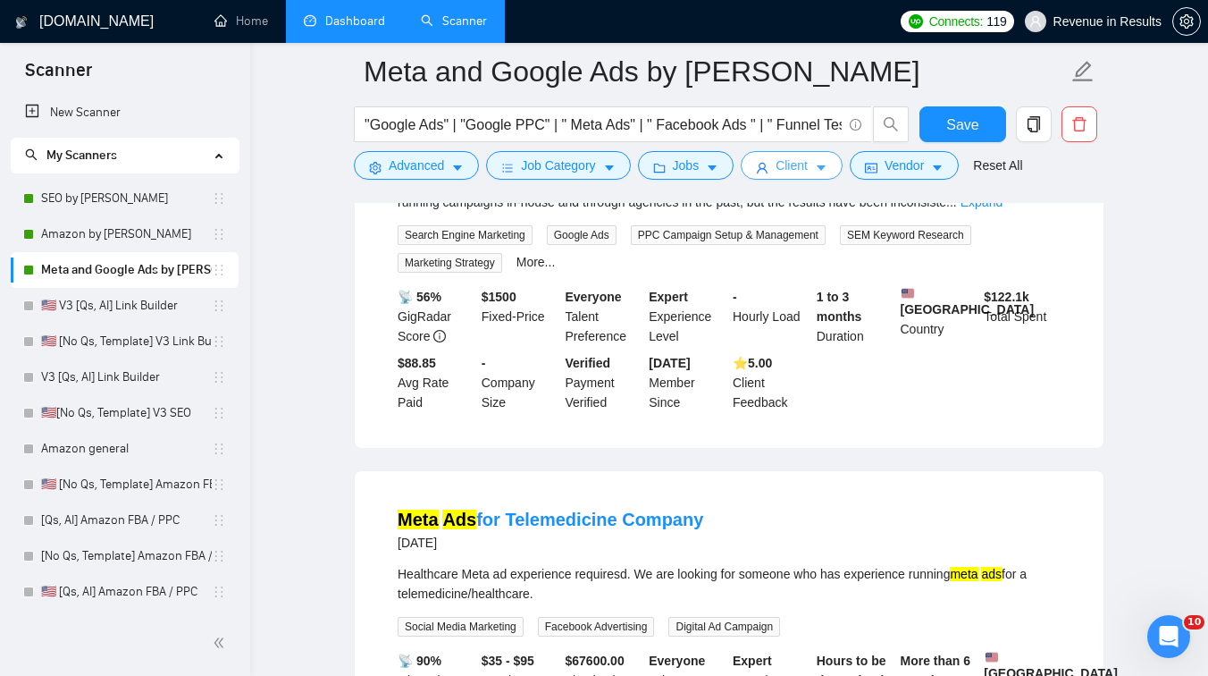
click at [803, 165] on span "Client" at bounding box center [792, 166] width 32 height 20
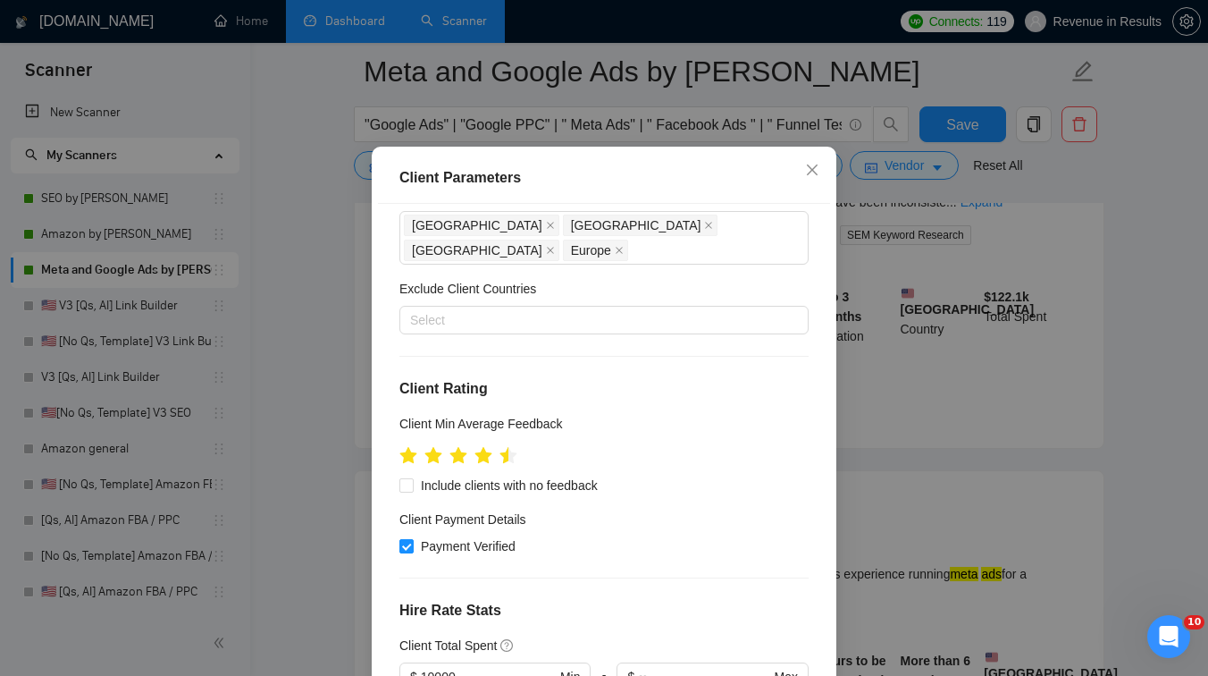
scroll to position [0, 0]
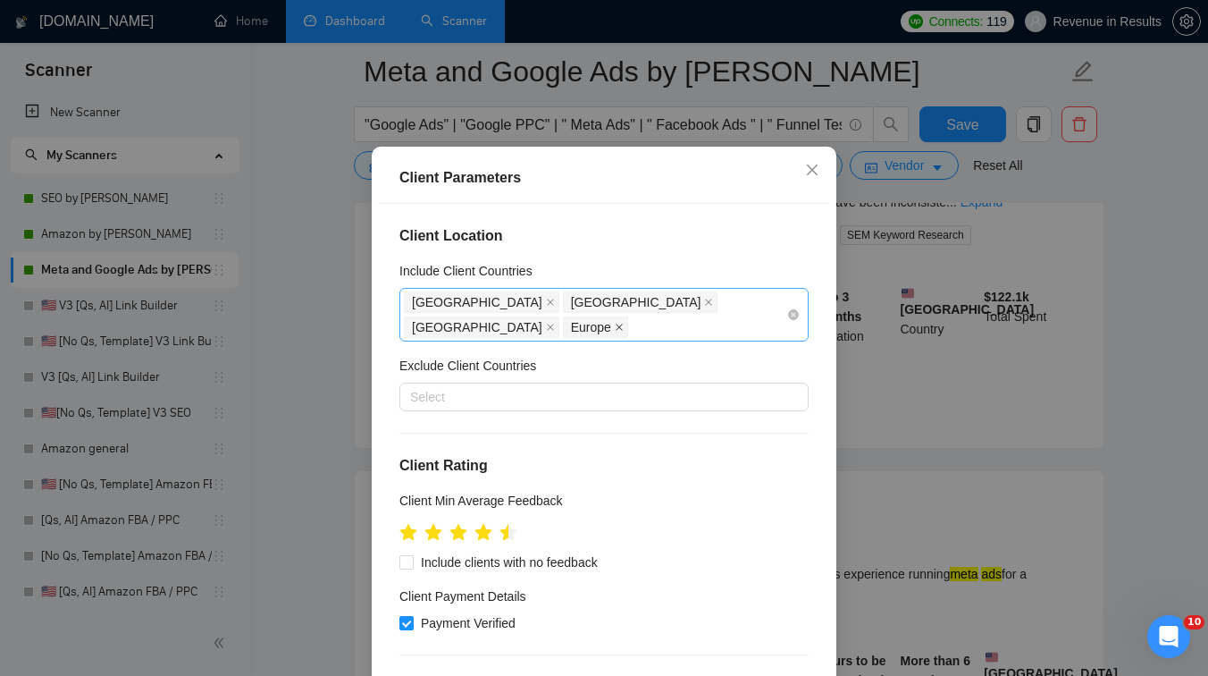
click at [624, 332] on icon "close" at bounding box center [619, 327] width 9 height 9
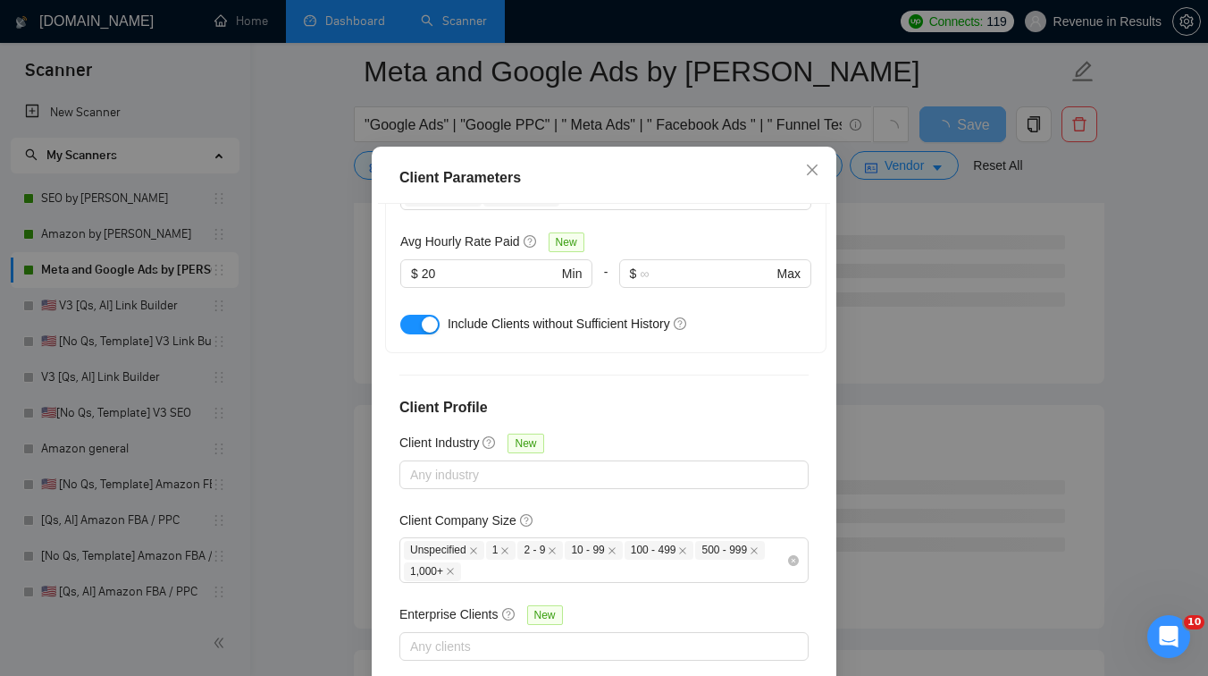
scroll to position [120, 0]
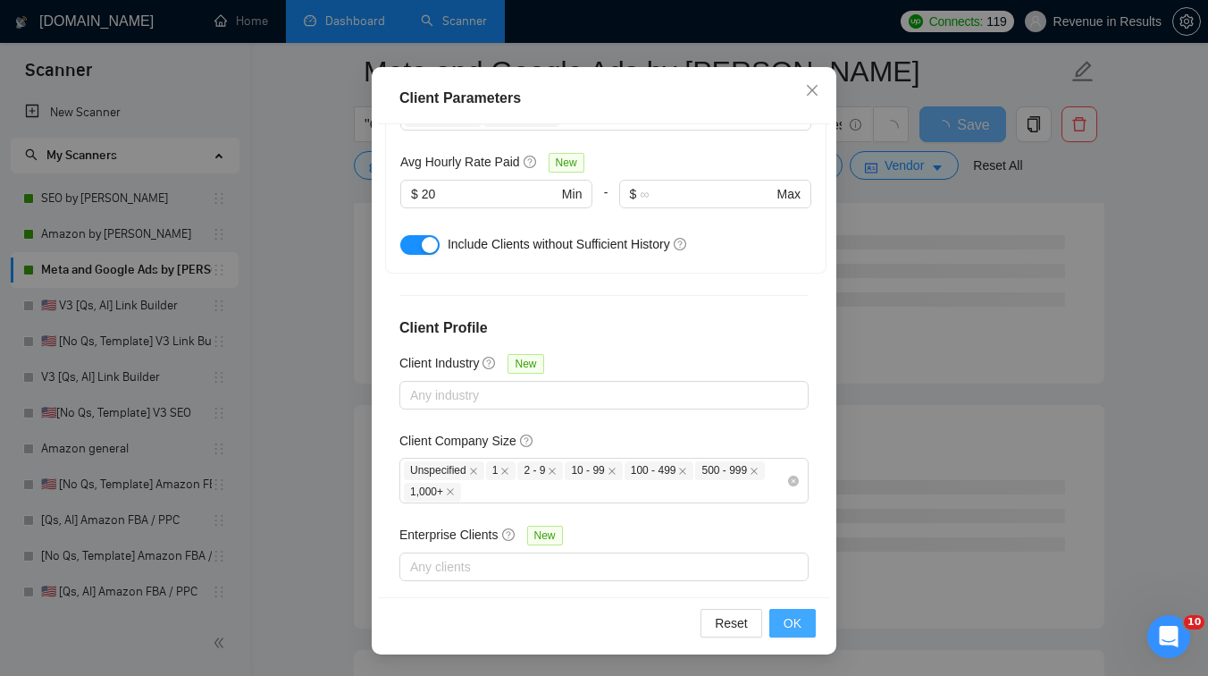
click at [788, 624] on span "OK" at bounding box center [793, 623] width 18 height 20
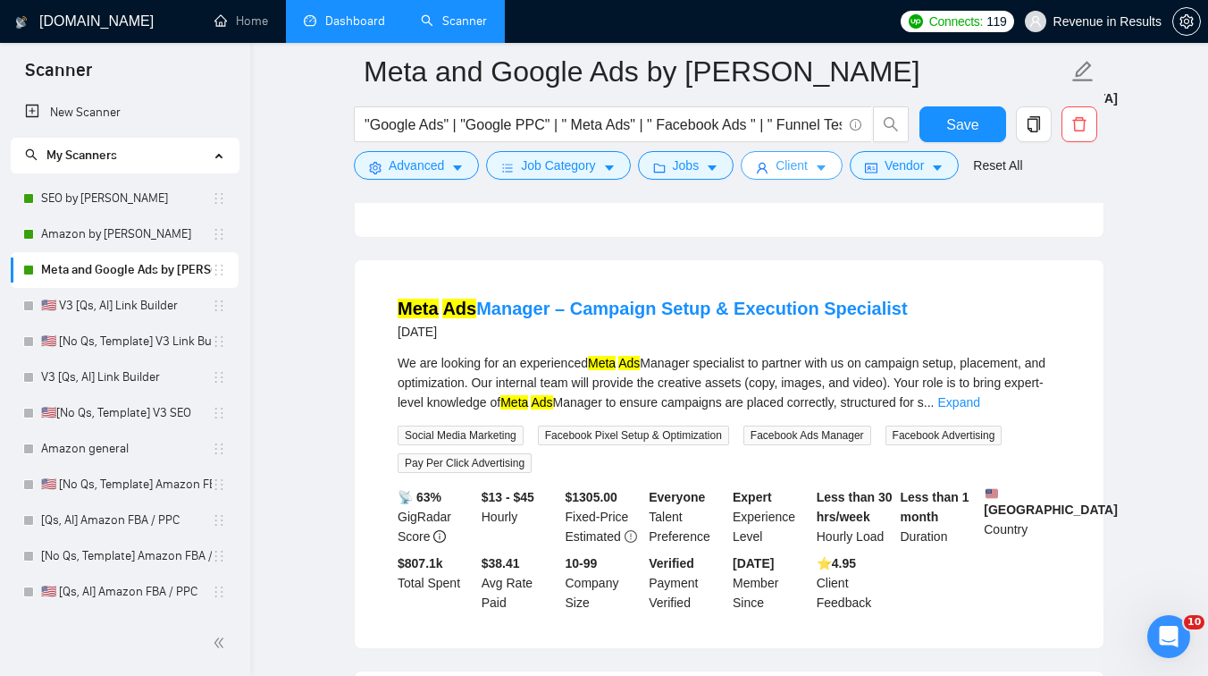
scroll to position [0, 0]
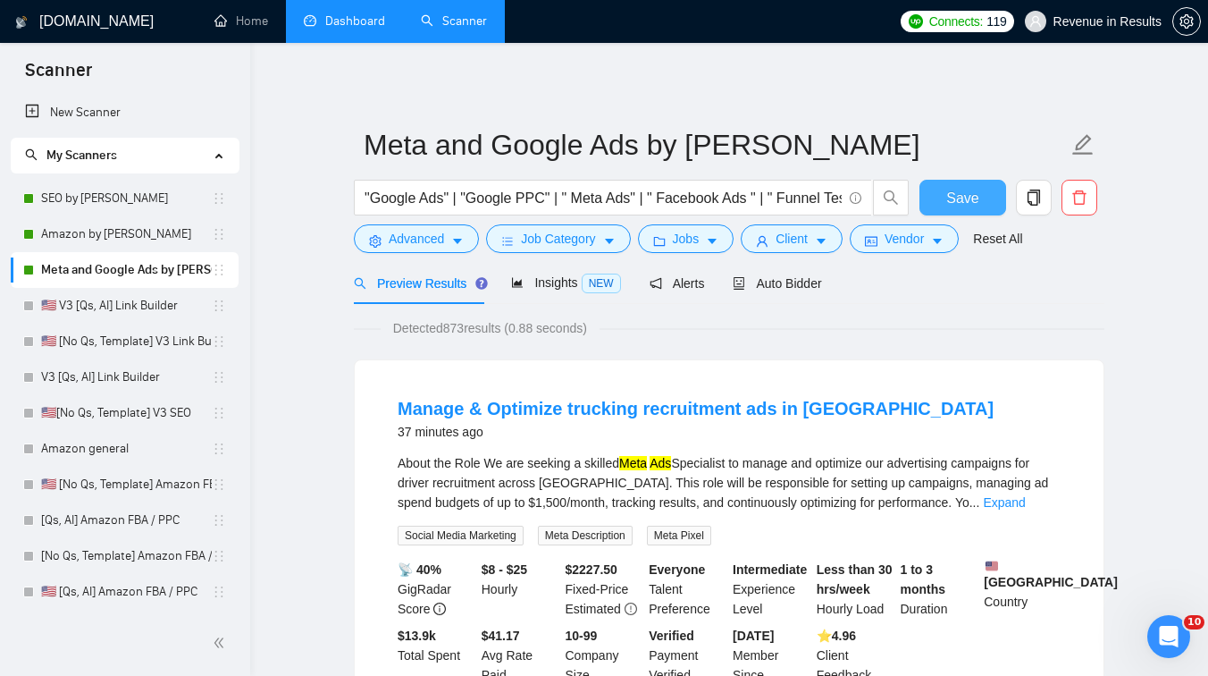
click at [972, 187] on span "Save" at bounding box center [963, 198] width 32 height 22
click at [345, 27] on link "Dashboard" at bounding box center [344, 20] width 81 height 15
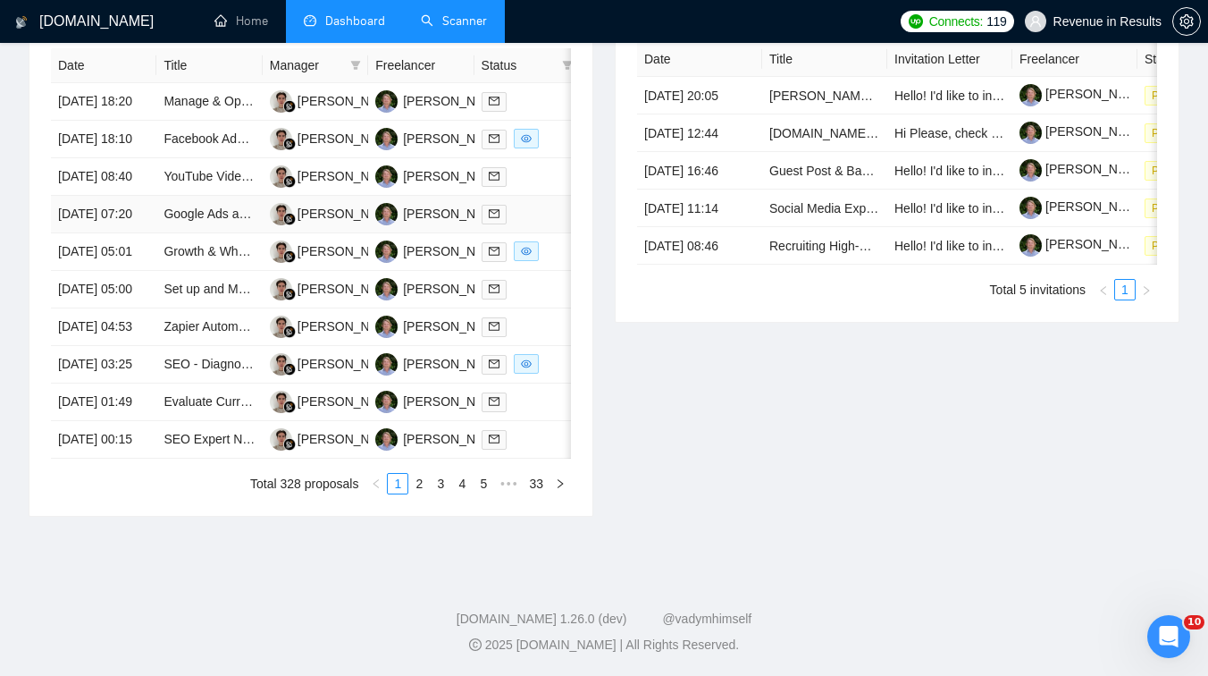
scroll to position [889, 0]
click at [417, 491] on link "2" at bounding box center [419, 484] width 20 height 20
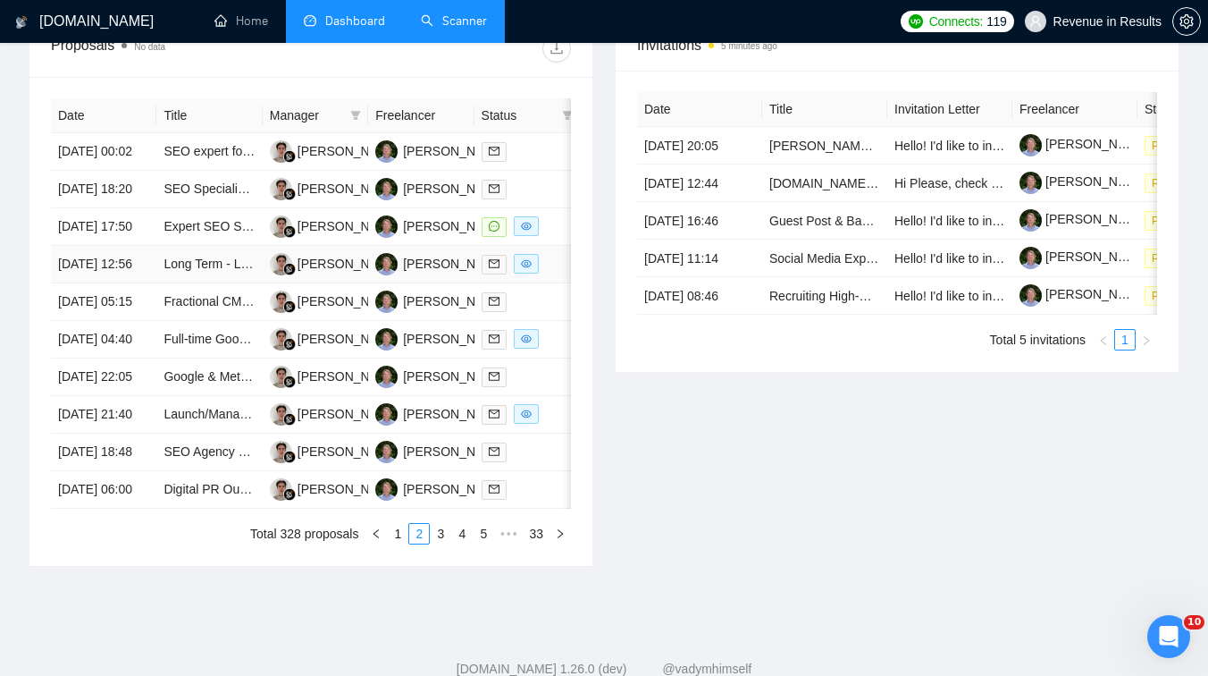
scroll to position [711, 0]
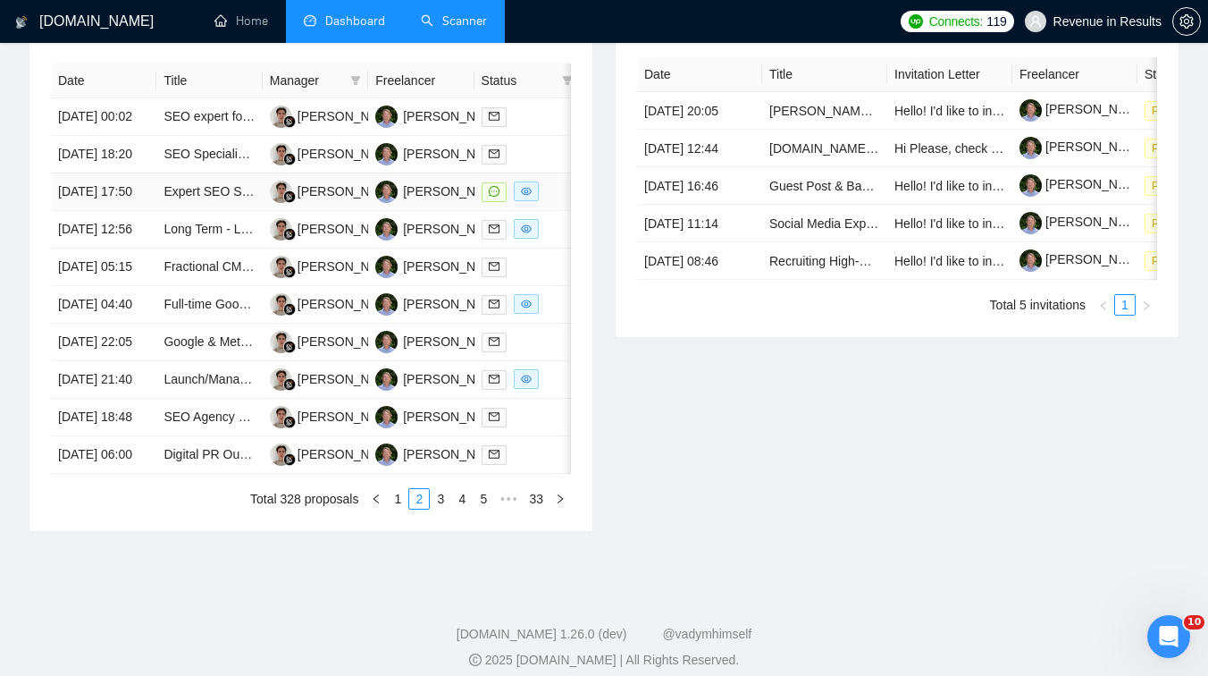
click at [217, 211] on td "Expert SEO Specialist for Shopify Website Optimization" at bounding box center [208, 192] width 105 height 38
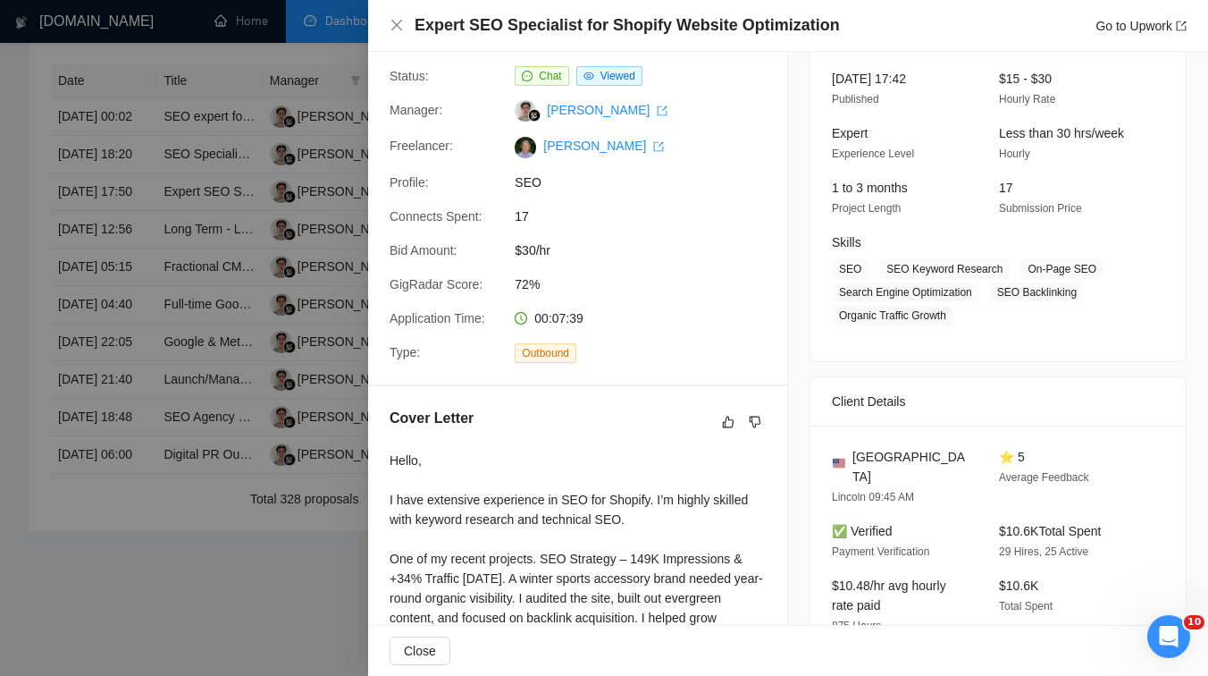
scroll to position [0, 0]
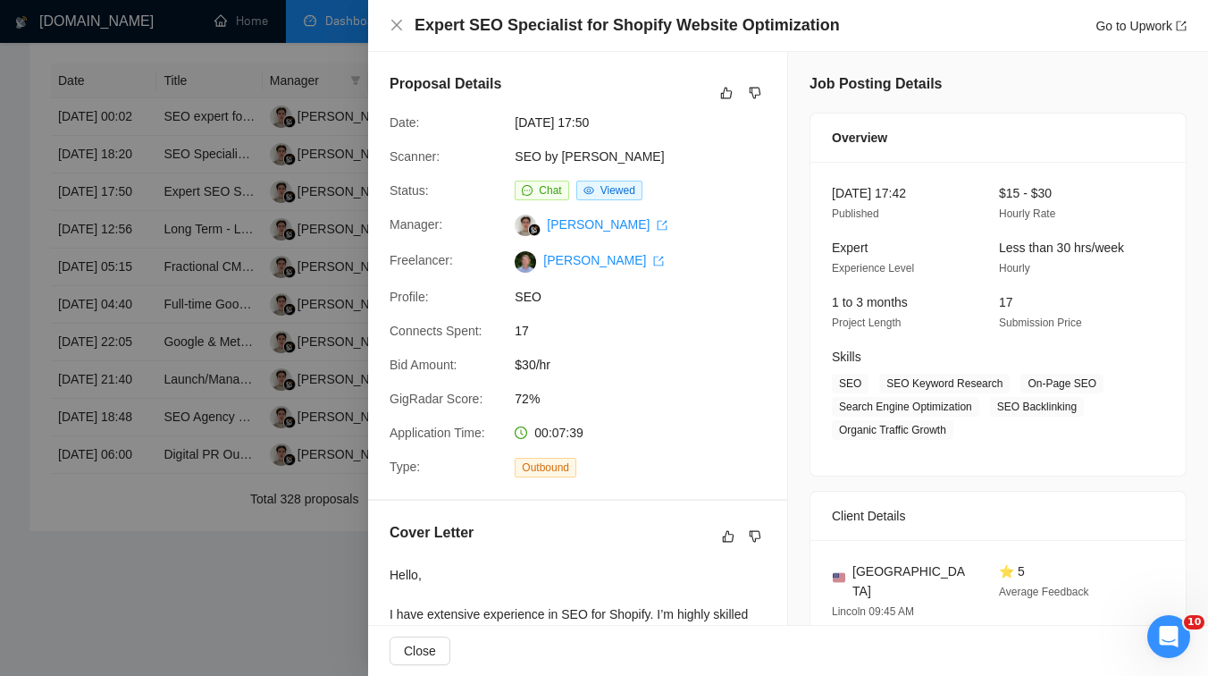
click at [269, 380] on div at bounding box center [604, 338] width 1208 height 676
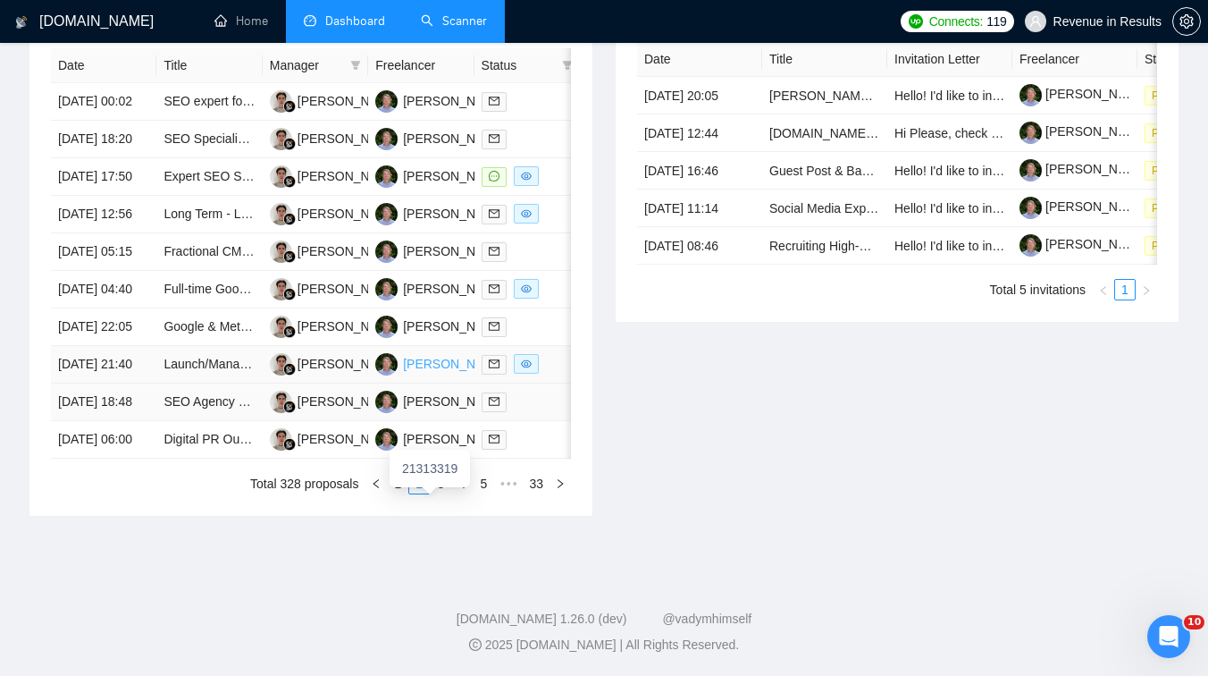
scroll to position [803, 0]
click at [442, 493] on link "3" at bounding box center [441, 484] width 20 height 20
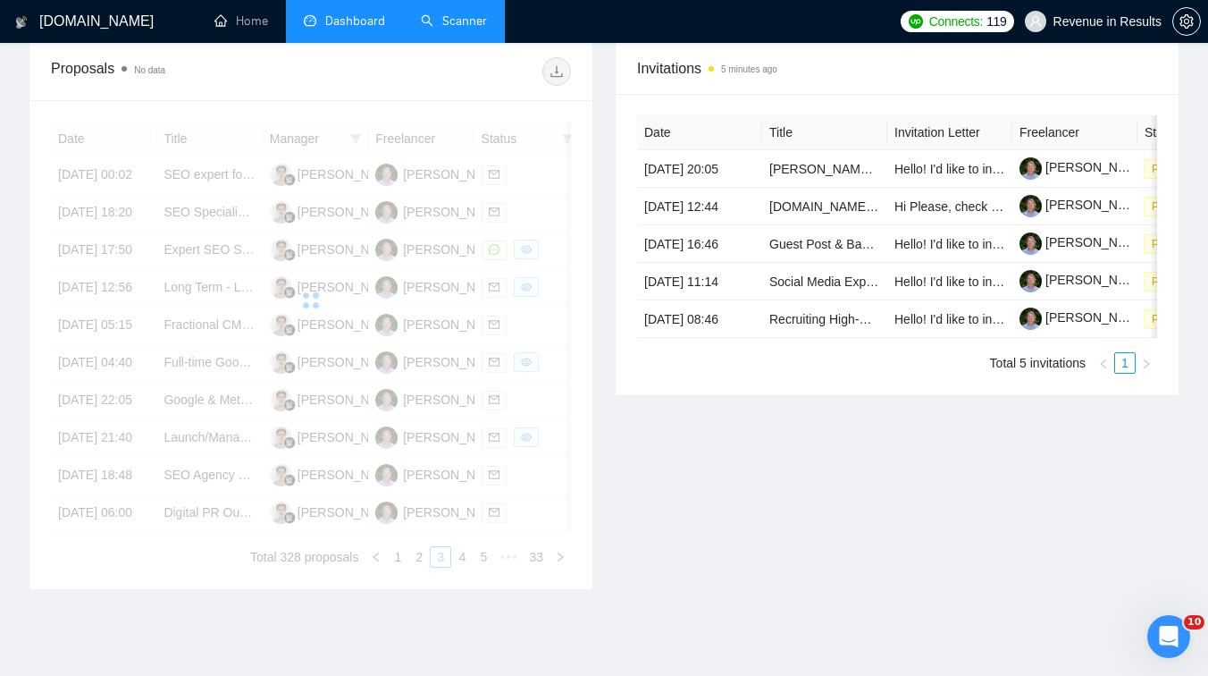
scroll to position [692, 0]
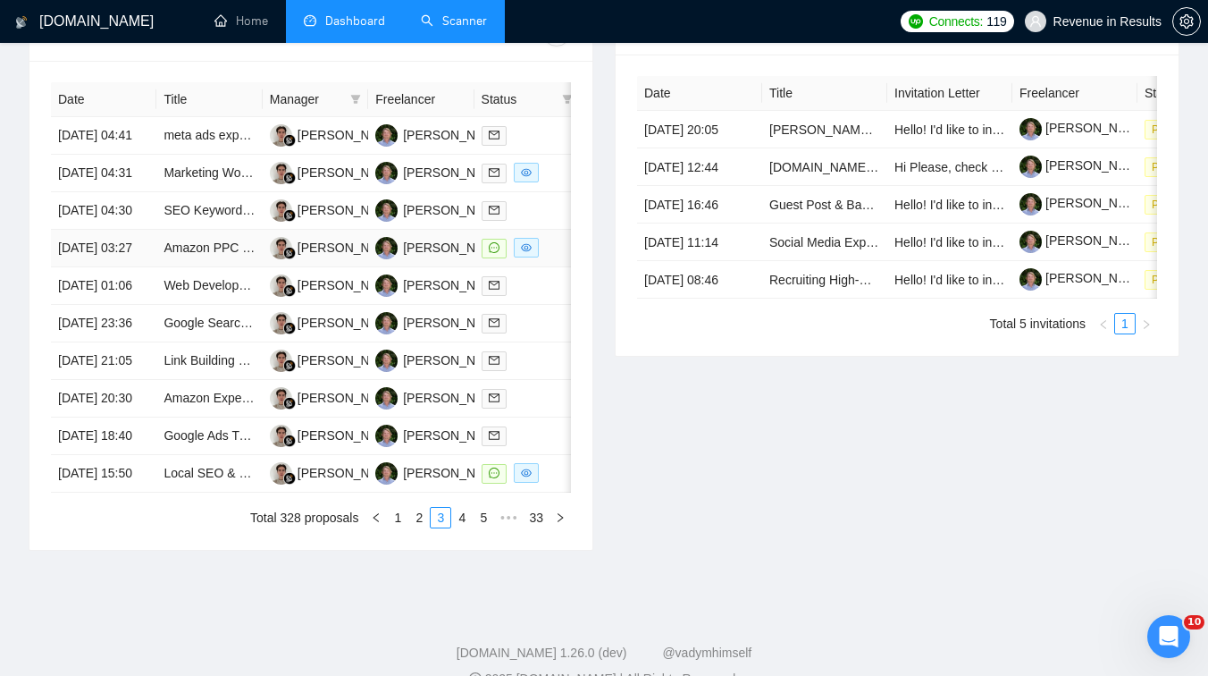
click at [202, 267] on td "Amazon PPC Expert" at bounding box center [208, 249] width 105 height 38
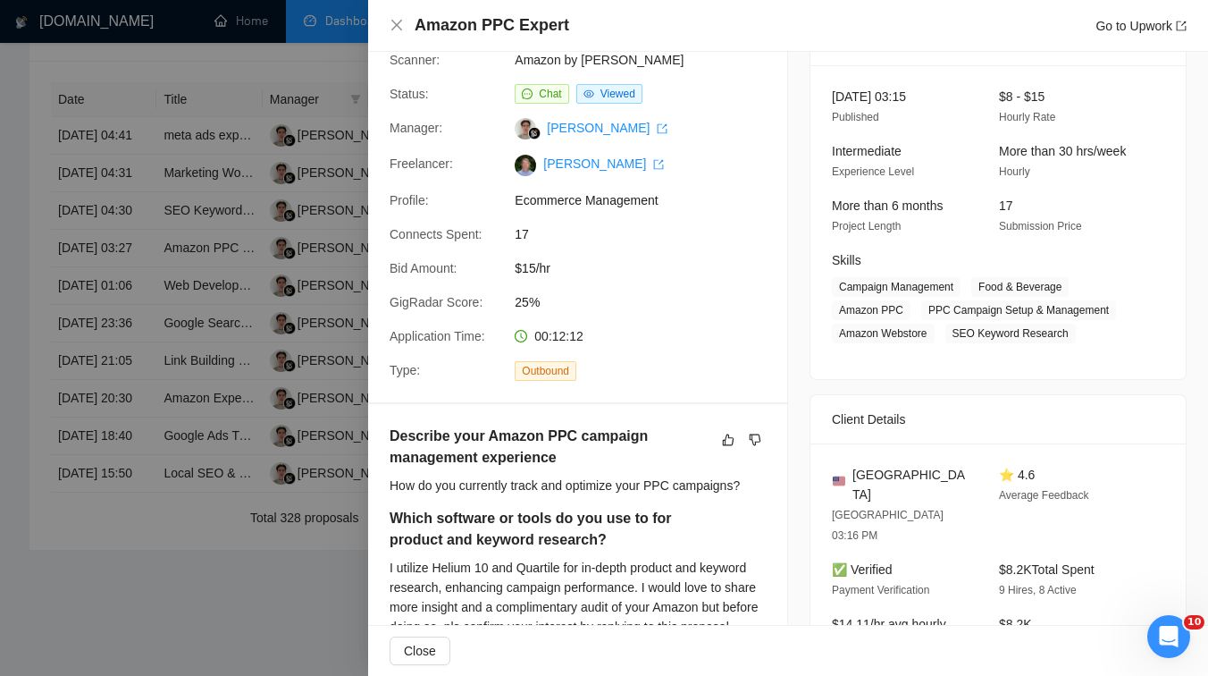
scroll to position [124, 0]
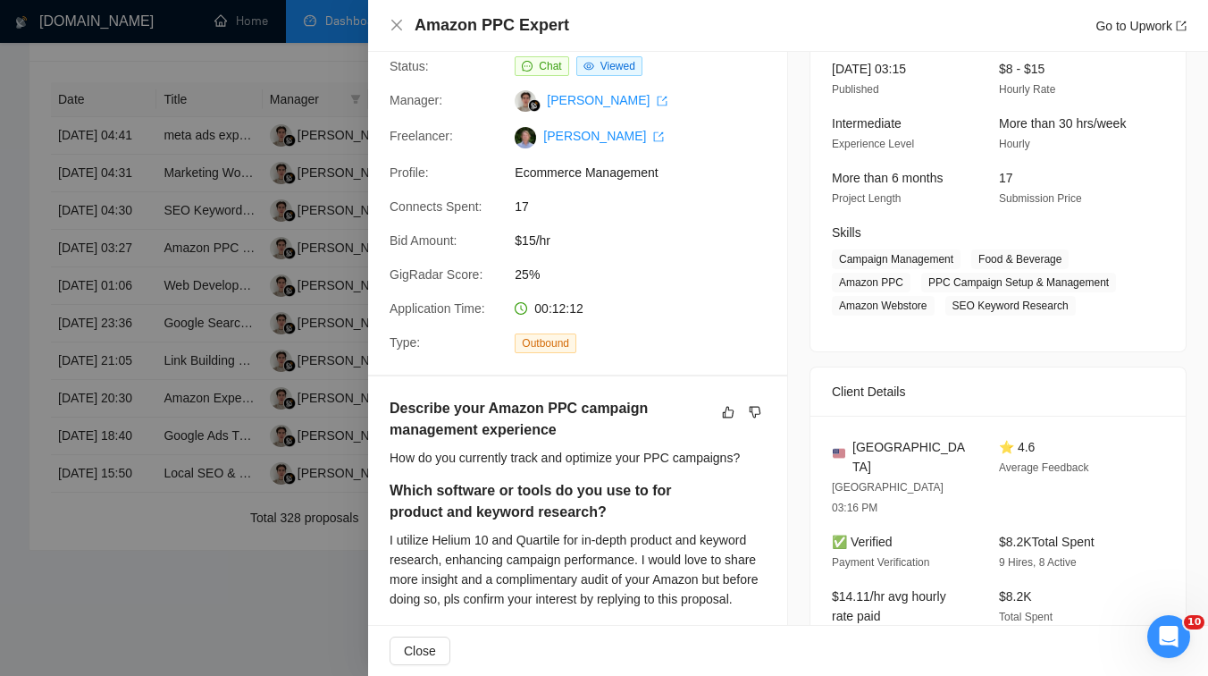
click at [240, 371] on div at bounding box center [604, 338] width 1208 height 676
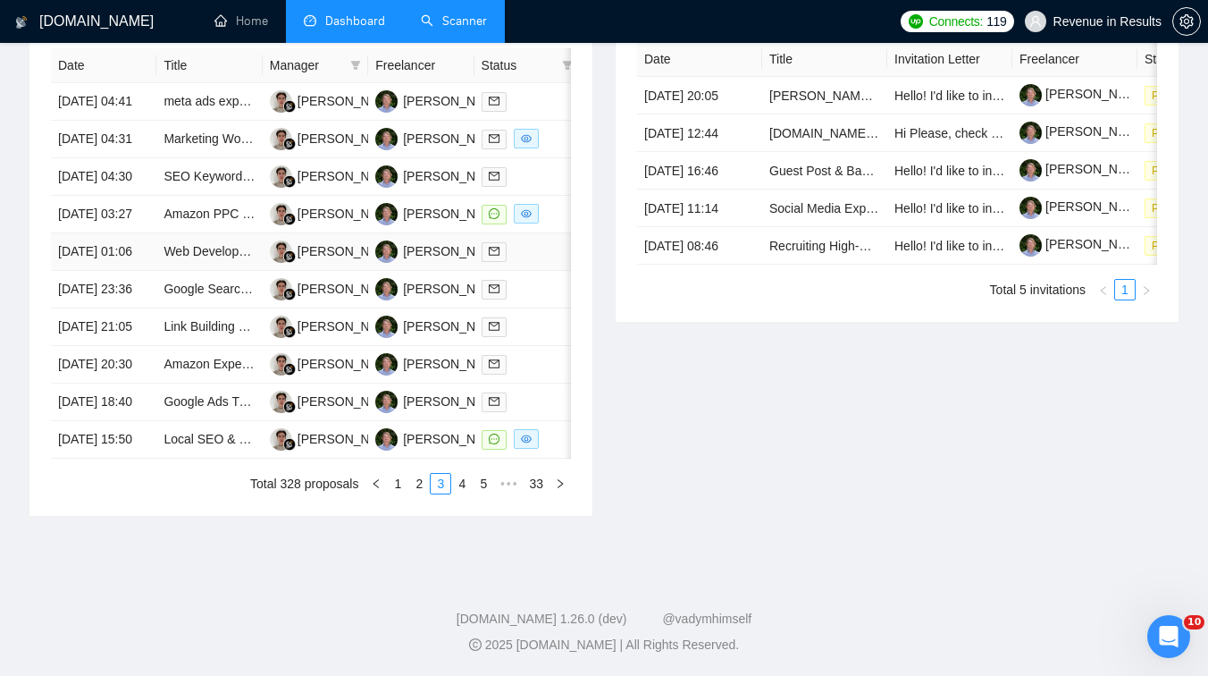
scroll to position [830, 0]
click at [205, 459] on td "Local SEO & Google Maps Master Wanted – Rank US Businesses in the 3-Pack Fast" at bounding box center [208, 440] width 105 height 38
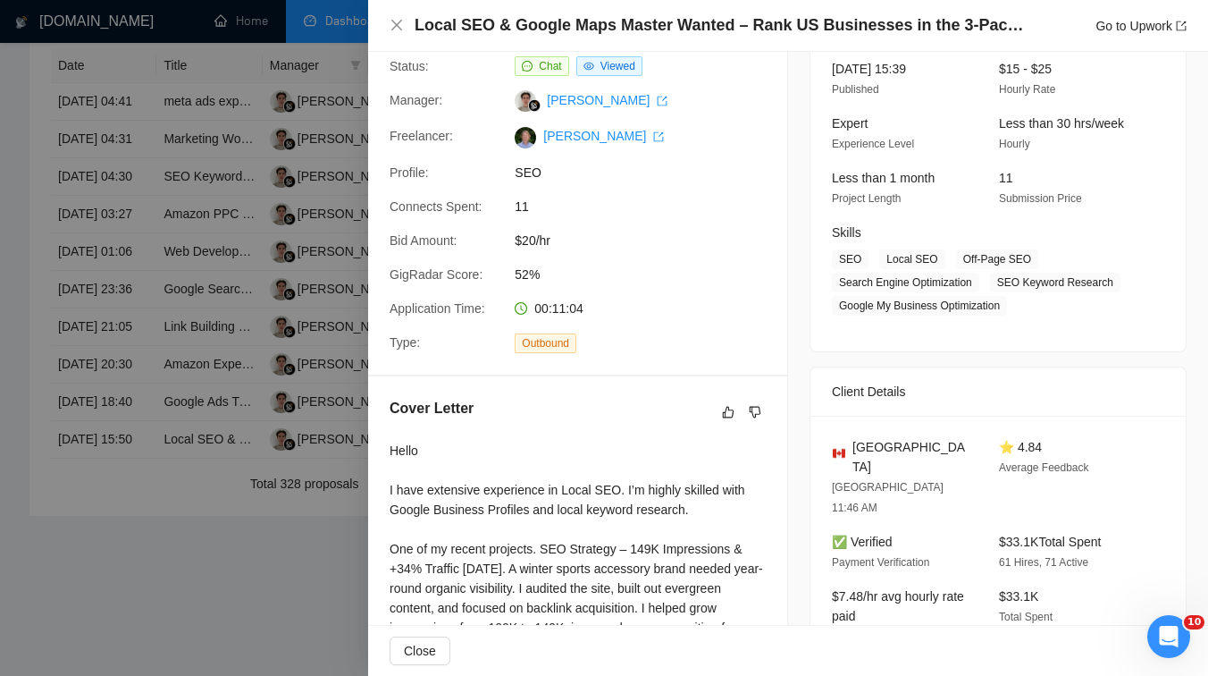
click at [234, 372] on div at bounding box center [604, 338] width 1208 height 676
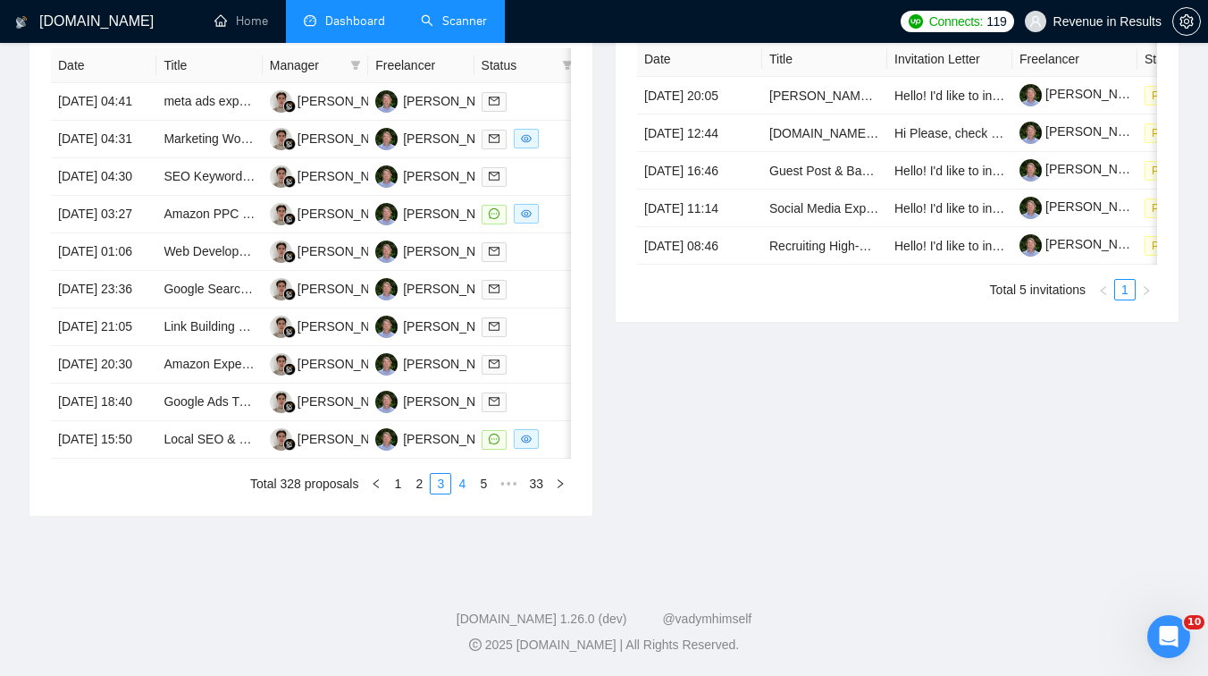
click at [459, 493] on link "4" at bounding box center [462, 484] width 20 height 20
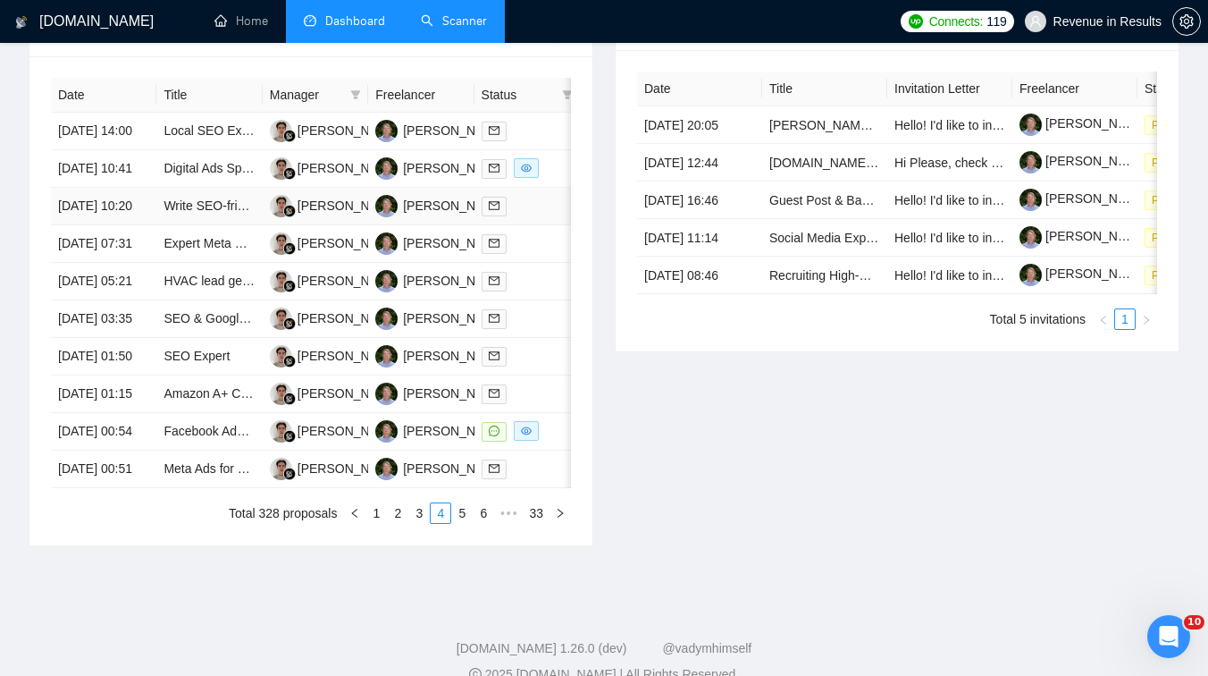
scroll to position [754, 0]
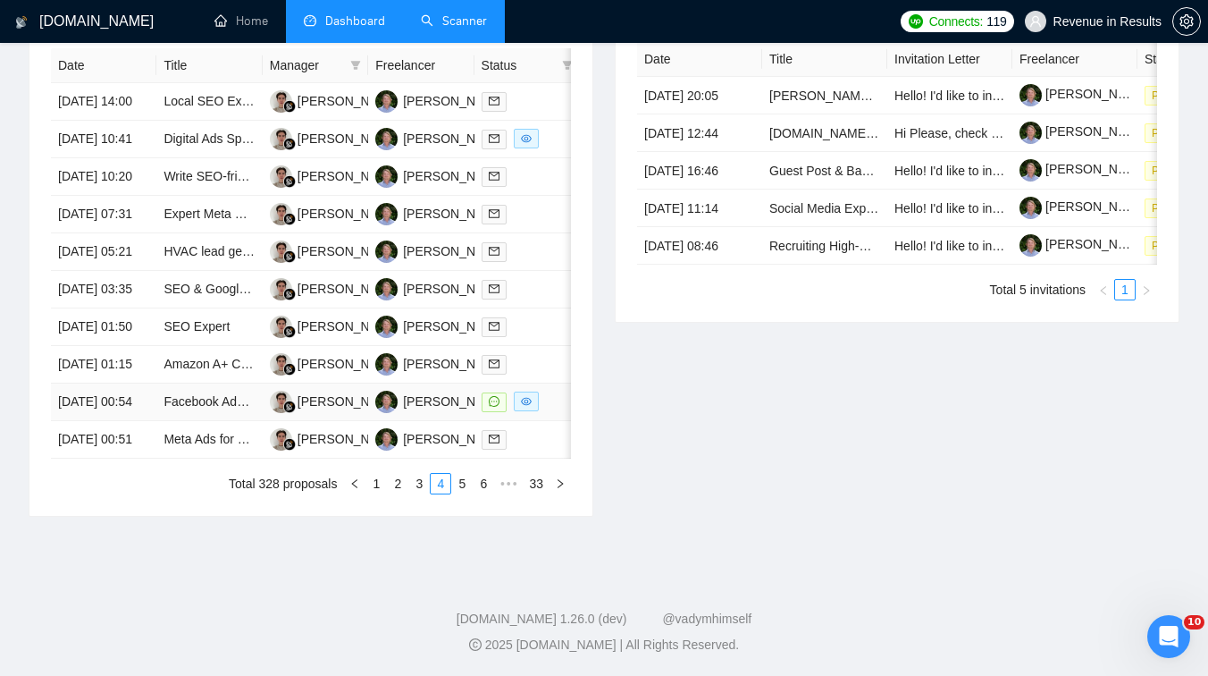
click at [240, 421] on td "Facebook Ads MASTER needed" at bounding box center [208, 402] width 105 height 38
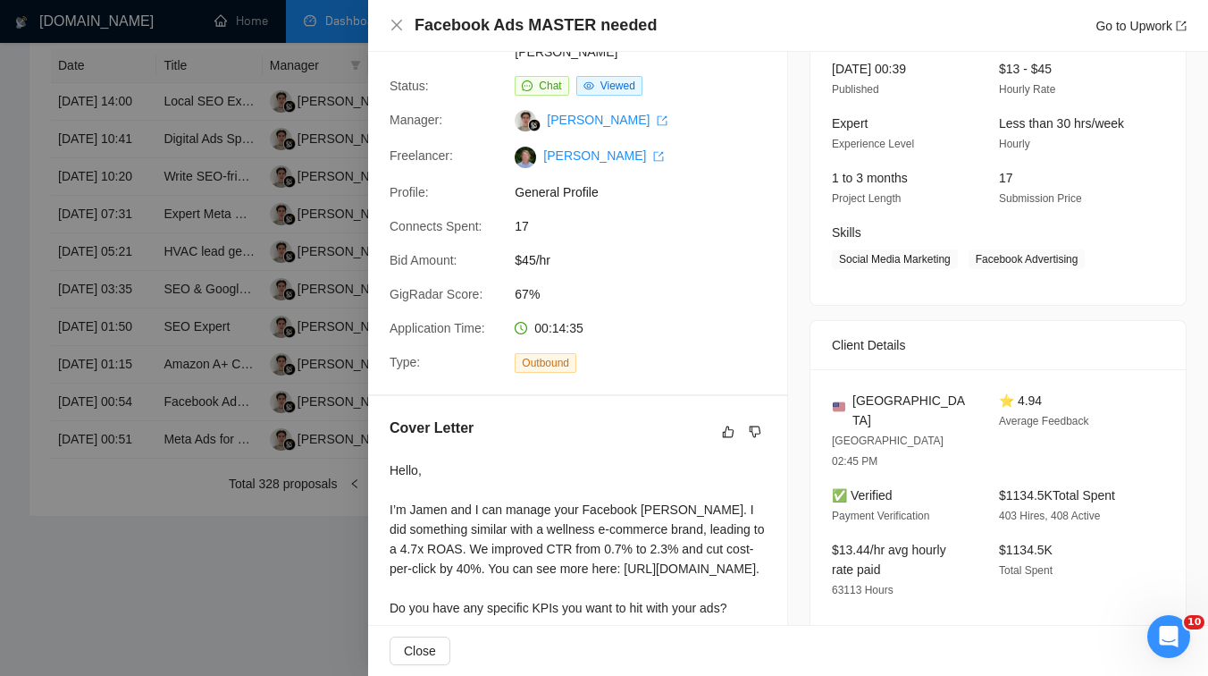
click at [283, 525] on div at bounding box center [604, 338] width 1208 height 676
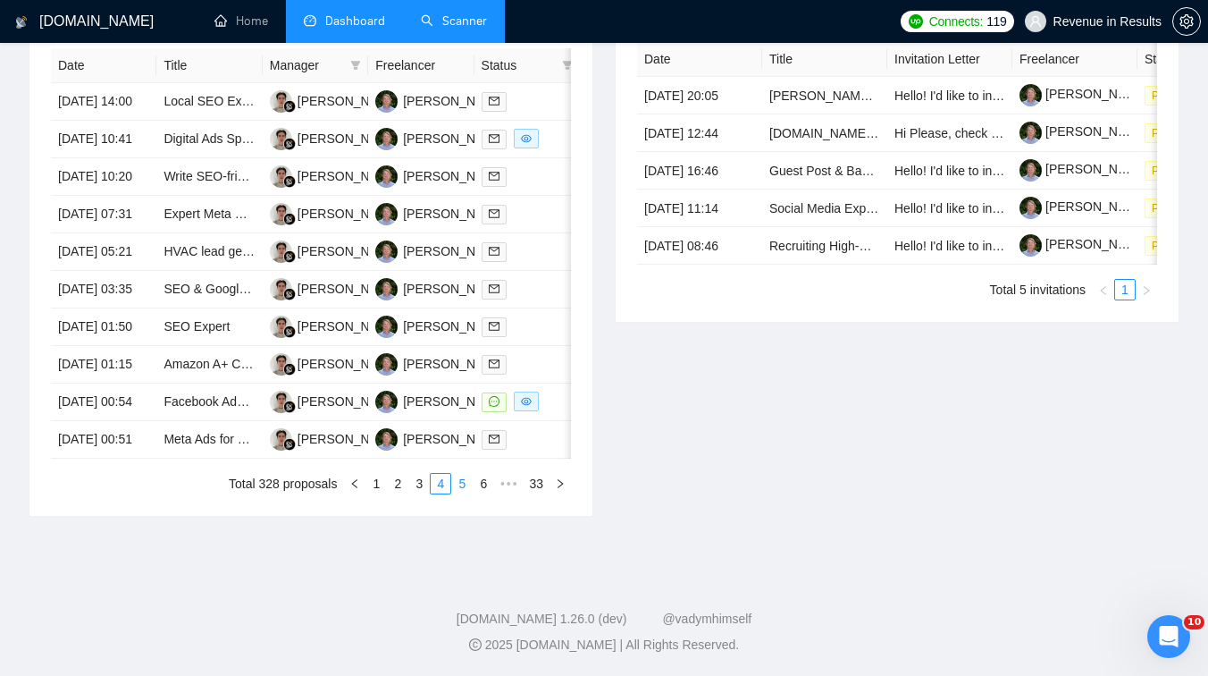
click at [463, 493] on link "5" at bounding box center [462, 484] width 20 height 20
click at [461, 482] on link "6" at bounding box center [462, 484] width 20 height 20
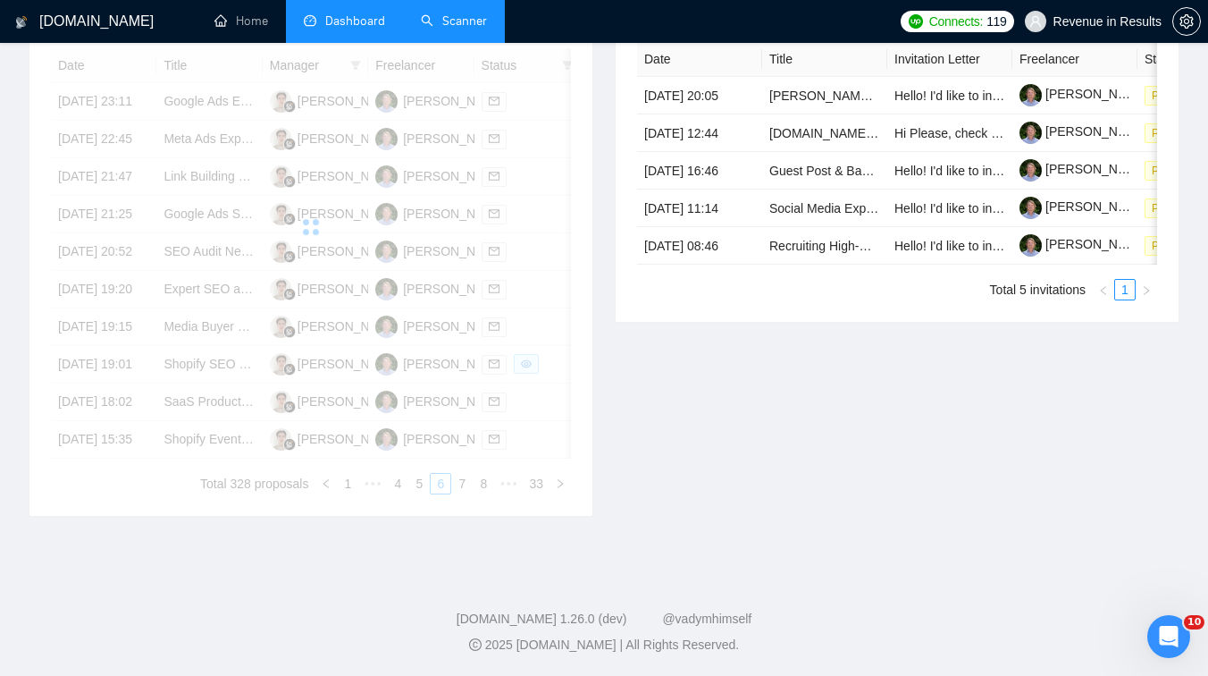
scroll to position [772, 0]
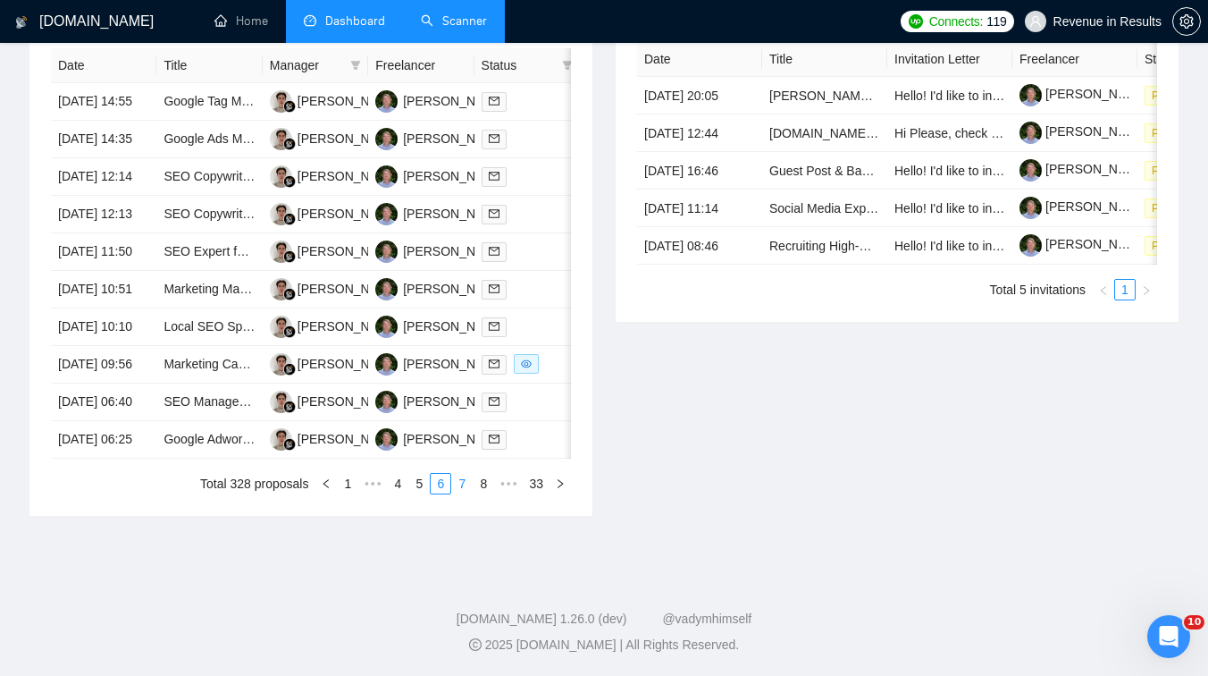
click at [453, 493] on link "7" at bounding box center [462, 484] width 20 height 20
click at [467, 493] on link "8" at bounding box center [462, 484] width 20 height 20
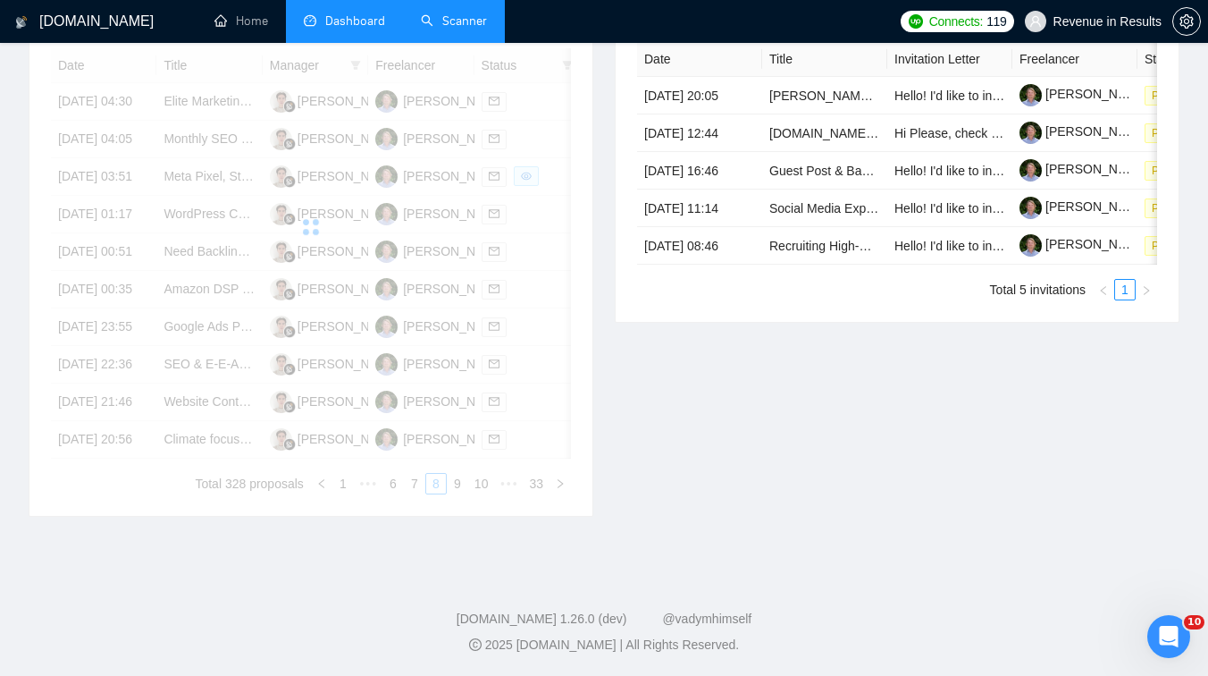
scroll to position [762, 0]
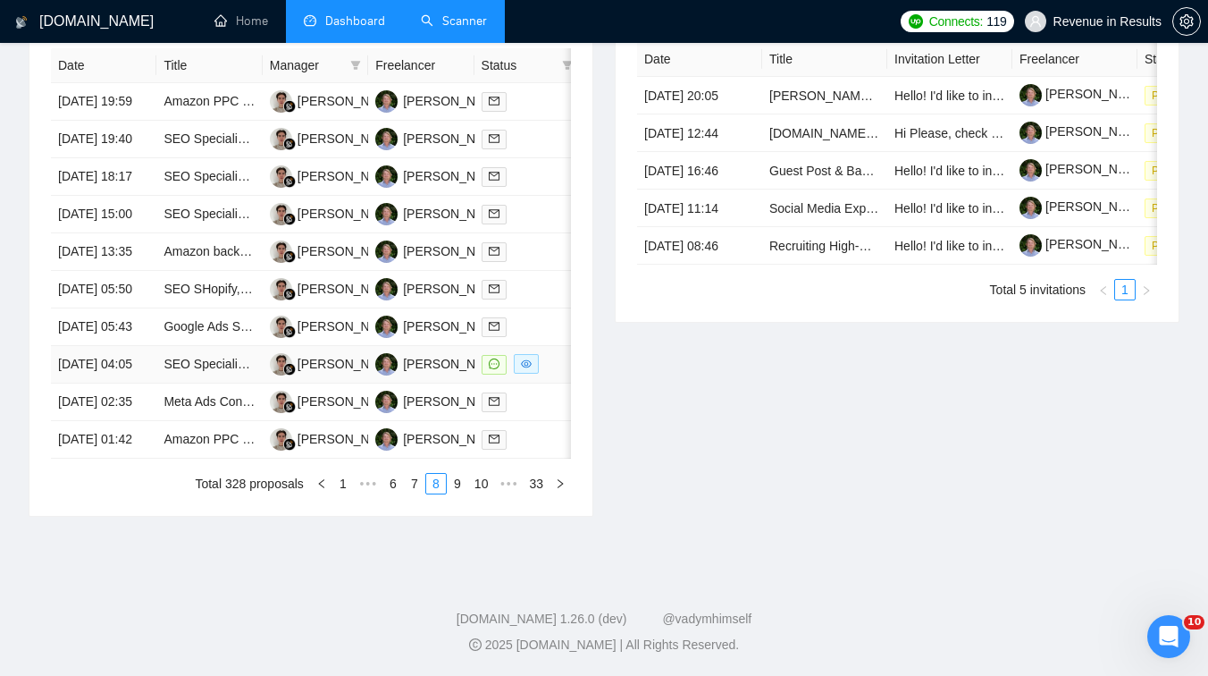
click at [227, 383] on td "SEO Specialist – Schema Markup Implementation for Pre-Defined Plan" at bounding box center [208, 365] width 105 height 38
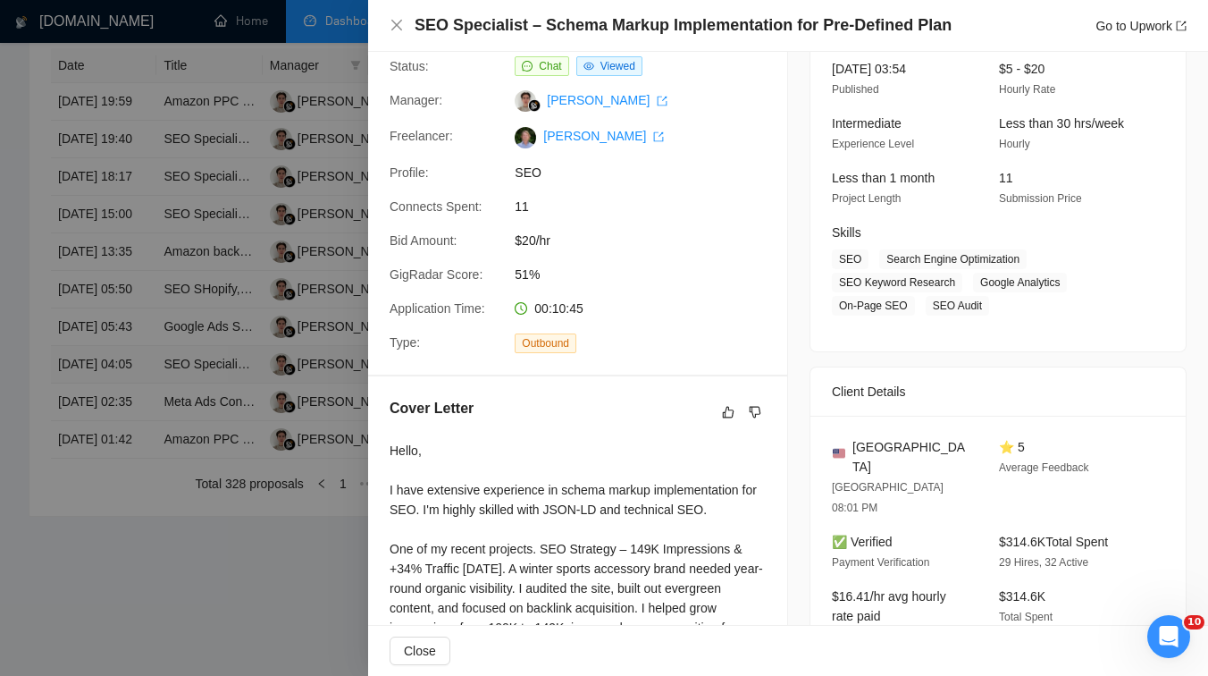
click at [227, 470] on div at bounding box center [604, 338] width 1208 height 676
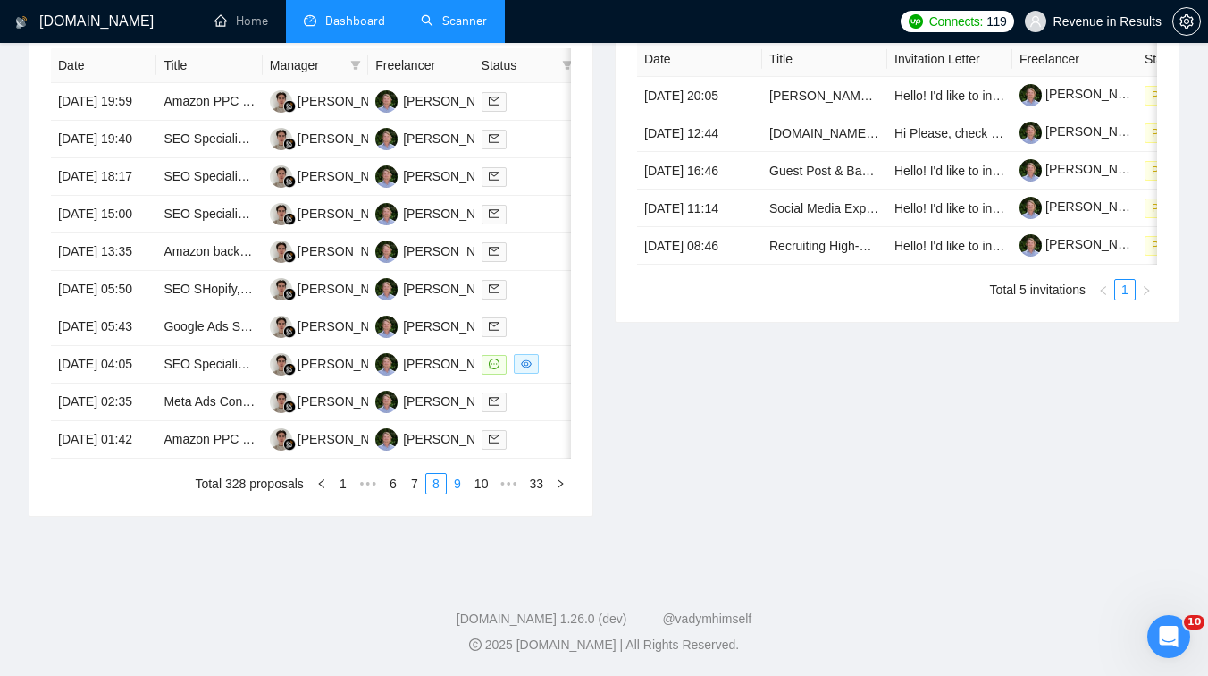
click at [454, 493] on link "9" at bounding box center [458, 484] width 20 height 20
click at [226, 371] on link "Experienced Meta (Facebook and Instagram) Ecom Ads Pro" at bounding box center [331, 364] width 334 height 14
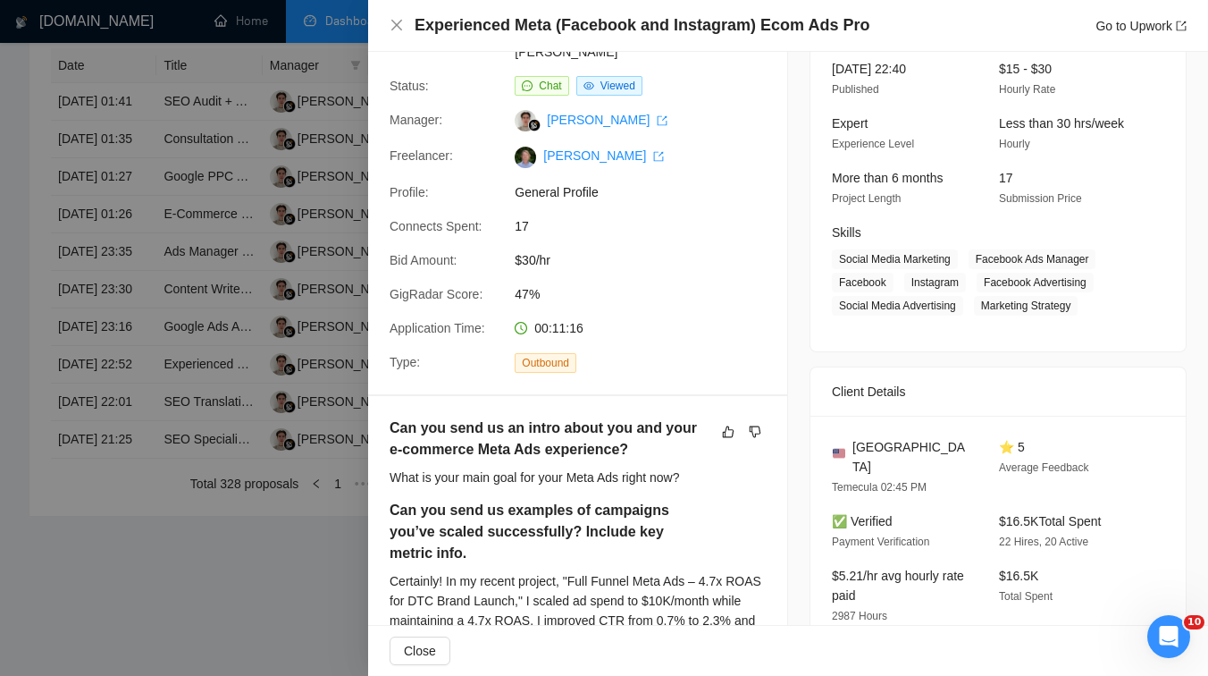
click at [324, 438] on div at bounding box center [604, 338] width 1208 height 676
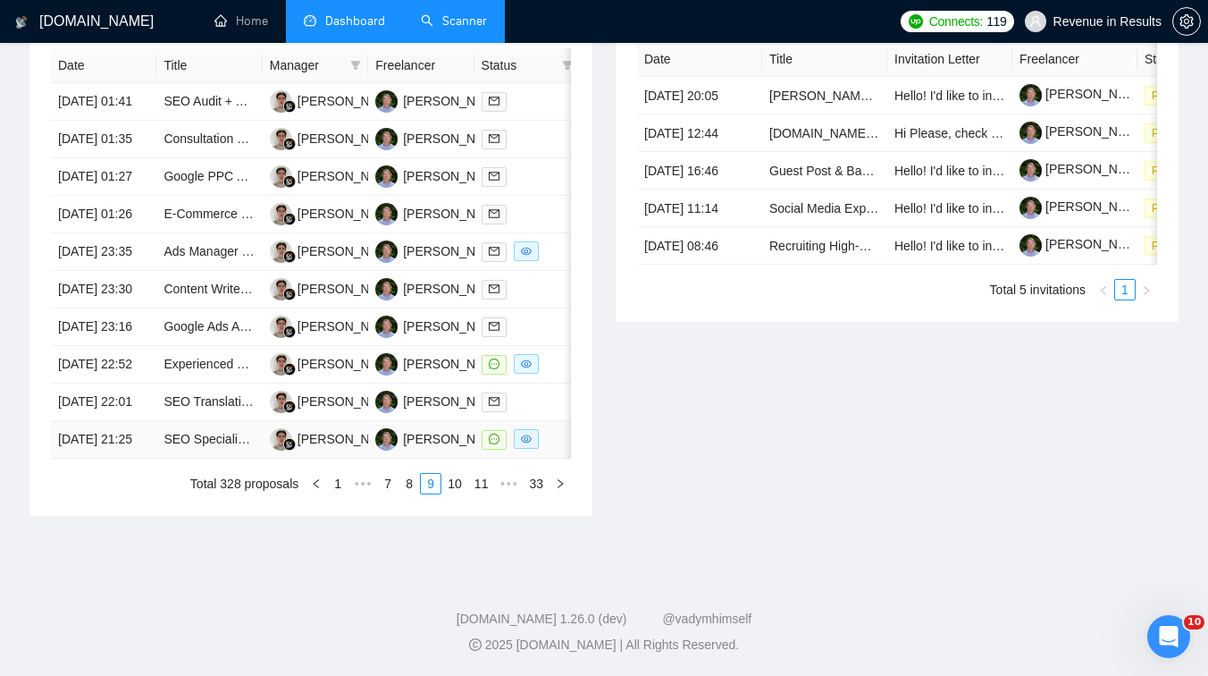
click at [212, 459] on td "SEO Specialist for DTC Shopify (Audit + 30/60/90 Plan + Light Execution)" at bounding box center [208, 440] width 105 height 38
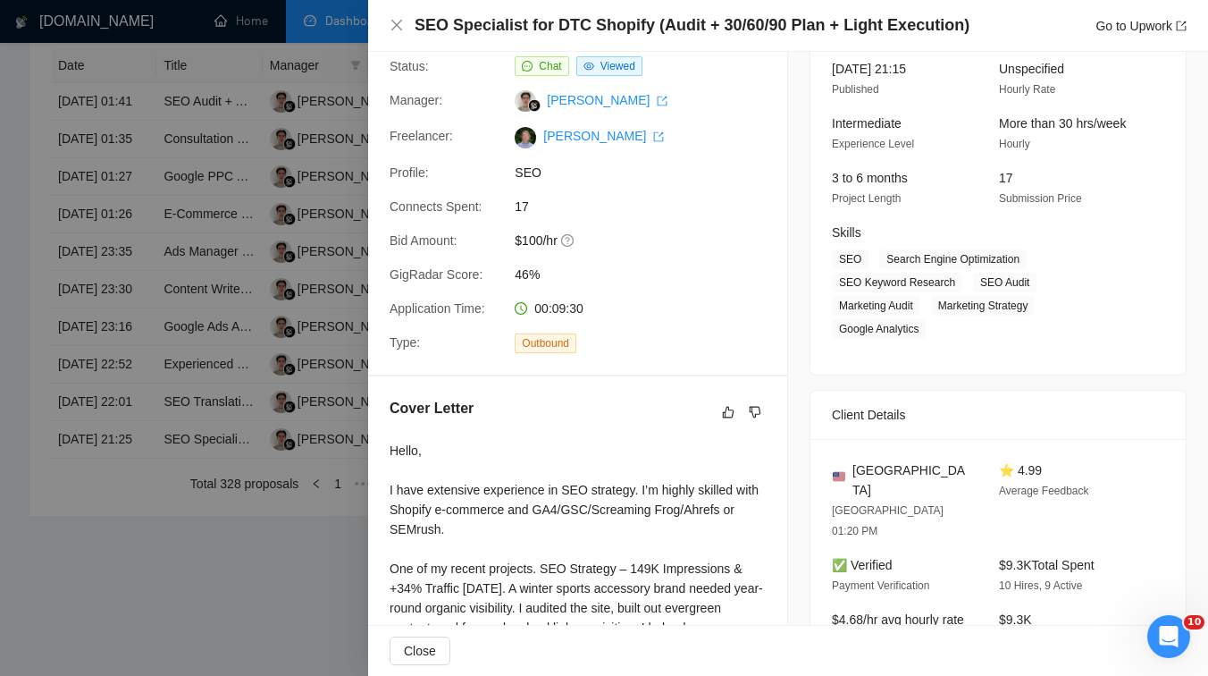
click at [265, 519] on div at bounding box center [604, 338] width 1208 height 676
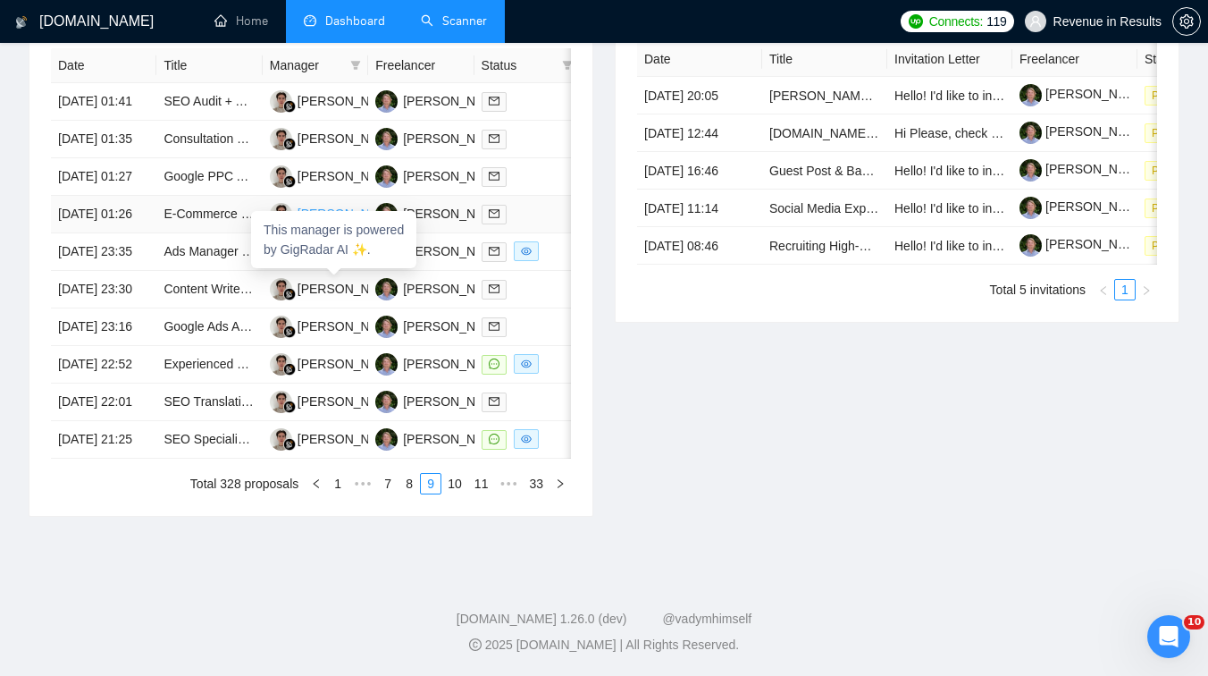
scroll to position [0, 0]
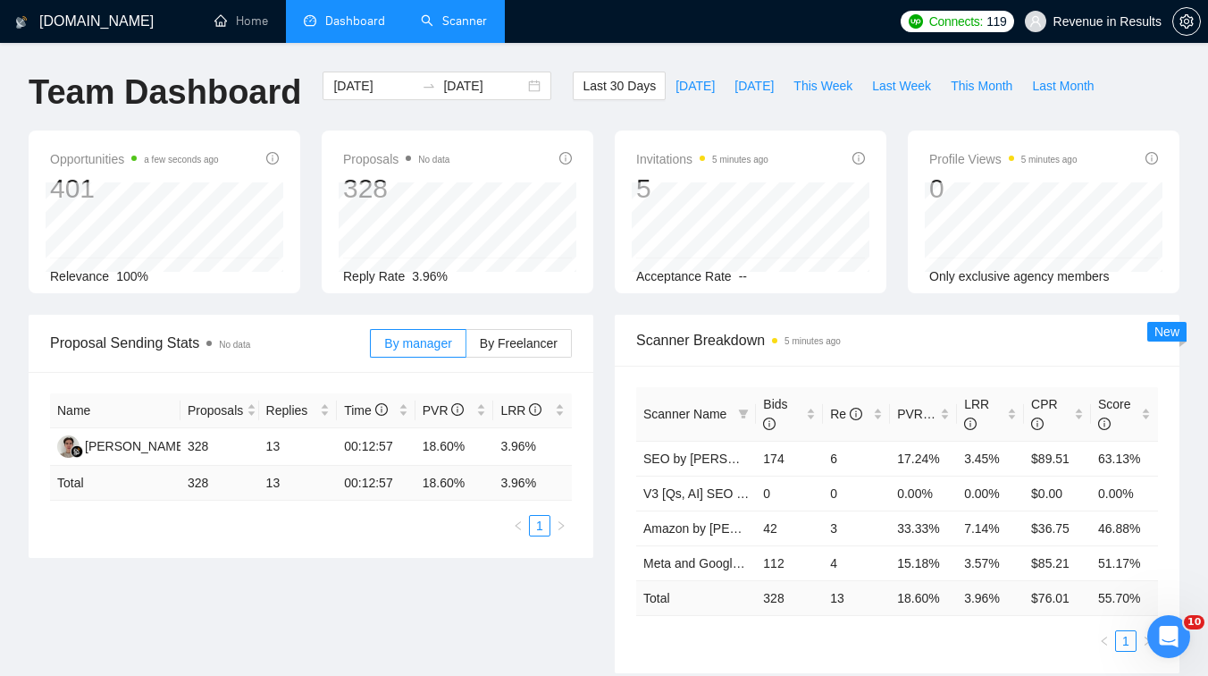
click at [447, 15] on link "Scanner" at bounding box center [454, 20] width 66 height 15
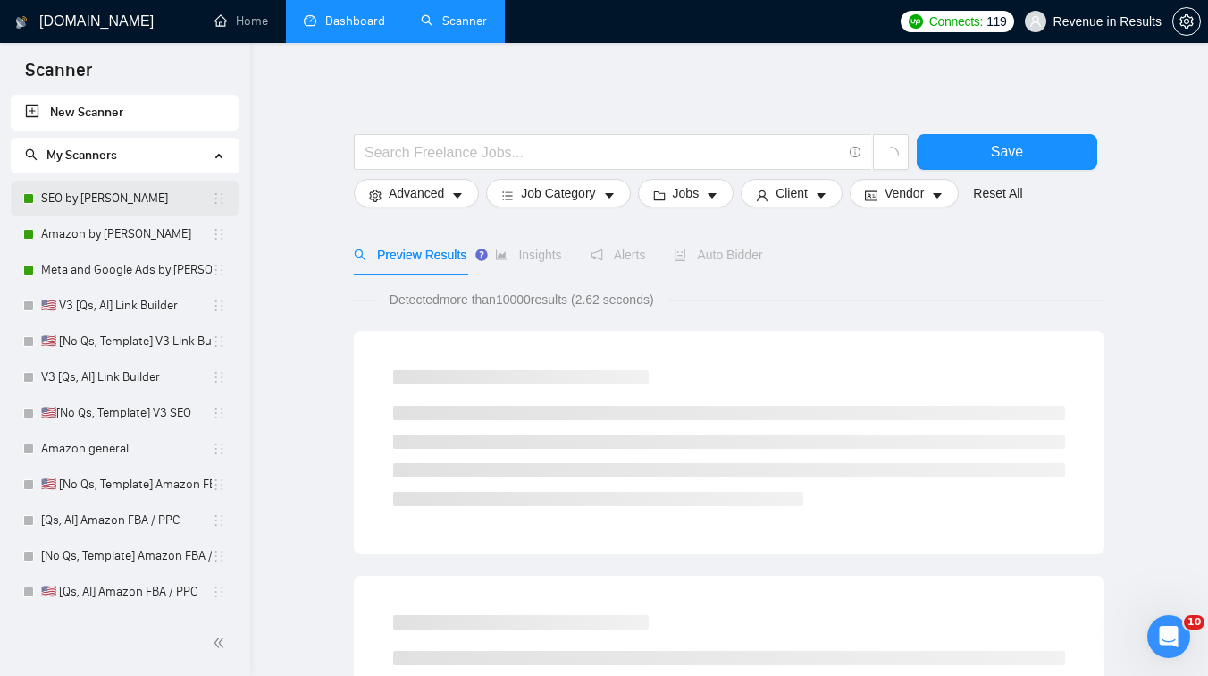
click at [108, 187] on link "SEO by [PERSON_NAME]" at bounding box center [126, 199] width 171 height 36
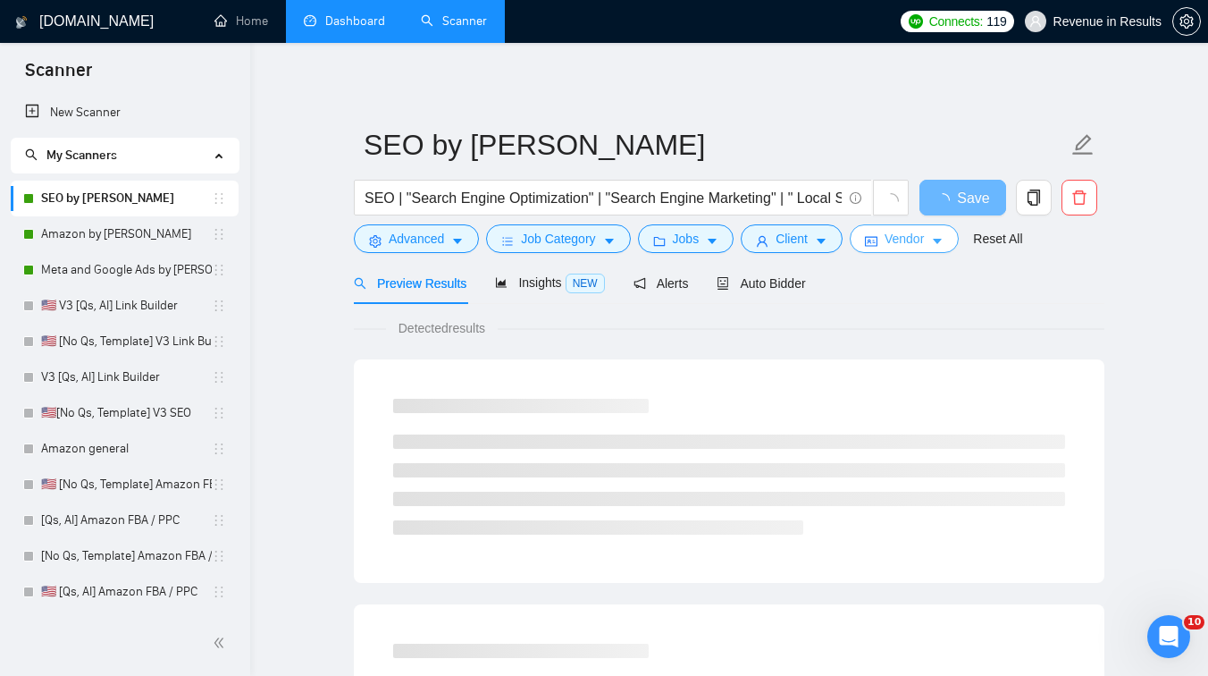
click at [893, 248] on span "Vendor" at bounding box center [904, 239] width 39 height 20
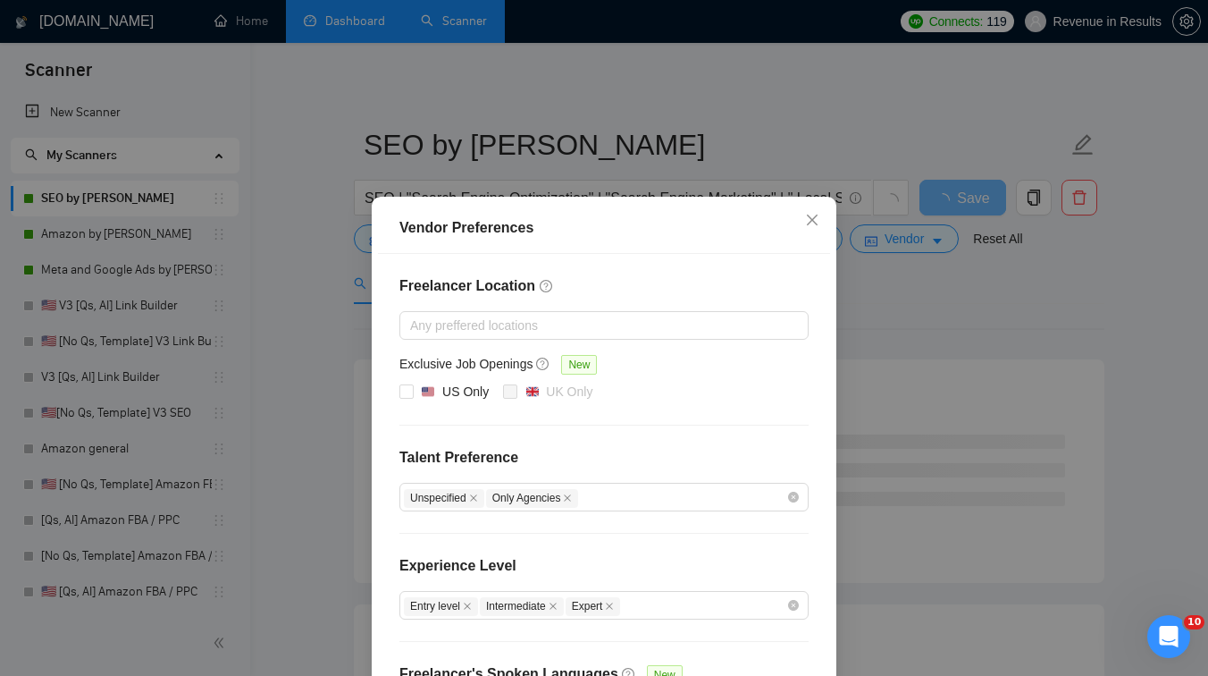
click at [877, 315] on div "Vendor Preferences Freelancer Location Any preffered locations Exclusive Job Op…" at bounding box center [604, 338] width 1208 height 676
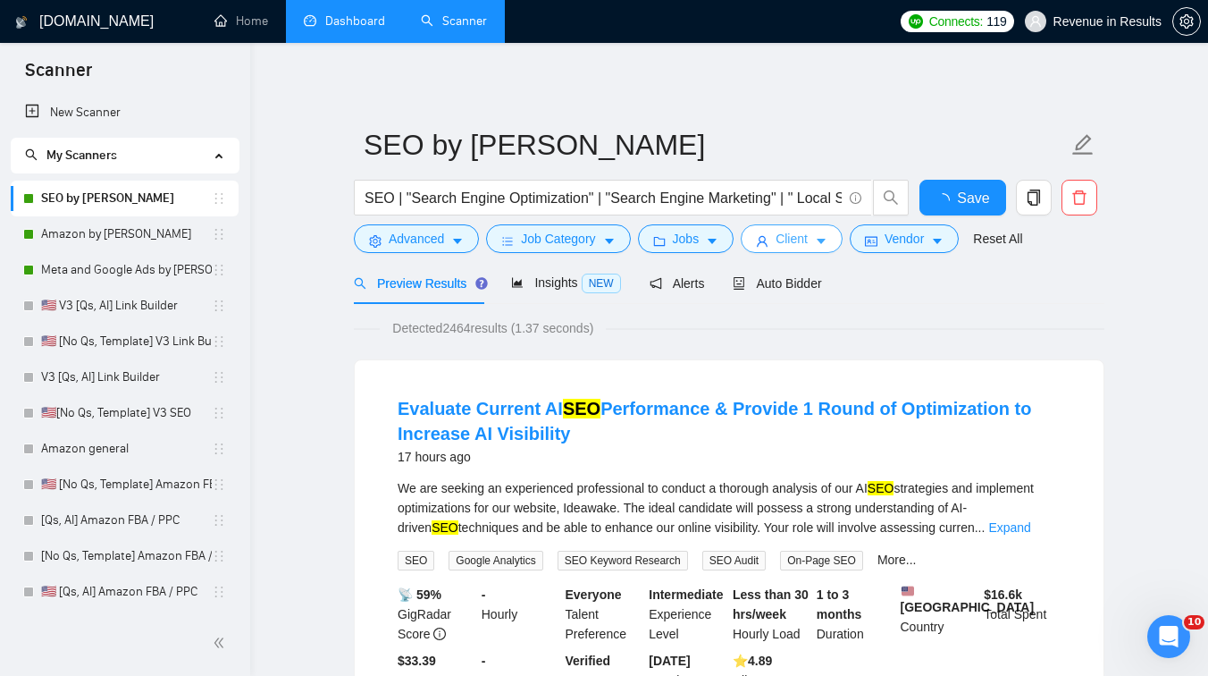
click at [796, 224] on button "Client" at bounding box center [792, 238] width 102 height 29
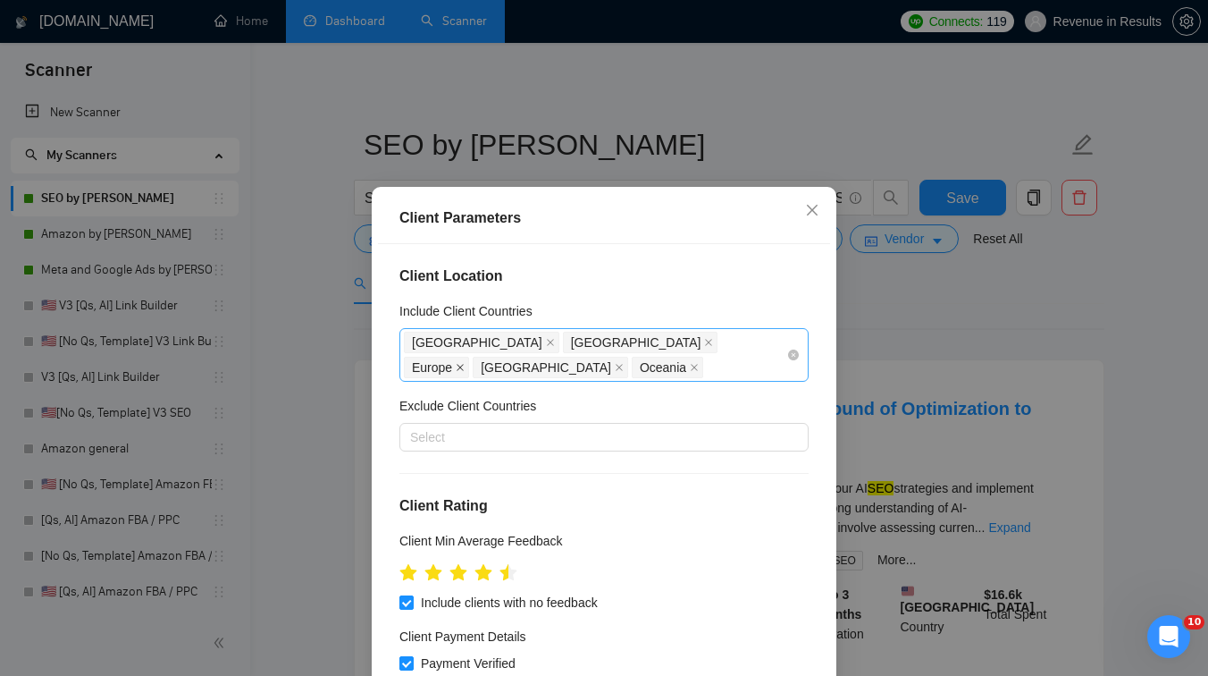
click at [464, 364] on icon "close" at bounding box center [460, 367] width 7 height 7
click at [630, 363] on icon "close" at bounding box center [625, 367] width 9 height 9
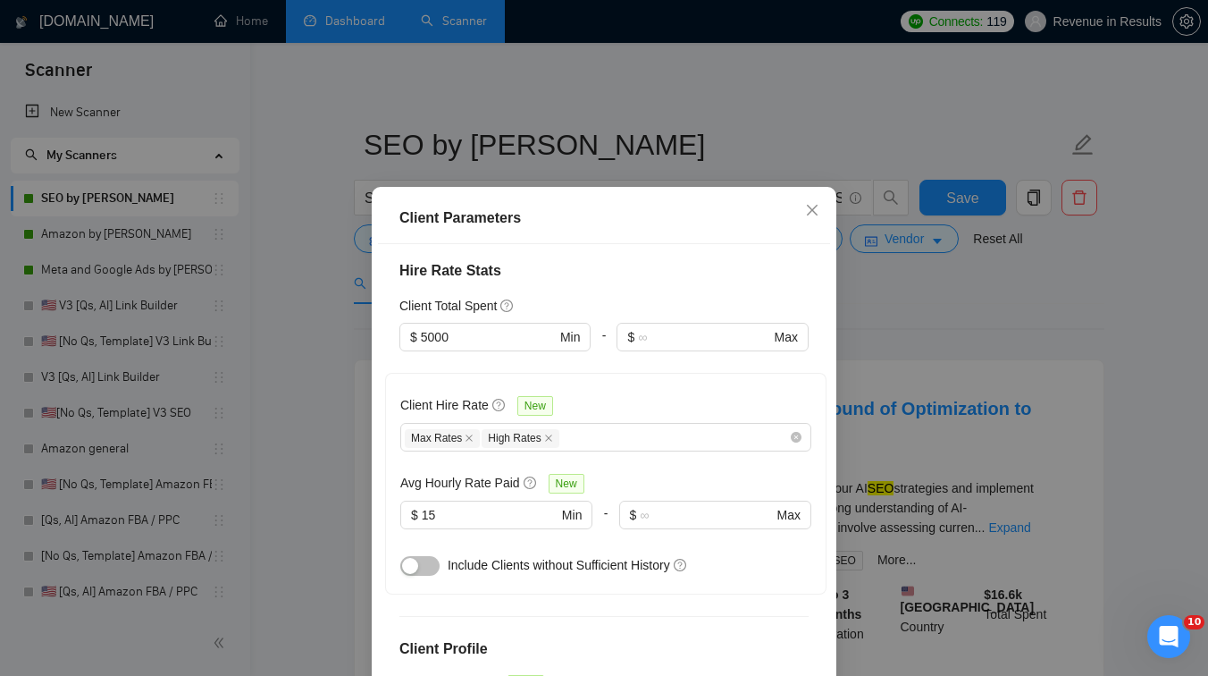
scroll to position [658, 0]
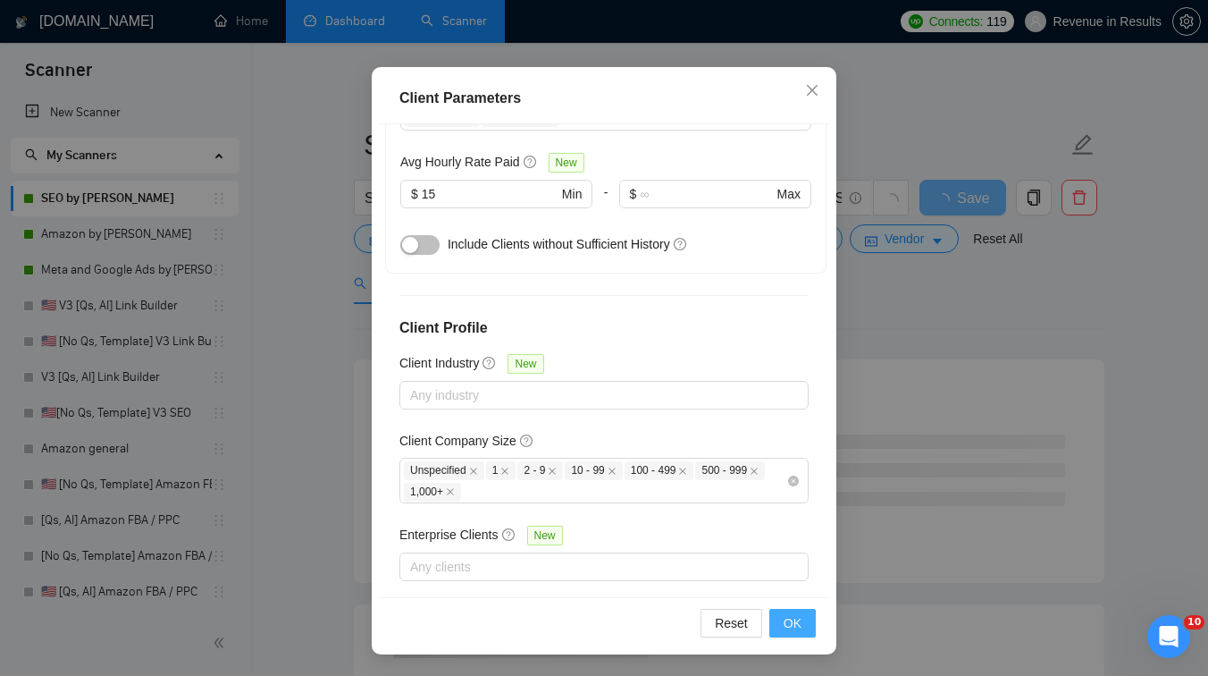
click at [799, 629] on span "OK" at bounding box center [793, 623] width 18 height 20
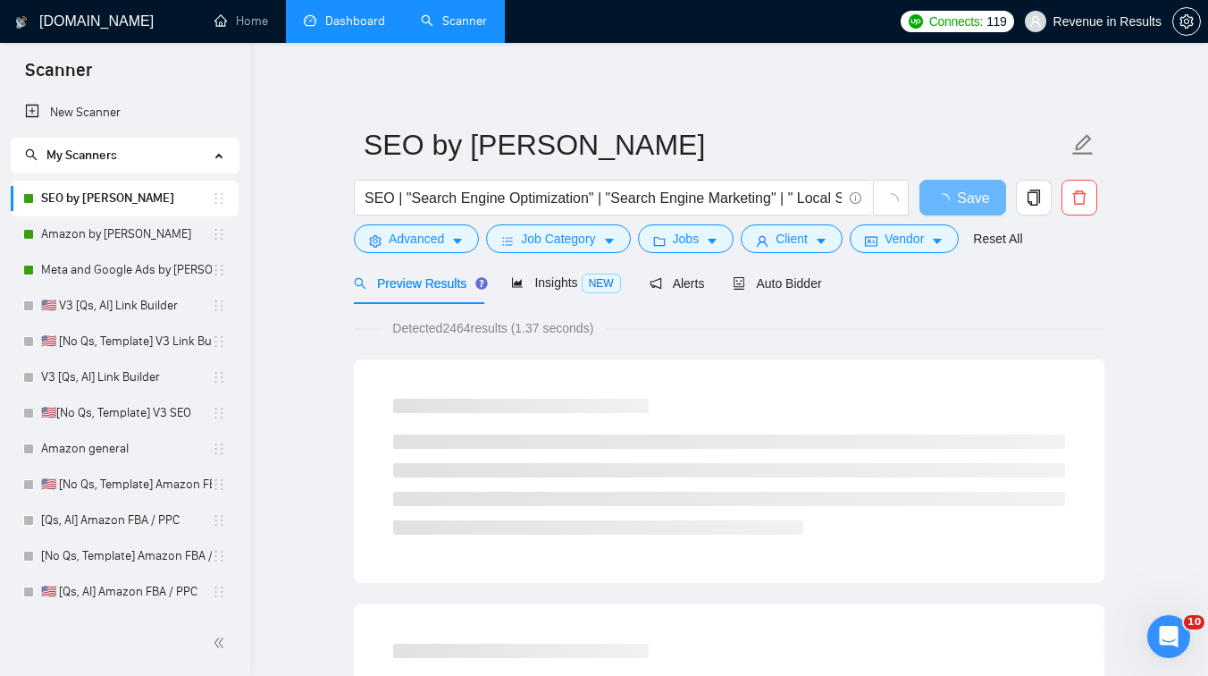
scroll to position [40, 0]
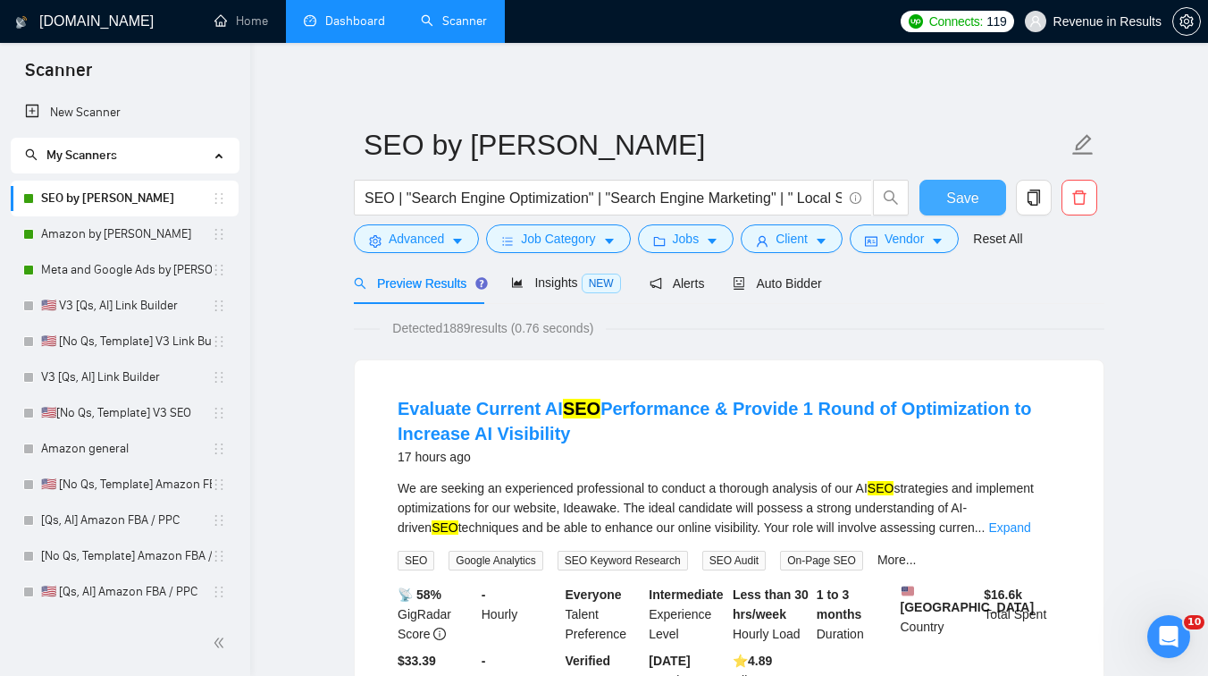
click at [933, 193] on button "Save" at bounding box center [963, 198] width 87 height 36
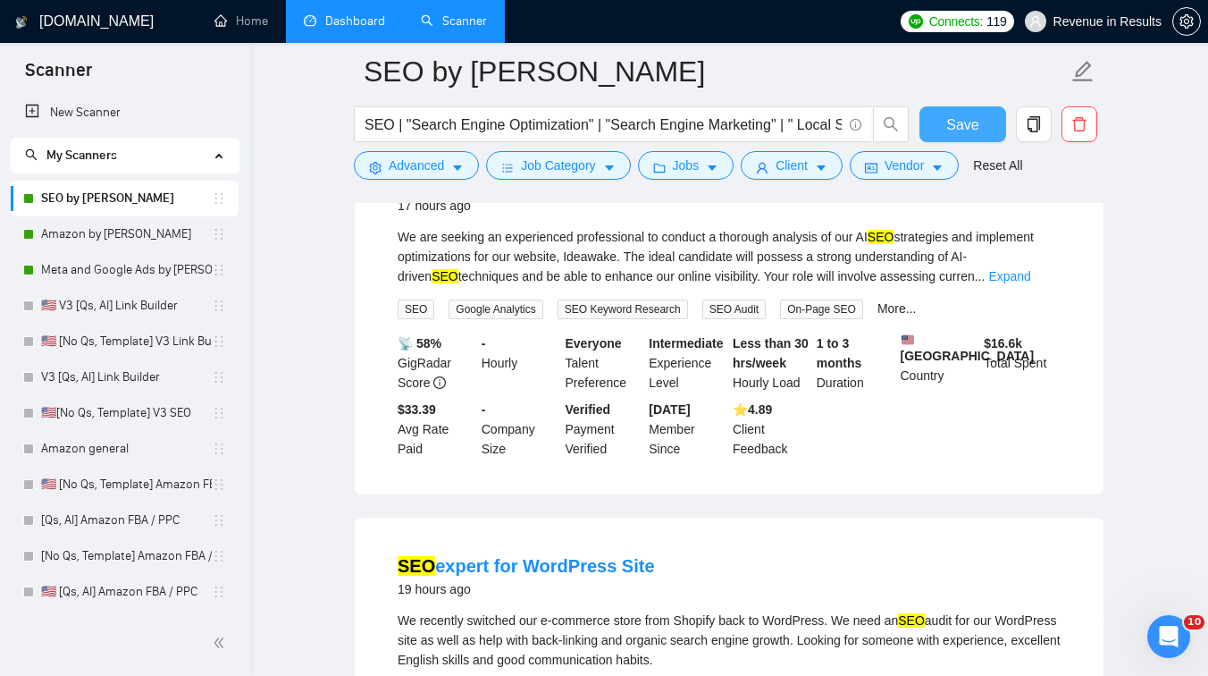
scroll to position [531, 0]
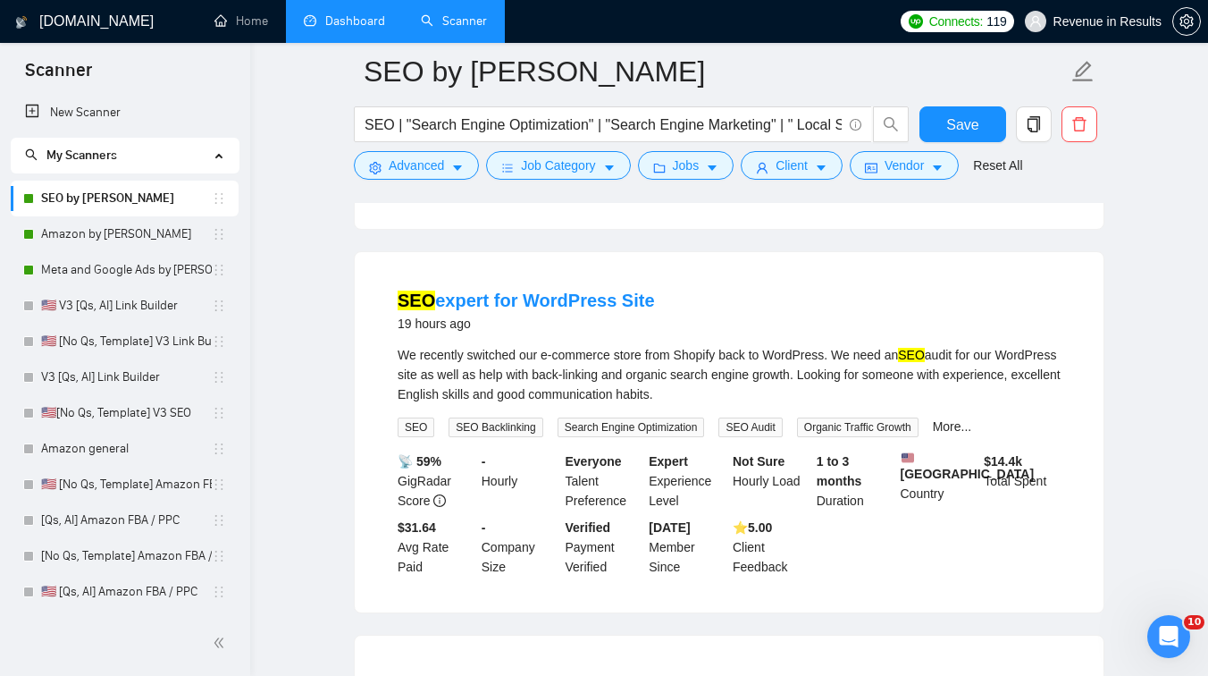
click at [346, 29] on link "Dashboard" at bounding box center [344, 20] width 81 height 15
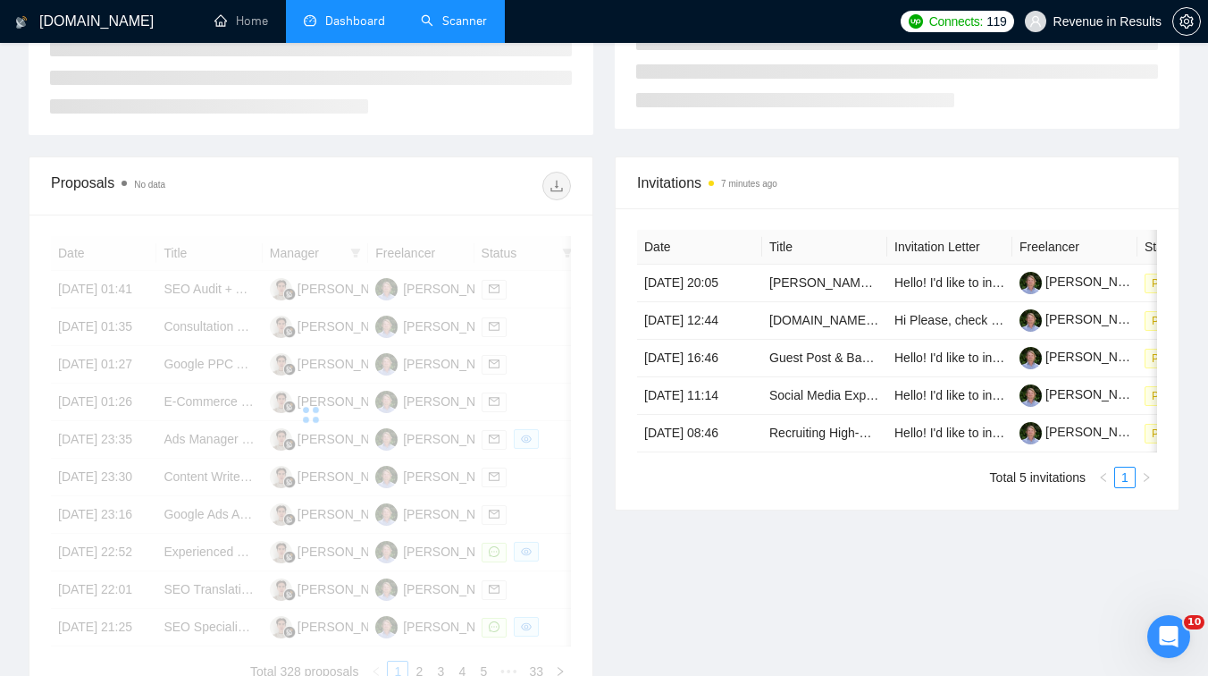
scroll to position [380, 0]
